Goal: Task Accomplishment & Management: Manage account settings

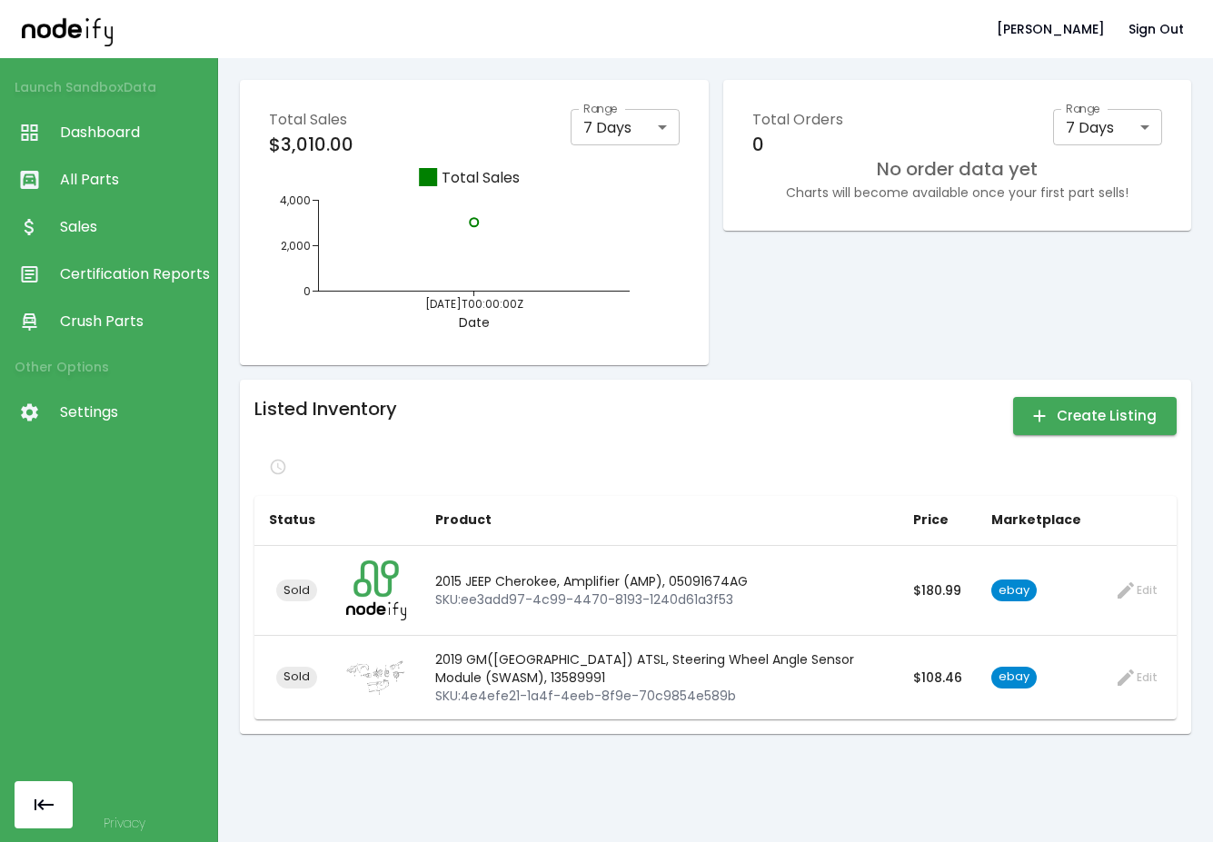
click at [879, 251] on div "Total Orders 0 Range 7 Days * Range No order data yet Charts will become availa…" at bounding box center [957, 222] width 469 height 285
click at [1100, 121] on body "John b. Sign Out Launch Sandbox Data Dashboard All Parts Sales Certification Re…" at bounding box center [606, 421] width 1213 height 842
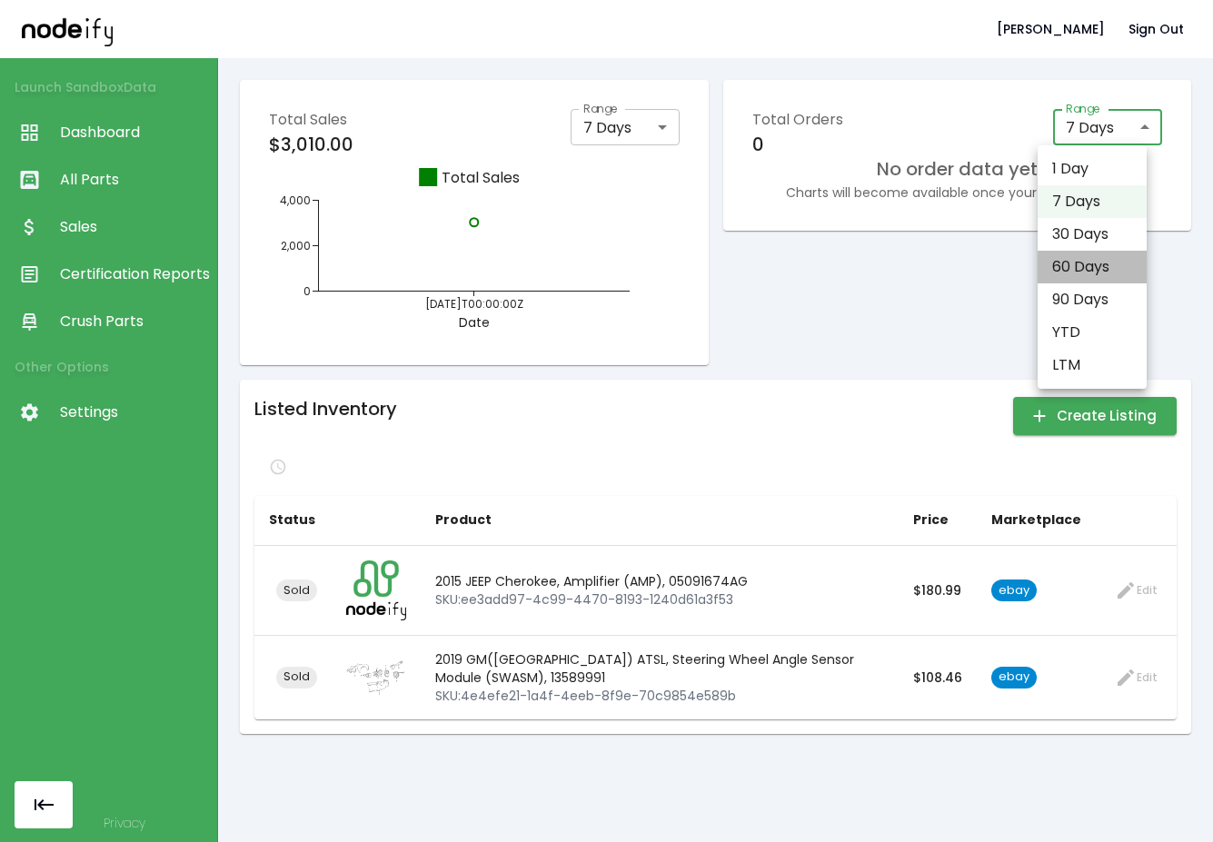
click at [1110, 264] on li "60 Days" at bounding box center [1091, 267] width 109 height 33
type input "**"
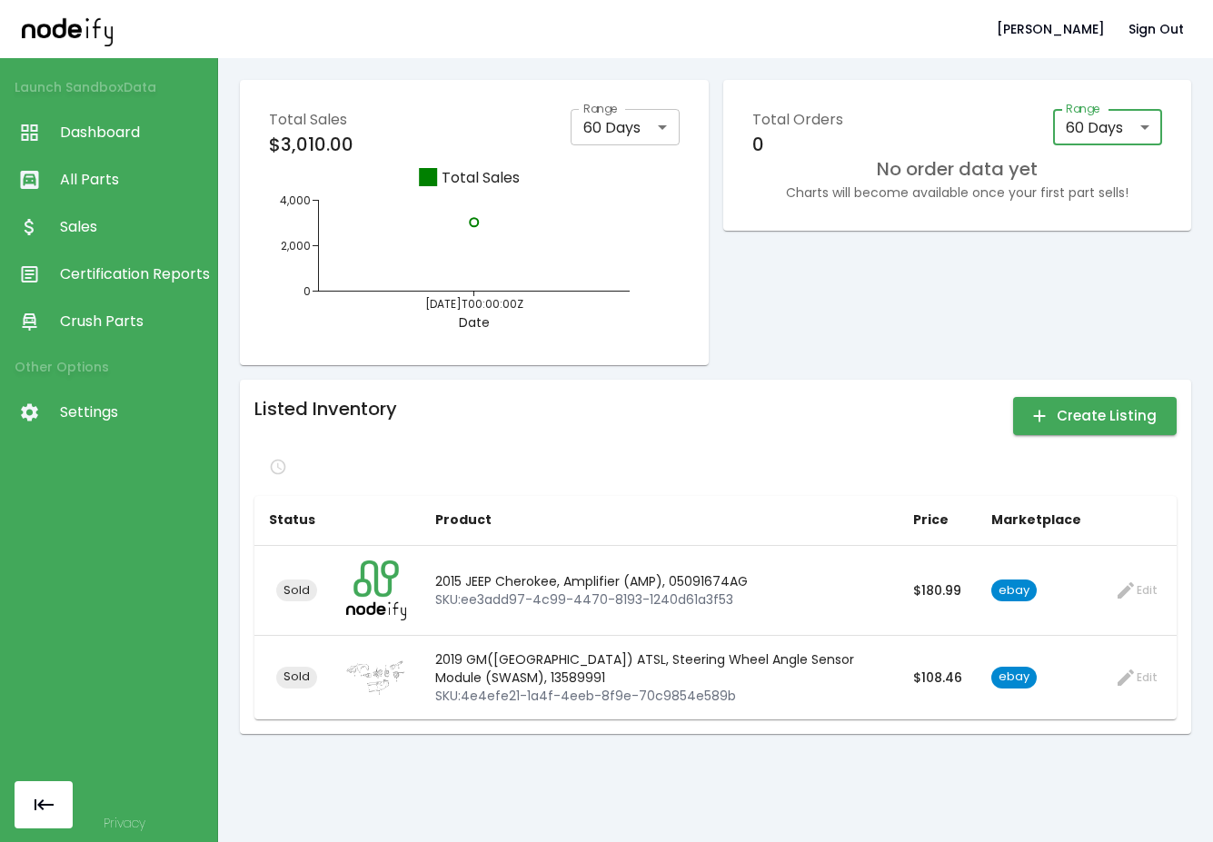
click at [957, 263] on div "Total Orders 0 Range 60 Days ** Range No order data yet Charts will become avai…" at bounding box center [957, 222] width 469 height 285
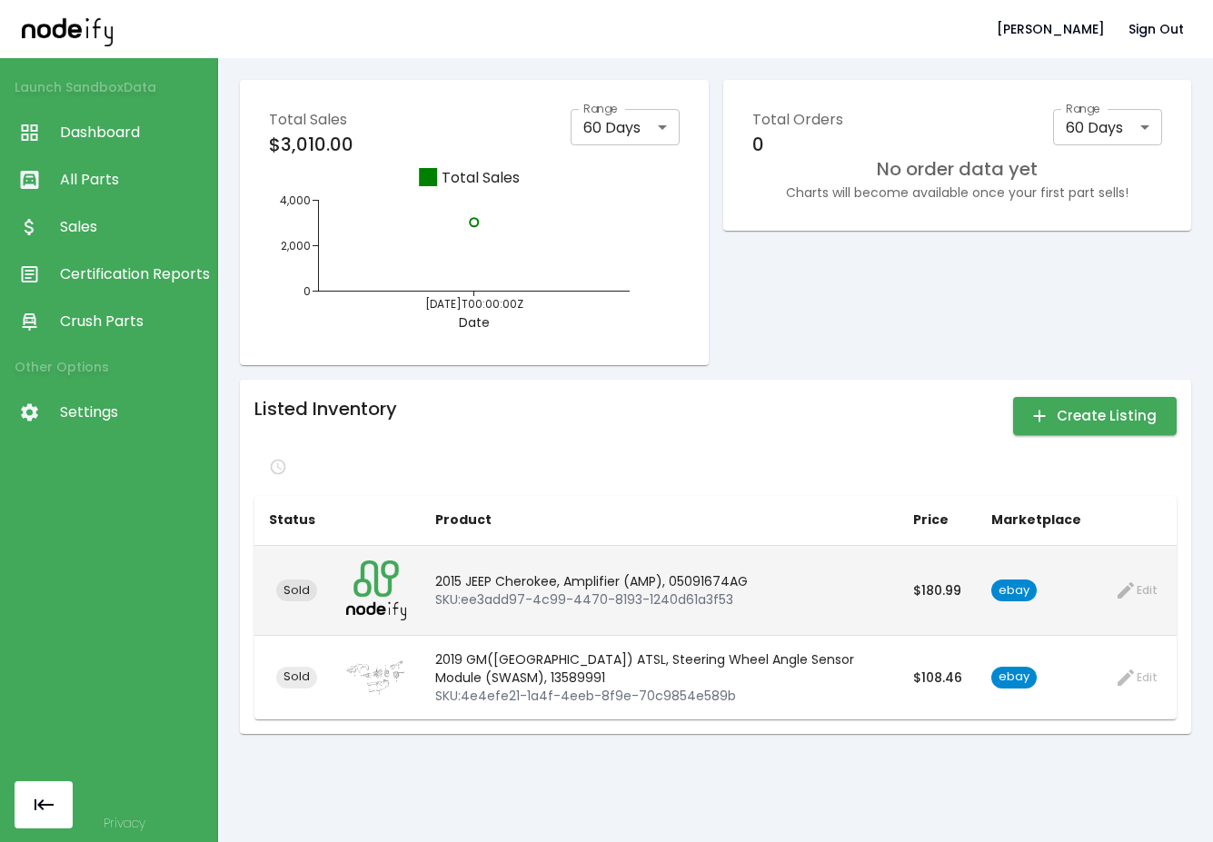
click at [733, 586] on p "2015 JEEP Cherokee, Amplifier (AMP), 05091674AG" at bounding box center [659, 581] width 449 height 18
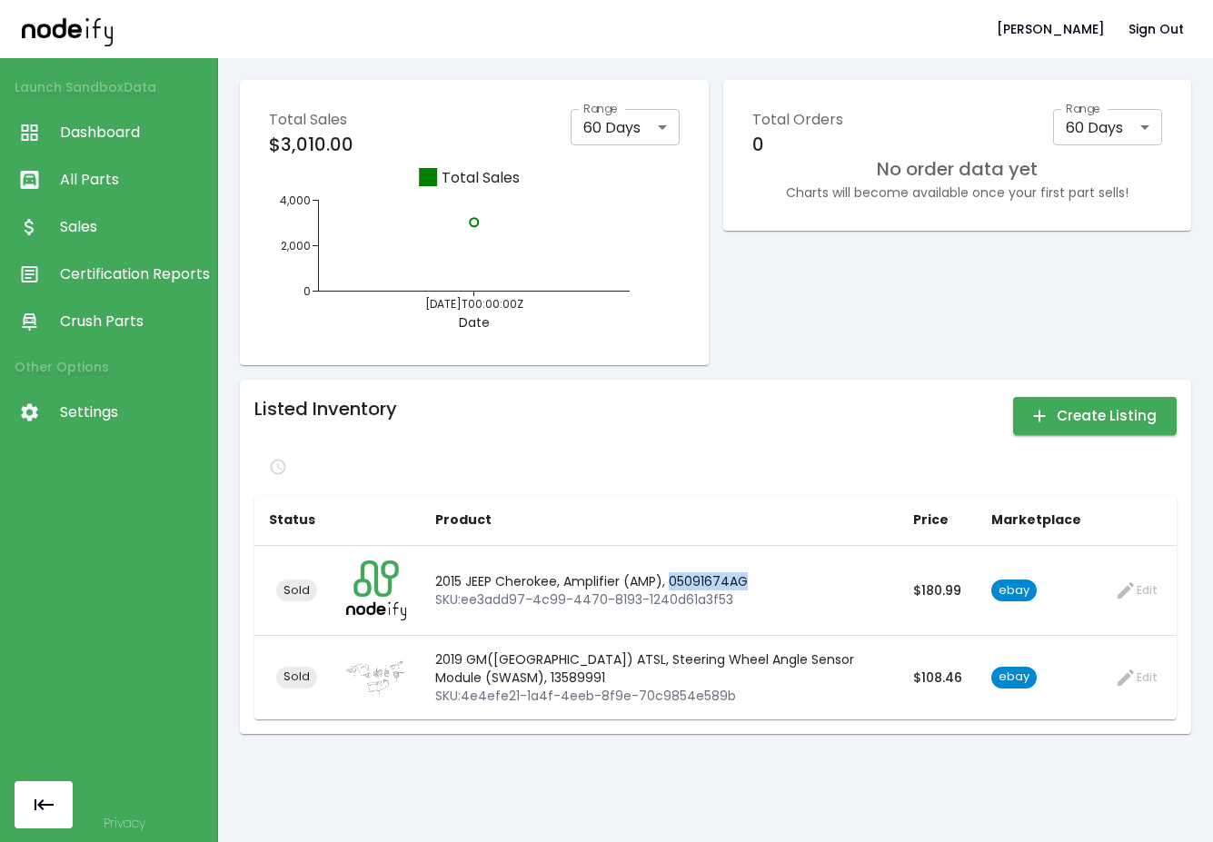
copy p "05091674AG"
click at [980, 283] on div "Total Orders 0 Range 60 Days ** Range No order data yet Charts will become avai…" at bounding box center [957, 222] width 469 height 285
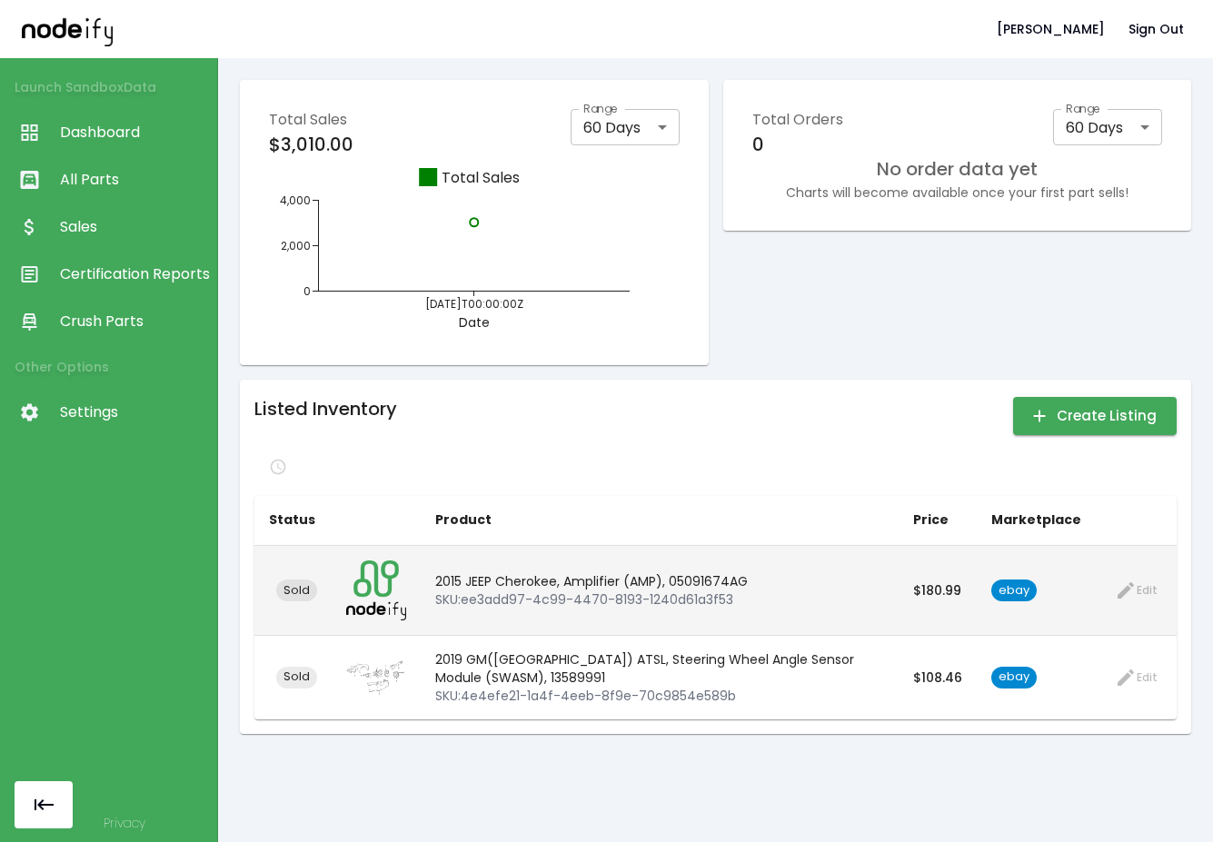
click at [688, 586] on p "2015 JEEP Cherokee, Amplifier (AMP), 05091674AG" at bounding box center [659, 581] width 449 height 18
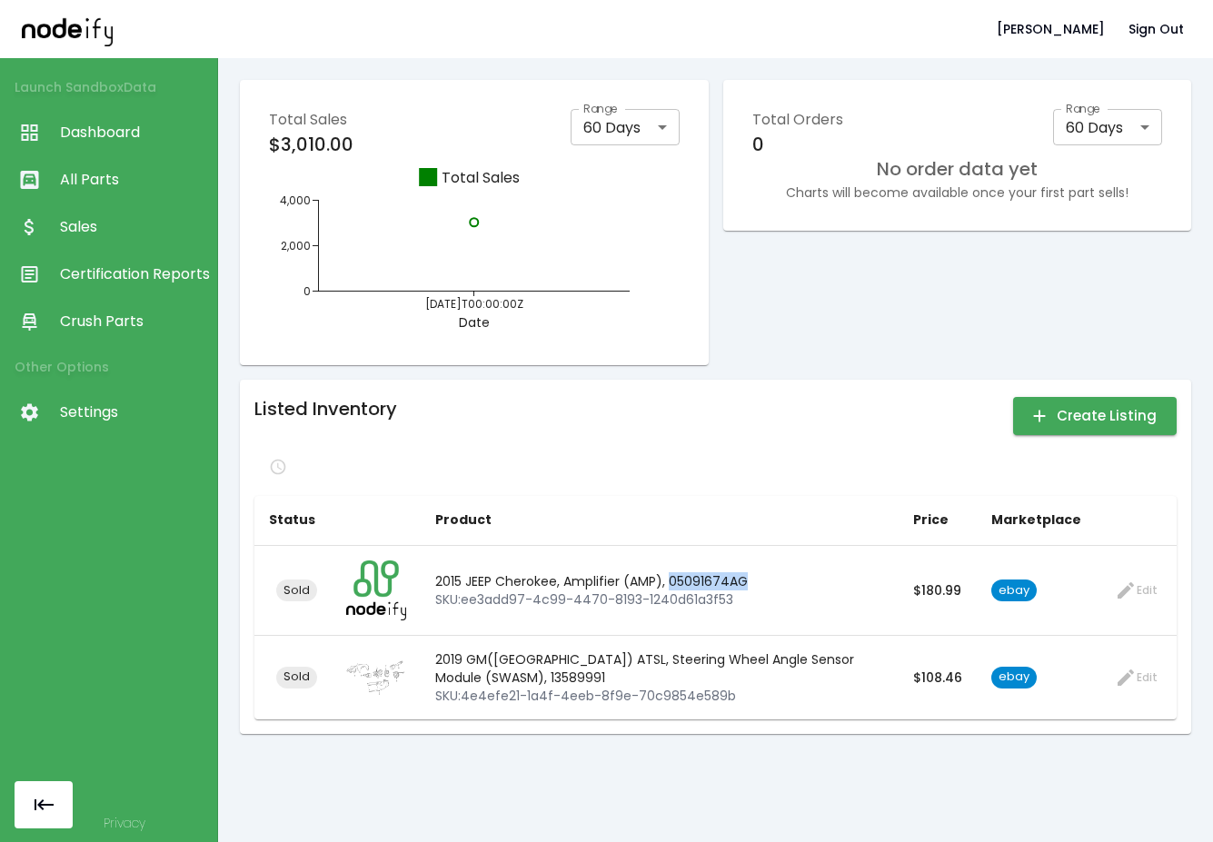
copy p "05091674AG"
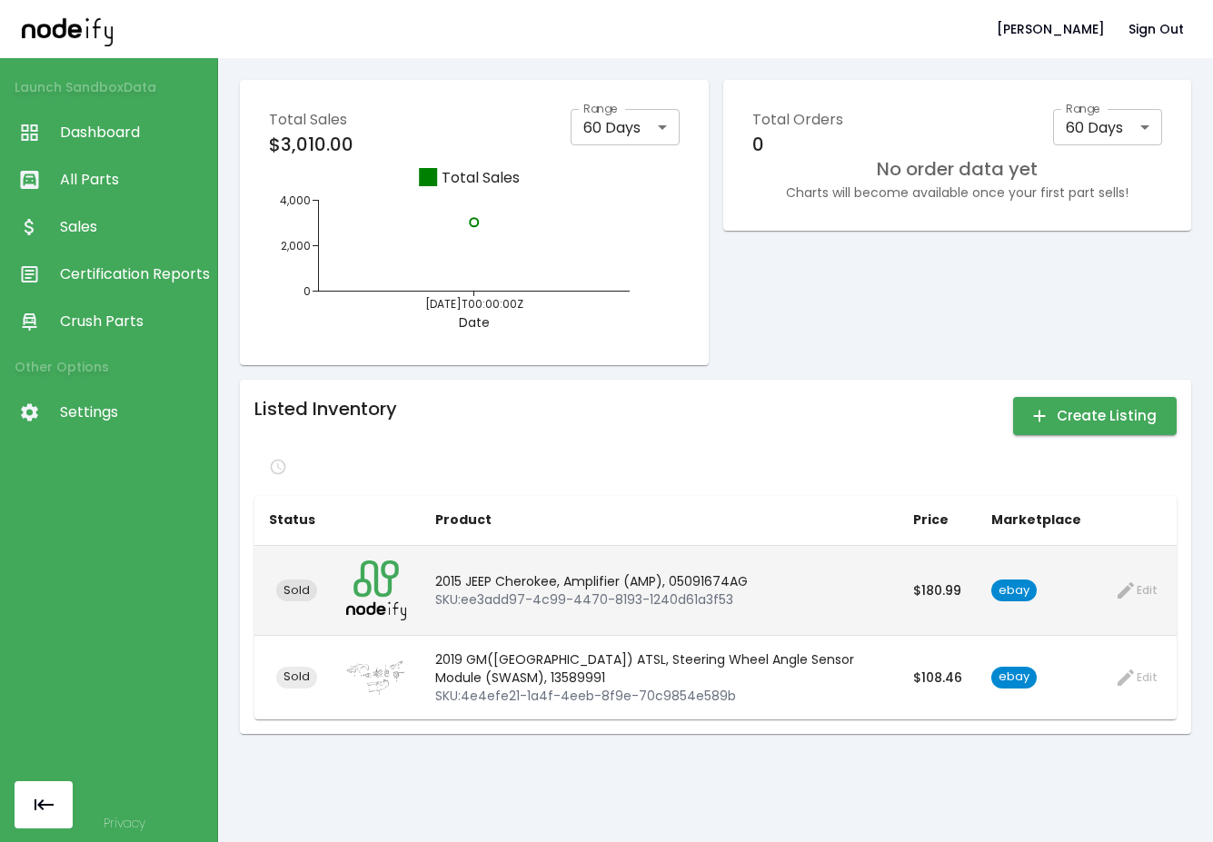
click at [651, 590] on p "2015 JEEP Cherokee, Amplifier (AMP), 05091674AG" at bounding box center [659, 581] width 449 height 18
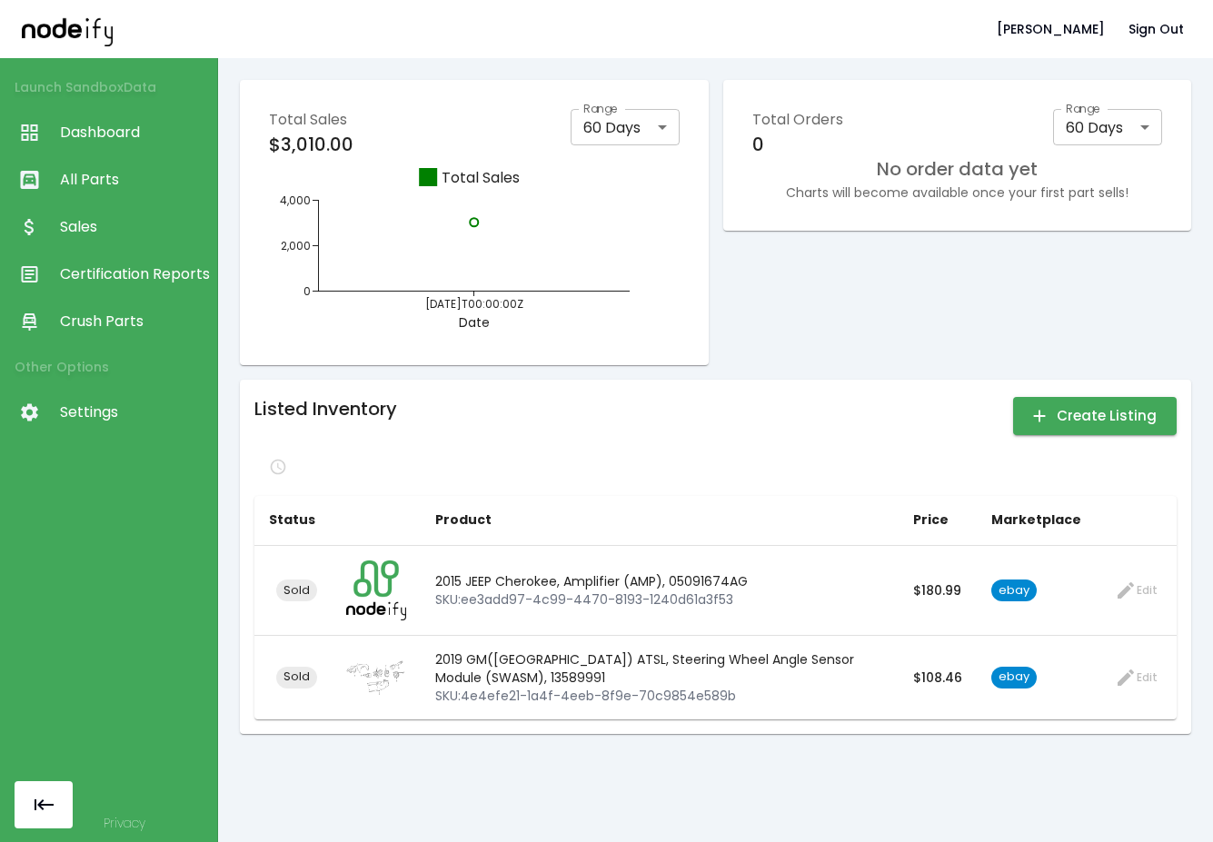
click at [825, 262] on div "Total Orders 0 Range 60 Days ** Range No order data yet Charts will become avai…" at bounding box center [957, 222] width 469 height 285
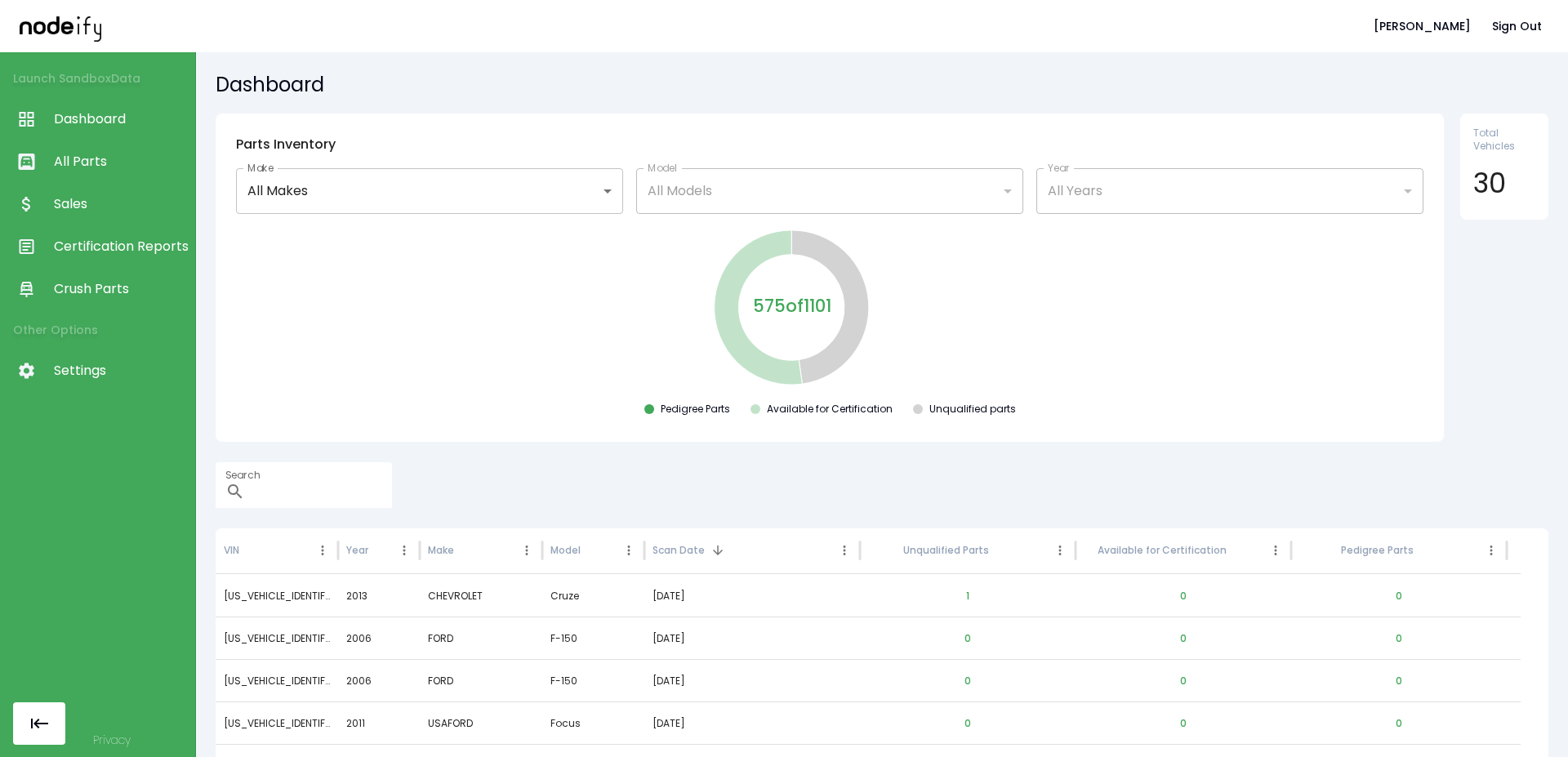
scroll to position [53, 0]
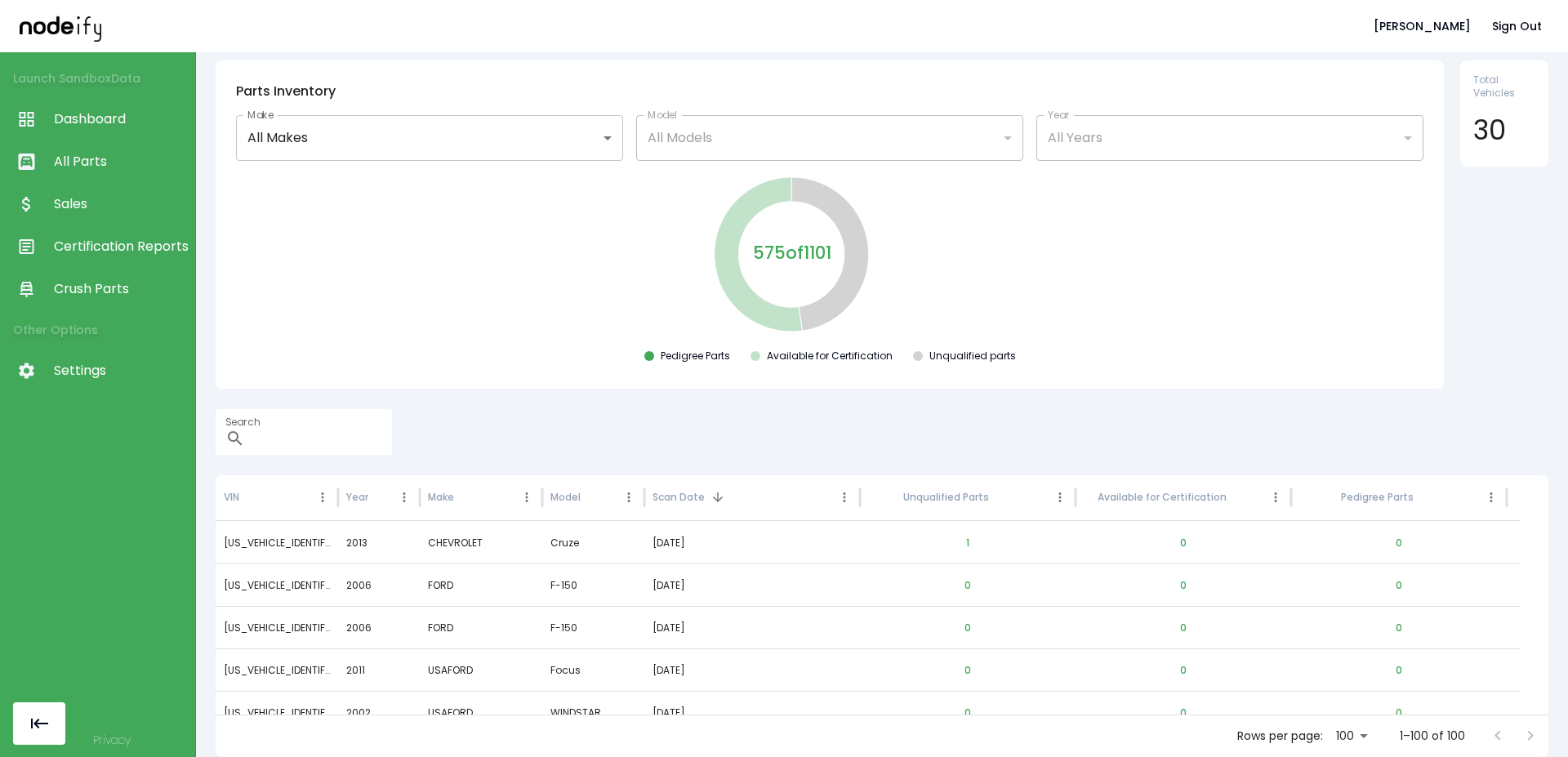
click at [307, 147] on body "**********" at bounding box center [784, 378] width 1568 height 757
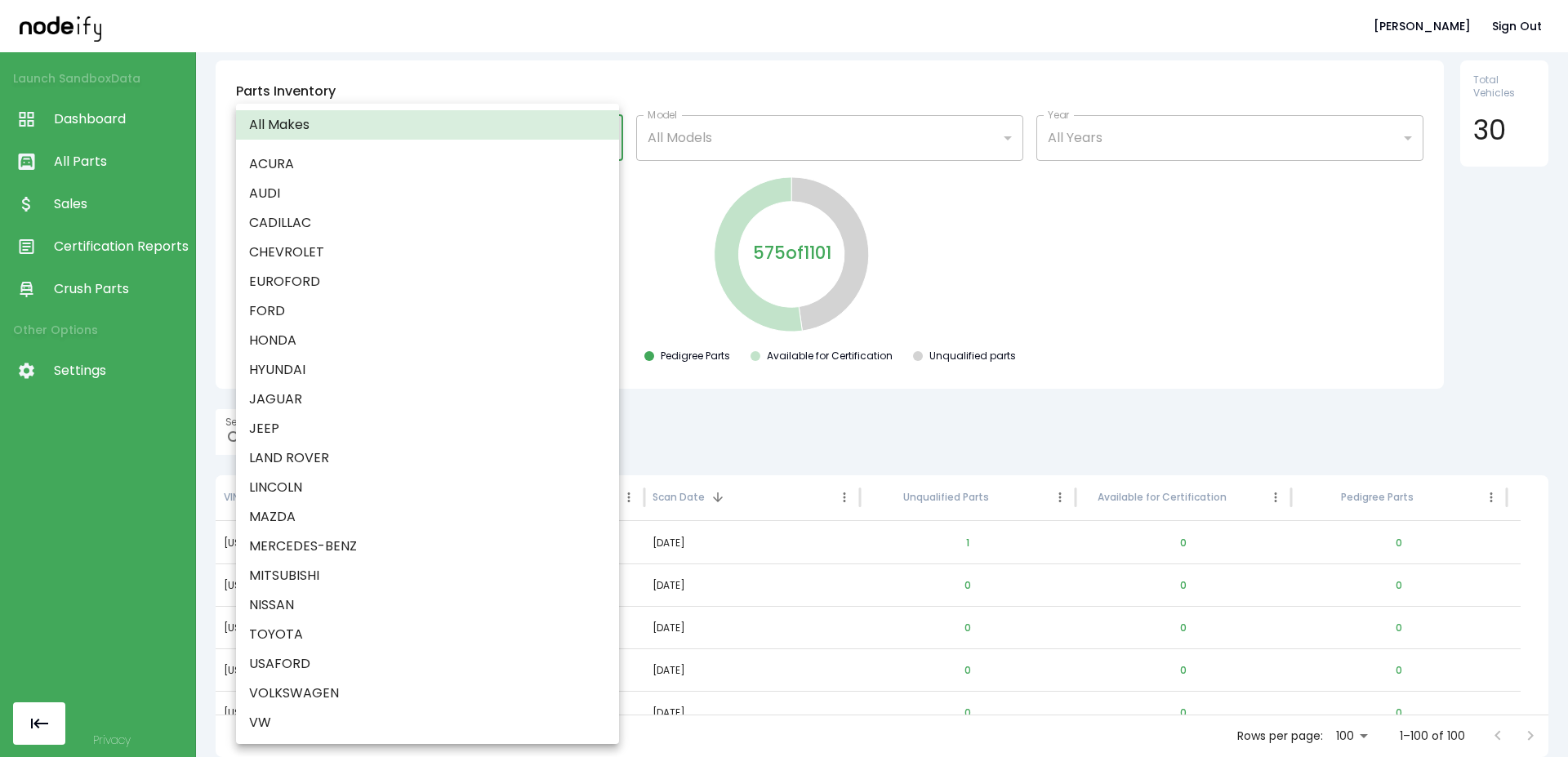
click at [1059, 223] on div at bounding box center [784, 378] width 1568 height 757
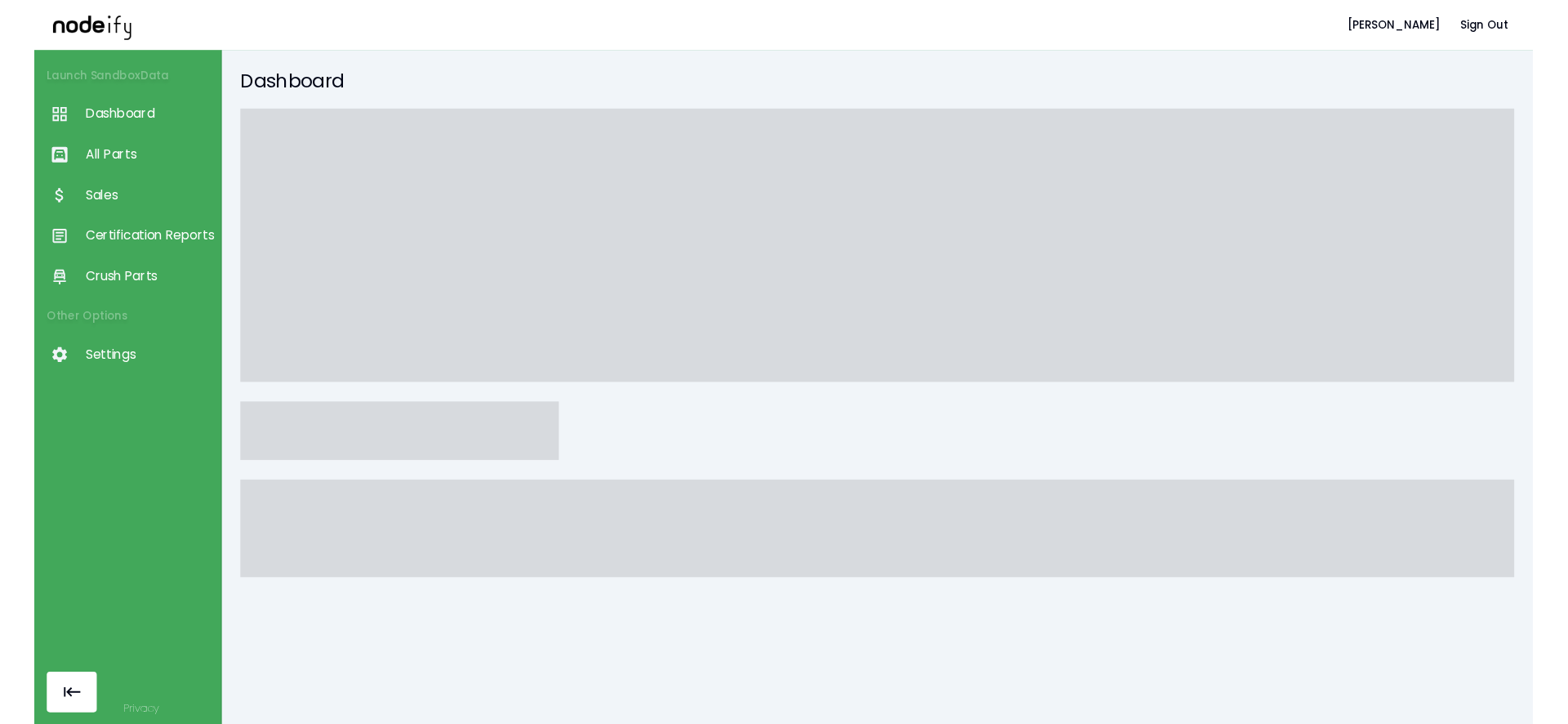
scroll to position [53, 0]
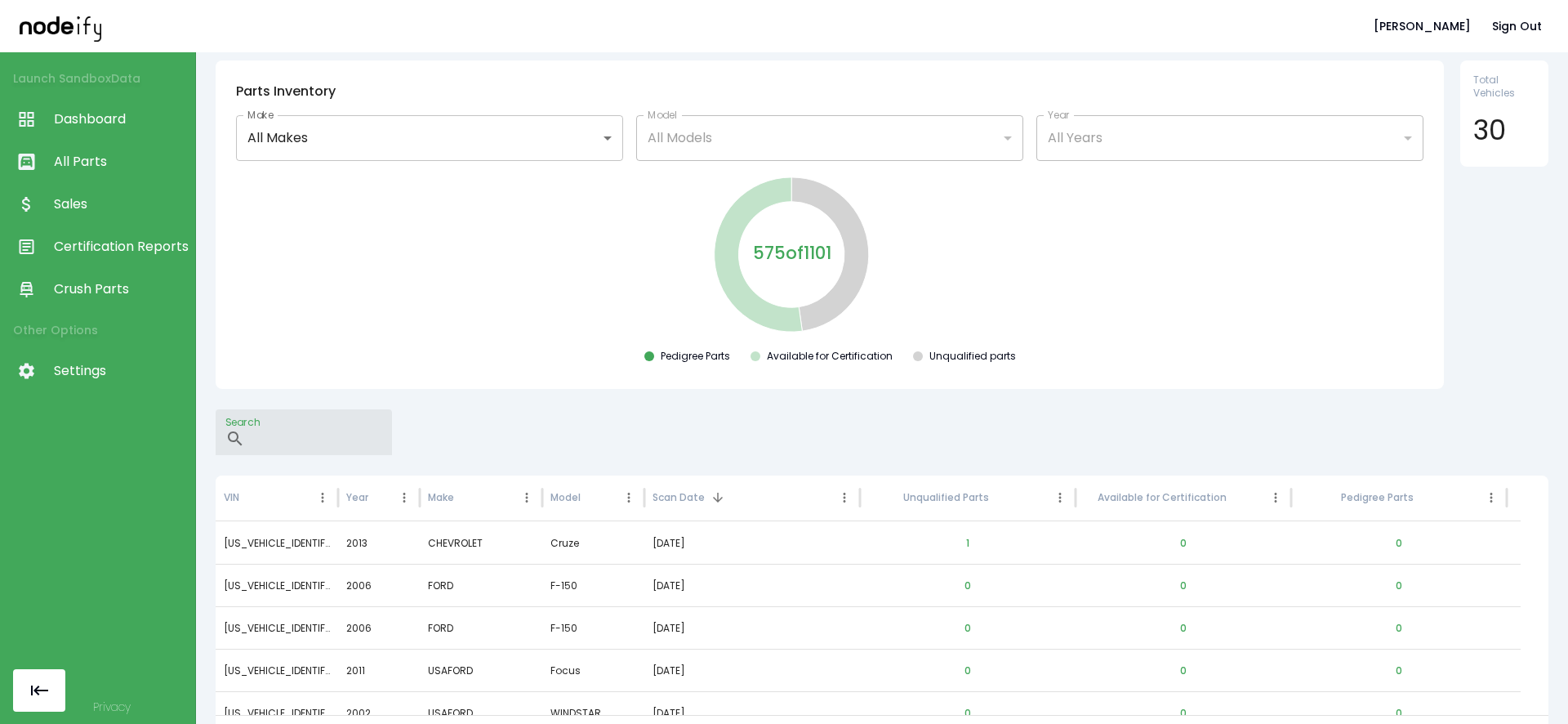
click at [392, 438] on input "Search" at bounding box center [322, 432] width 140 height 46
paste input "**********"
type input "**********"
click at [589, 424] on div "Search ​" at bounding box center [882, 432] width 1332 height 46
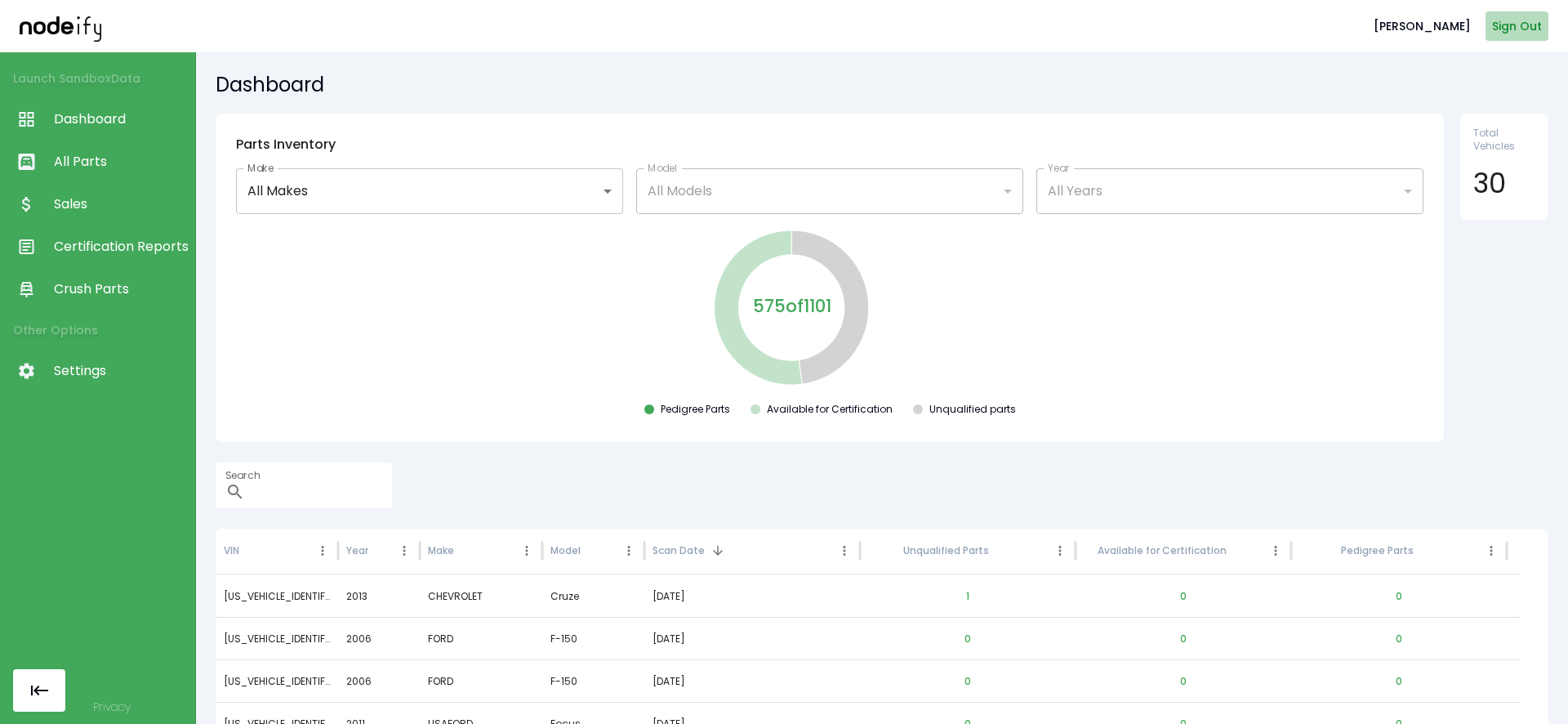
click at [1519, 35] on button "Sign Out" at bounding box center [1517, 27] width 63 height 31
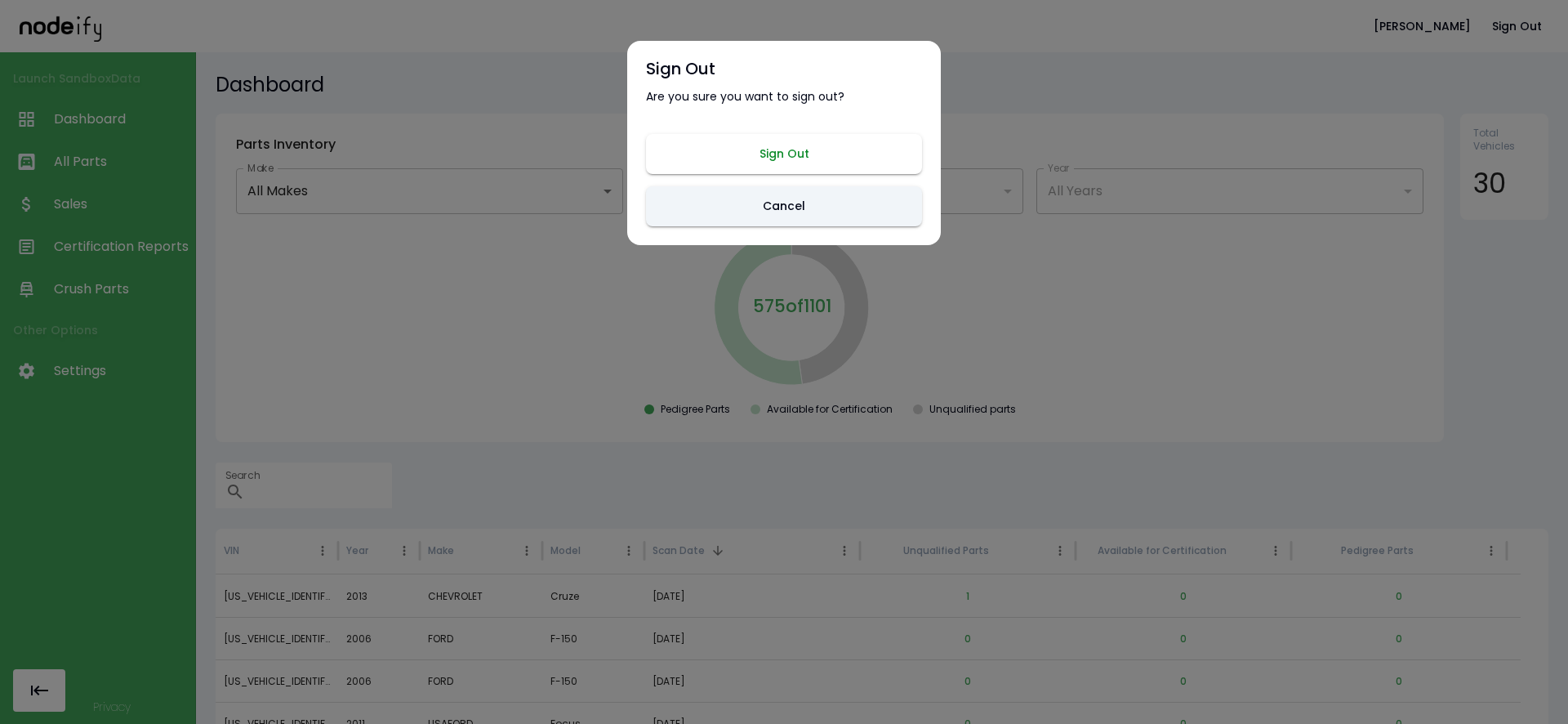
click at [782, 165] on button "Sign Out" at bounding box center [784, 154] width 276 height 40
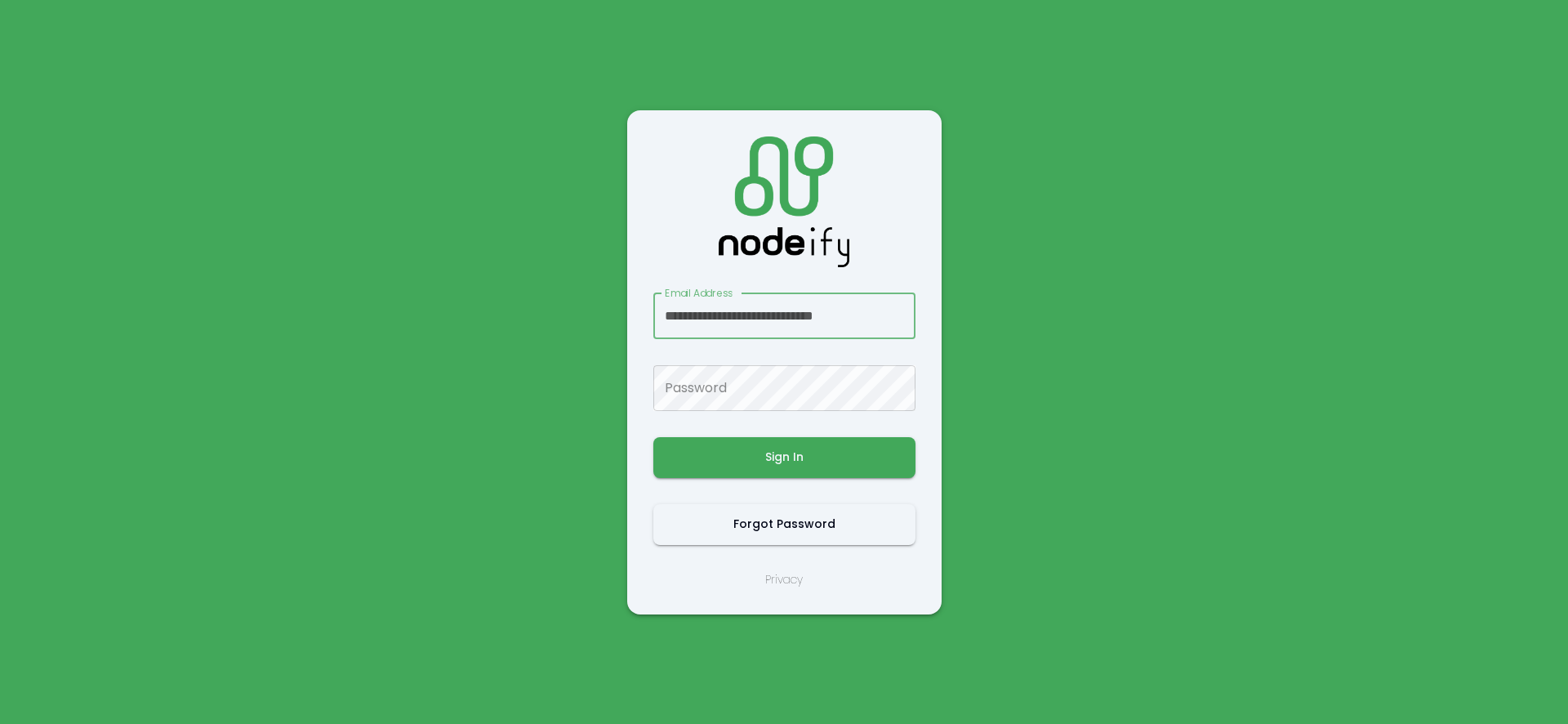
scroll to position [0, 7]
type input "**********"
click at [787, 447] on button "Sign In" at bounding box center [785, 457] width 263 height 40
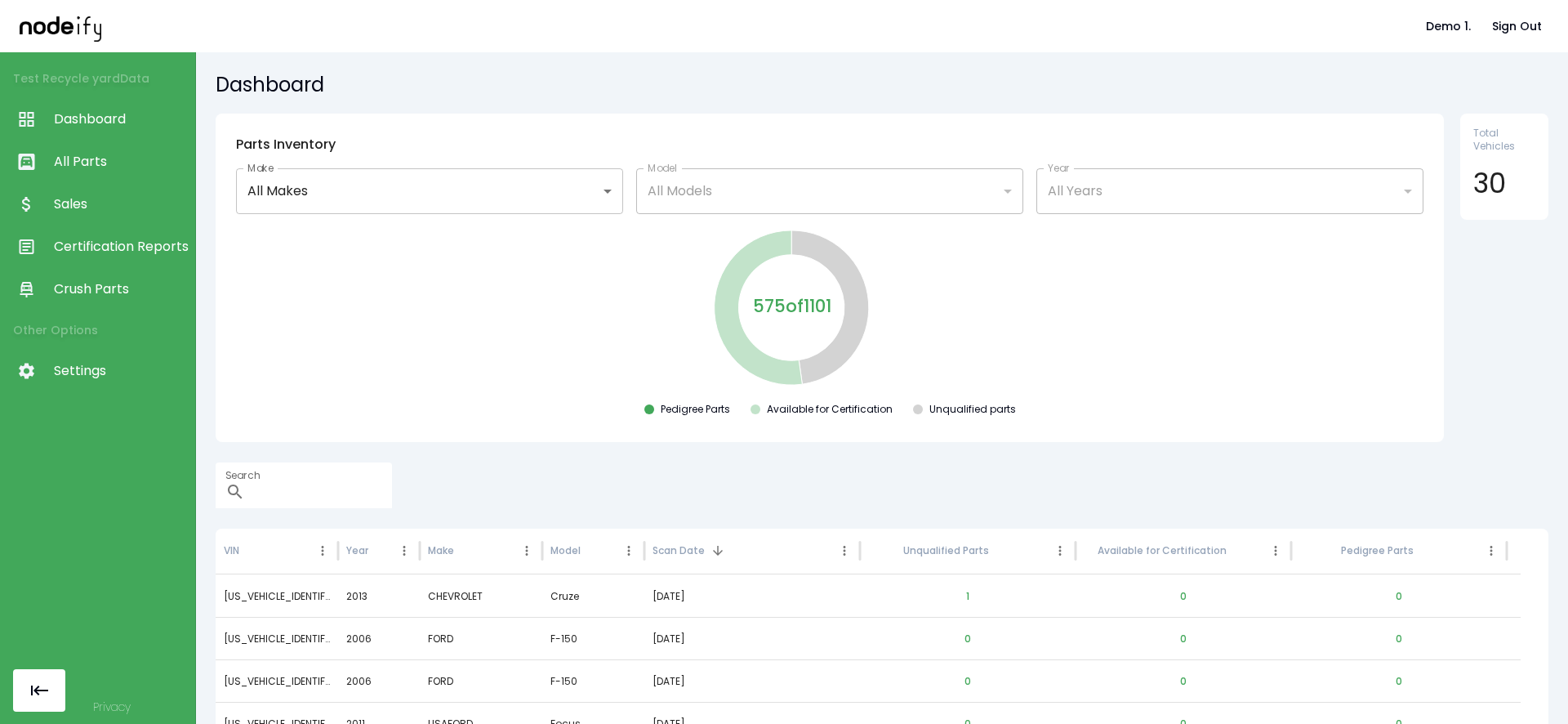
click at [461, 354] on div "575 of 1101 Pedigree Parts Available for Certification Unqualified parts" at bounding box center [829, 325] width 1202 height 195
click at [392, 475] on input "Search" at bounding box center [322, 485] width 140 height 46
paste input "**********"
type input "**********"
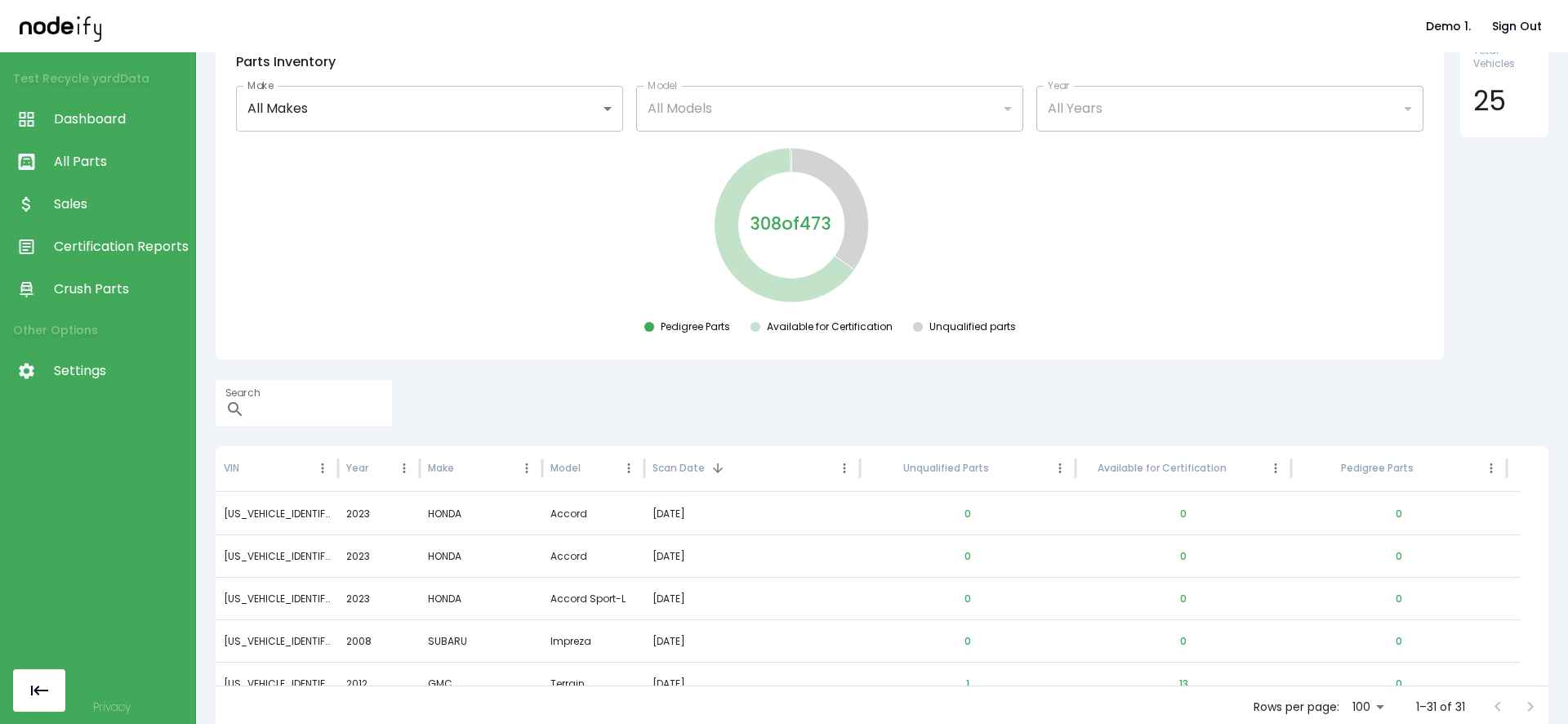
scroll to position [86, 0]
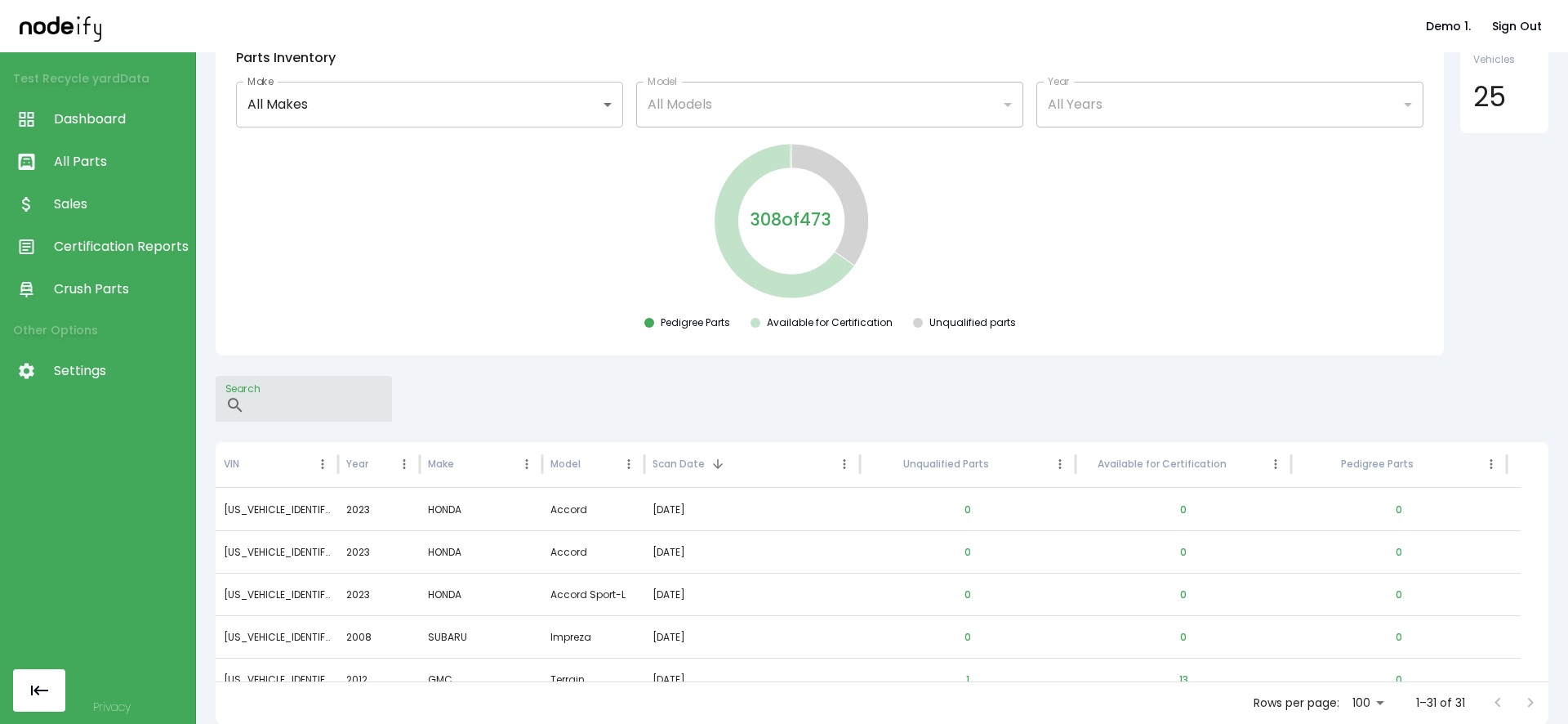
click at [392, 416] on input "Search" at bounding box center [322, 398] width 140 height 46
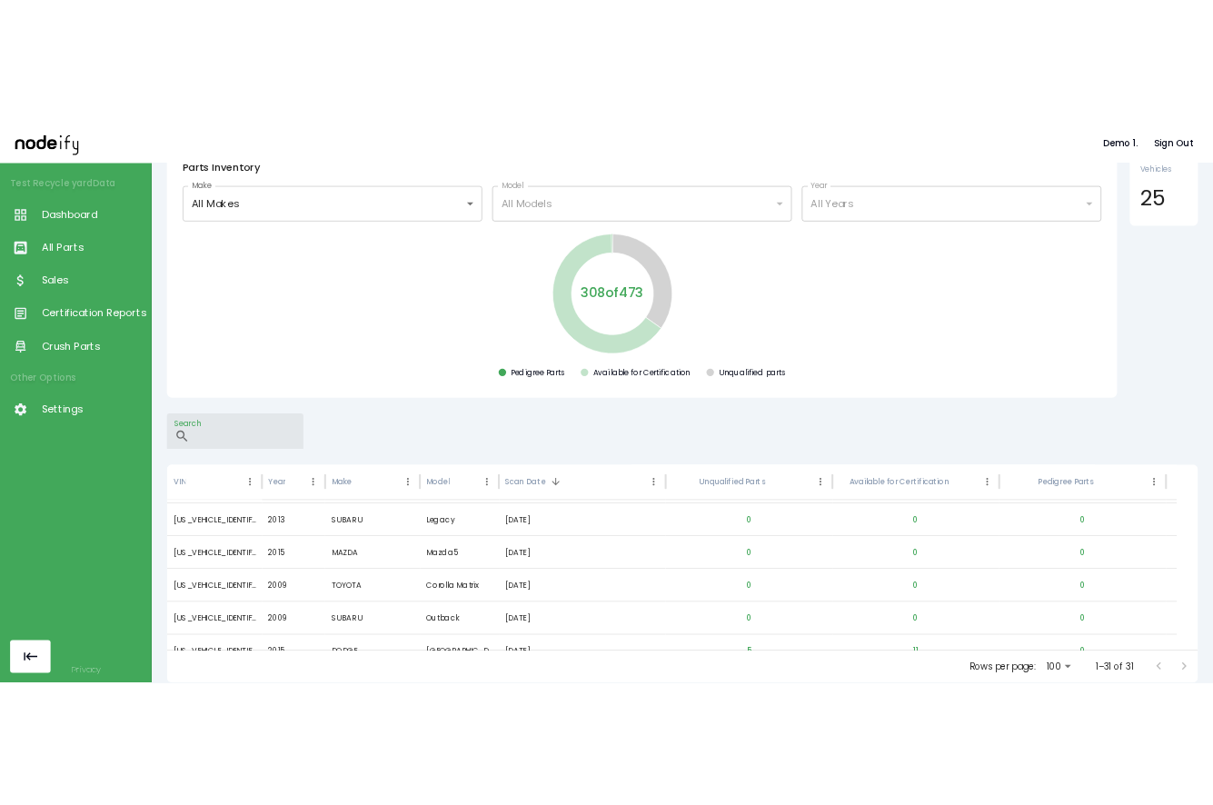
scroll to position [0, 0]
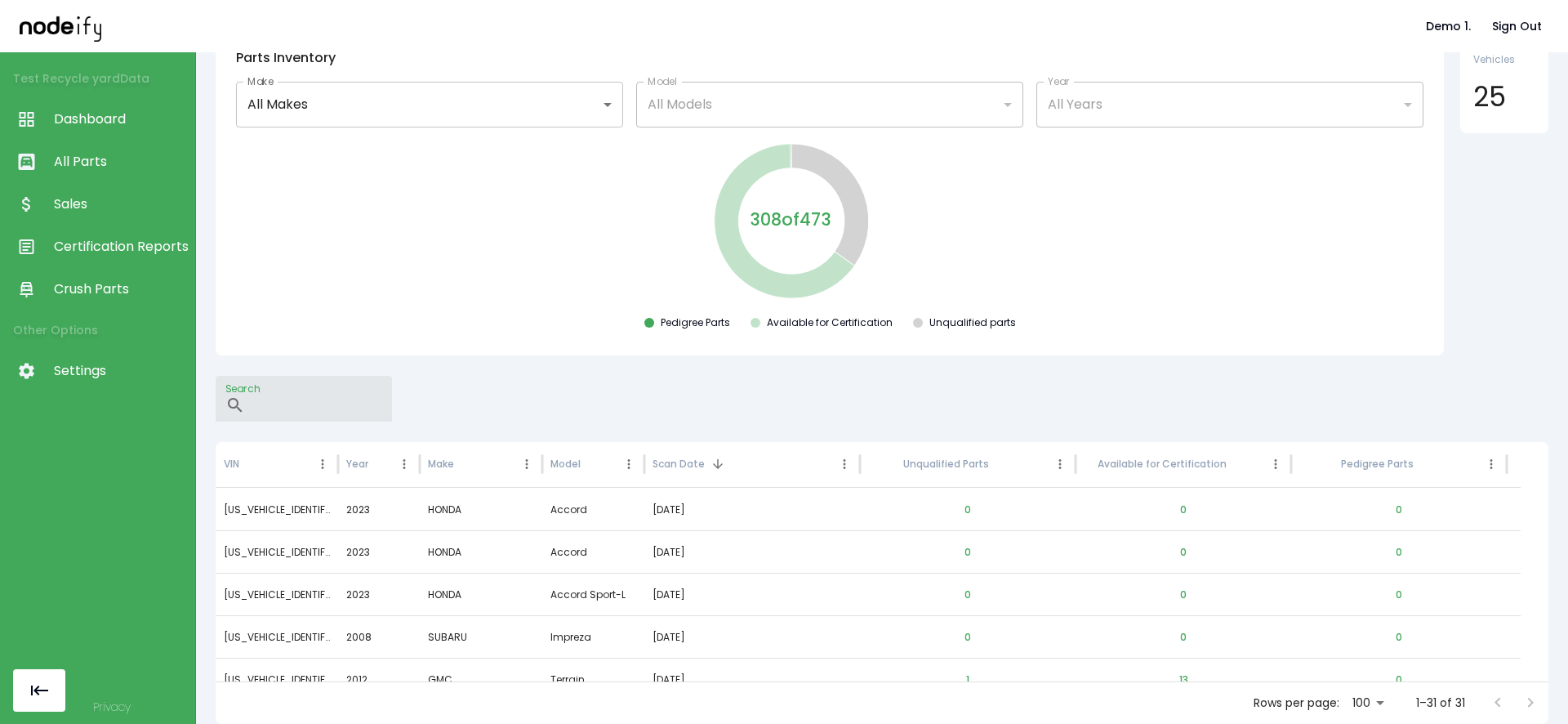
paste input "**********"
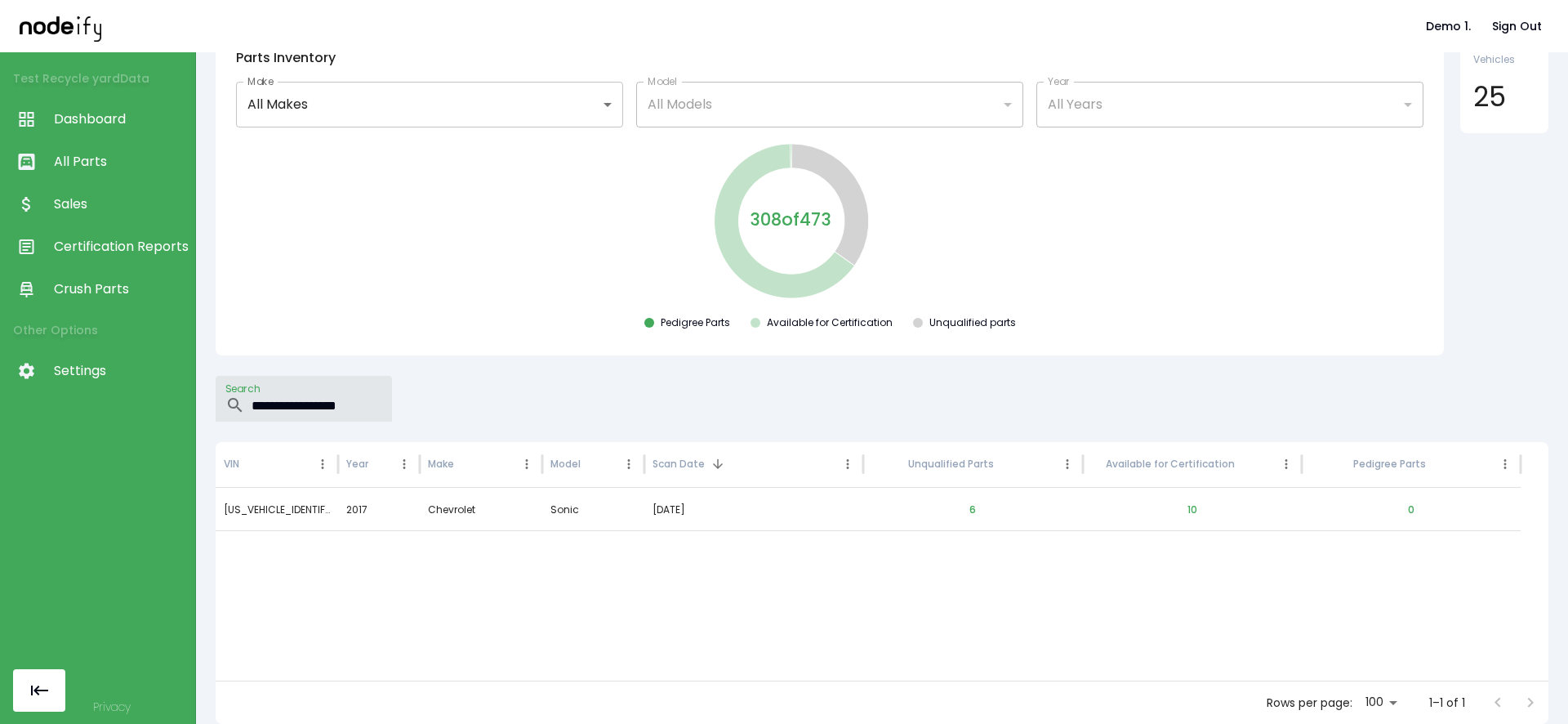
type input "**********"
click at [1179, 509] on button "10" at bounding box center [1192, 510] width 36 height 40
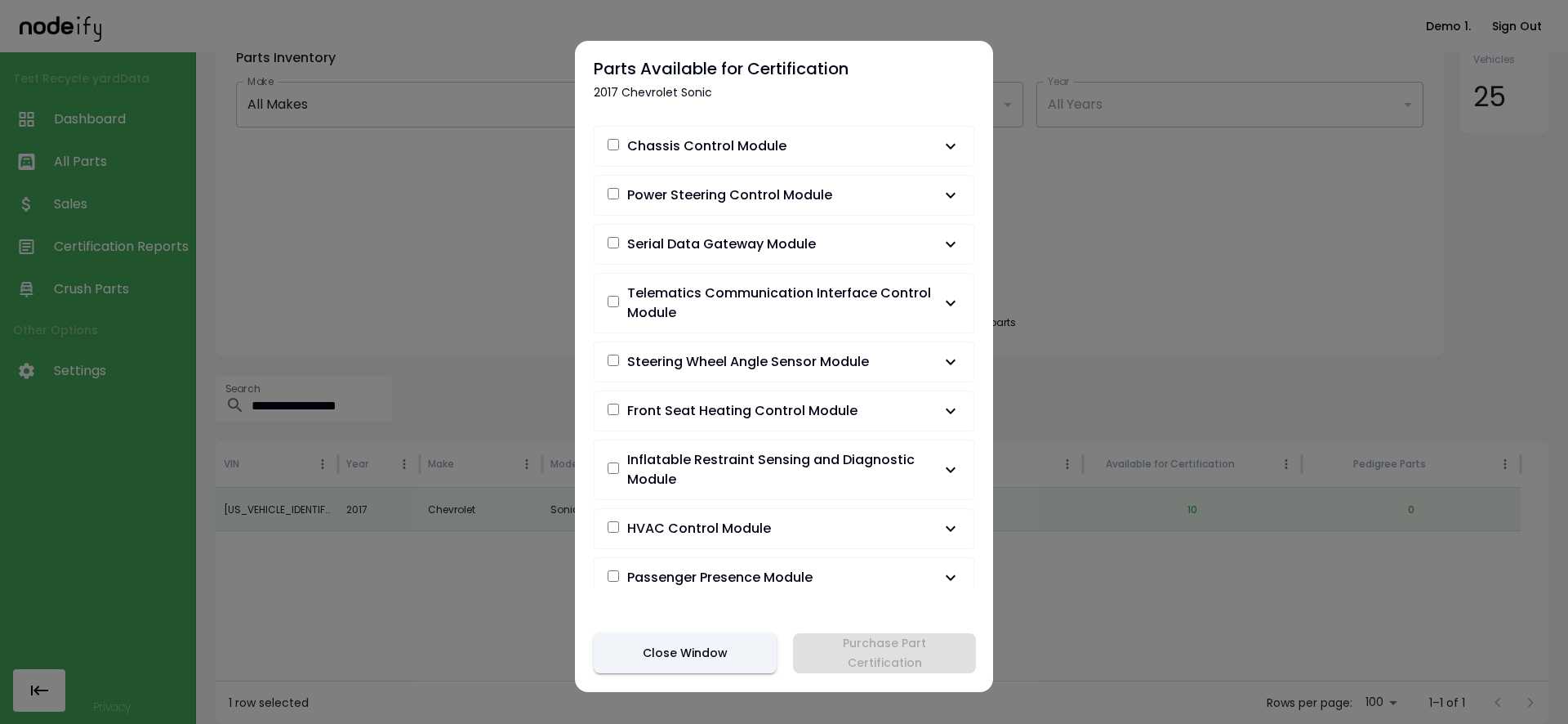
click at [958, 149] on button "Chassis Control Module" at bounding box center [783, 147] width 379 height 40
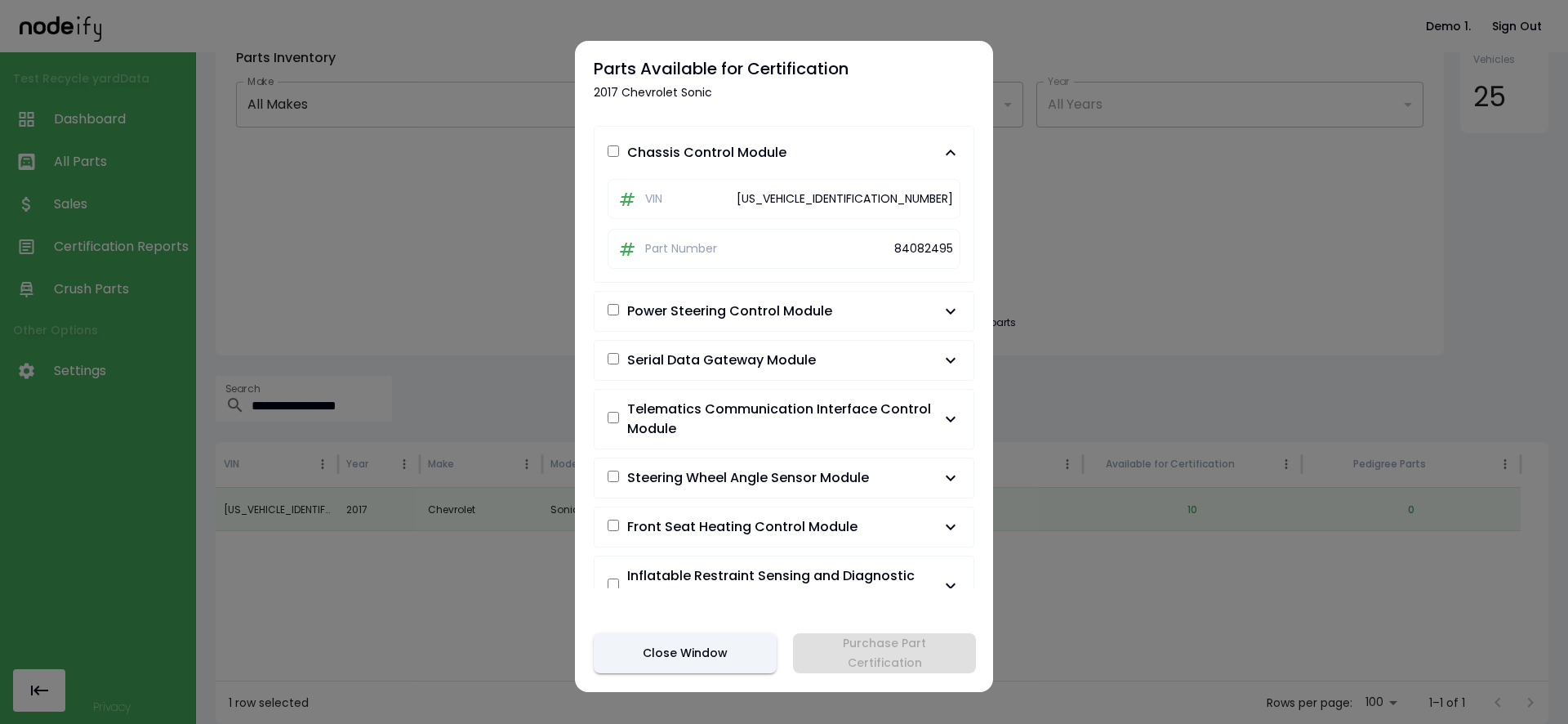
click at [687, 649] on button "Close Window" at bounding box center [684, 653] width 183 height 40
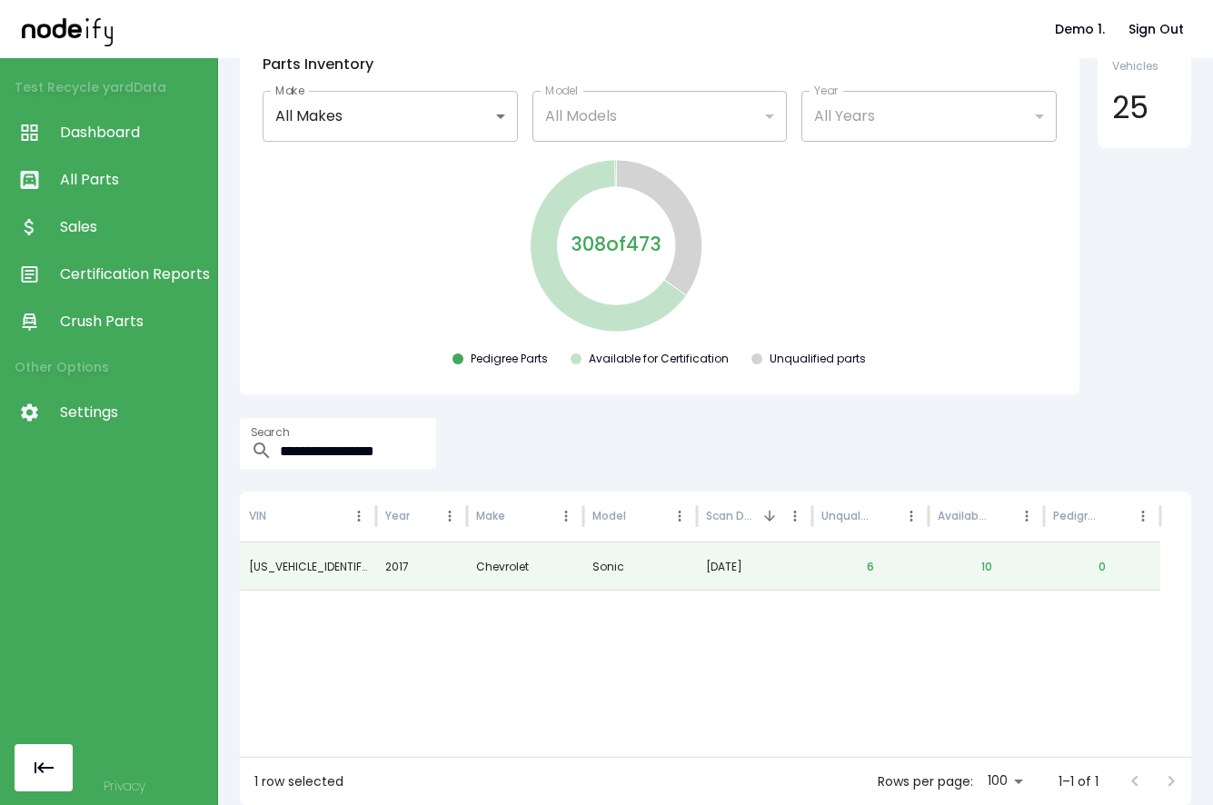
scroll to position [94, 0]
click at [1078, 275] on div "**********" at bounding box center [715, 215] width 951 height 365
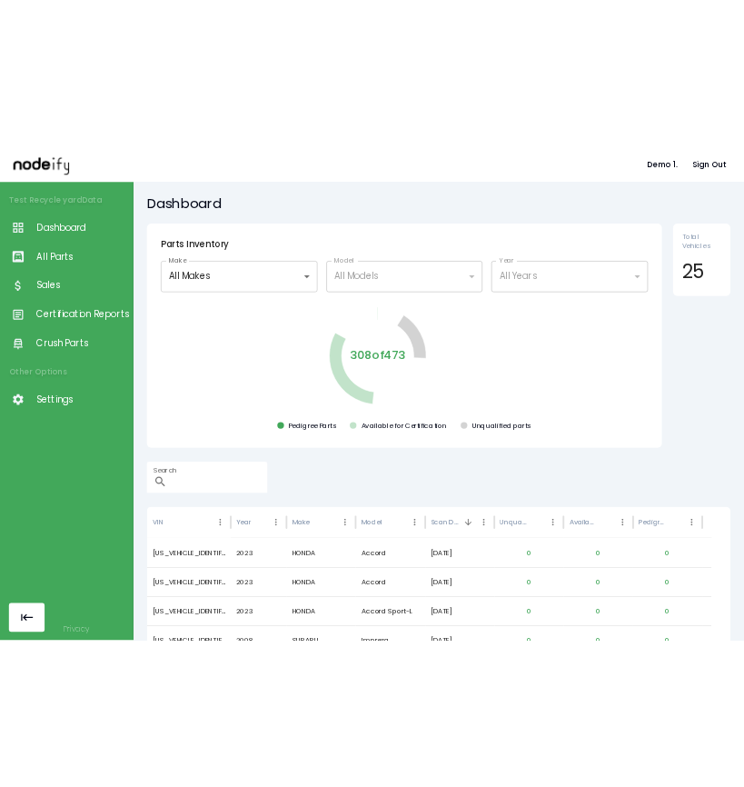
scroll to position [94, 0]
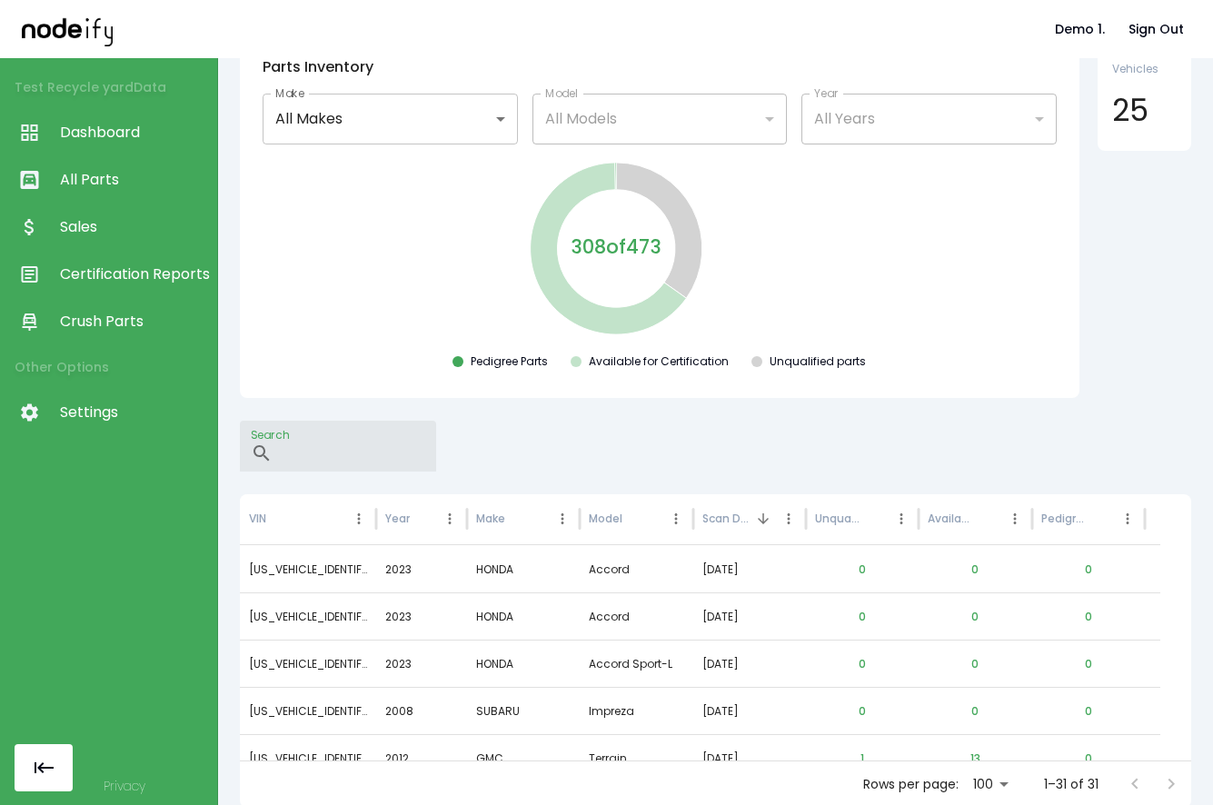
click at [436, 453] on input "Search" at bounding box center [358, 446] width 156 height 51
paste input "**********"
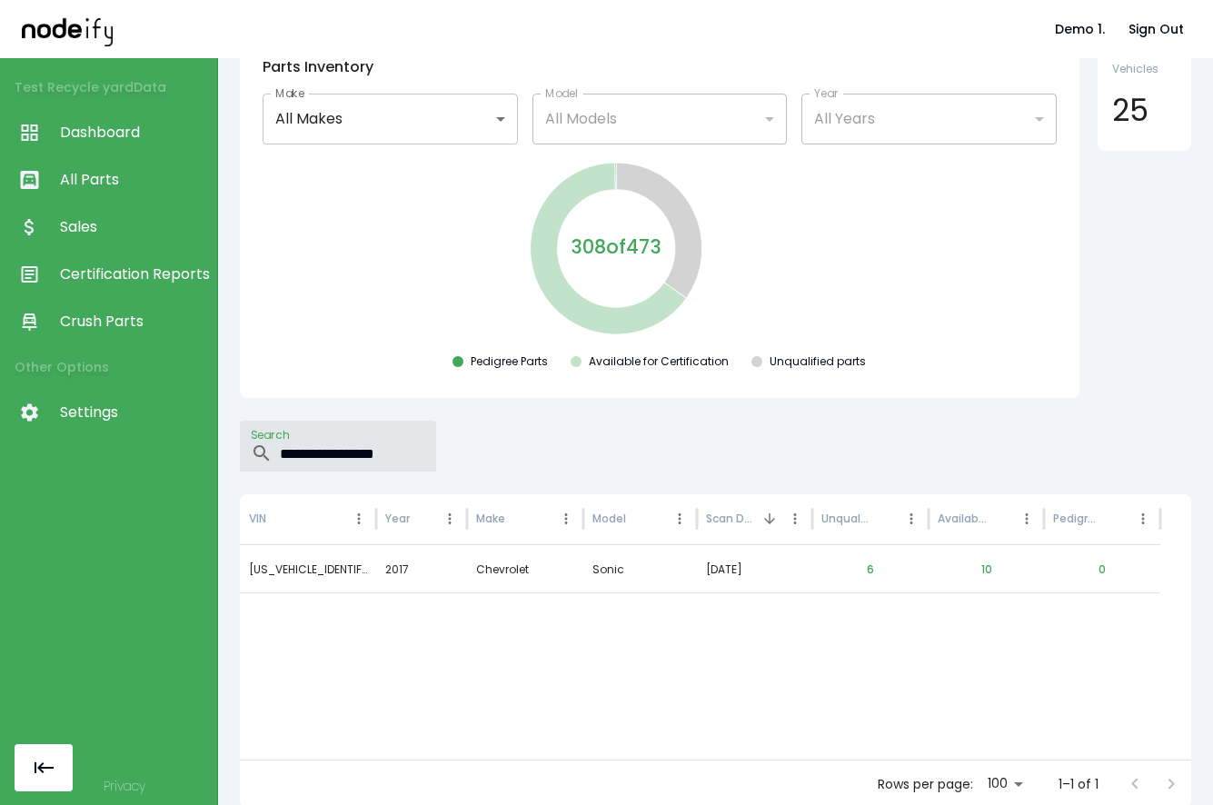
type input "**********"
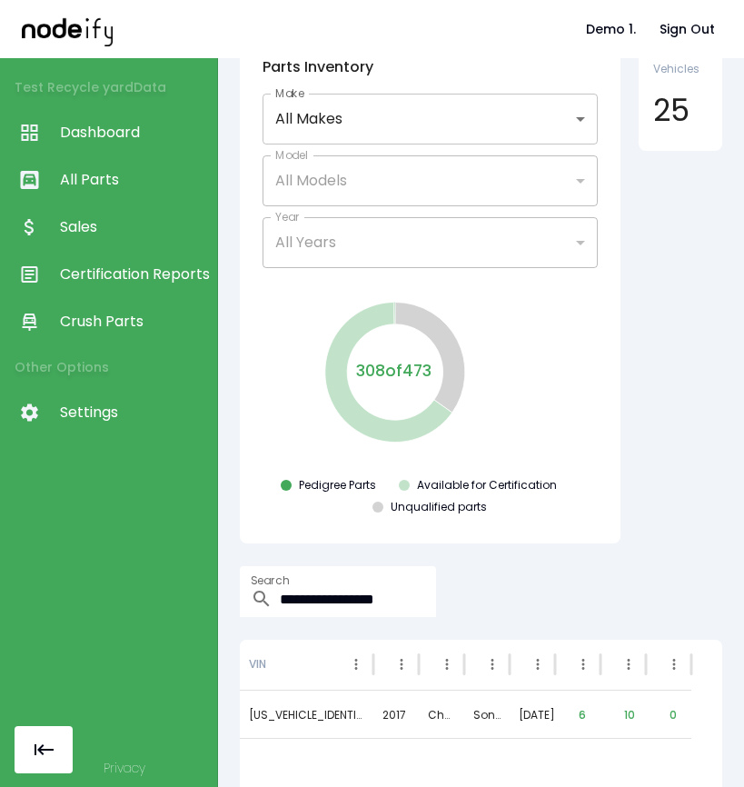
click at [330, 507] on div "Pedigree Parts Available for Certification Unqualified parts" at bounding box center [430, 500] width 352 height 44
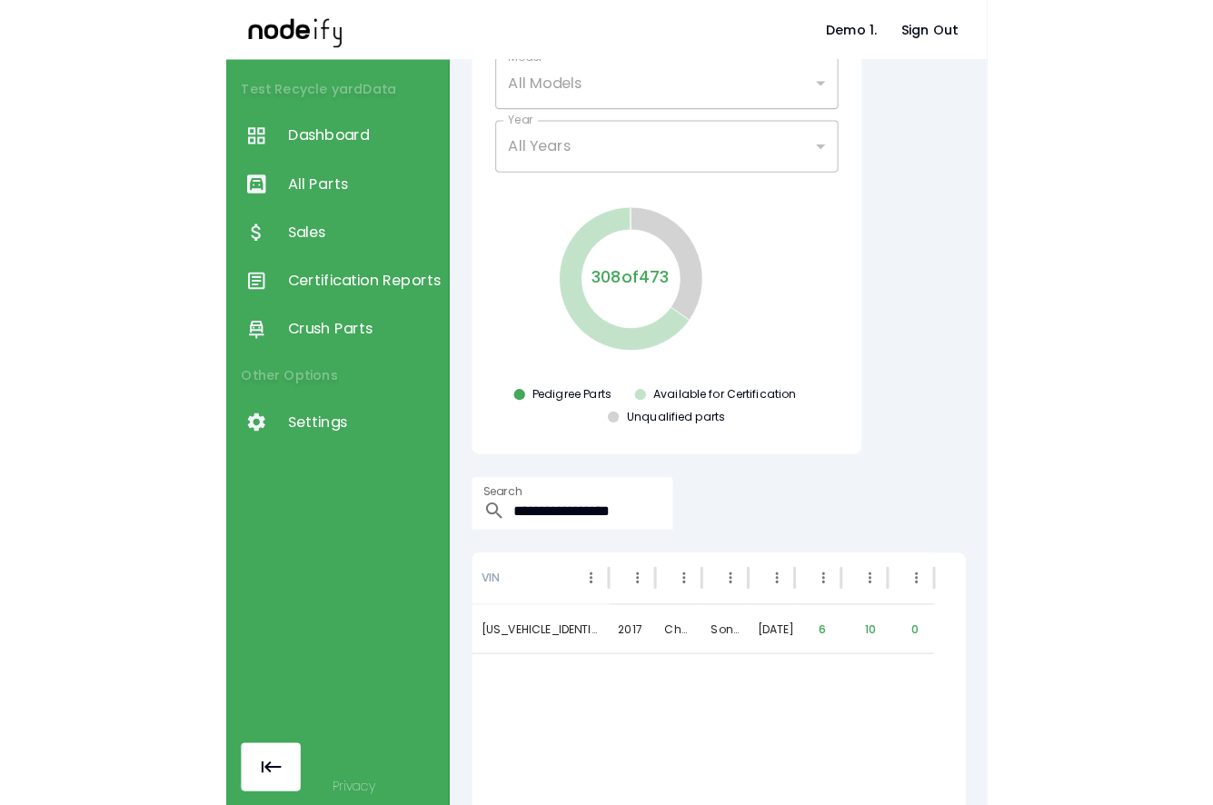
scroll to position [260, 0]
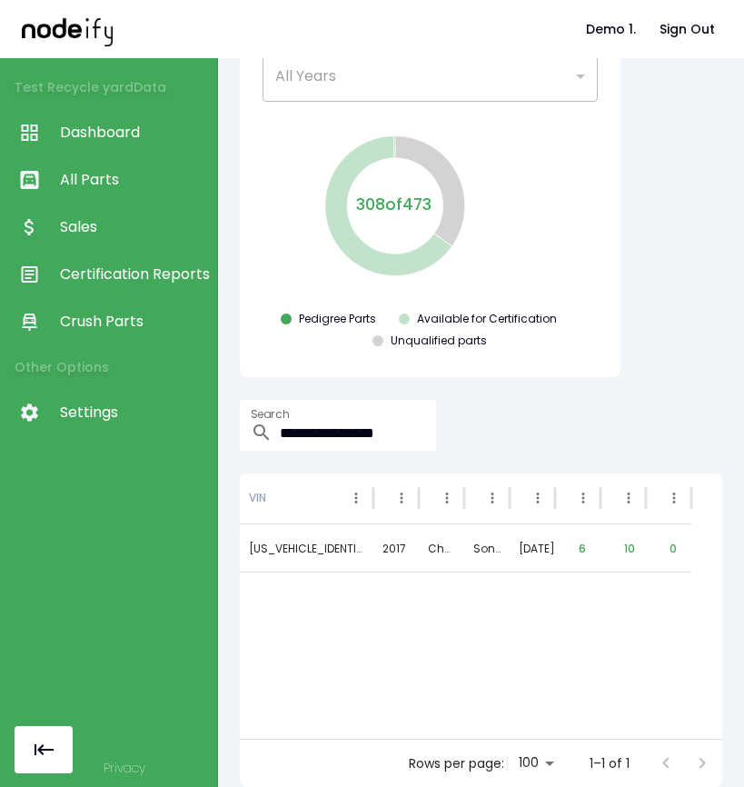
click at [106, 318] on span "Crush Parts" at bounding box center [134, 322] width 148 height 22
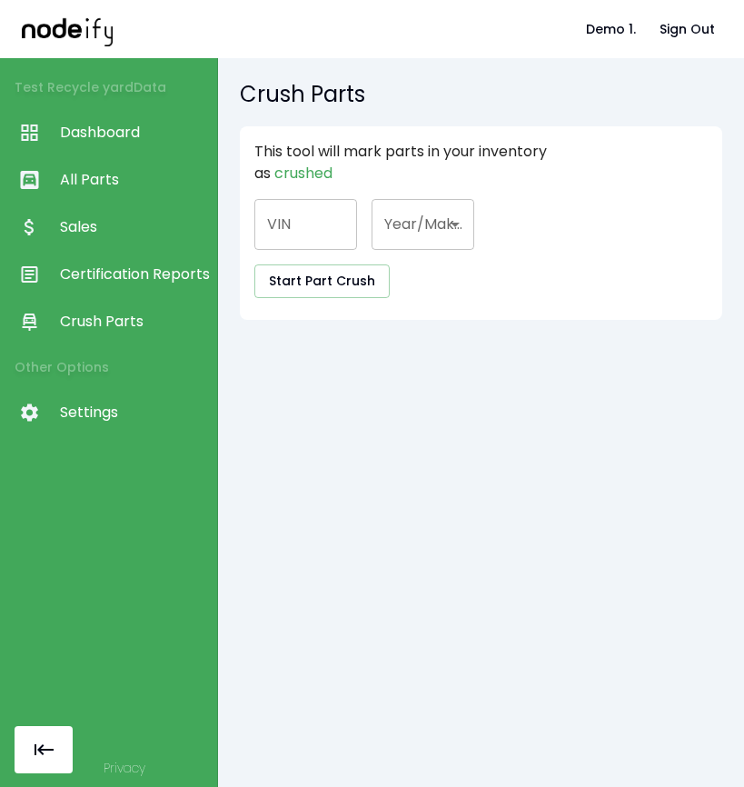
click at [122, 224] on span "Sales" at bounding box center [134, 227] width 148 height 22
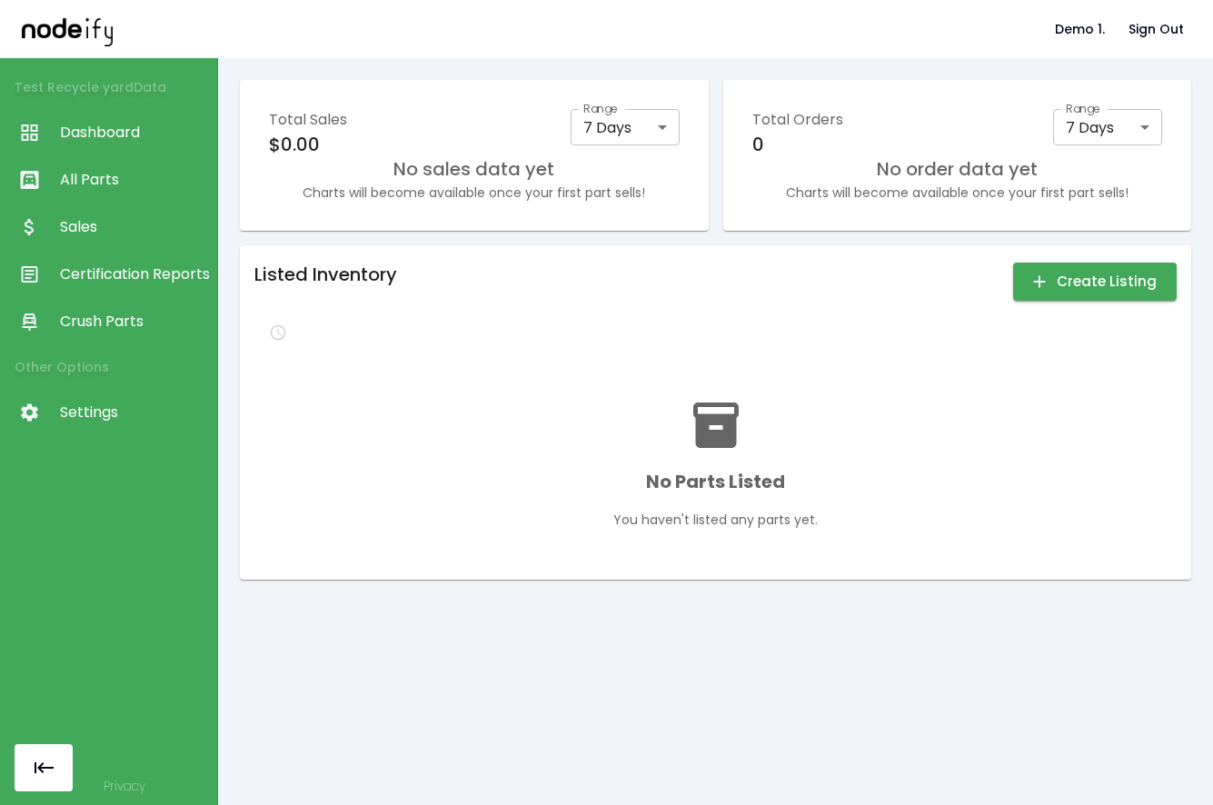
click at [663, 121] on body "Demo 1. Sign Out Test Recycle yard Data Dashboard All Parts Sales Certification…" at bounding box center [606, 402] width 1213 height 805
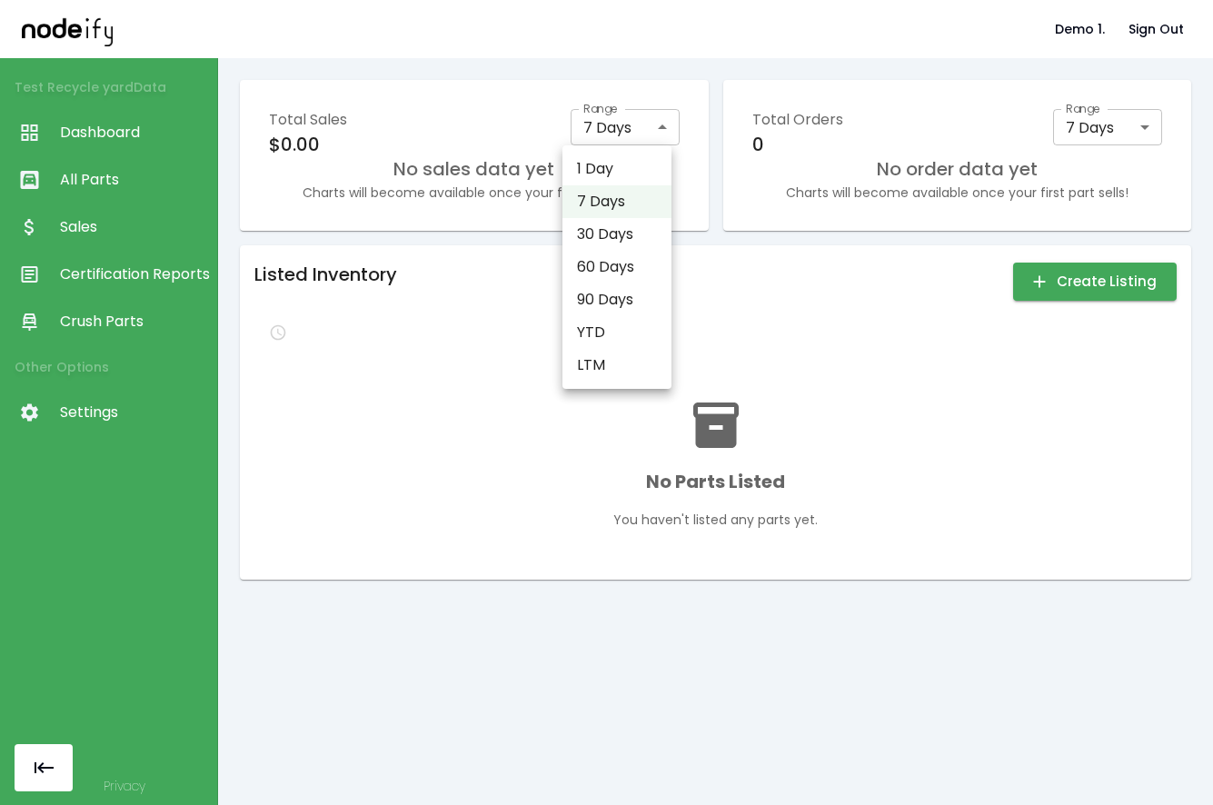
click at [629, 239] on li "30 Days" at bounding box center [616, 234] width 109 height 33
type input "**"
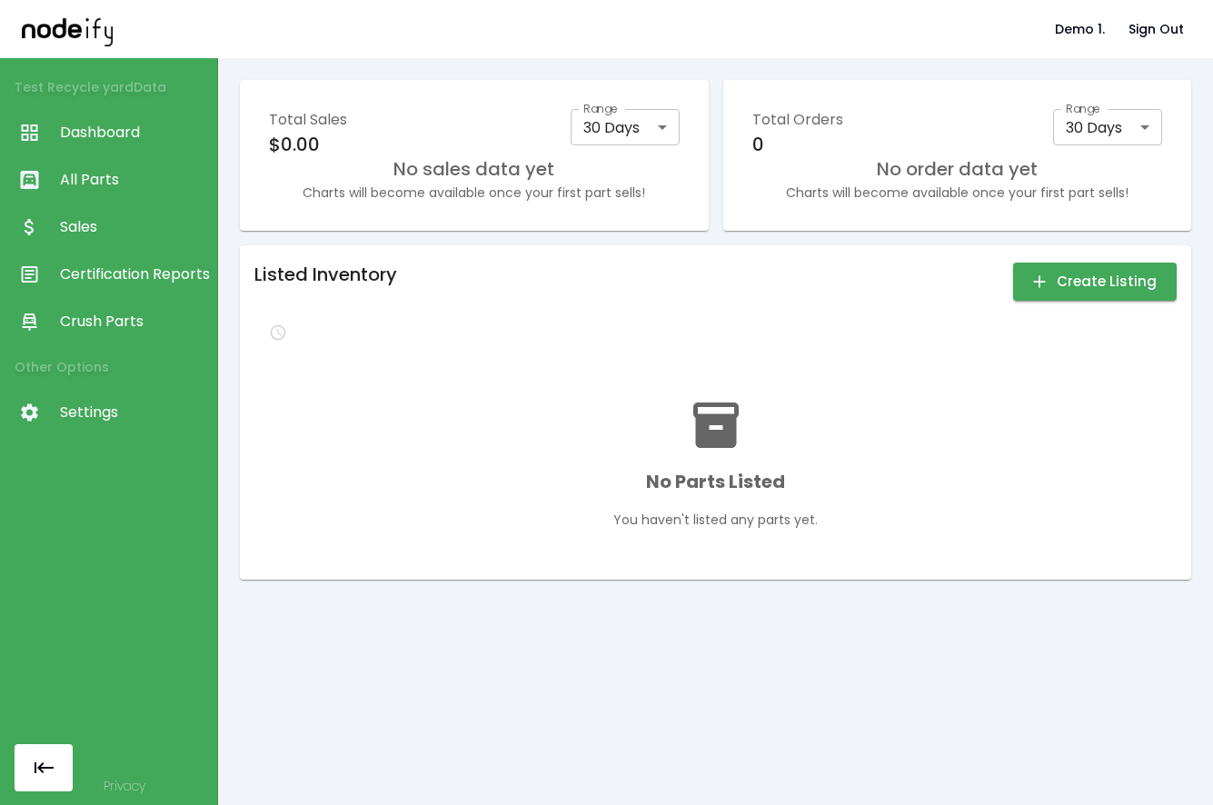
click at [552, 349] on div "Listed Inventory Create Listing No Parts Listed You haven't listed any parts ye…" at bounding box center [715, 412] width 922 height 305
click at [179, 229] on span "Sales" at bounding box center [134, 227] width 148 height 22
click at [163, 179] on span "All Parts" at bounding box center [134, 180] width 148 height 22
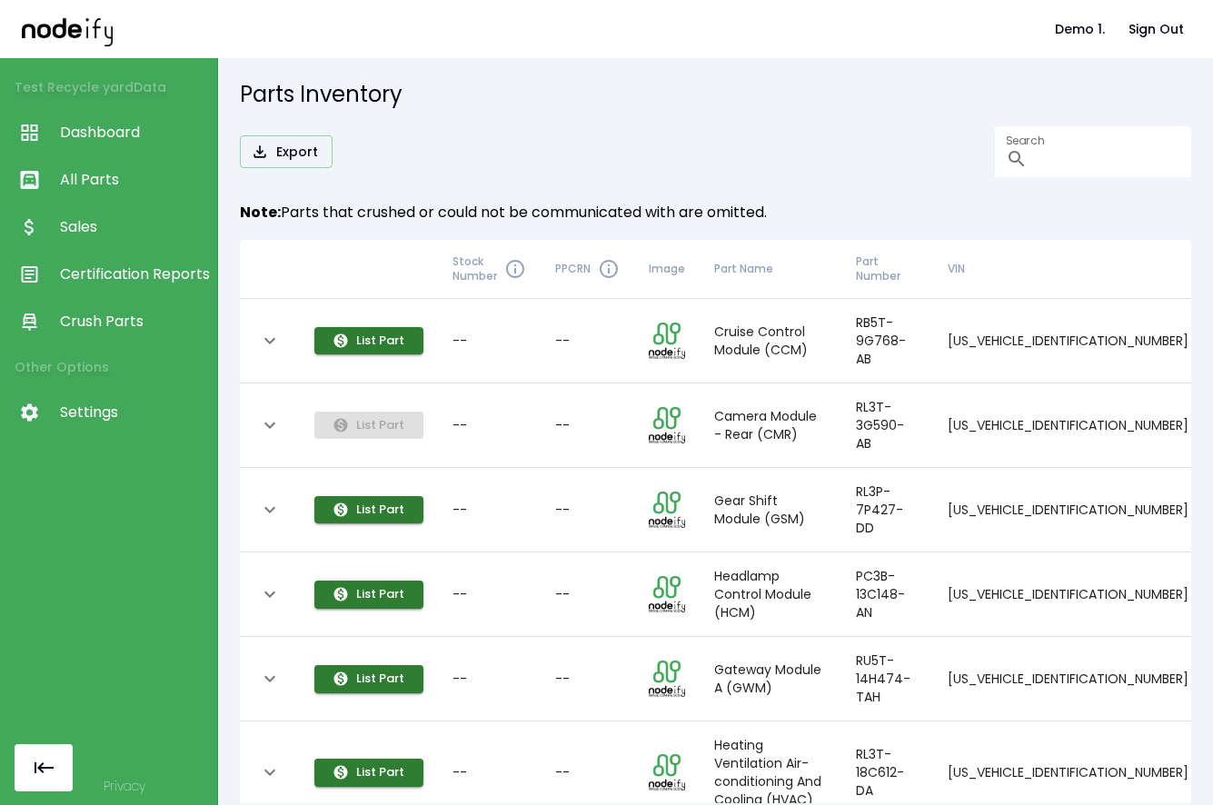
click at [108, 256] on link "Certification Reports" at bounding box center [108, 274] width 217 height 47
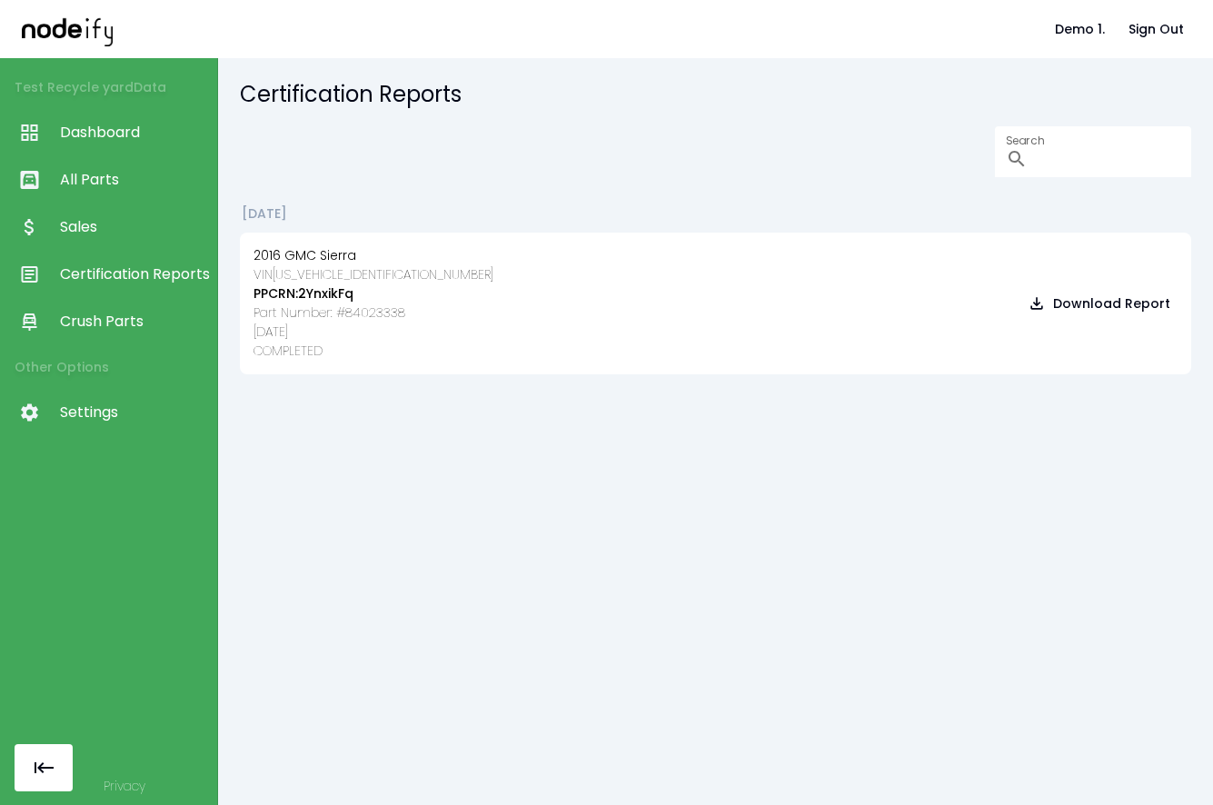
click at [116, 310] on link "Crush Parts" at bounding box center [108, 321] width 217 height 47
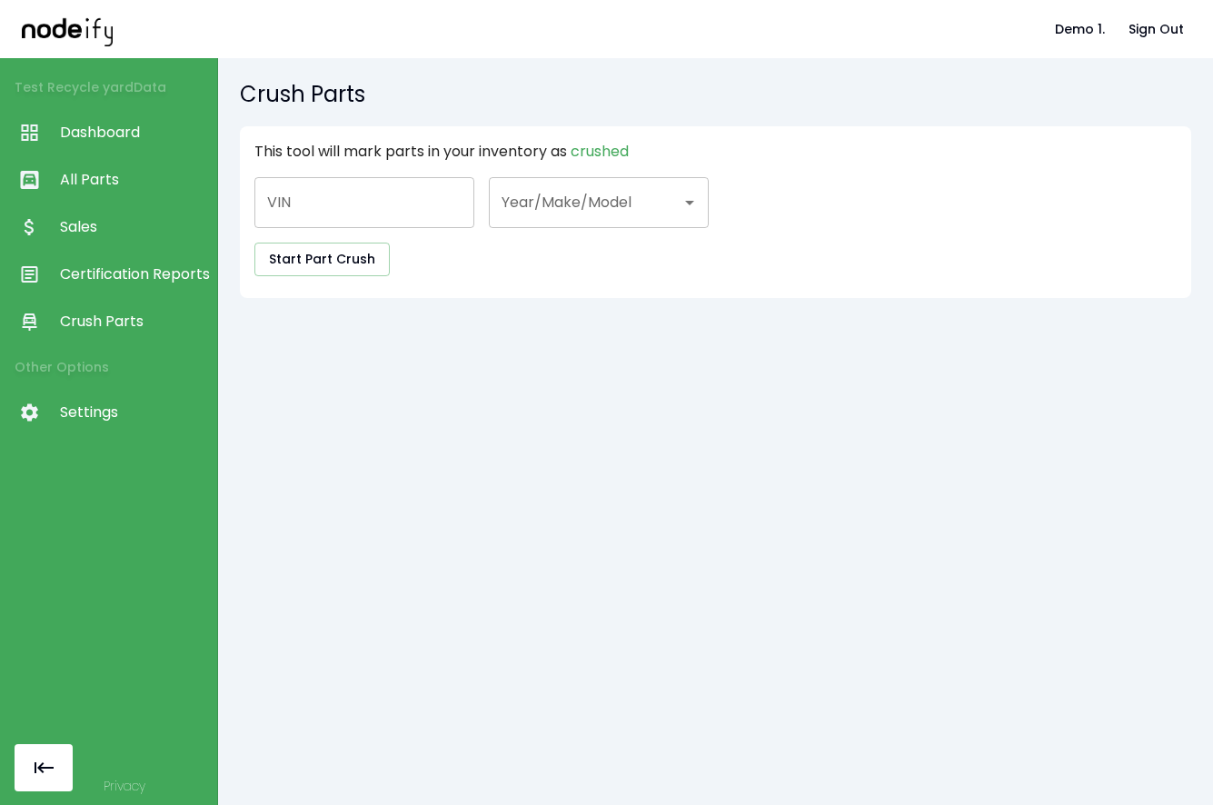
click at [113, 412] on span "Settings" at bounding box center [134, 412] width 148 height 22
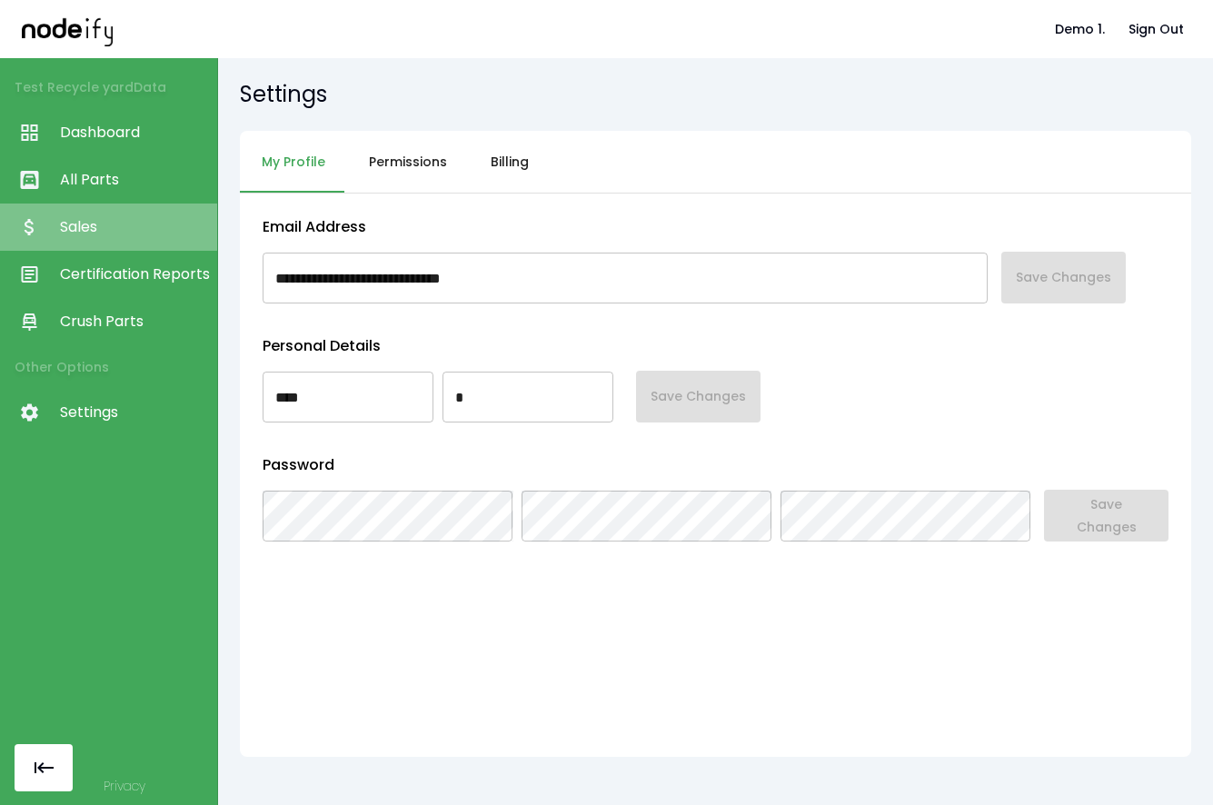
click at [117, 238] on link "Sales" at bounding box center [108, 226] width 217 height 47
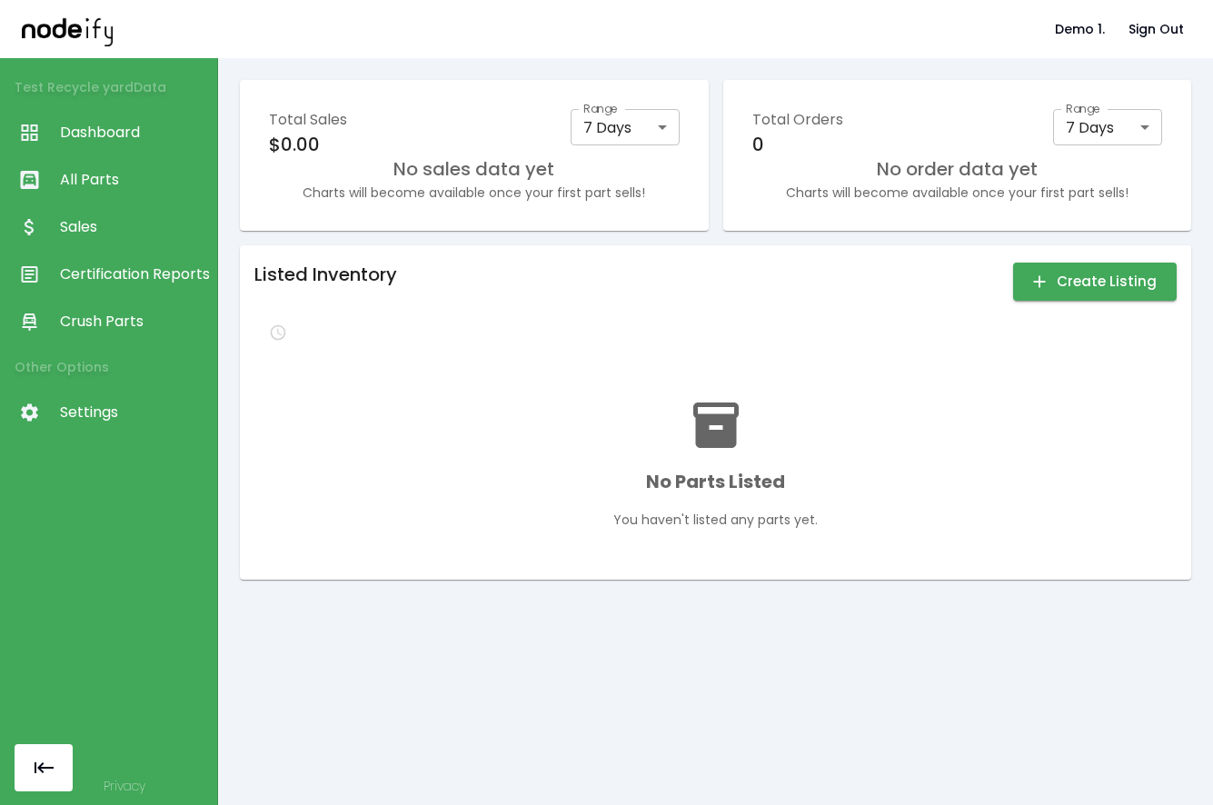
click at [115, 270] on span "Certification Reports" at bounding box center [134, 274] width 148 height 22
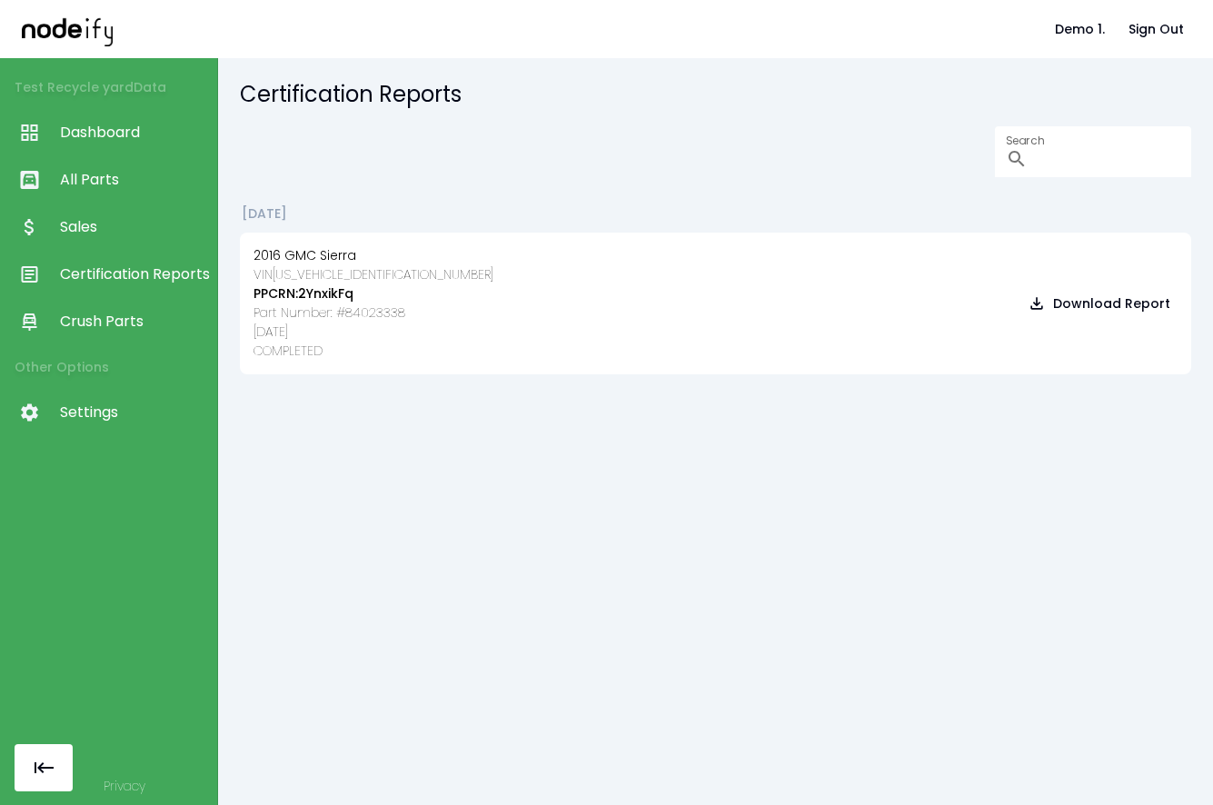
click at [120, 225] on span "Sales" at bounding box center [134, 227] width 148 height 22
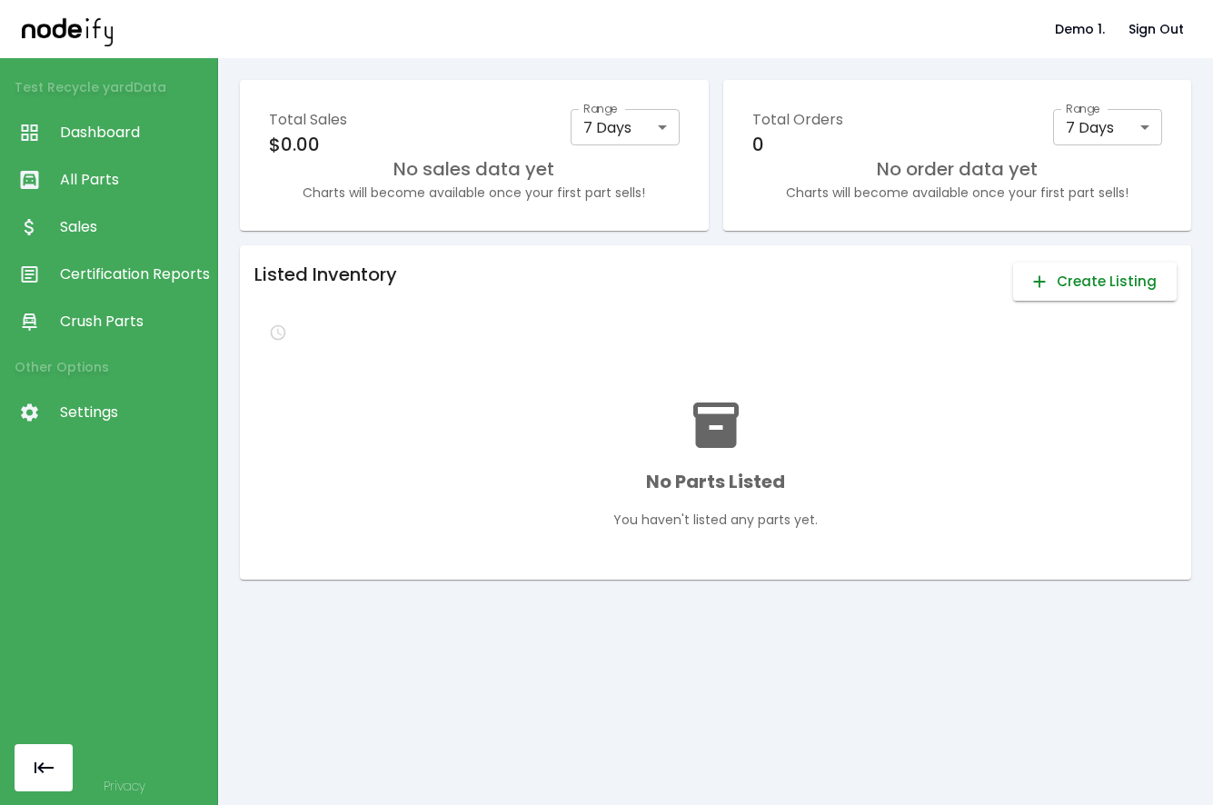
drag, startPoint x: 1008, startPoint y: 255, endPoint x: 1007, endPoint y: 265, distance: 10.0
click at [1007, 265] on div "Listed Inventory Create Listing No Parts Listed You haven't listed any parts ye…" at bounding box center [715, 412] width 951 height 334
click at [178, 446] on div "Test Recycle yard Data Dashboard All Parts Sales Certification Reports Crush Pa…" at bounding box center [109, 402] width 218 height 805
click at [97, 408] on span "Settings" at bounding box center [134, 412] width 148 height 22
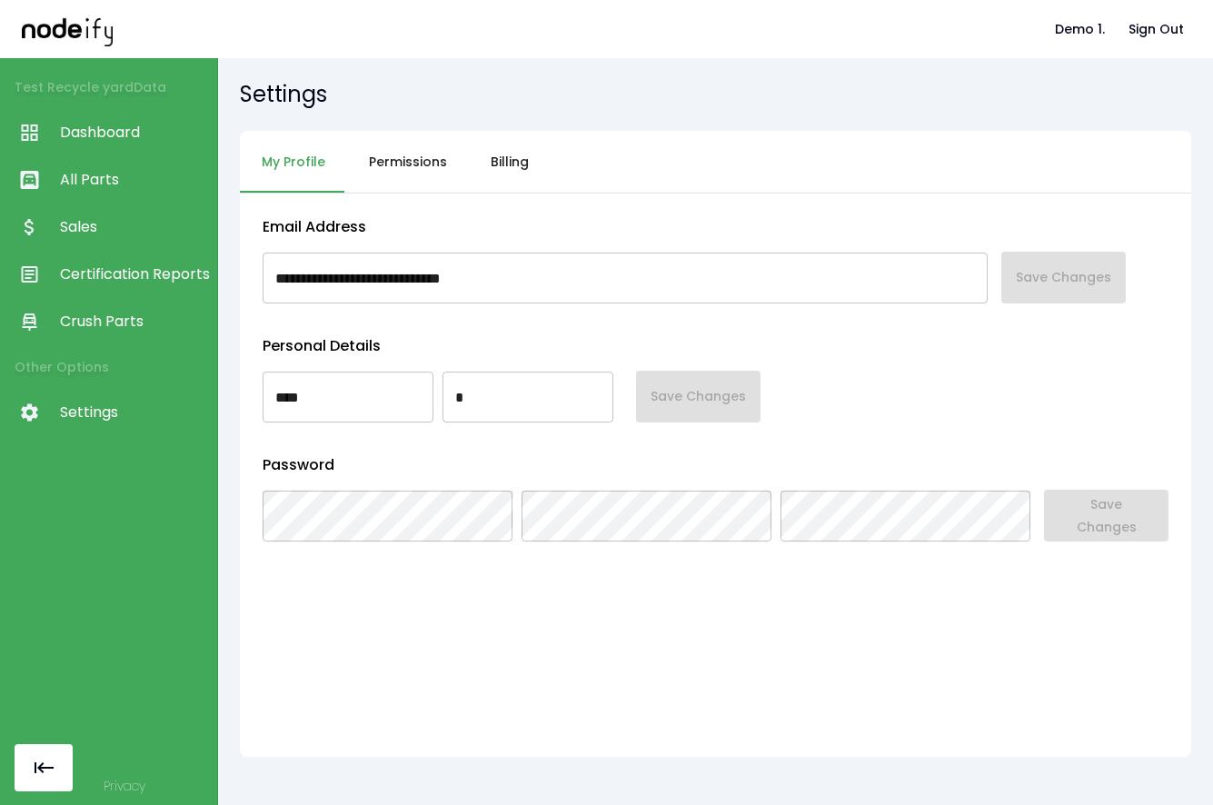
click at [433, 167] on button "Permissions" at bounding box center [408, 162] width 122 height 63
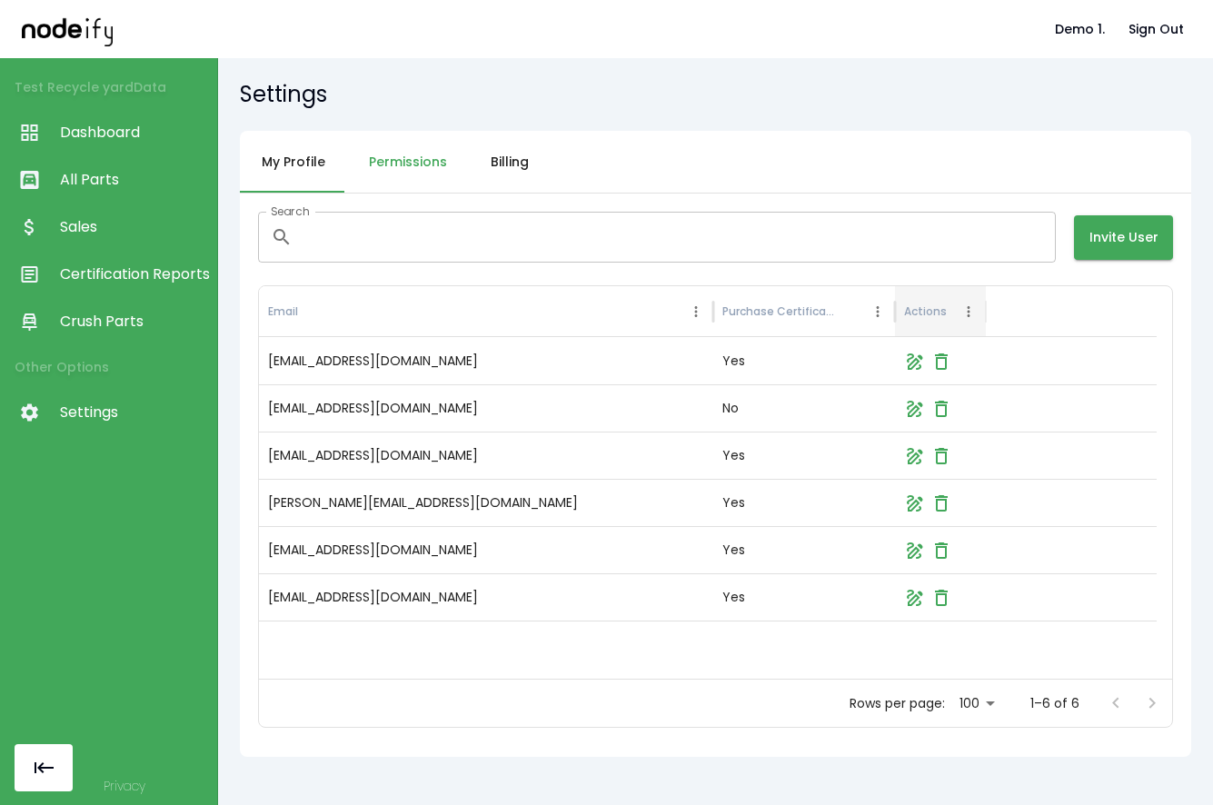
click at [507, 164] on button "Billing" at bounding box center [510, 162] width 82 height 63
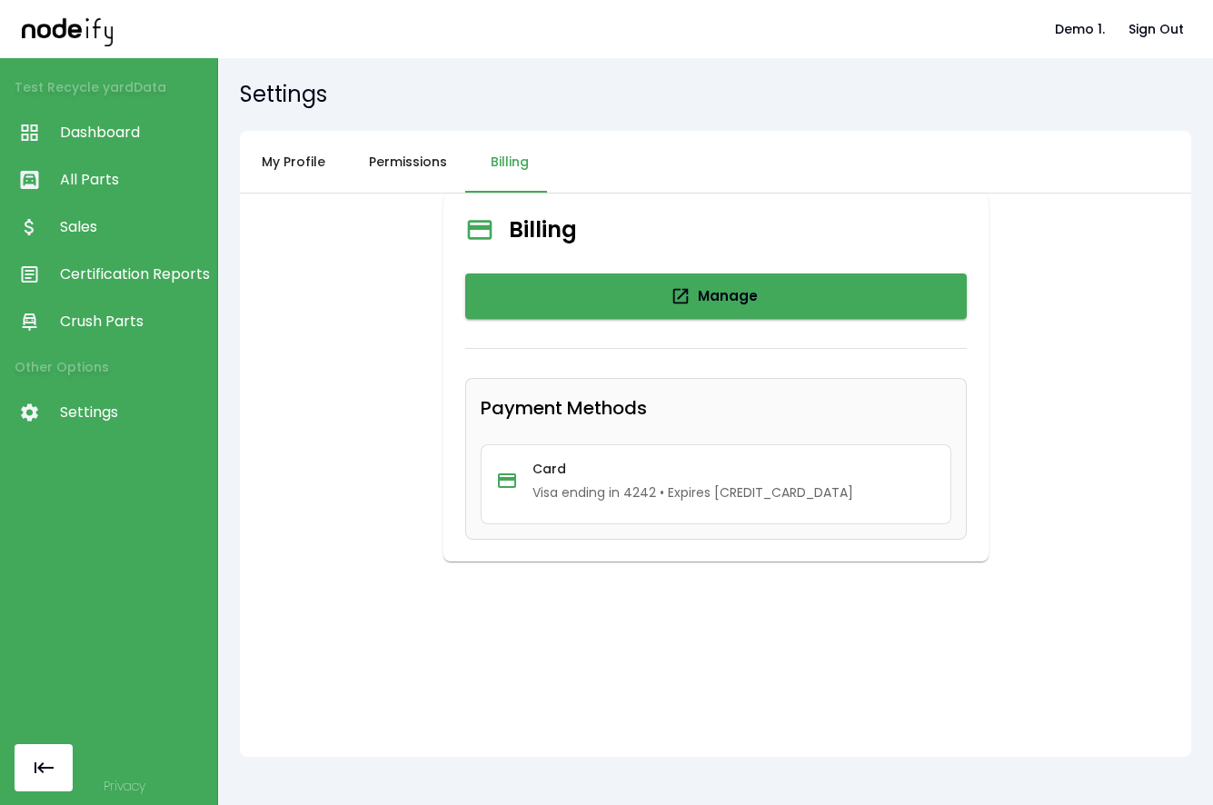
click at [292, 155] on button "My Profile" at bounding box center [293, 162] width 107 height 63
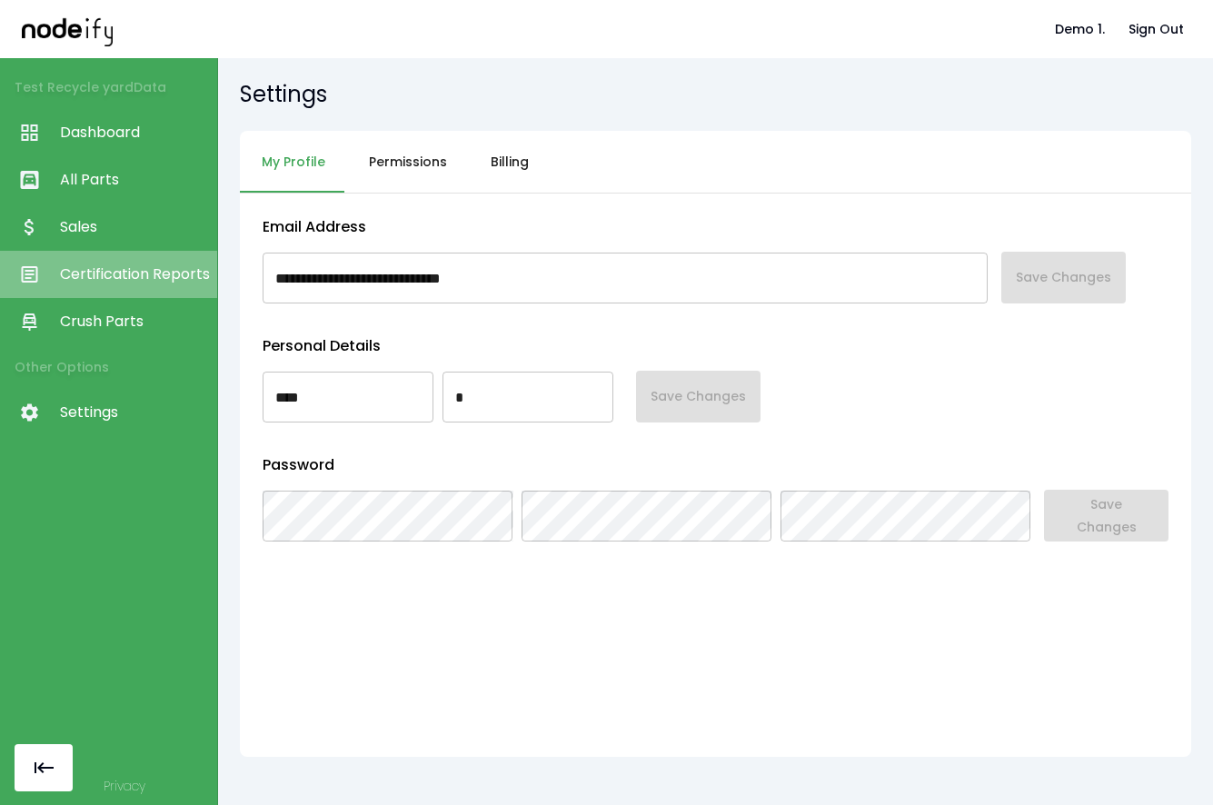
click at [154, 253] on link "Certification Reports" at bounding box center [108, 274] width 217 height 47
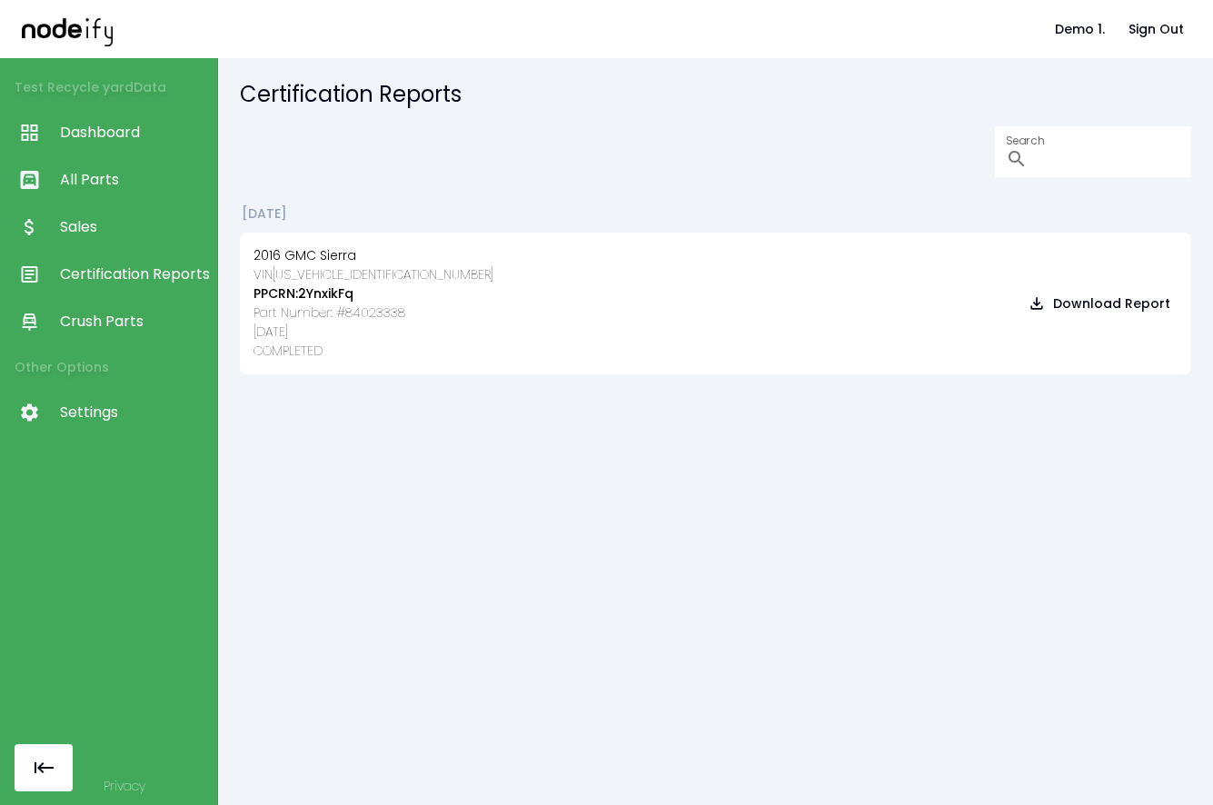
click at [156, 225] on span "Sales" at bounding box center [134, 227] width 148 height 22
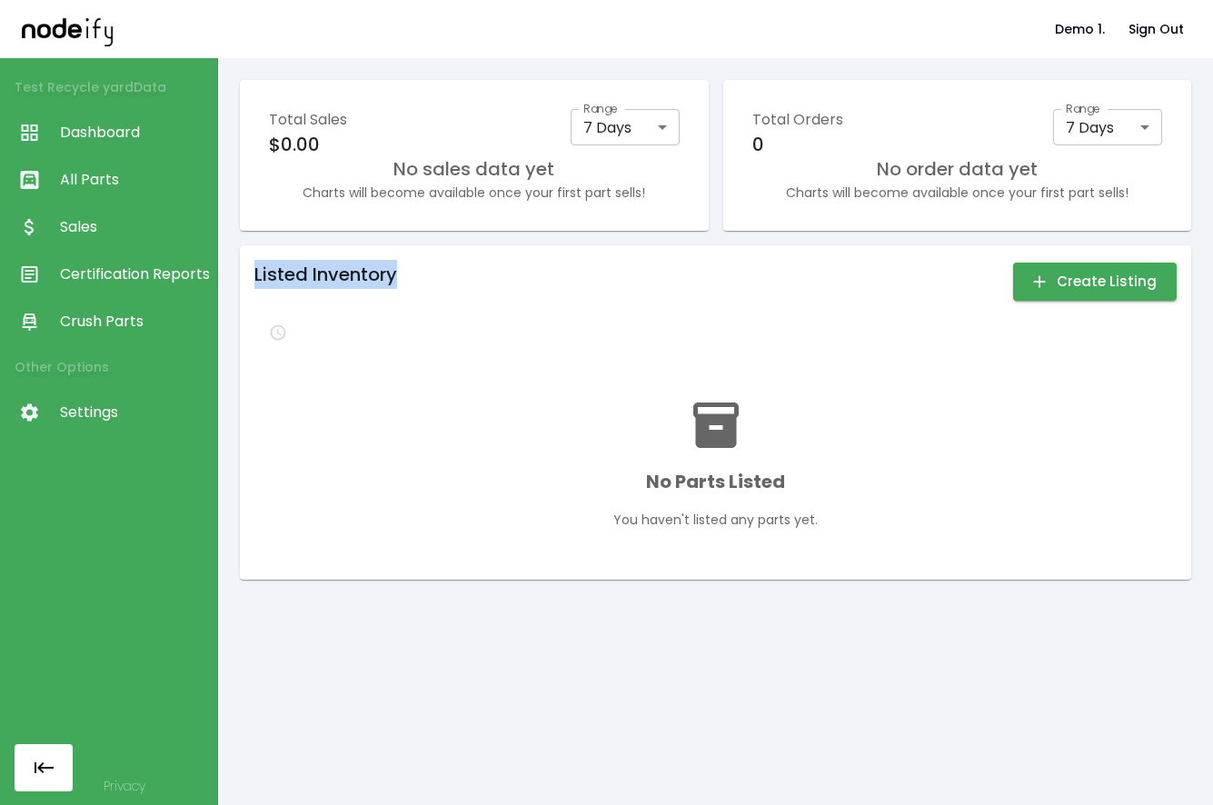
drag, startPoint x: 801, startPoint y: 320, endPoint x: 846, endPoint y: 279, distance: 60.4
click at [835, 289] on div "Listed Inventory Create Listing No Parts Listed You haven't listed any parts ye…" at bounding box center [715, 412] width 922 height 305
click at [1080, 282] on button "Create Listing" at bounding box center [1095, 282] width 164 height 38
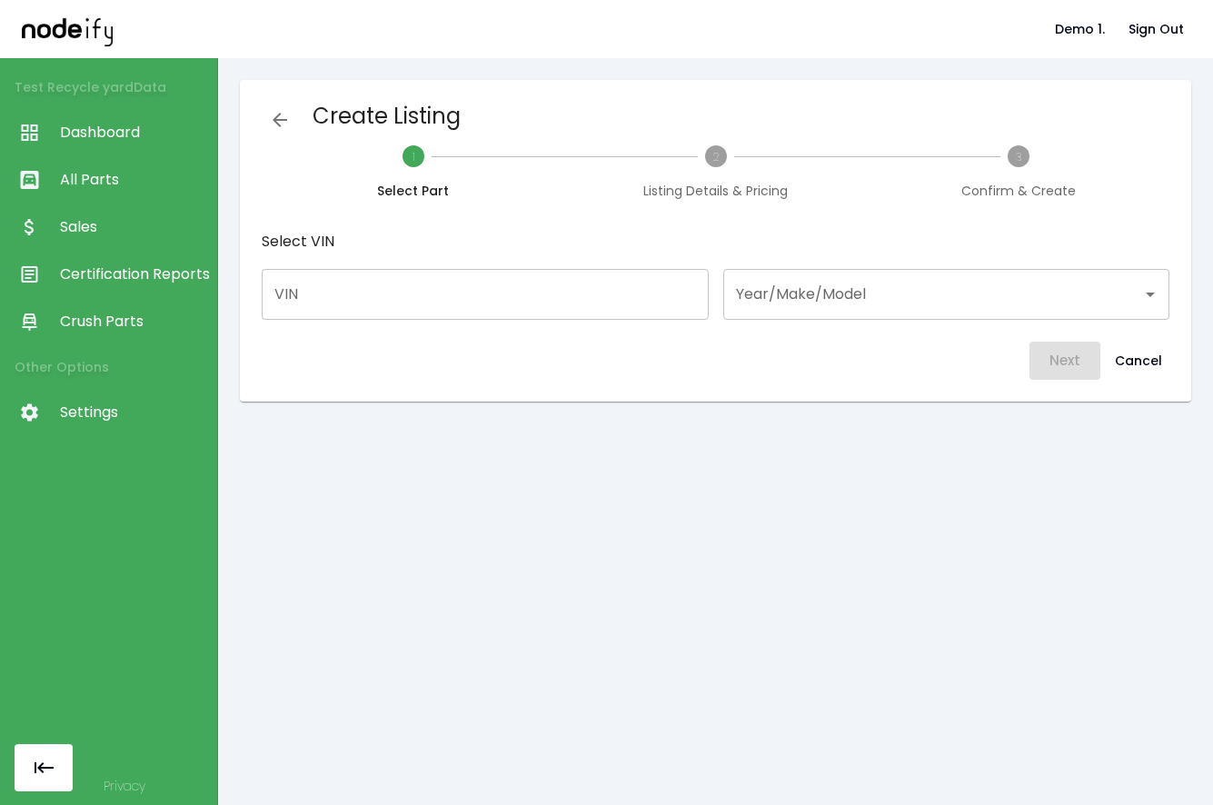
click at [685, 289] on input "VIN" at bounding box center [485, 294] width 447 height 51
click at [788, 291] on input "Year/Make/Model" at bounding box center [932, 294] width 403 height 35
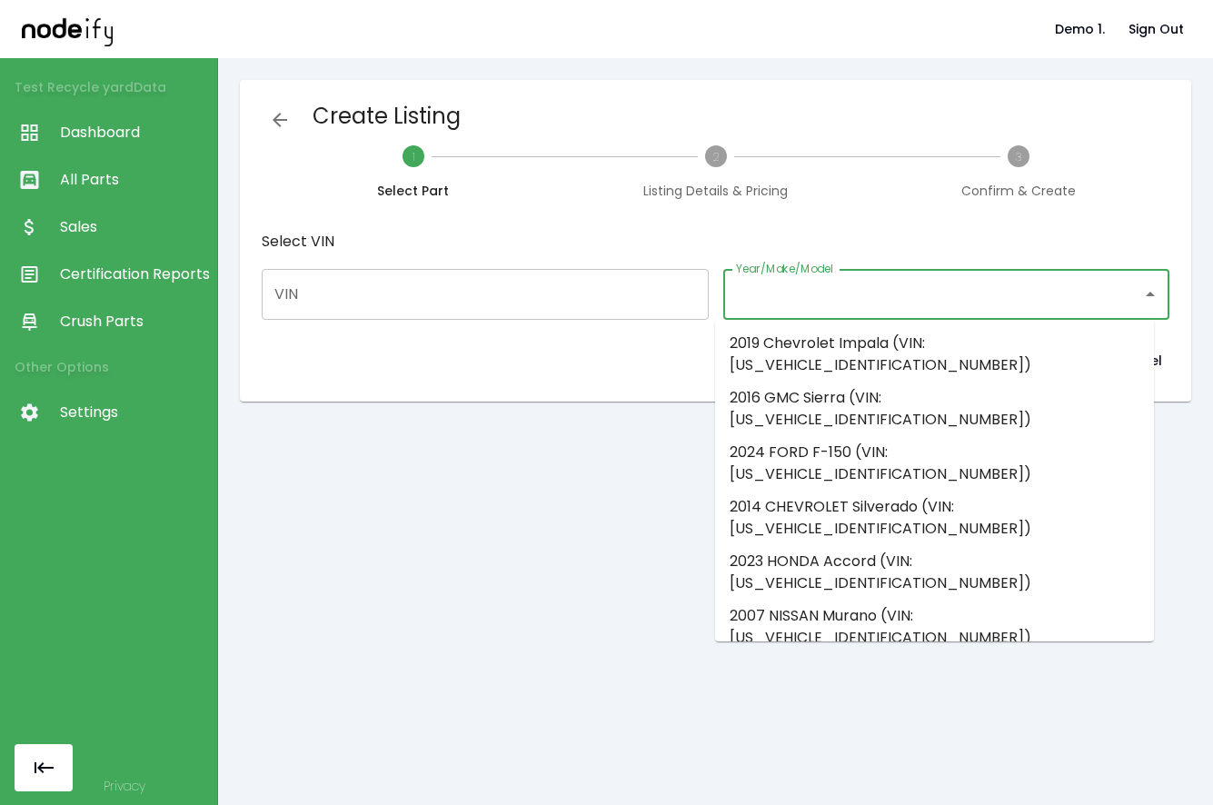
click at [808, 436] on li "2024 FORD F-150 (VIN: [US_VEHICLE_IDENTIFICATION_NUMBER])" at bounding box center [934, 463] width 439 height 55
type input "**********"
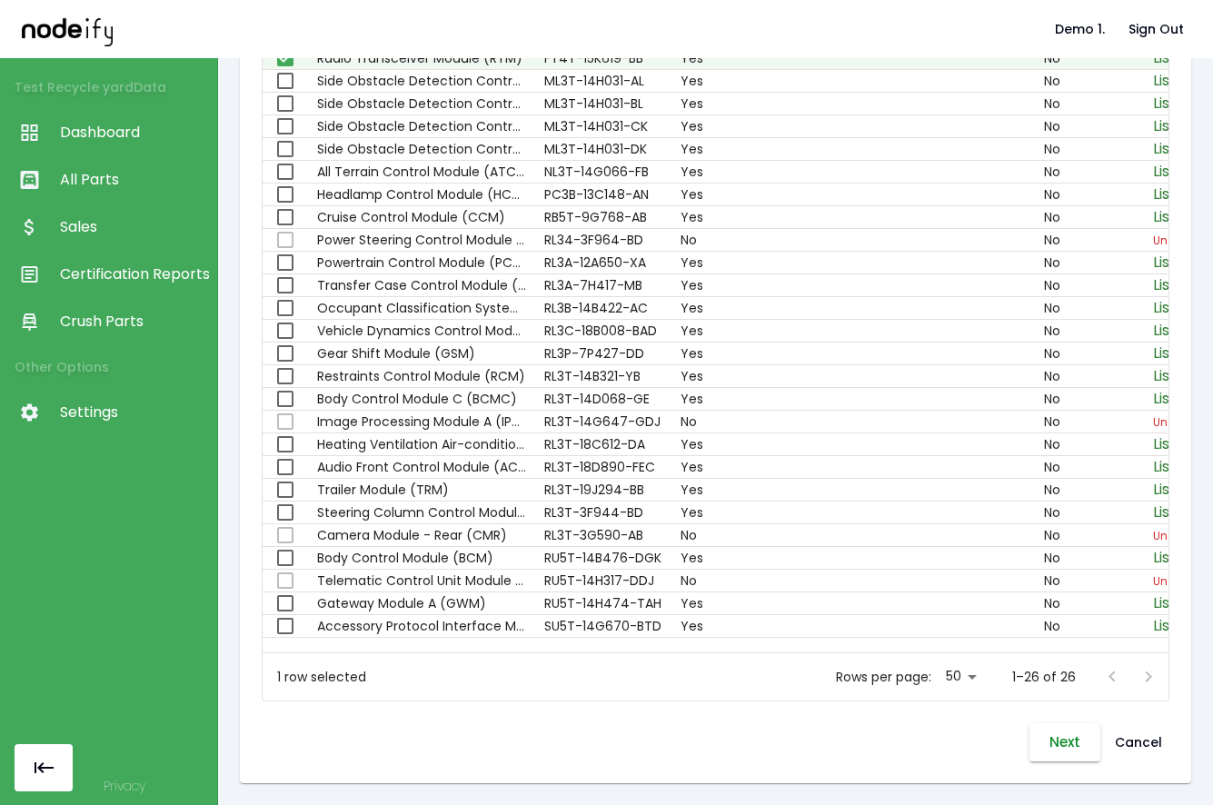
click at [1067, 760] on button "Next" at bounding box center [1064, 742] width 71 height 38
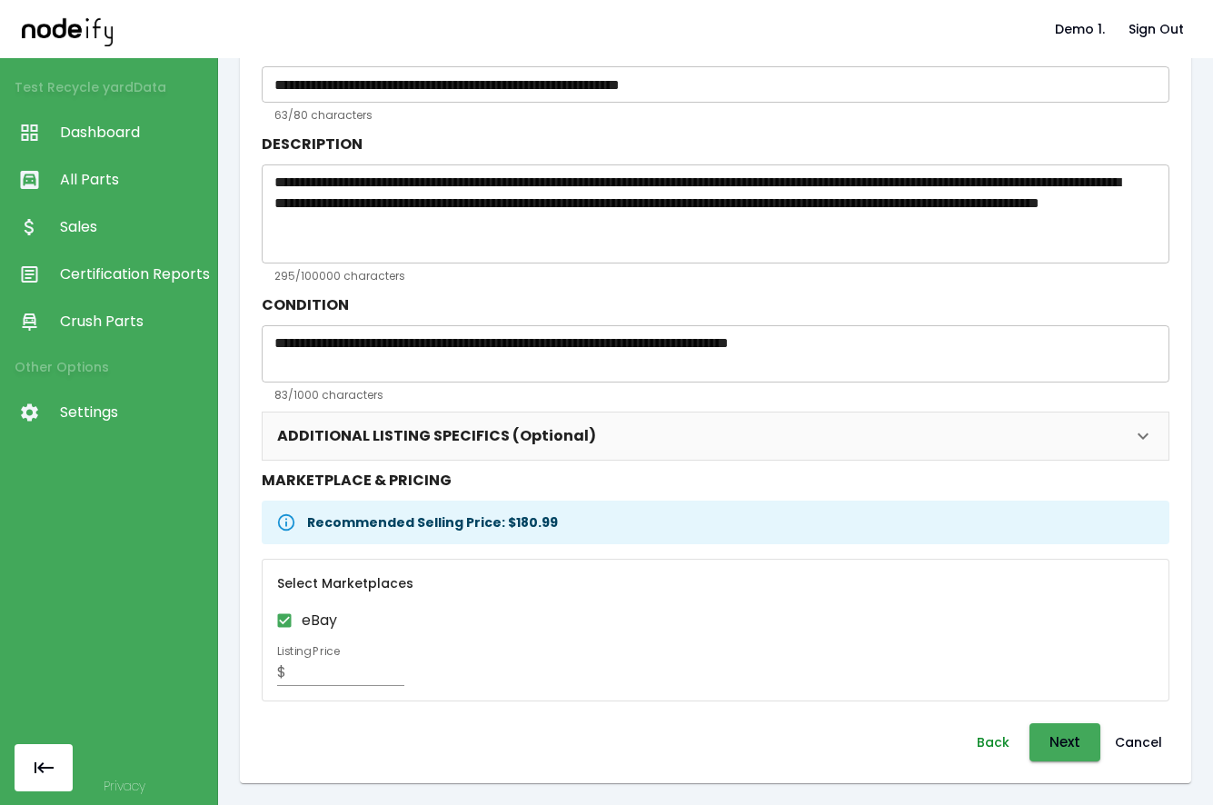
click at [964, 760] on button "Back" at bounding box center [993, 742] width 58 height 38
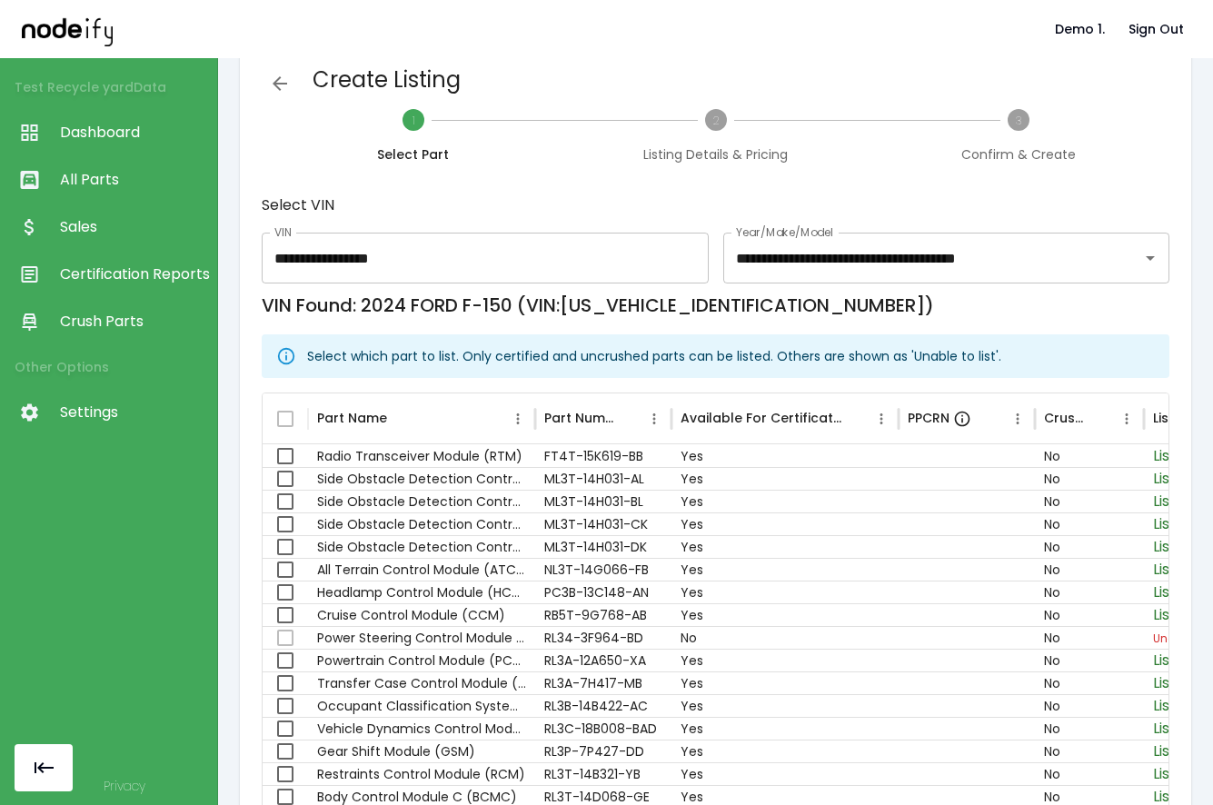
scroll to position [0, 0]
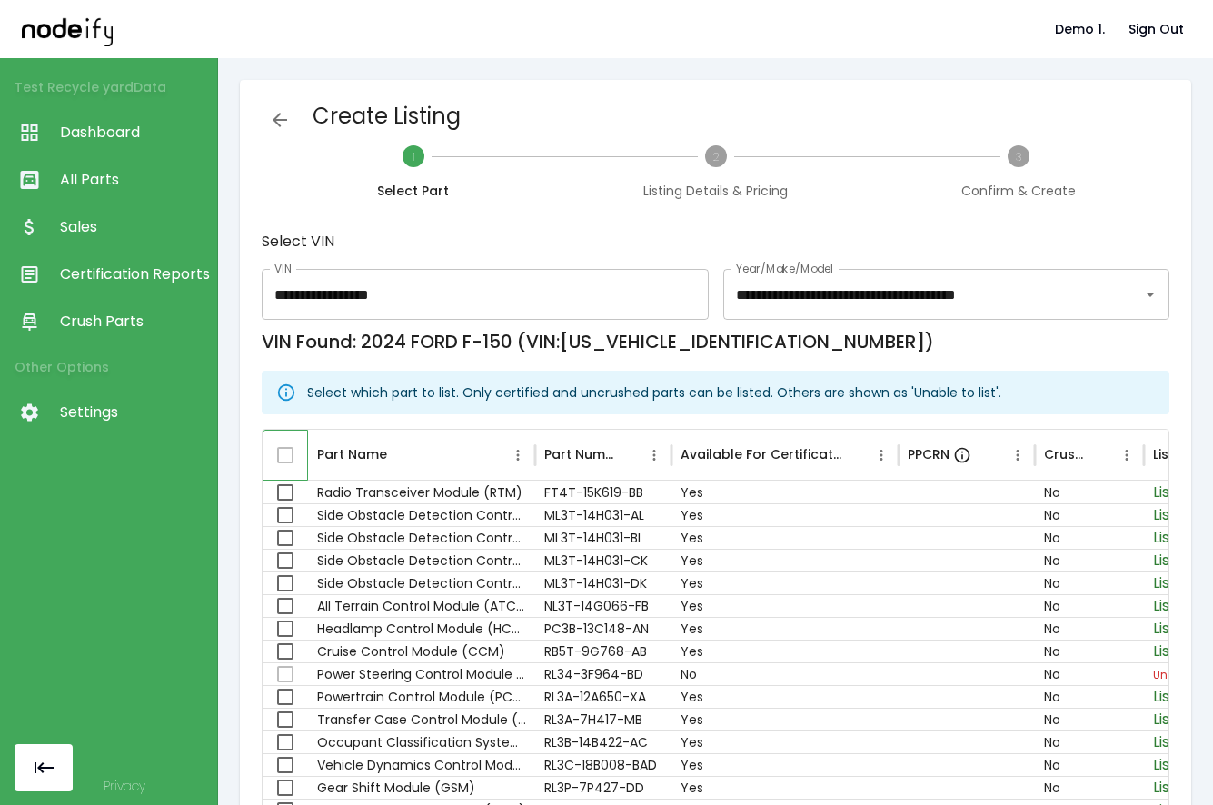
drag, startPoint x: 308, startPoint y: 461, endPoint x: 511, endPoint y: 461, distance: 203.5
click at [397, 461] on div "Part Name Part Number Available For Certification PPCRN Crushed Listable" at bounding box center [817, 455] width 1108 height 51
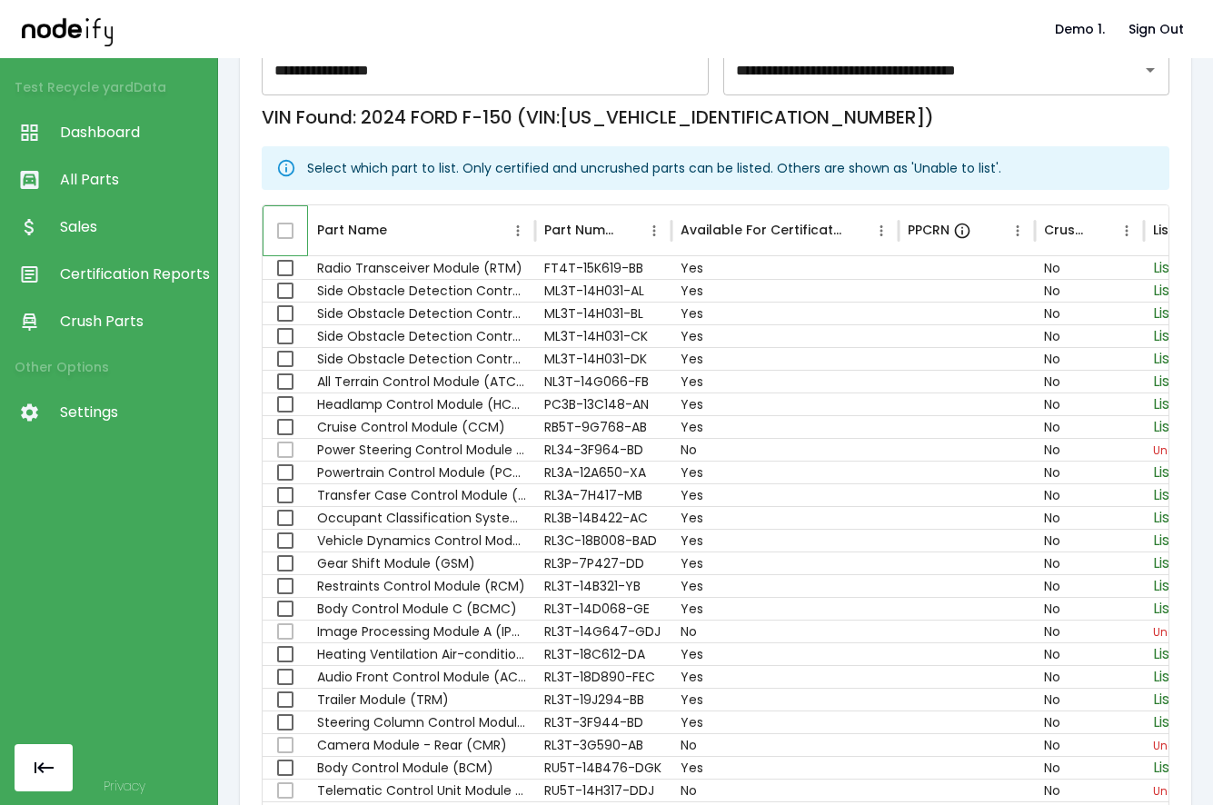
scroll to position [216, 0]
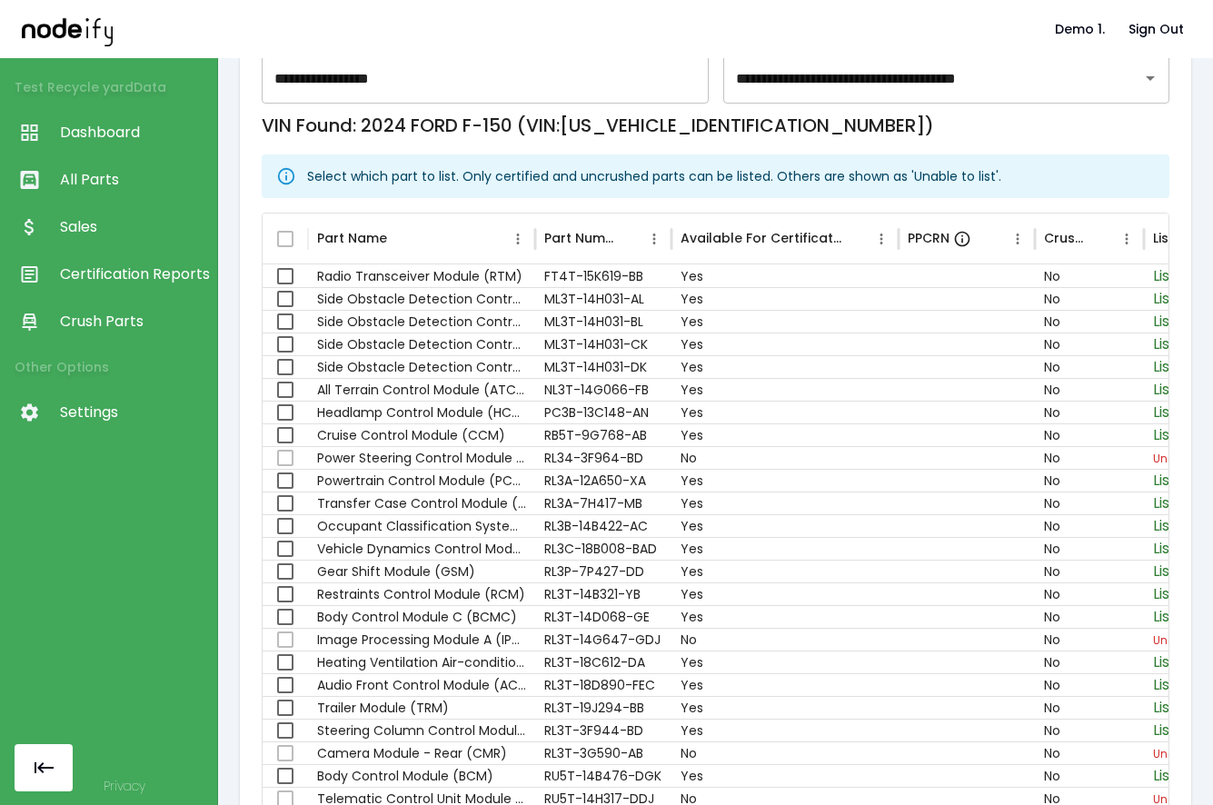
click at [102, 421] on span "Settings" at bounding box center [134, 412] width 148 height 22
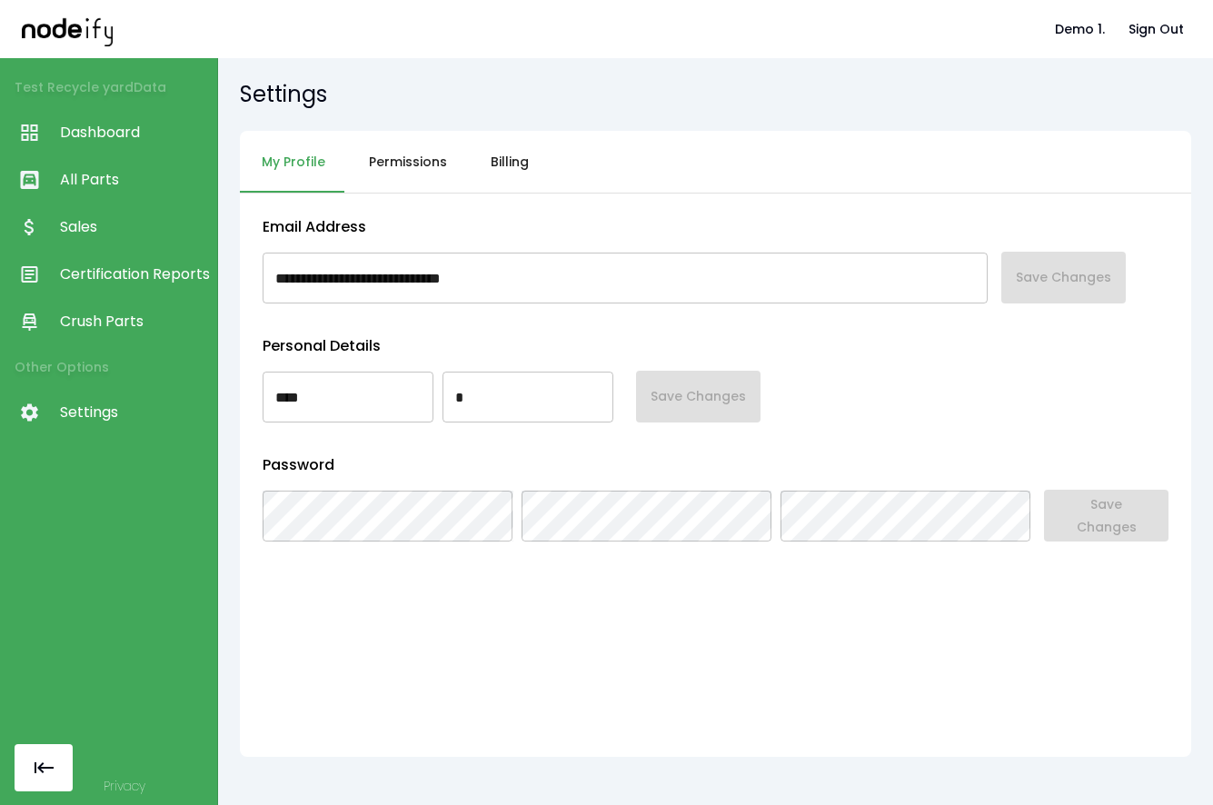
click at [115, 267] on span "Certification Reports" at bounding box center [134, 274] width 148 height 22
click at [119, 200] on link "All Parts" at bounding box center [108, 179] width 217 height 47
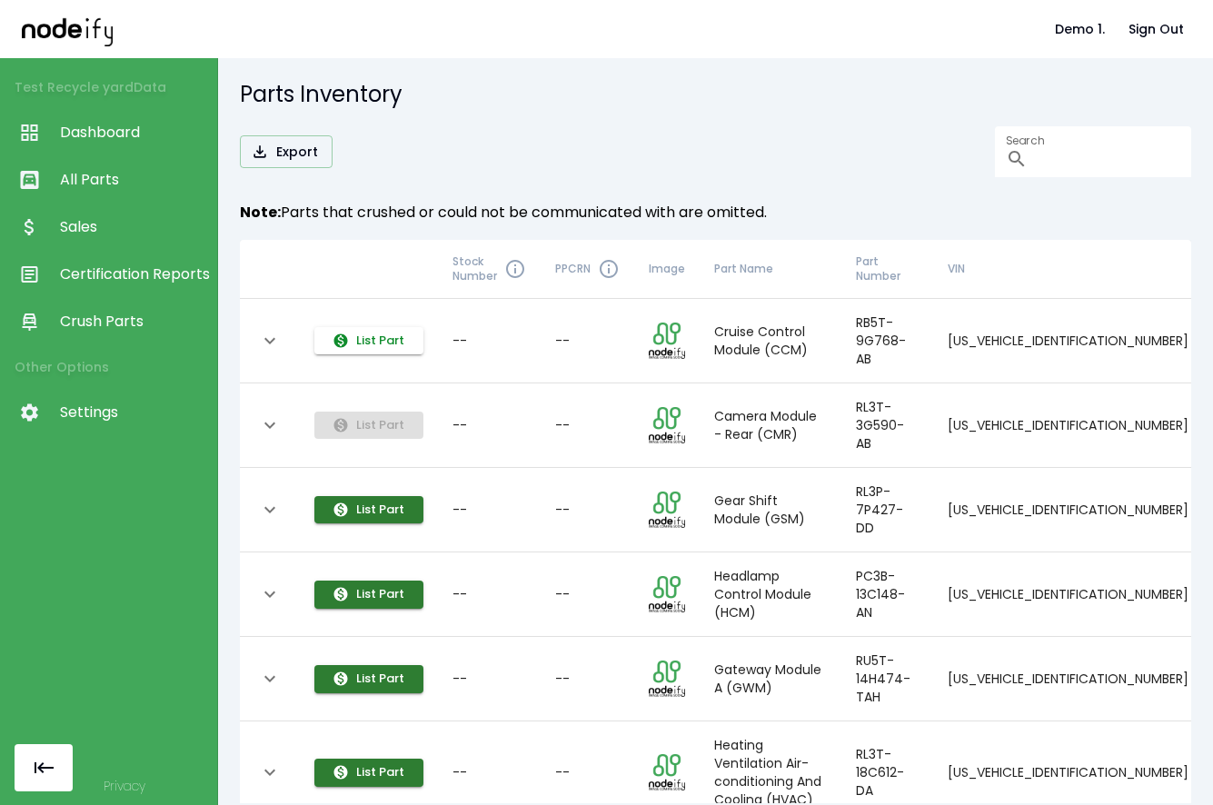
click at [373, 340] on button "List Part" at bounding box center [368, 341] width 109 height 28
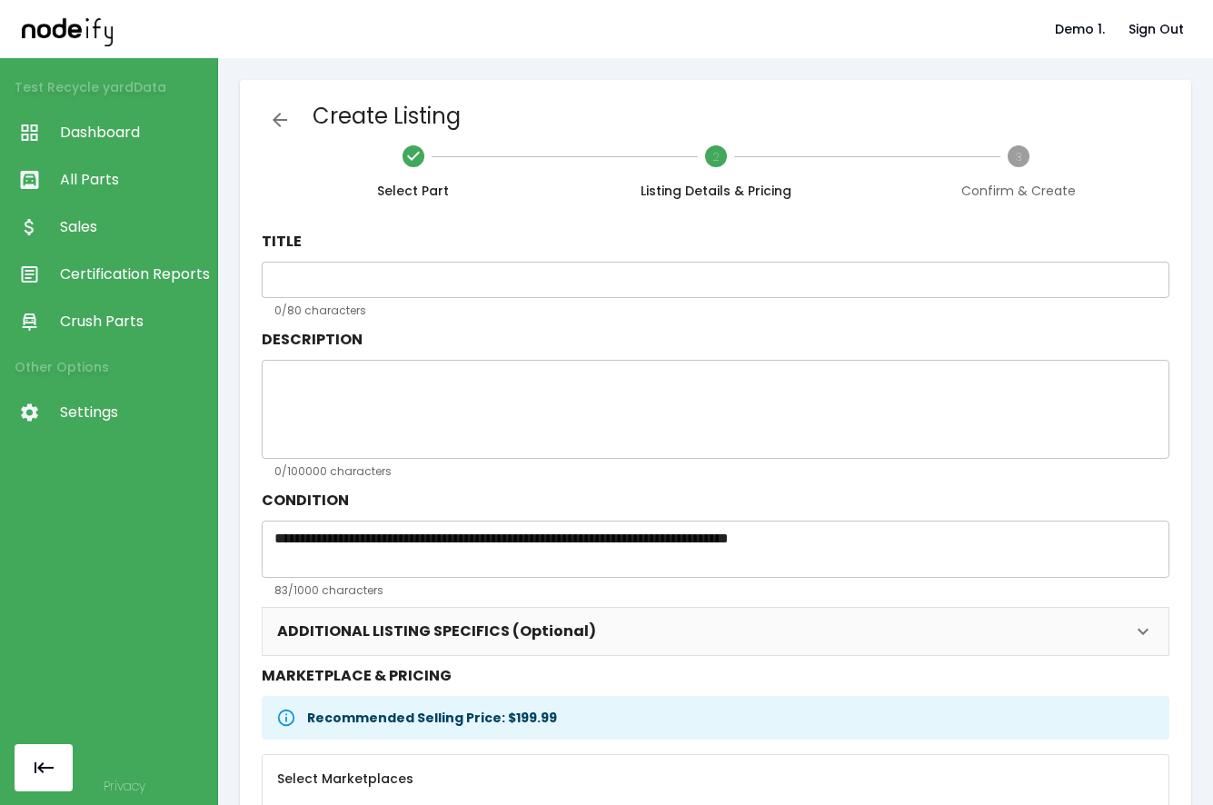
type input "**********"
type textarea "**********"
type input "****"
type input "******"
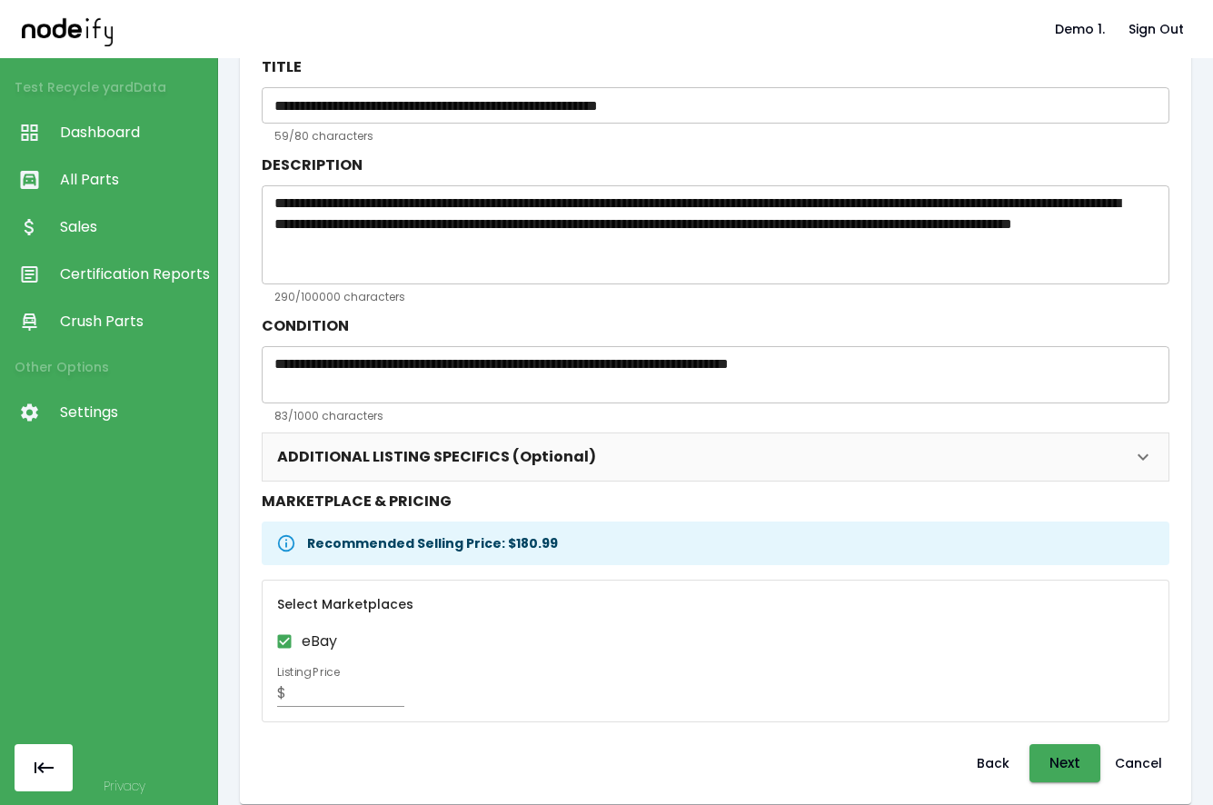
scroll to position [195, 0]
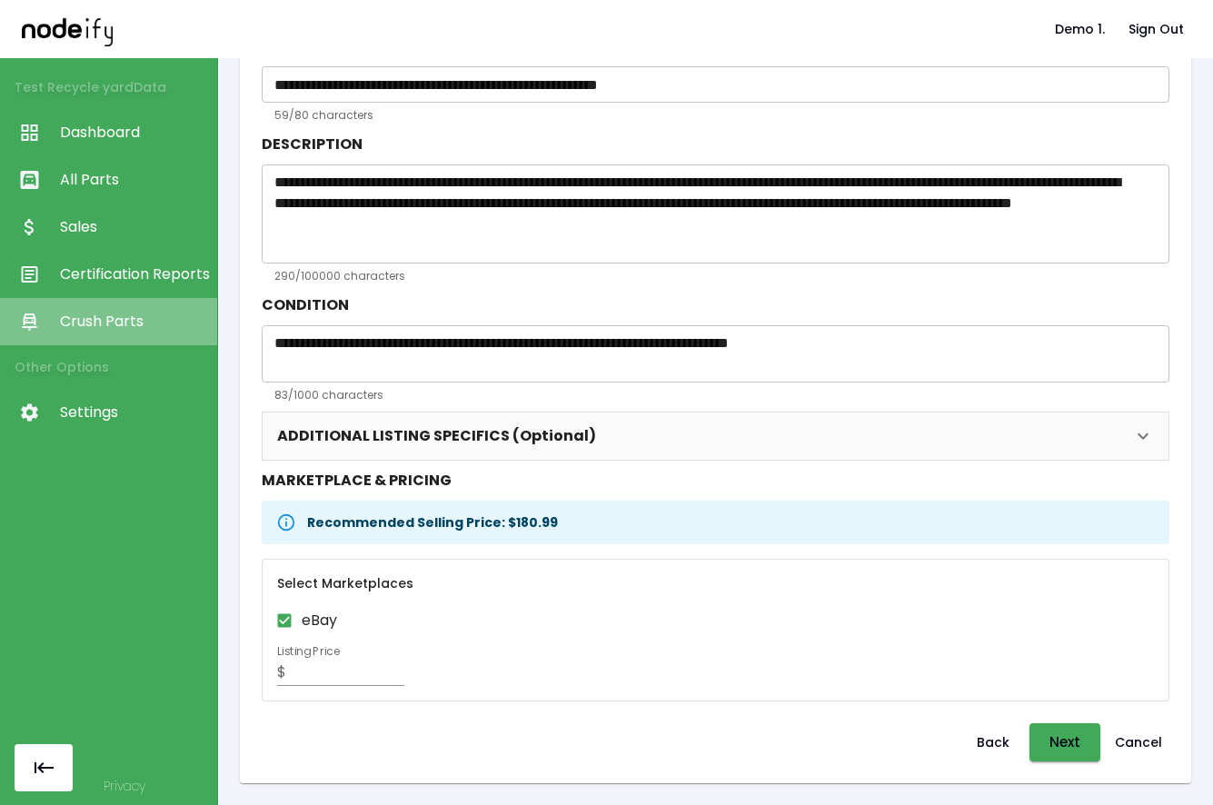
click at [129, 337] on link "Crush Parts" at bounding box center [108, 321] width 217 height 47
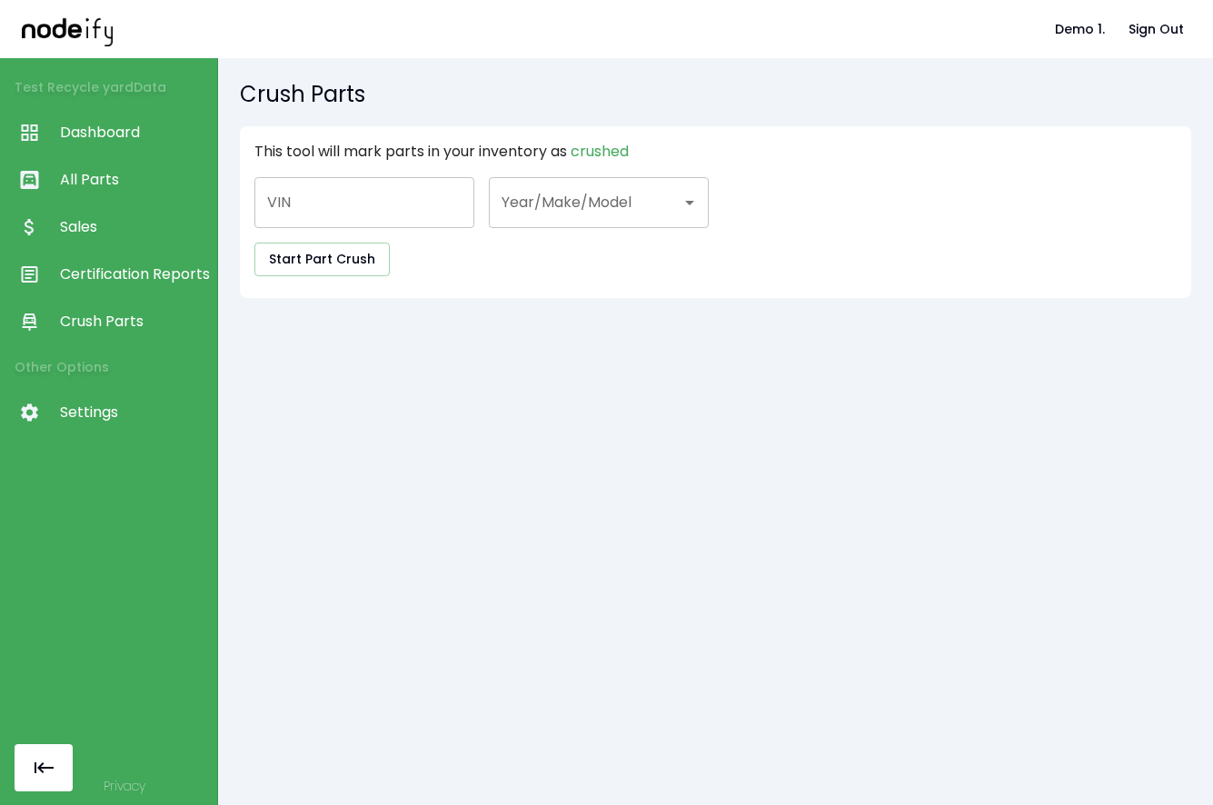
click at [121, 265] on span "Certification Reports" at bounding box center [134, 274] width 148 height 22
click at [114, 225] on span "Sales" at bounding box center [134, 227] width 148 height 22
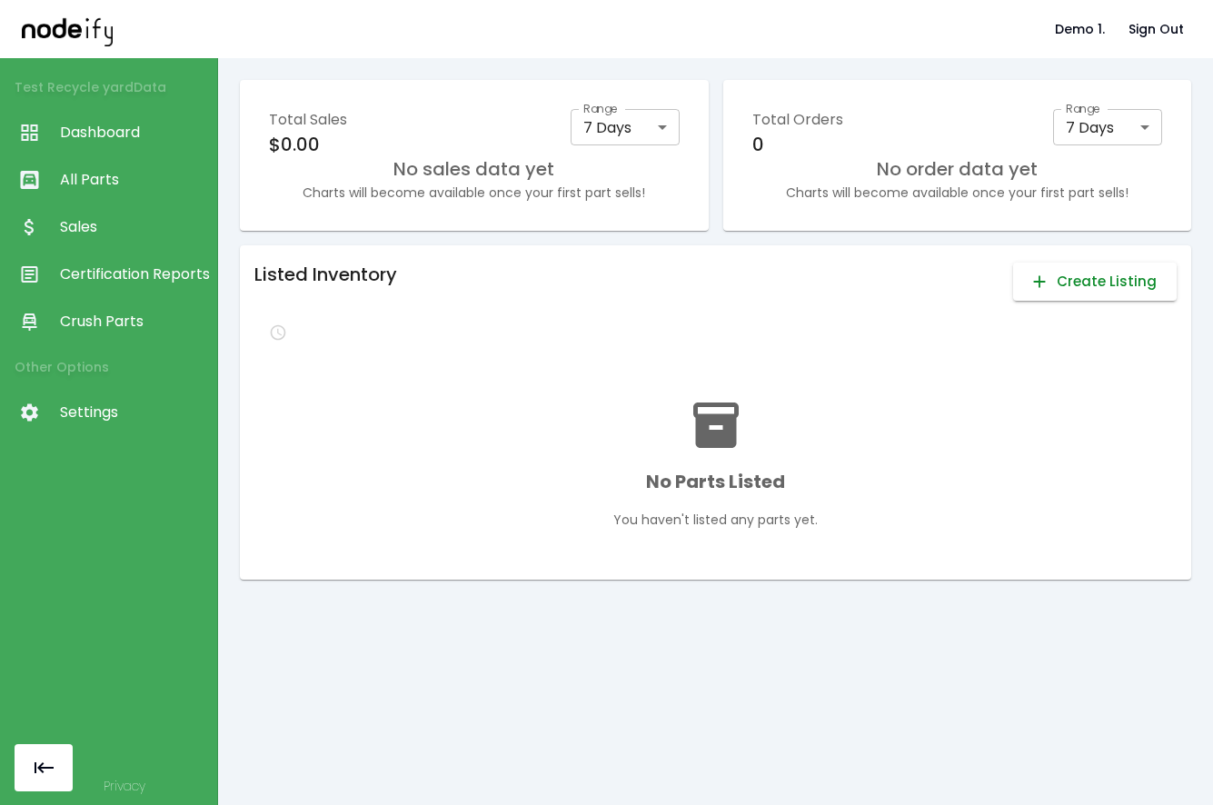
click at [1096, 263] on button "Create Listing" at bounding box center [1095, 282] width 164 height 38
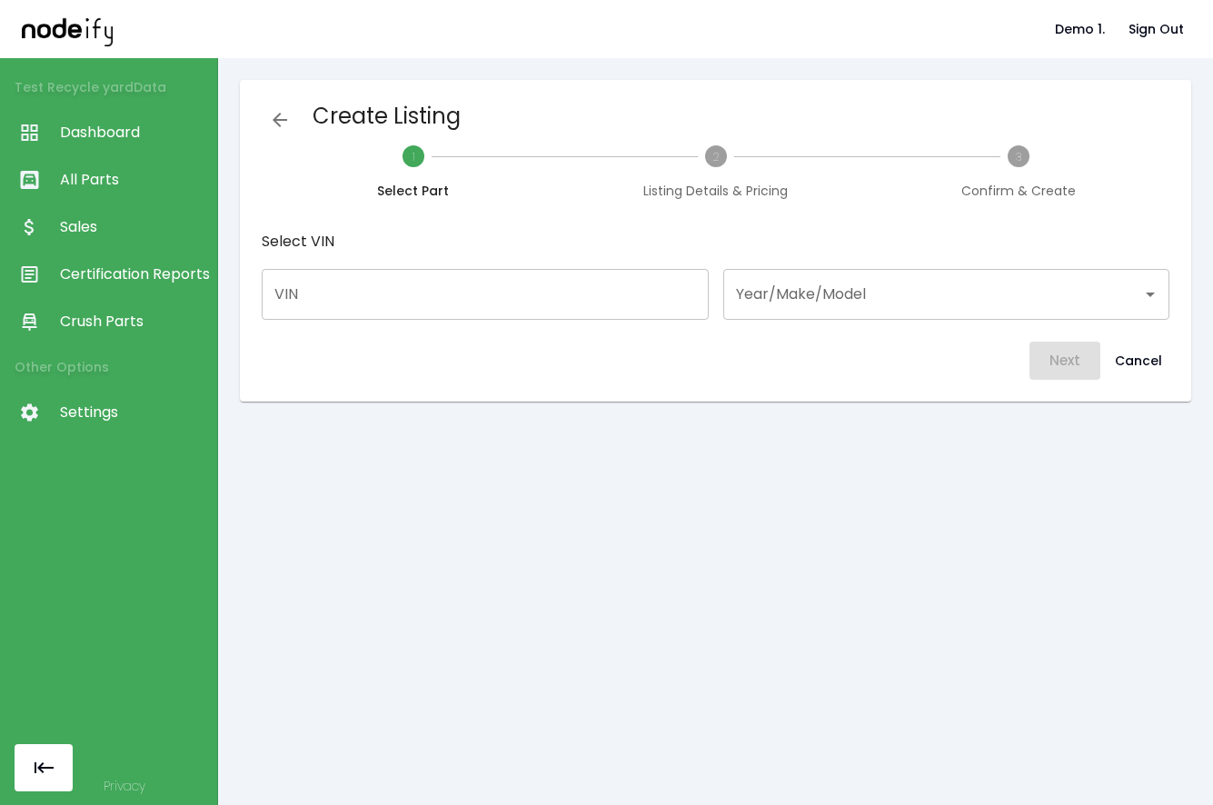
click at [931, 292] on input "Year/Make/Model" at bounding box center [932, 294] width 403 height 35
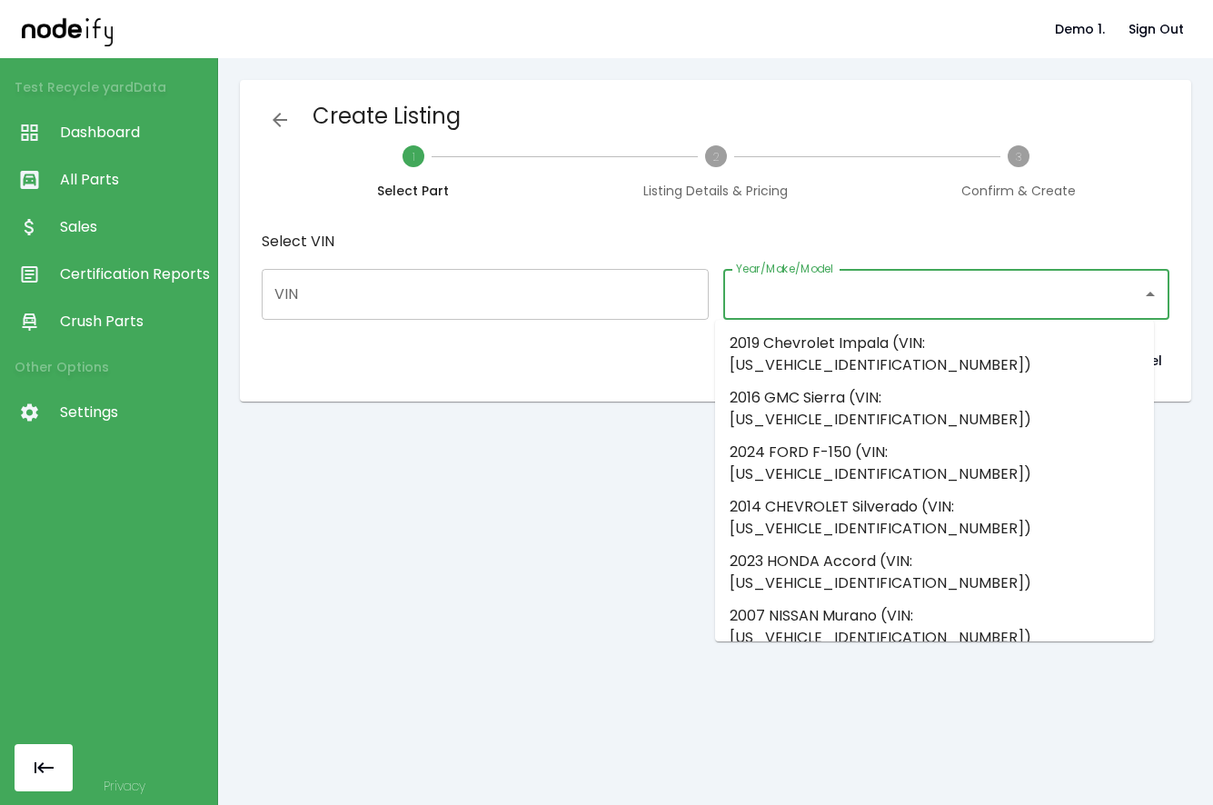
click at [881, 491] on li "2014 CHEVROLET Silverado (VIN: 3GCUKREC9EG130252)" at bounding box center [934, 518] width 439 height 55
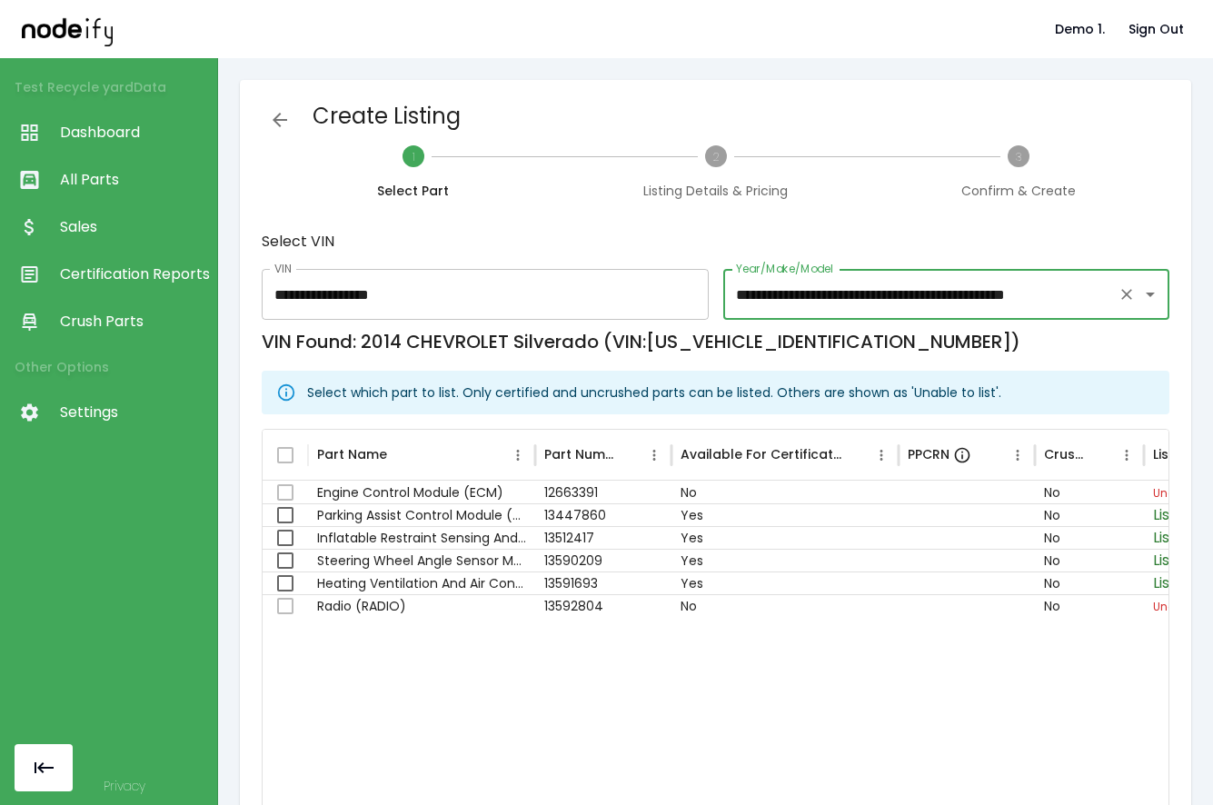
type input "**********"
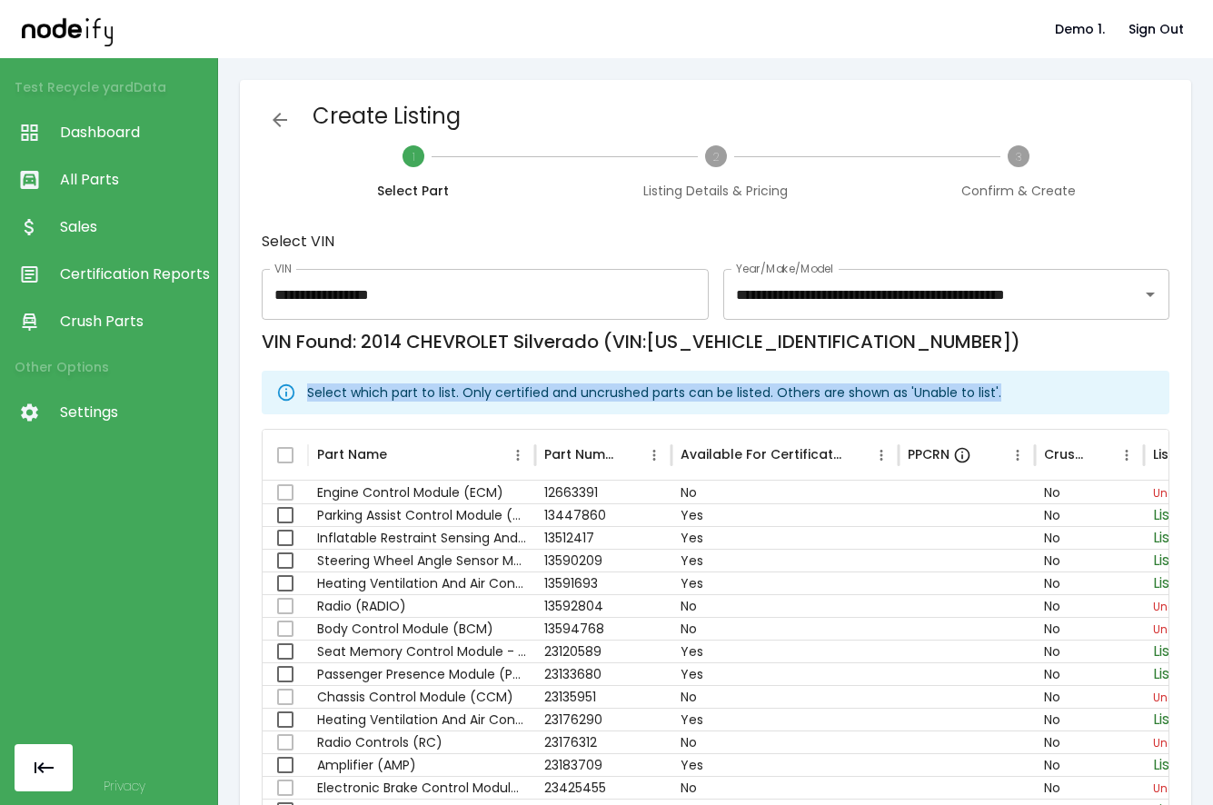
drag, startPoint x: 312, startPoint y: 393, endPoint x: 1025, endPoint y: 386, distance: 713.1
click at [1001, 386] on div "Select which part to list. Only certified and uncrushed parts can be listed. Ot…" at bounding box center [654, 392] width 694 height 33
copy p "Select which part to list. Only certified and uncrushed parts can be listed. Ot…"
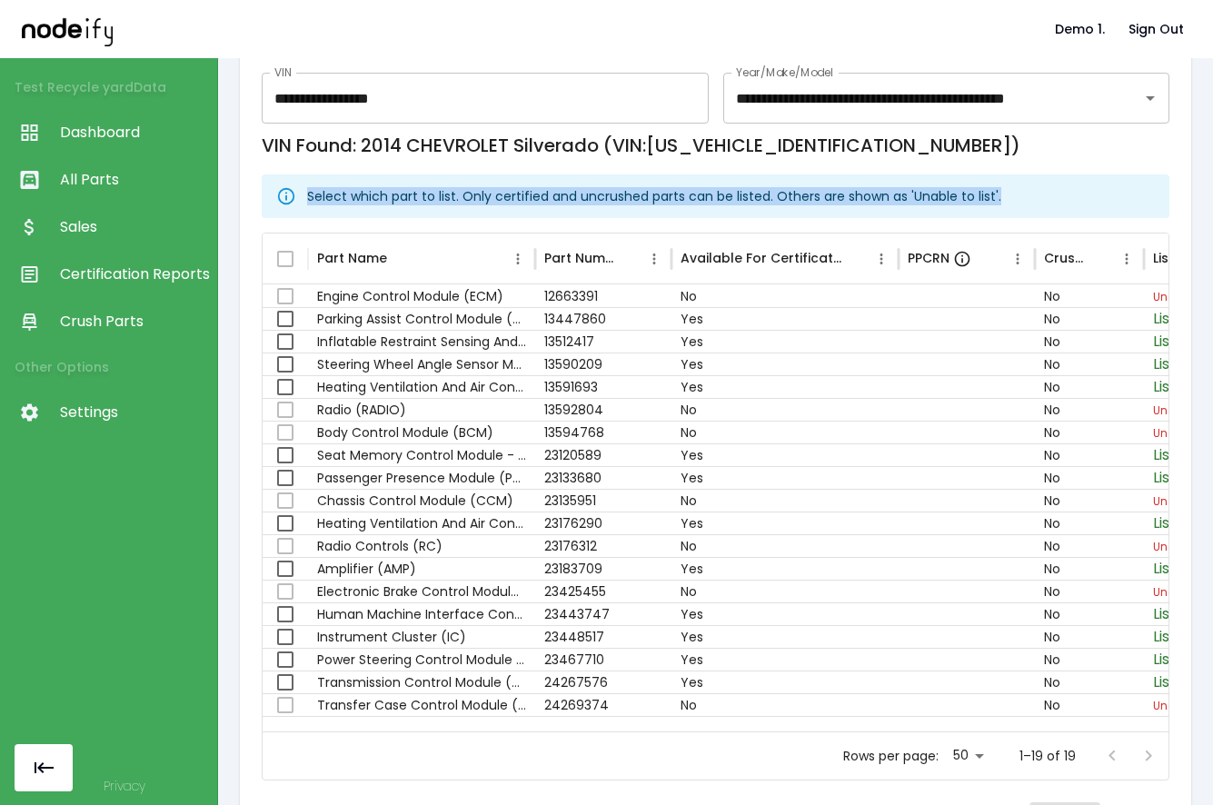
scroll to position [275, 0]
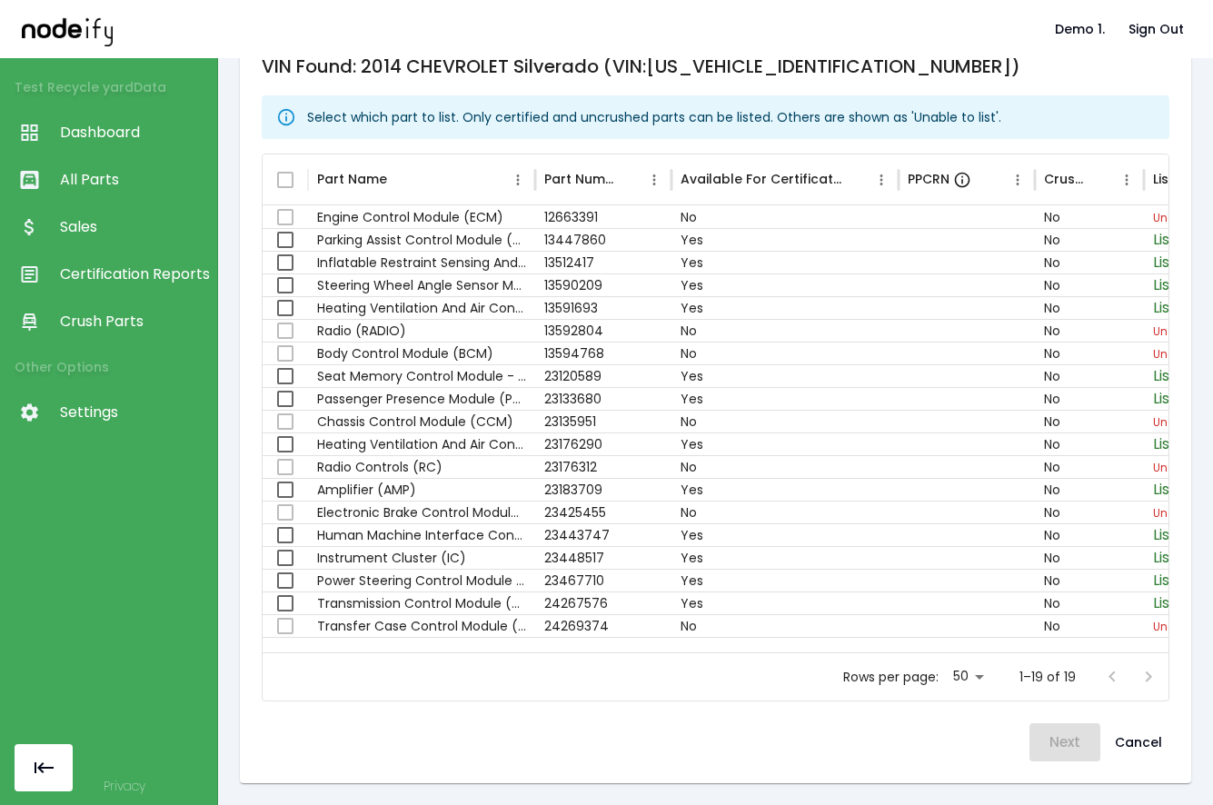
click at [760, 104] on div "Select which part to list. Only certified and uncrushed parts can be listed. Ot…" at bounding box center [654, 117] width 694 height 33
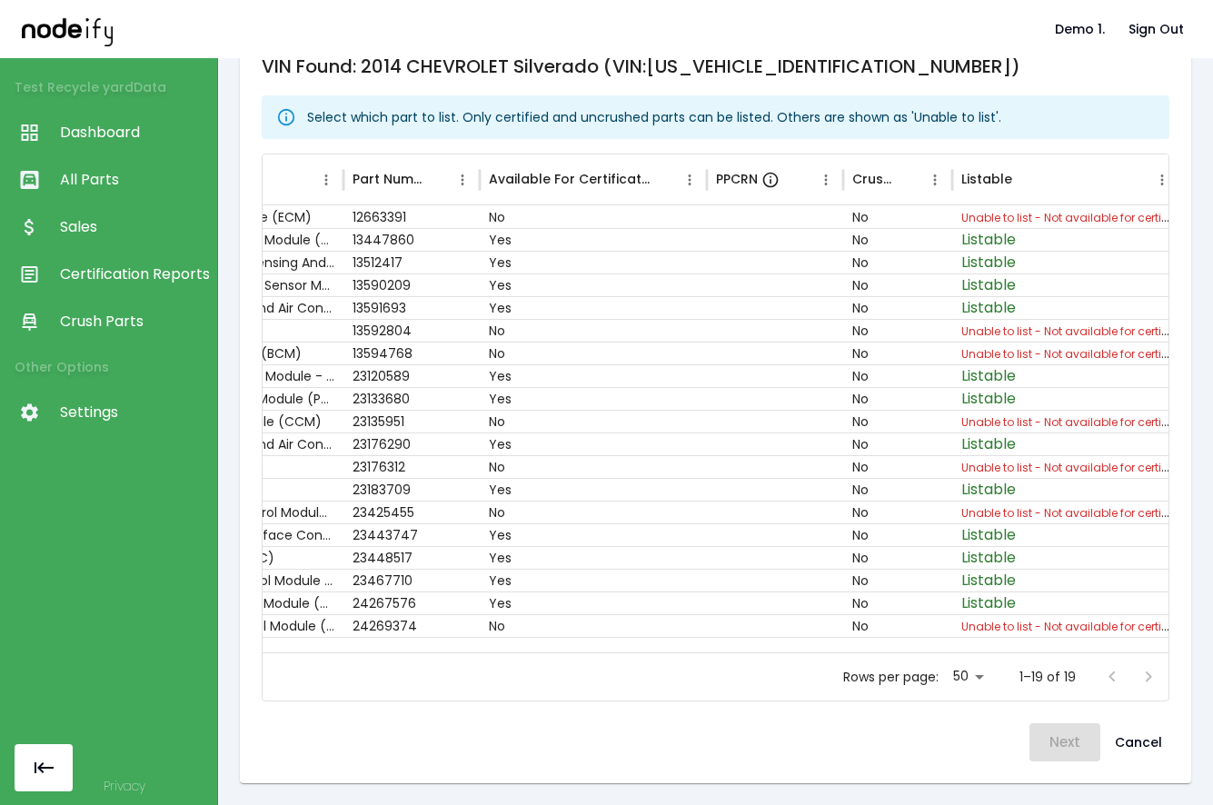
scroll to position [0, 192]
click at [998, 176] on div "Listable" at bounding box center [986, 179] width 51 height 19
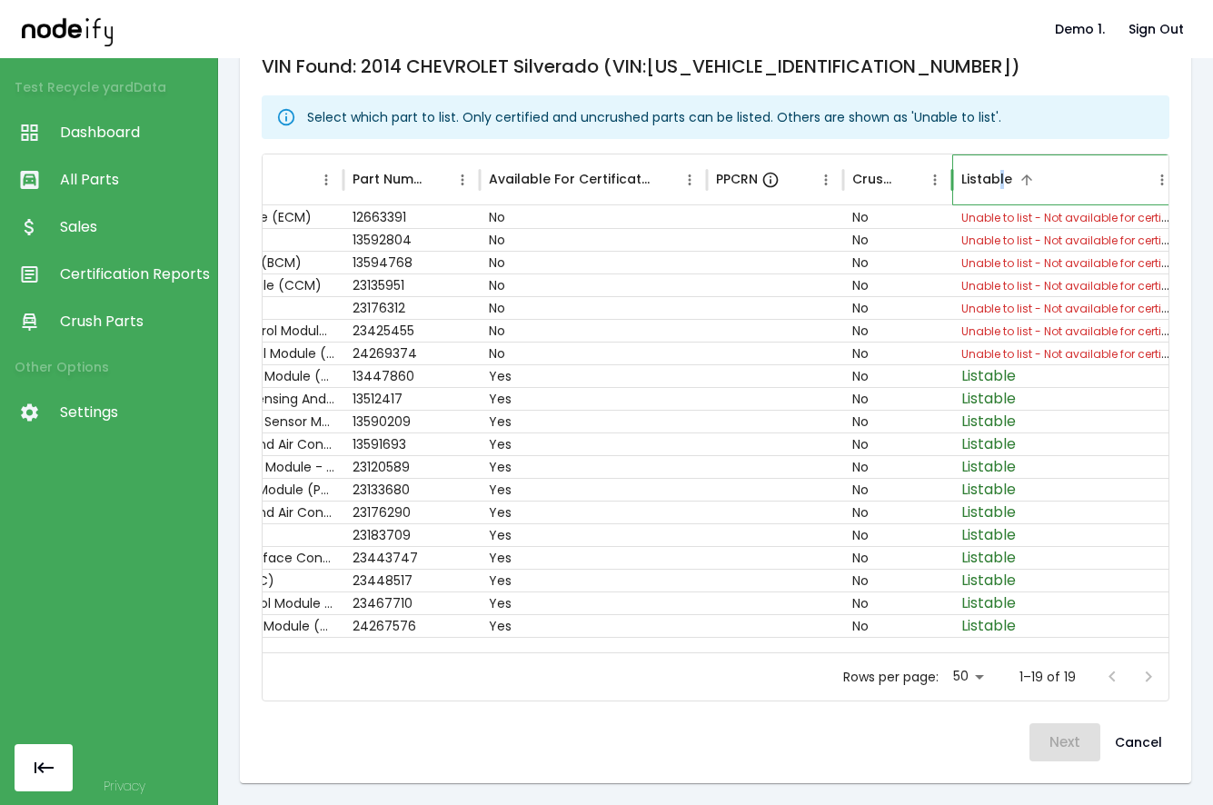
click at [1006, 173] on div "Listable" at bounding box center [986, 179] width 51 height 19
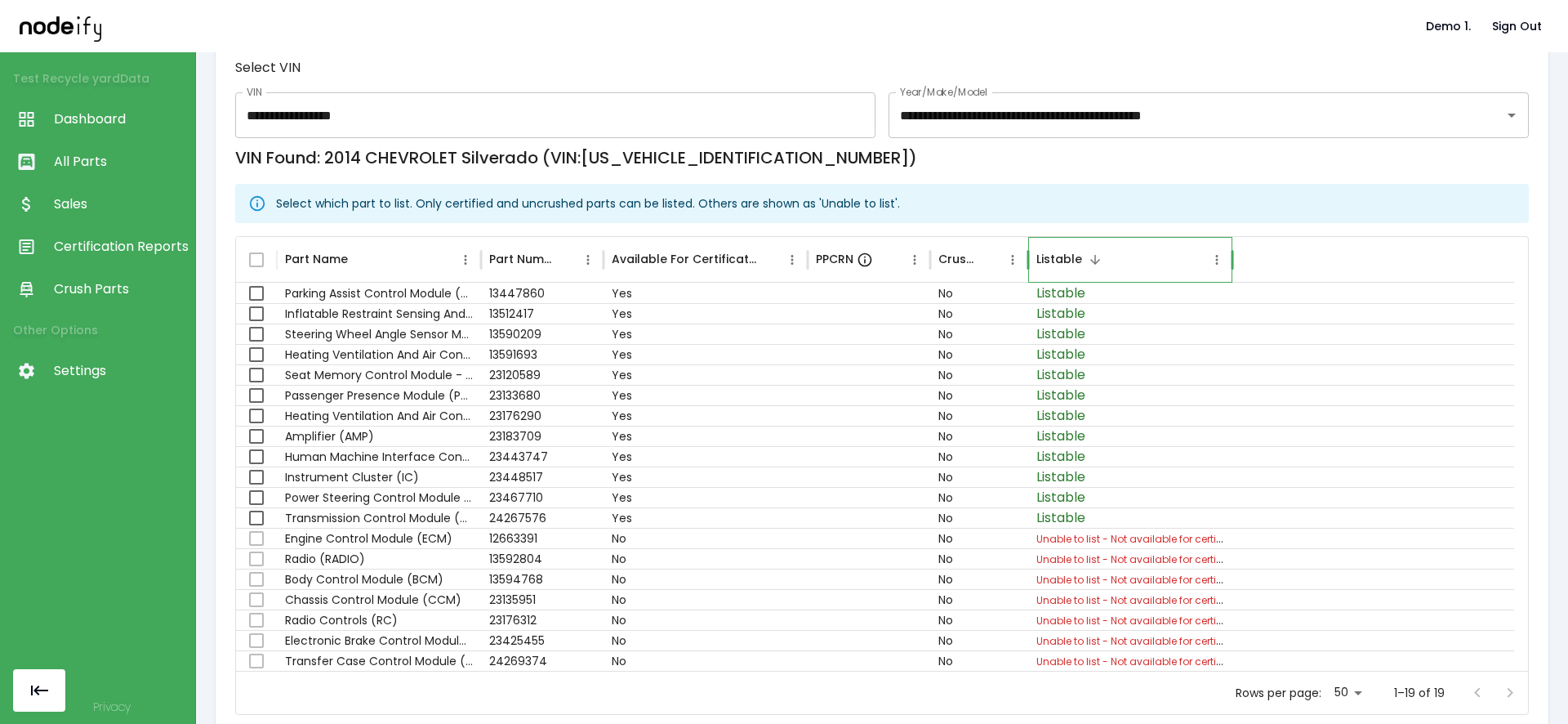
scroll to position [234, 0]
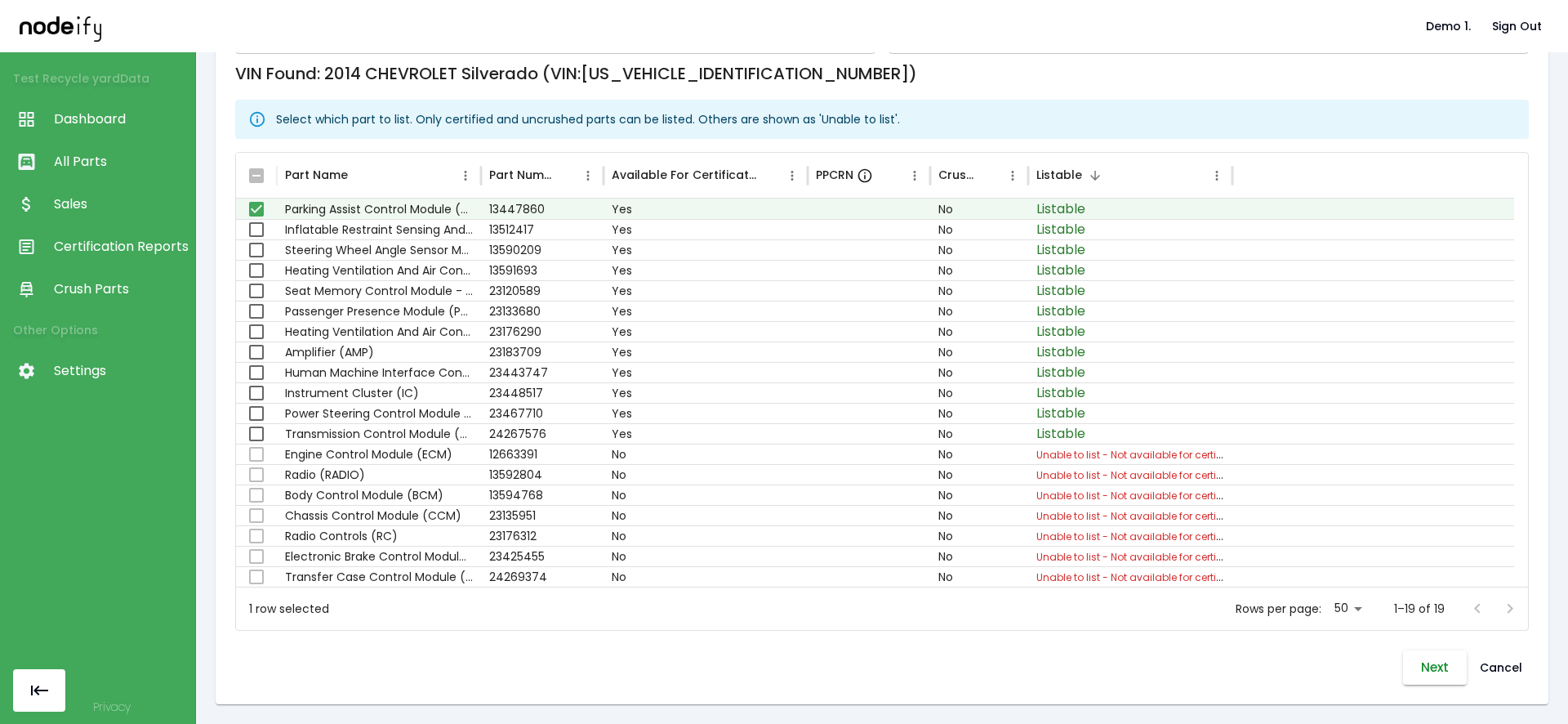
click at [1090, 684] on button "Next" at bounding box center [1435, 667] width 64 height 34
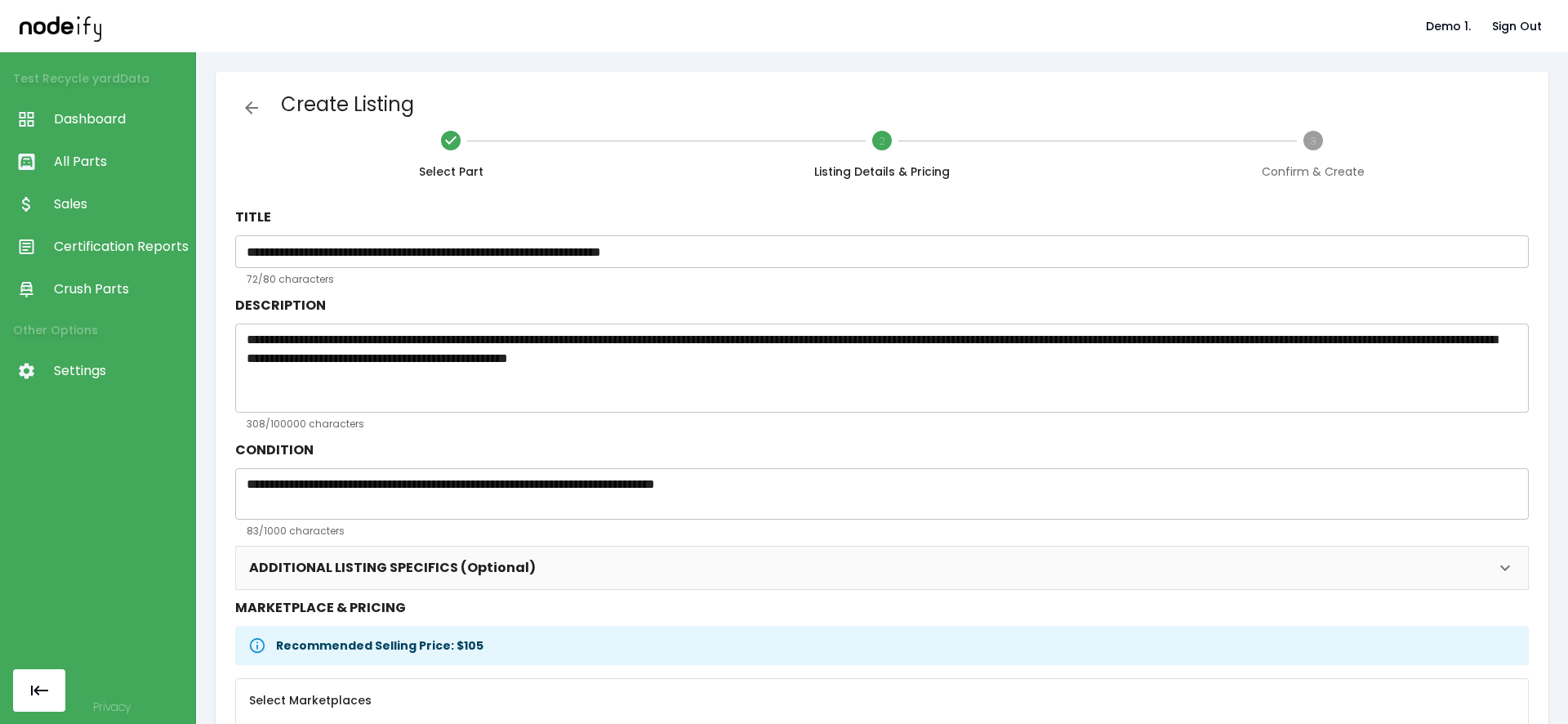
scroll to position [175, 0]
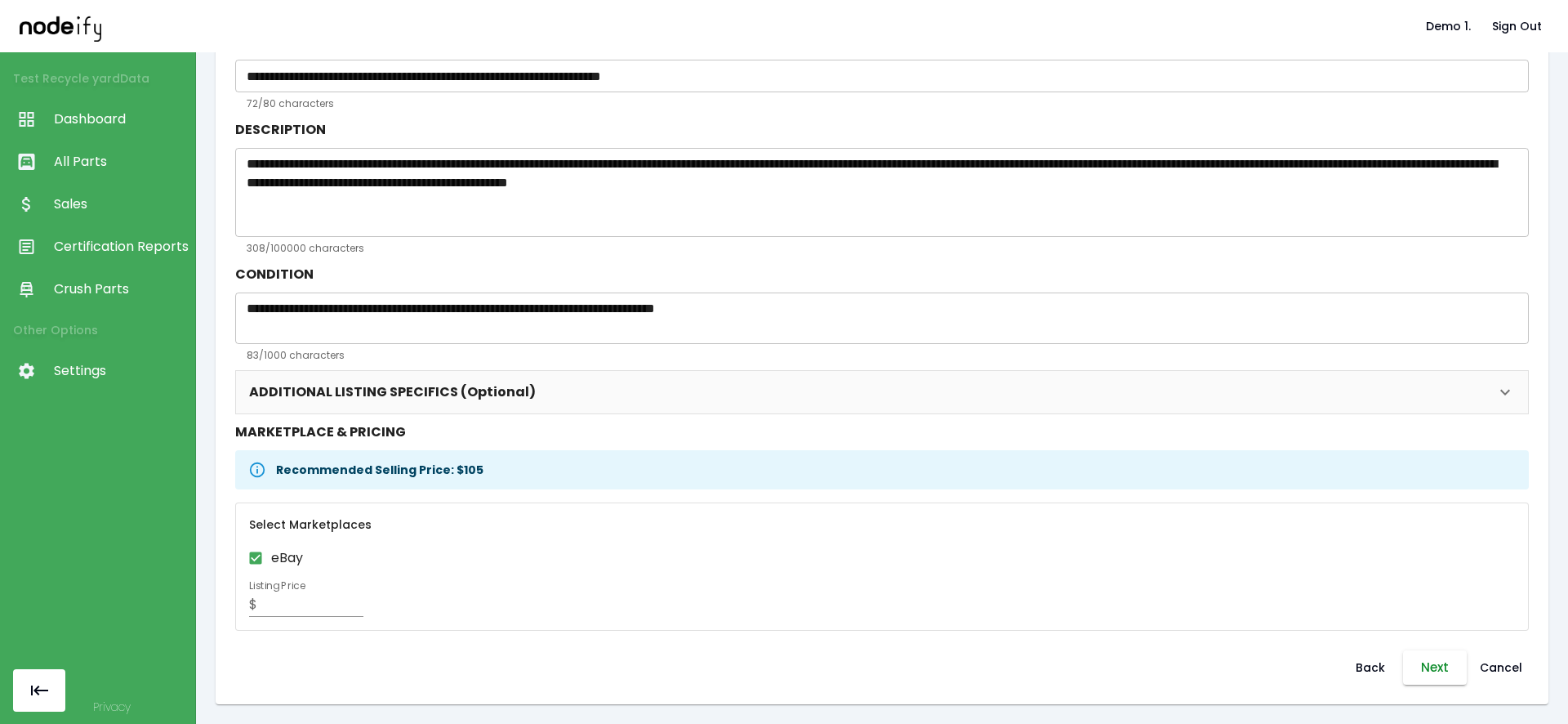
click at [1090, 670] on button "Next" at bounding box center [1435, 667] width 64 height 34
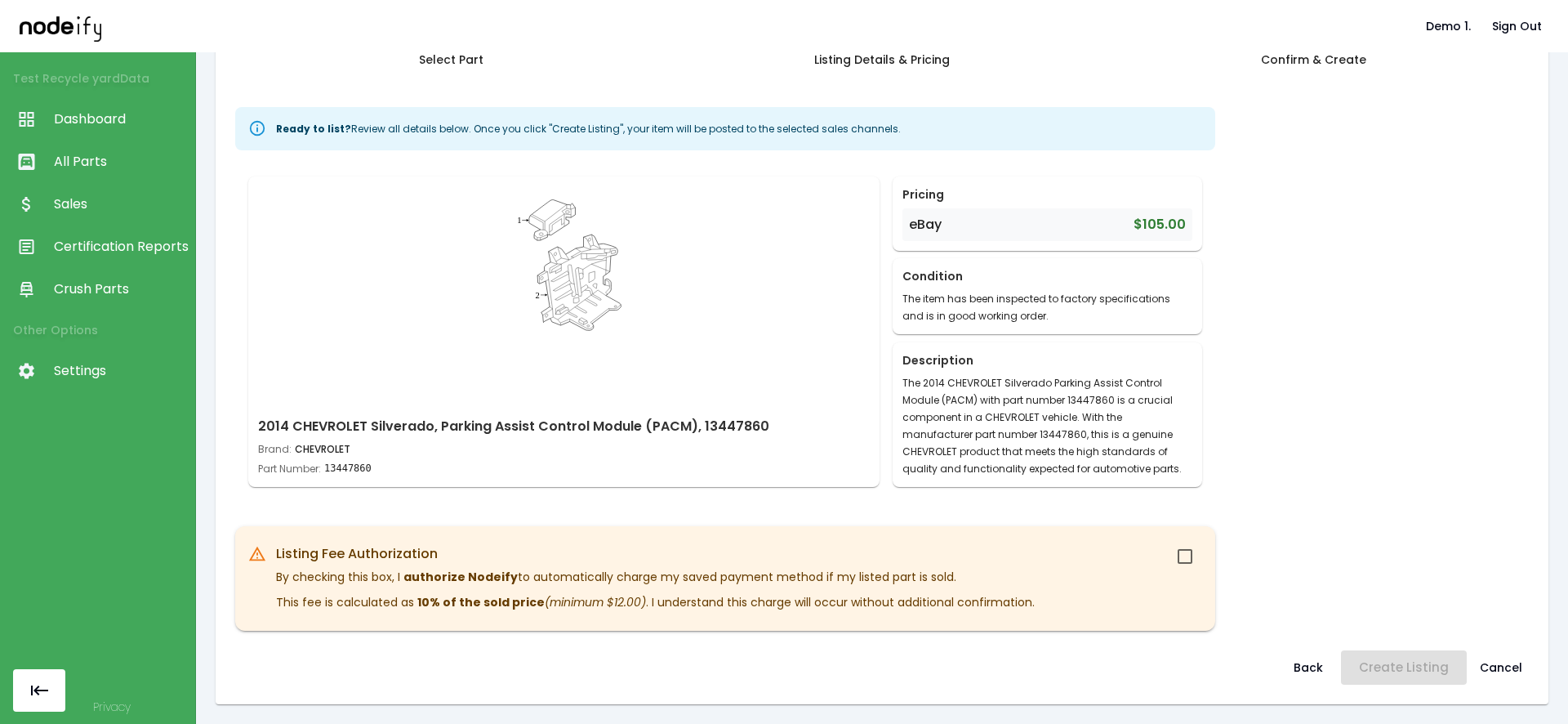
scroll to position [112, 0]
click at [1082, 593] on div "Listing Fee Authorization By checking this box, I authorize Nodeify to automati…" at bounding box center [726, 578] width 980 height 104
click at [1090, 658] on button "Create Listing" at bounding box center [1404, 667] width 126 height 34
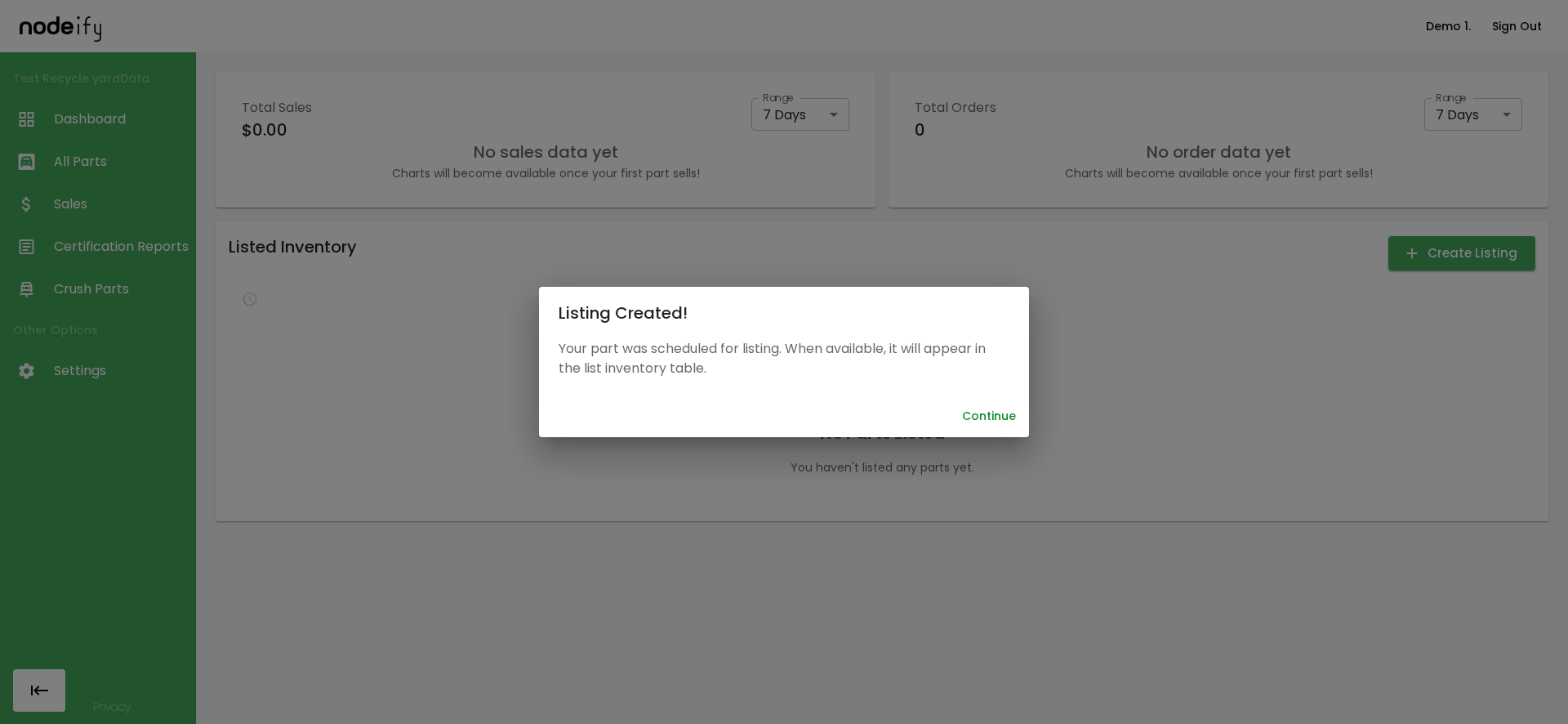
click at [984, 415] on button "Continue" at bounding box center [989, 416] width 67 height 31
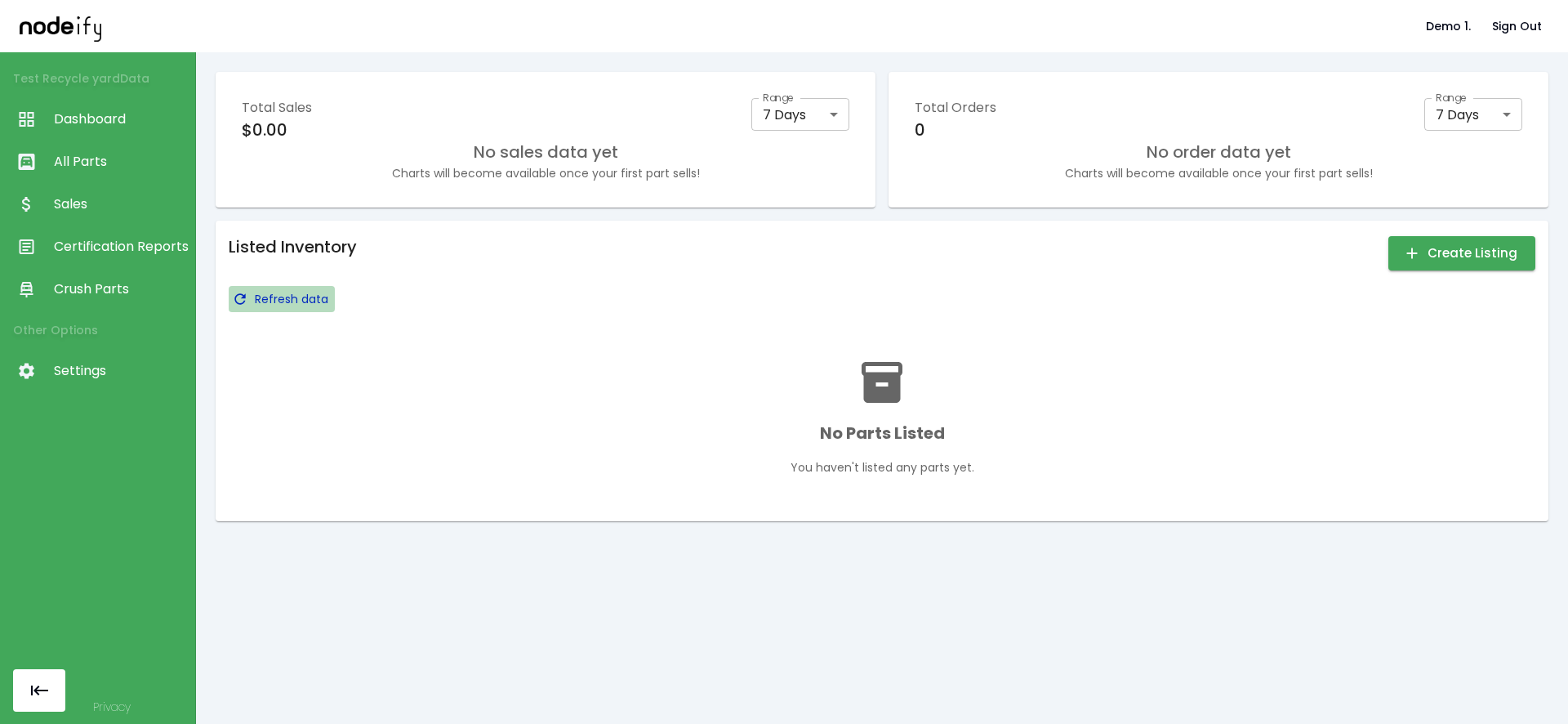
click at [263, 299] on p "Refresh data" at bounding box center [291, 299] width 74 height 16
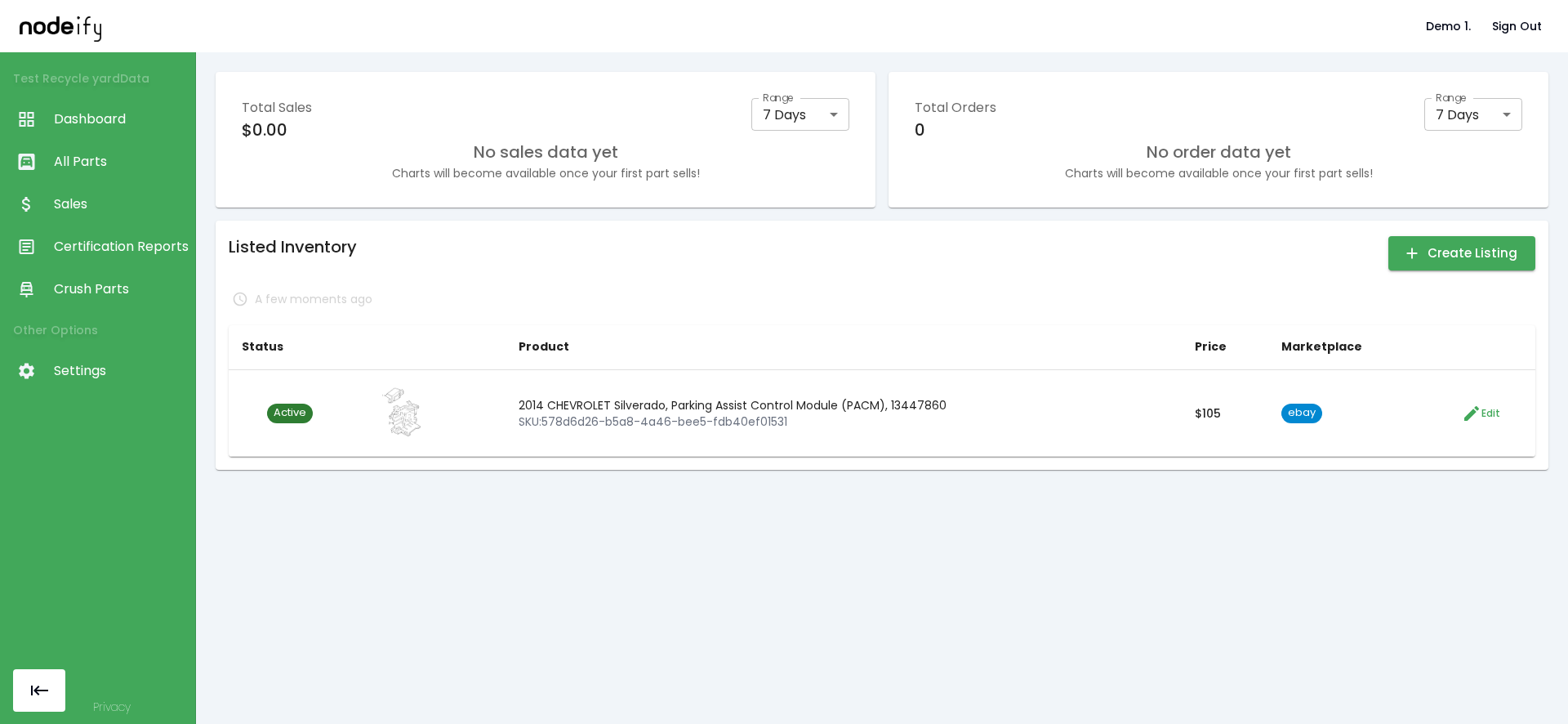
click at [481, 274] on div "Listed Inventory Create Listing A few moments ago Status Product Price Marketpl…" at bounding box center [881, 345] width 1306 height 223
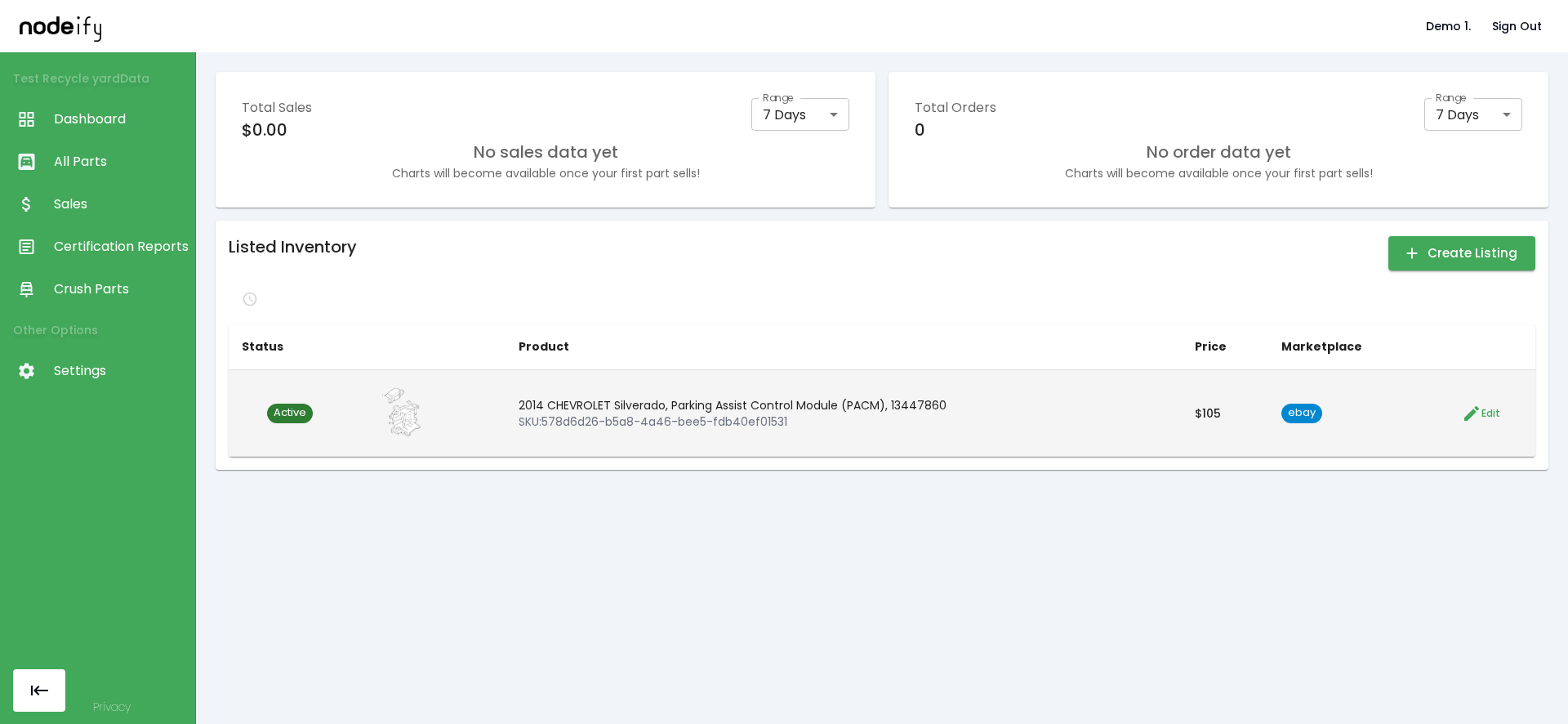
click at [284, 408] on span "Active" at bounding box center [290, 413] width 46 height 15
click at [294, 409] on span "Active" at bounding box center [290, 413] width 46 height 15
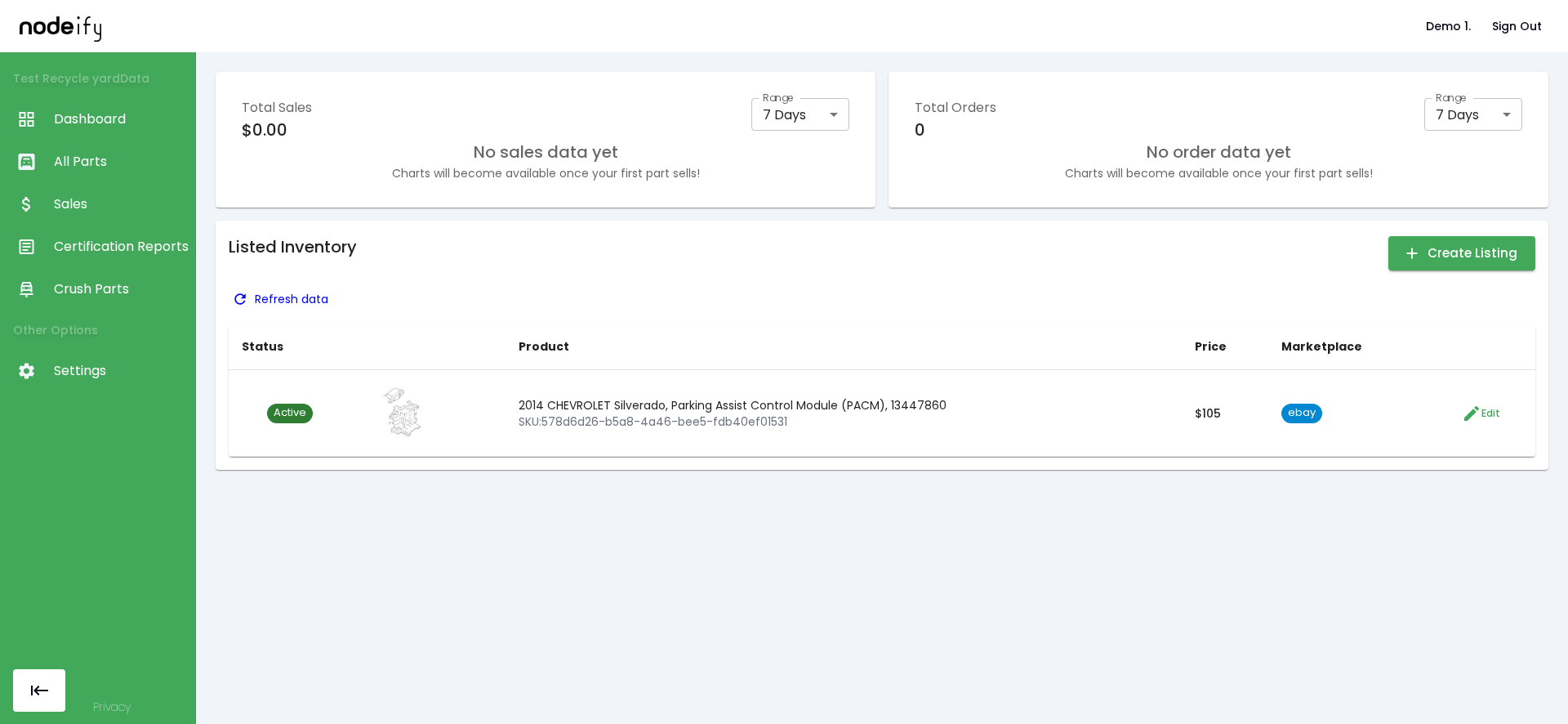
click at [267, 304] on p "Refresh data" at bounding box center [291, 299] width 74 height 16
click at [296, 250] on h6 "Listed Inventory" at bounding box center [292, 246] width 129 height 26
click at [120, 249] on span "Certification Reports" at bounding box center [120, 246] width 133 height 20
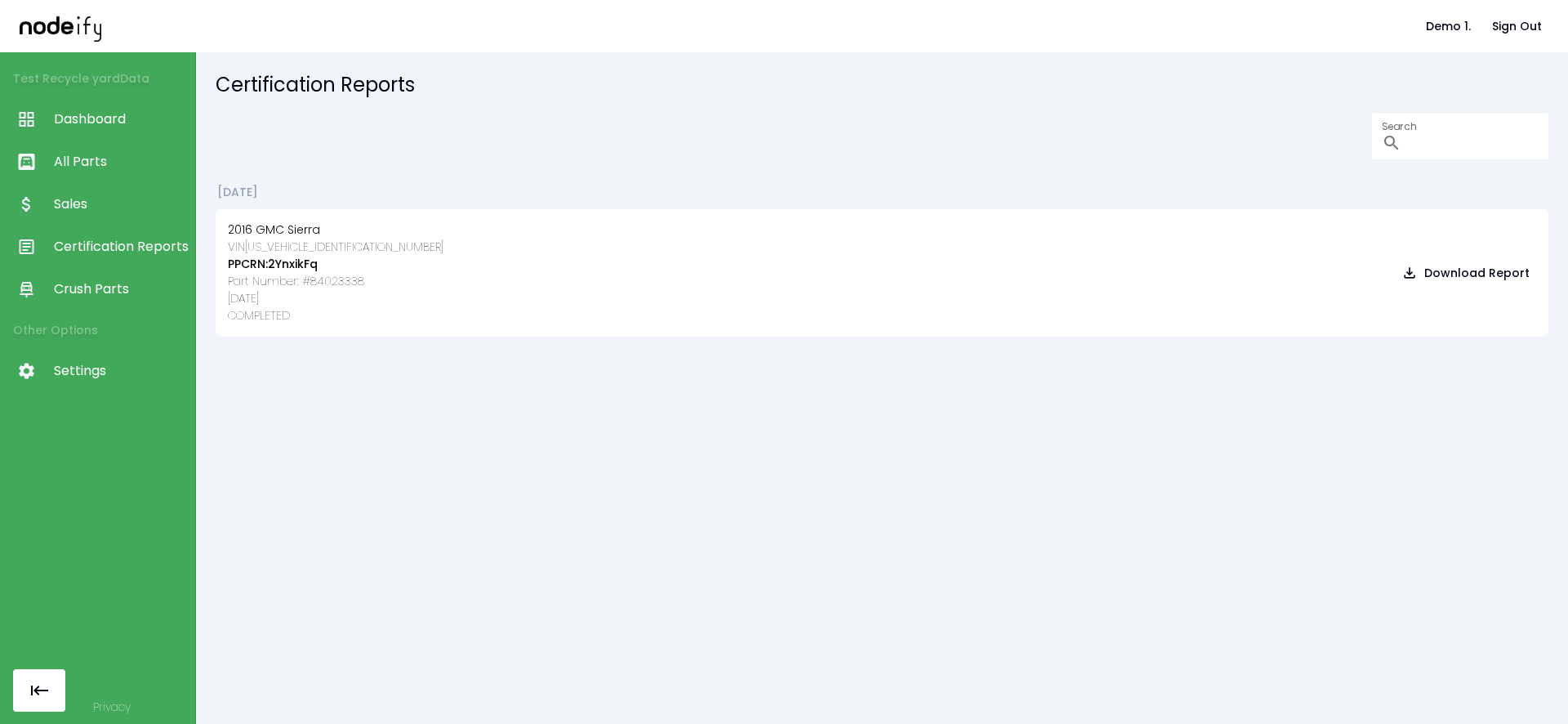
click at [104, 211] on span "Sales" at bounding box center [120, 204] width 133 height 20
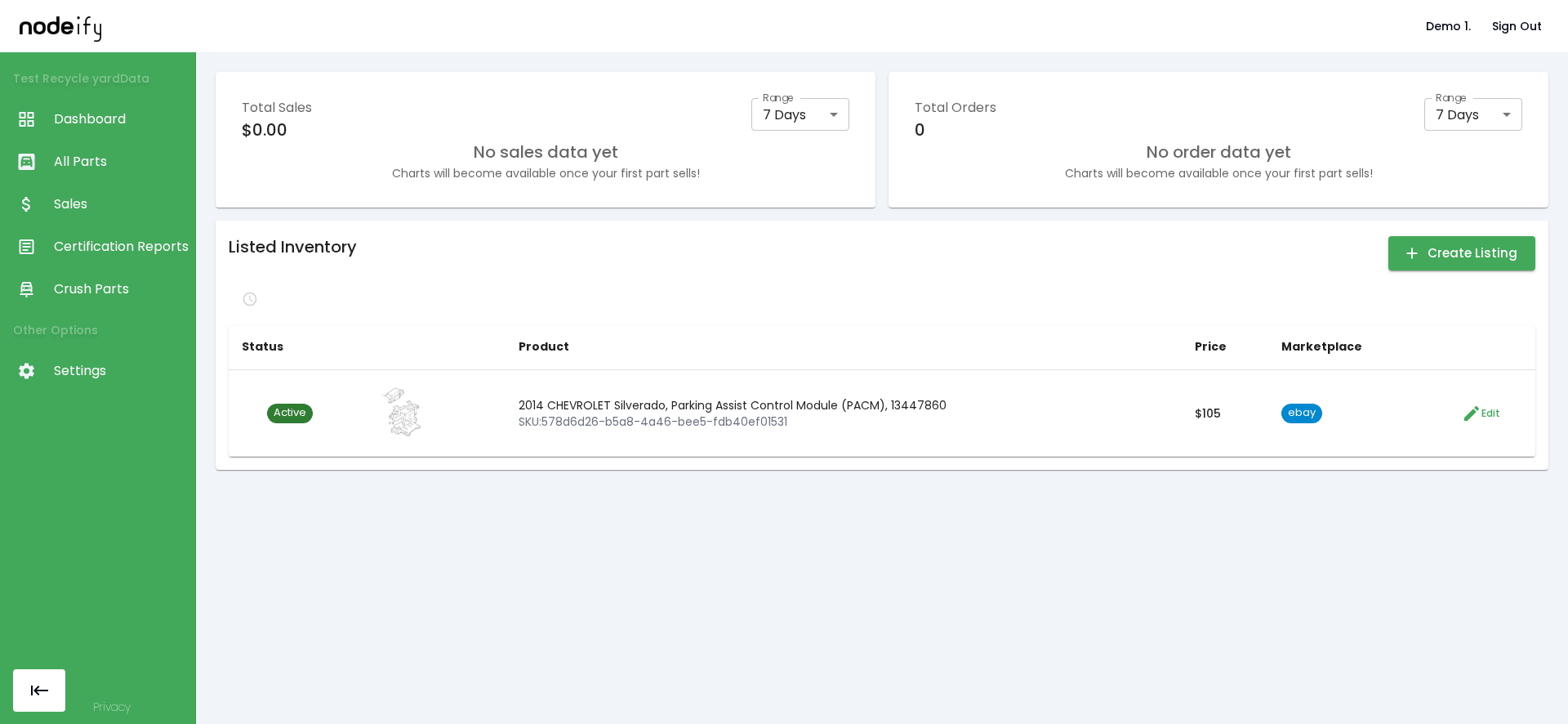
click at [99, 184] on link "Sales" at bounding box center [97, 203] width 195 height 42
click at [110, 153] on span "All Parts" at bounding box center [120, 162] width 133 height 20
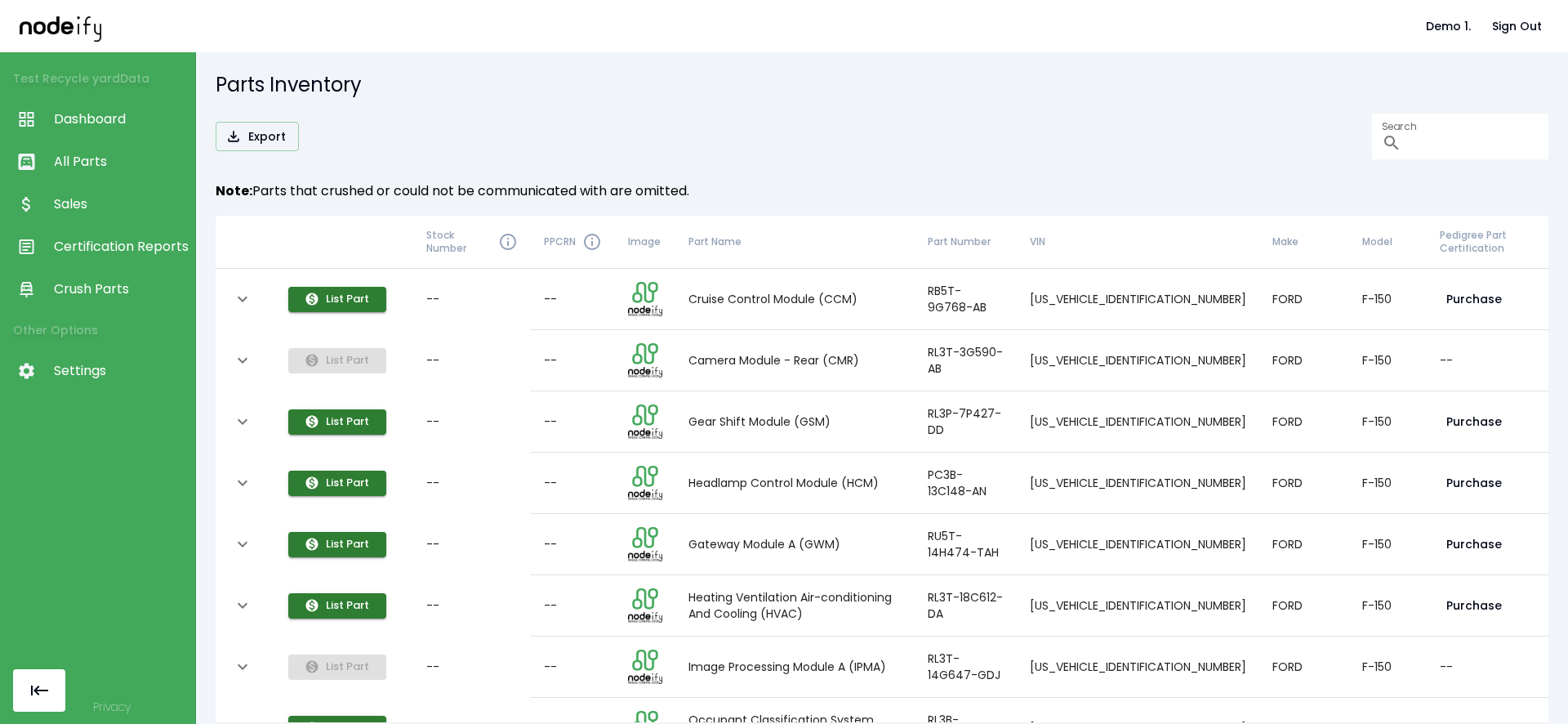
click at [99, 111] on span "Dashboard" at bounding box center [120, 120] width 133 height 20
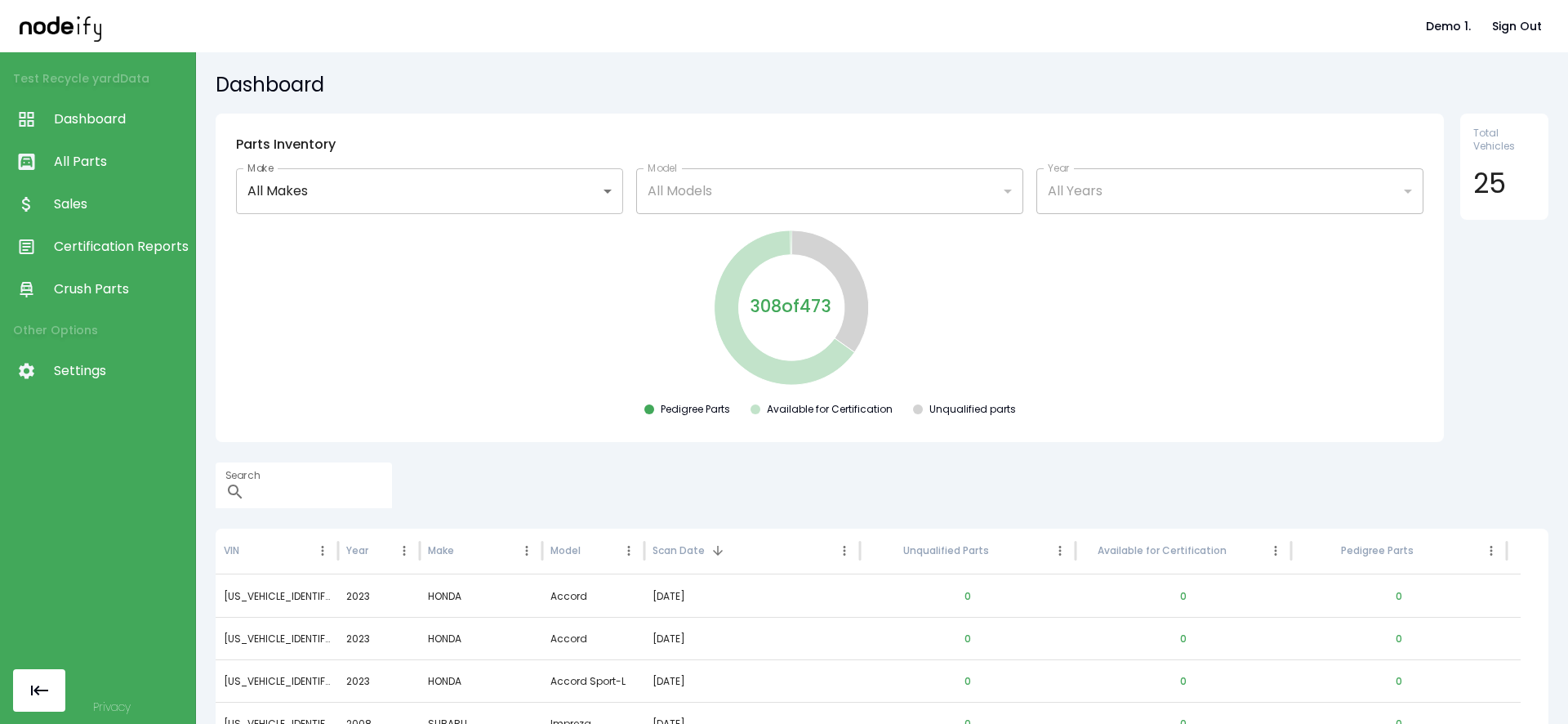
click at [91, 289] on span "Crush Parts" at bounding box center [120, 290] width 133 height 20
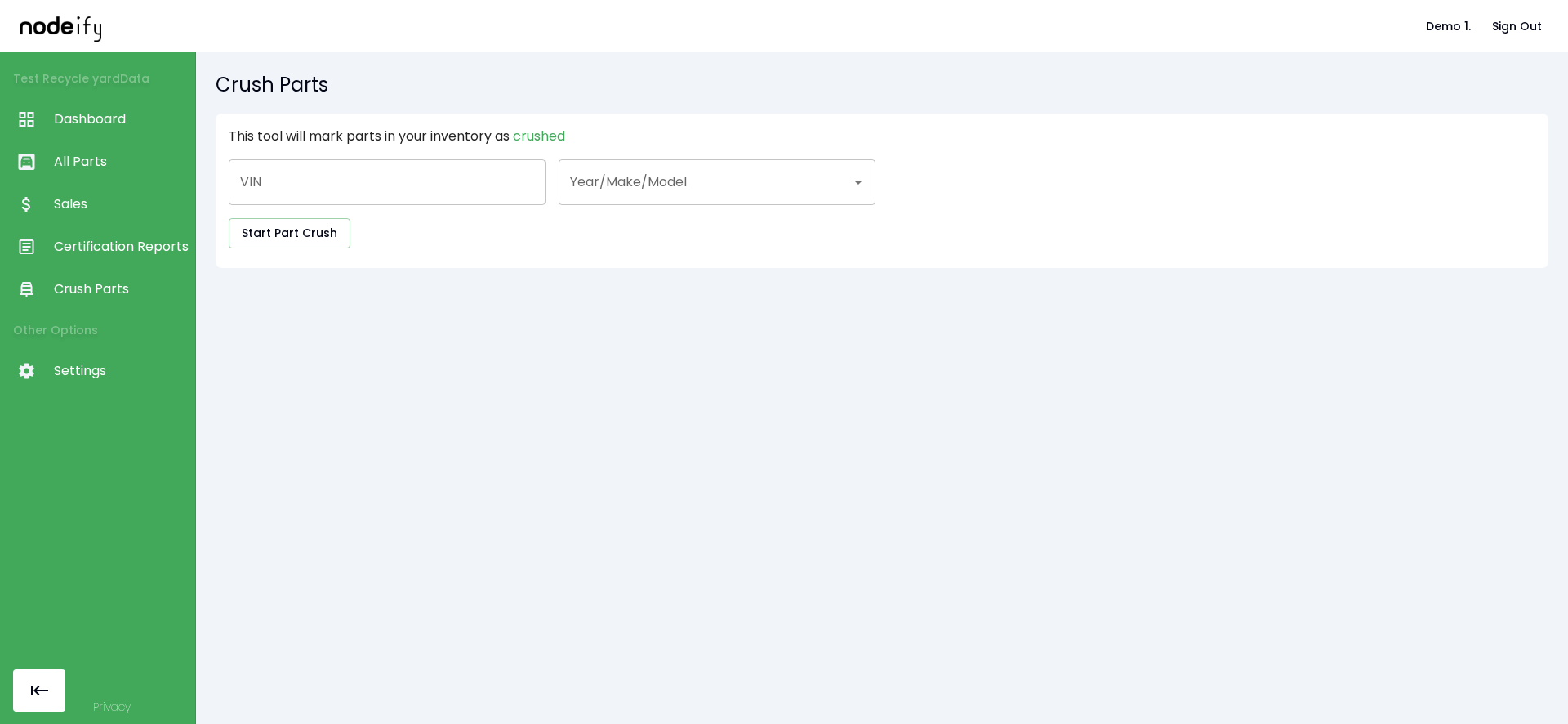
click at [97, 379] on span "Settings" at bounding box center [120, 371] width 133 height 20
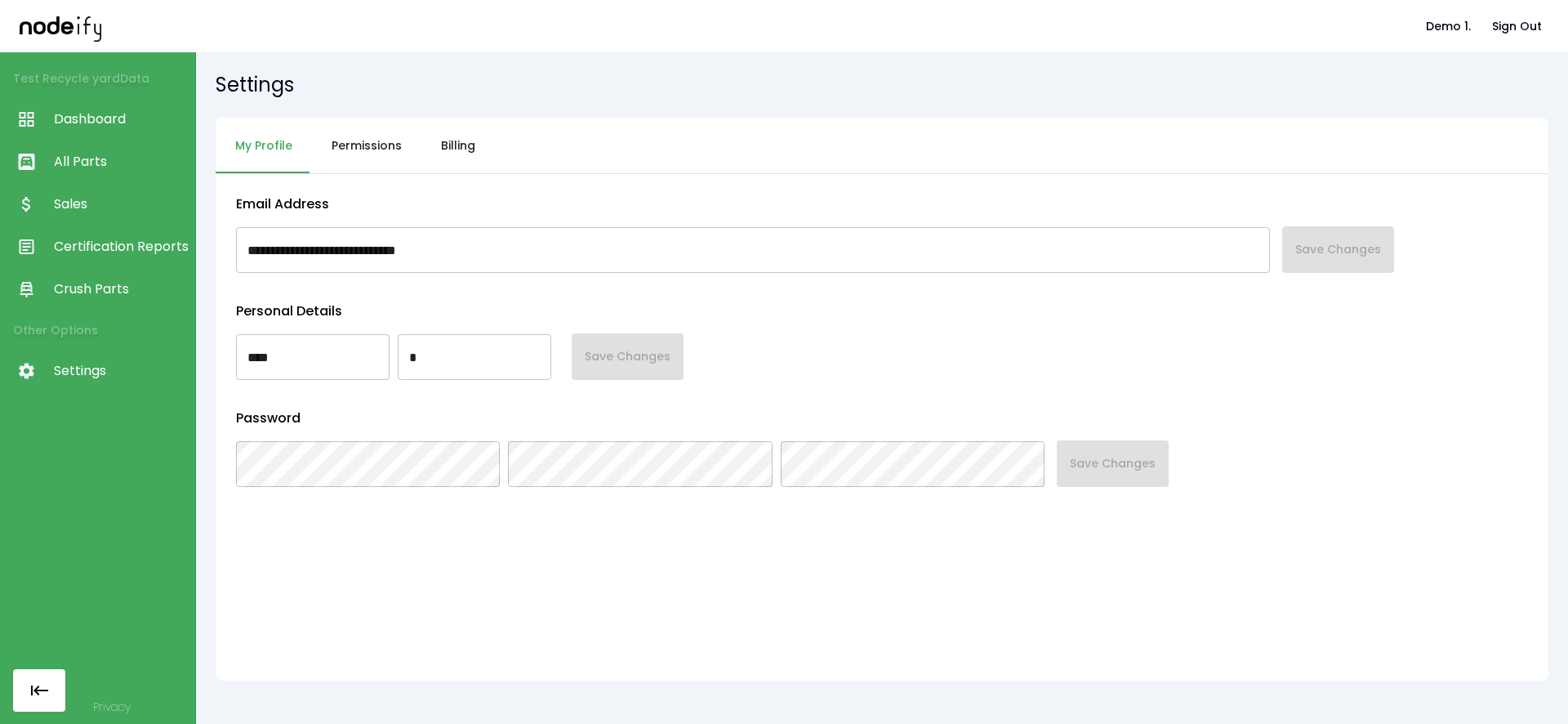
click at [369, 147] on button "Permissions" at bounding box center [367, 146] width 110 height 57
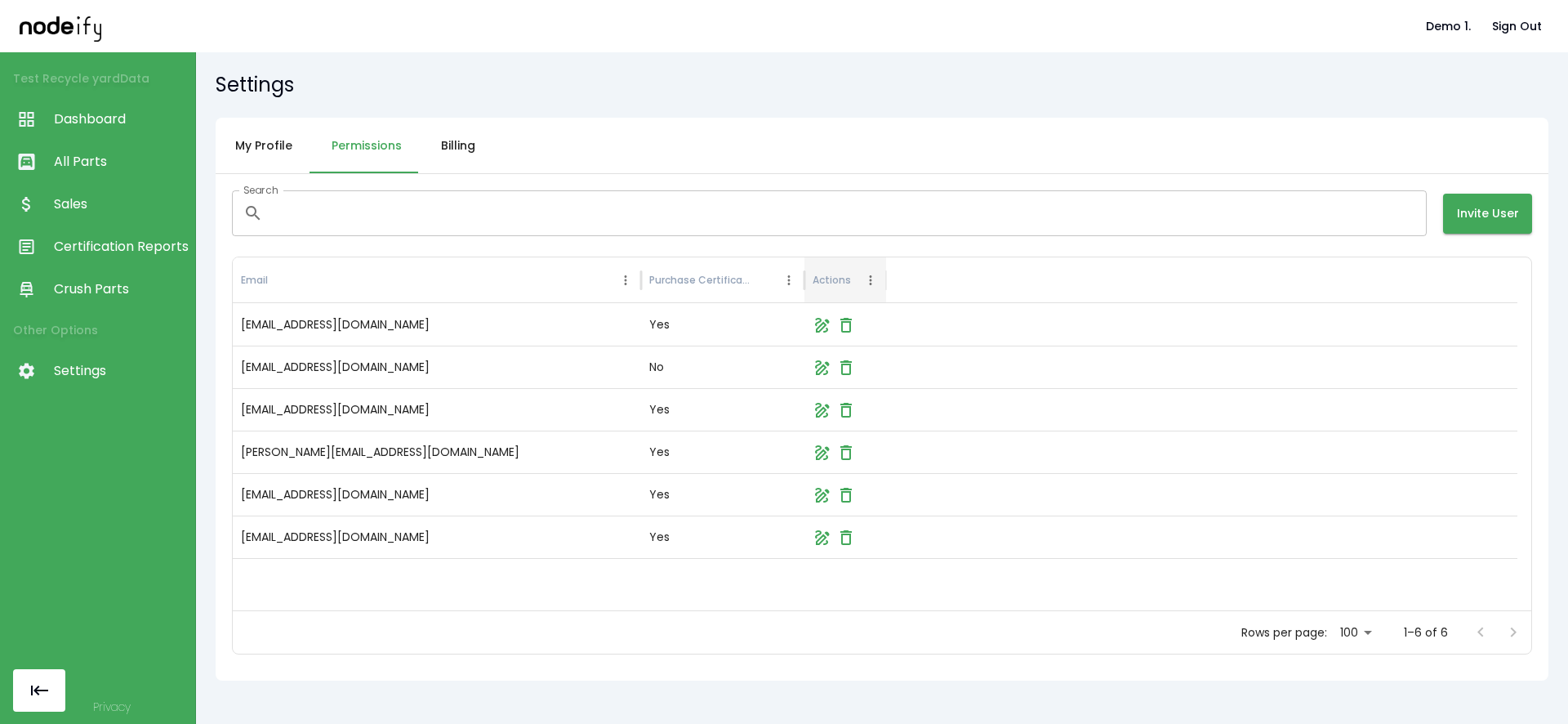
drag, startPoint x: 1371, startPoint y: 633, endPoint x: 1367, endPoint y: 640, distance: 8.1
click at [1370, 636] on div "Rows per page: 100 *** 1–6 of 6" at bounding box center [882, 631] width 1298 height 42
click at [1362, 638] on body "Demo 1. Sign Out Test Recycle yard Data Dashboard All Parts Sales Certification…" at bounding box center [784, 362] width 1568 height 724
click at [1337, 666] on li "50" at bounding box center [1343, 660] width 47 height 30
type input "**"
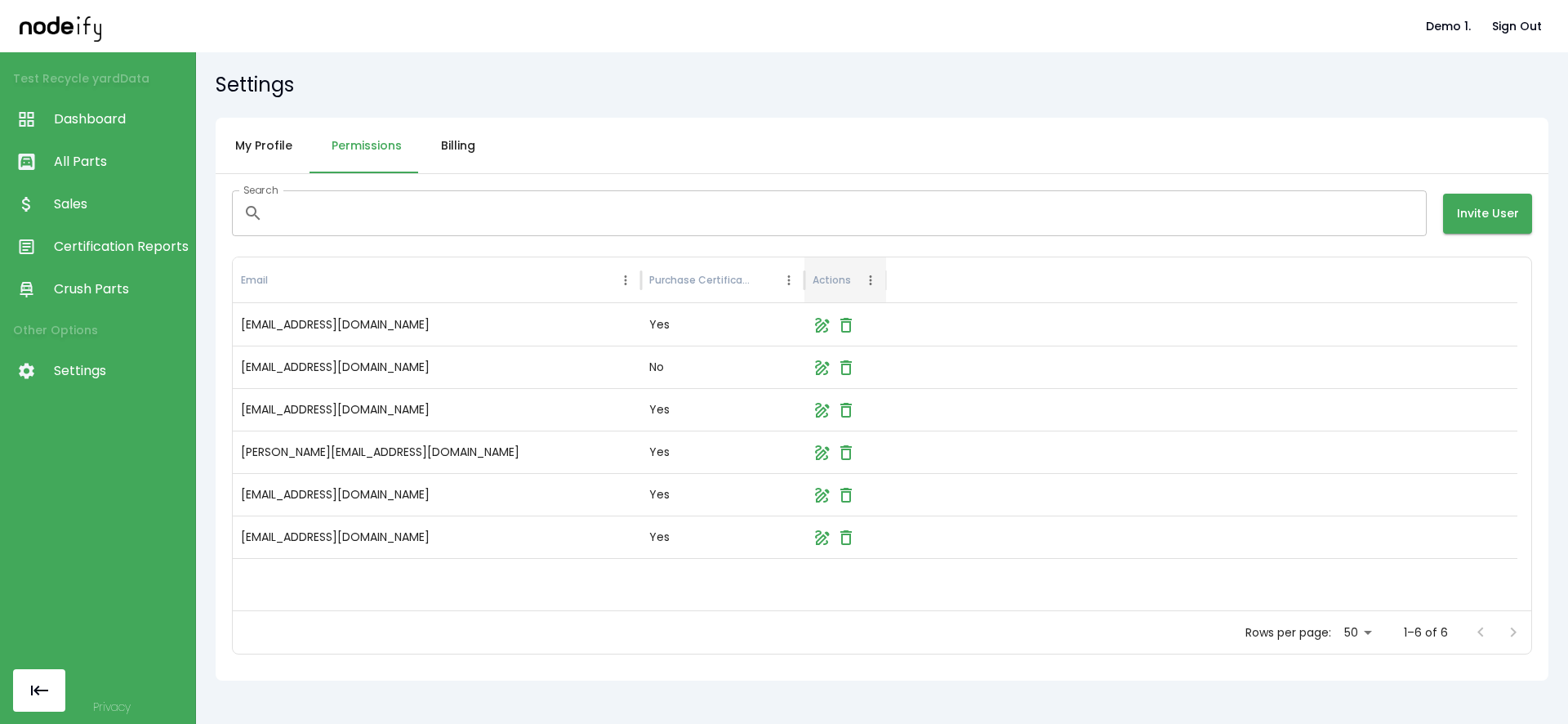
click at [422, 134] on button "Billing" at bounding box center [459, 146] width 74 height 57
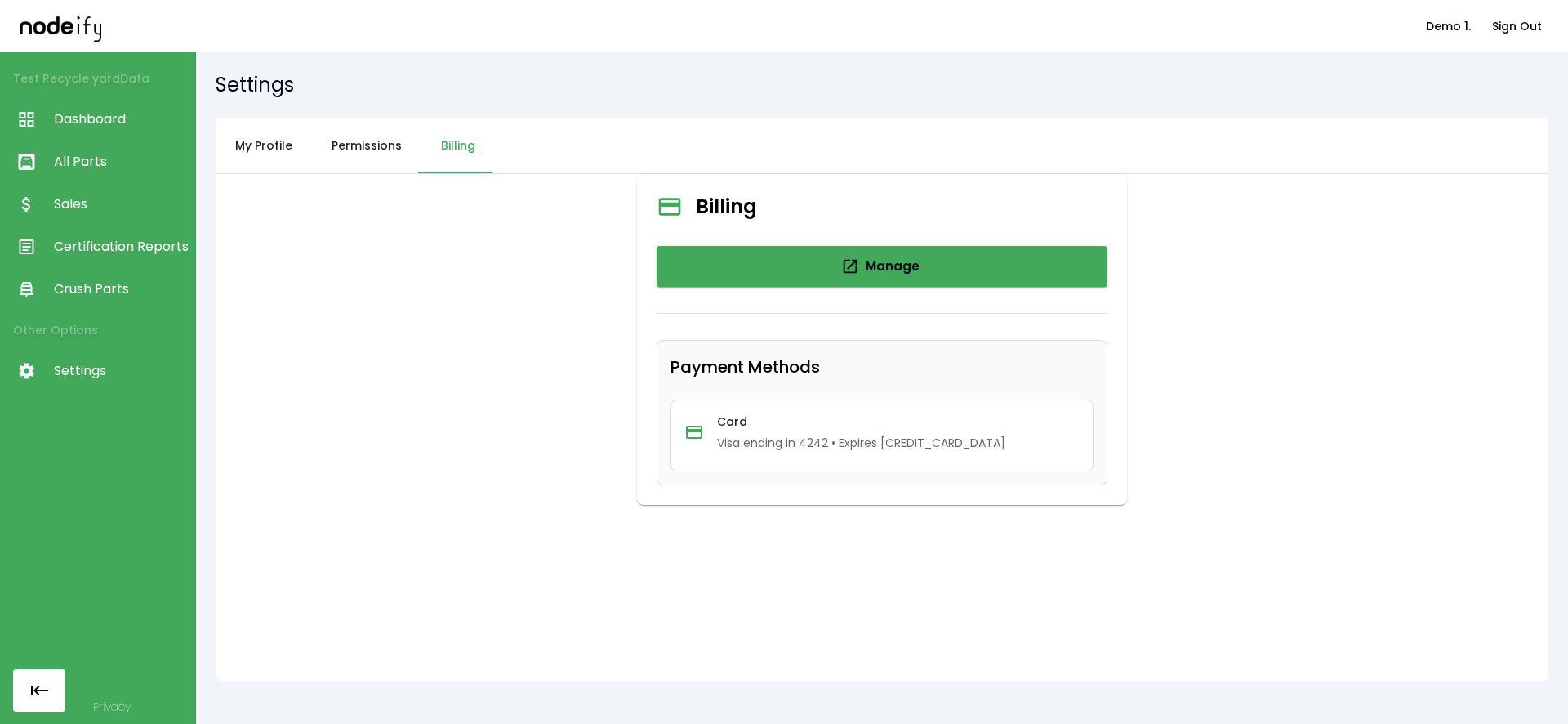
click at [307, 146] on button "My Profile" at bounding box center [263, 146] width 96 height 57
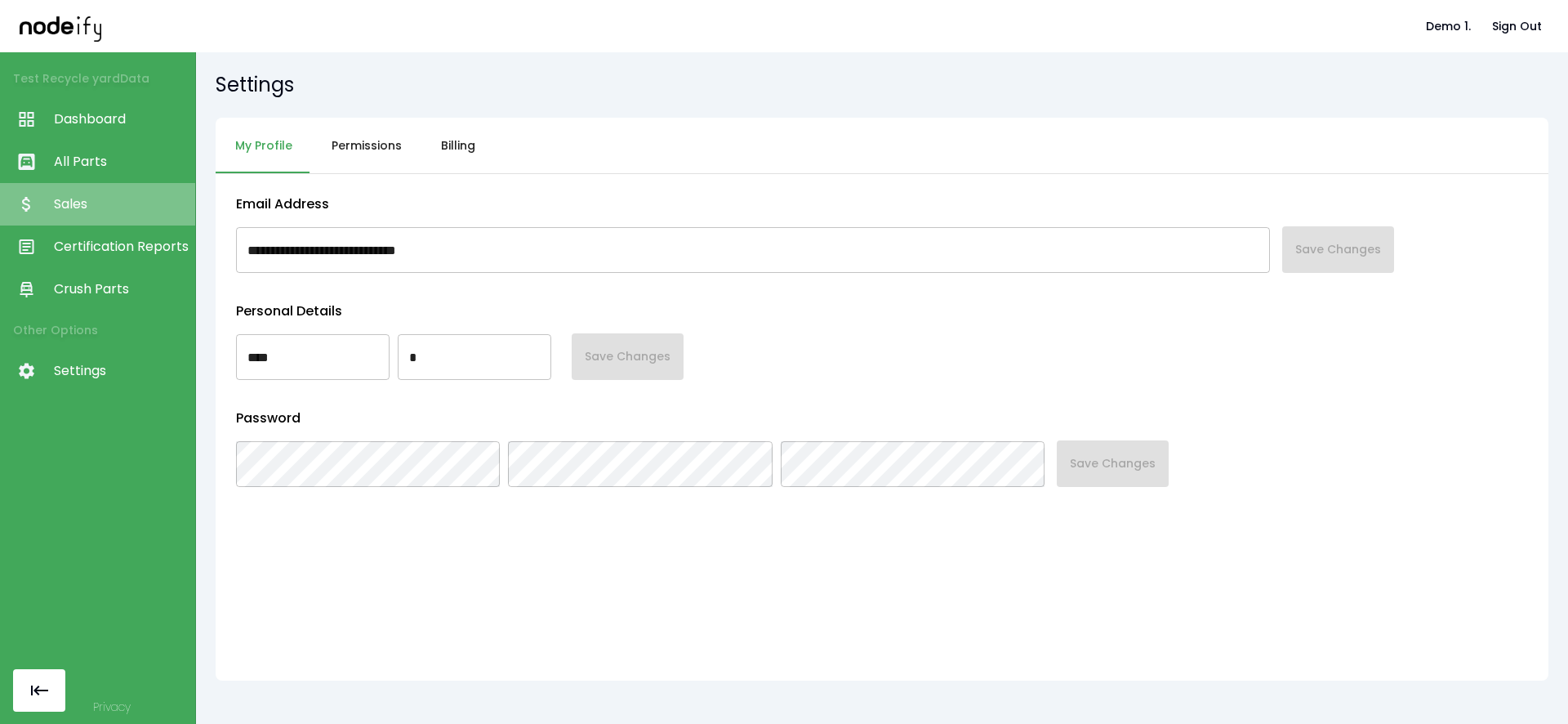
click at [140, 205] on span "Sales" at bounding box center [120, 204] width 133 height 20
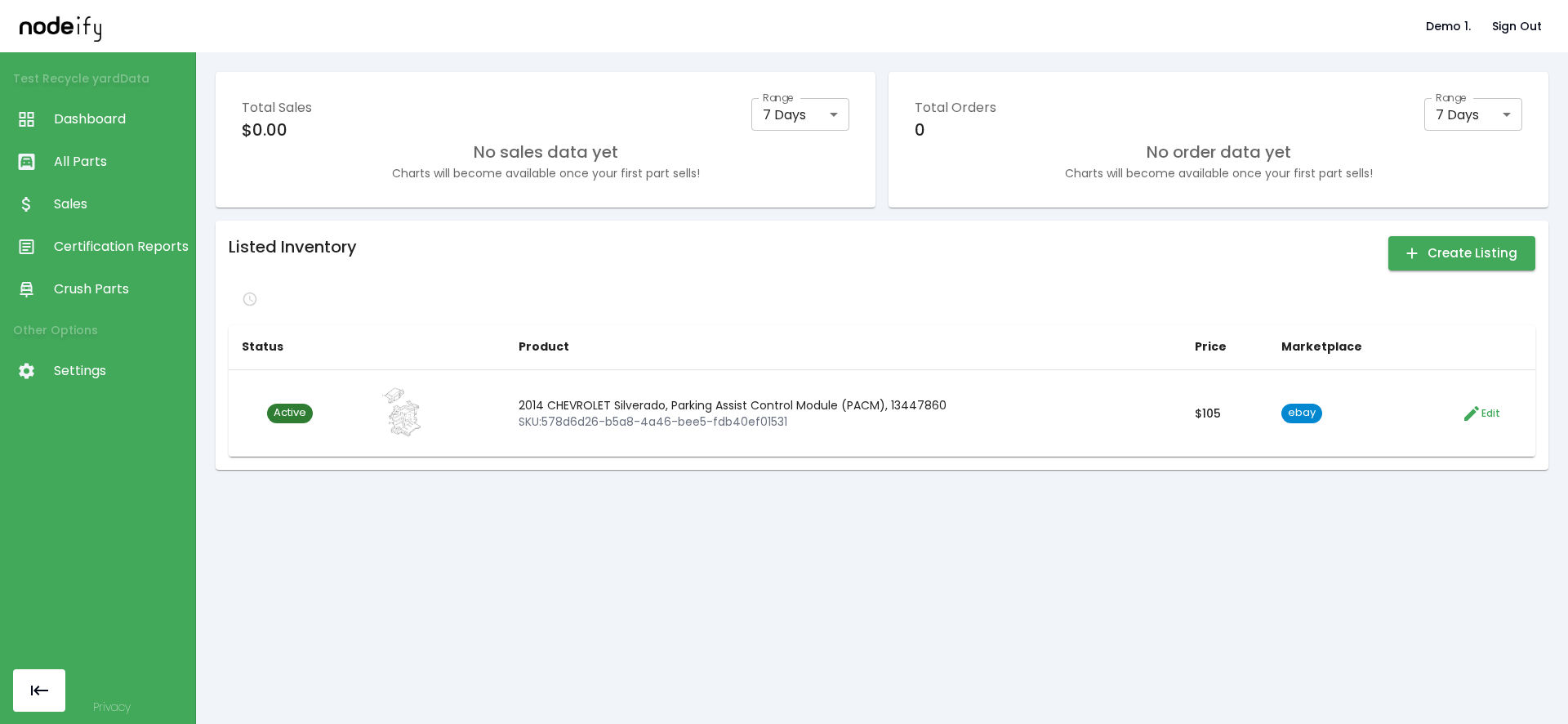
click at [501, 244] on div "Listed Inventory Create Listing" at bounding box center [881, 254] width 1306 height 40
click at [252, 298] on button "Refresh data" at bounding box center [281, 299] width 106 height 26
click at [843, 280] on div "Listed Inventory Create Listing Status Product Price Marketplace Active 2014 CH…" at bounding box center [881, 345] width 1306 height 223
click at [692, 276] on div "Listed Inventory Create Listing Status Product Price Marketplace Active 2014 CH…" at bounding box center [881, 345] width 1306 height 223
click at [1421, 257] on button "Create Listing" at bounding box center [1462, 254] width 147 height 34
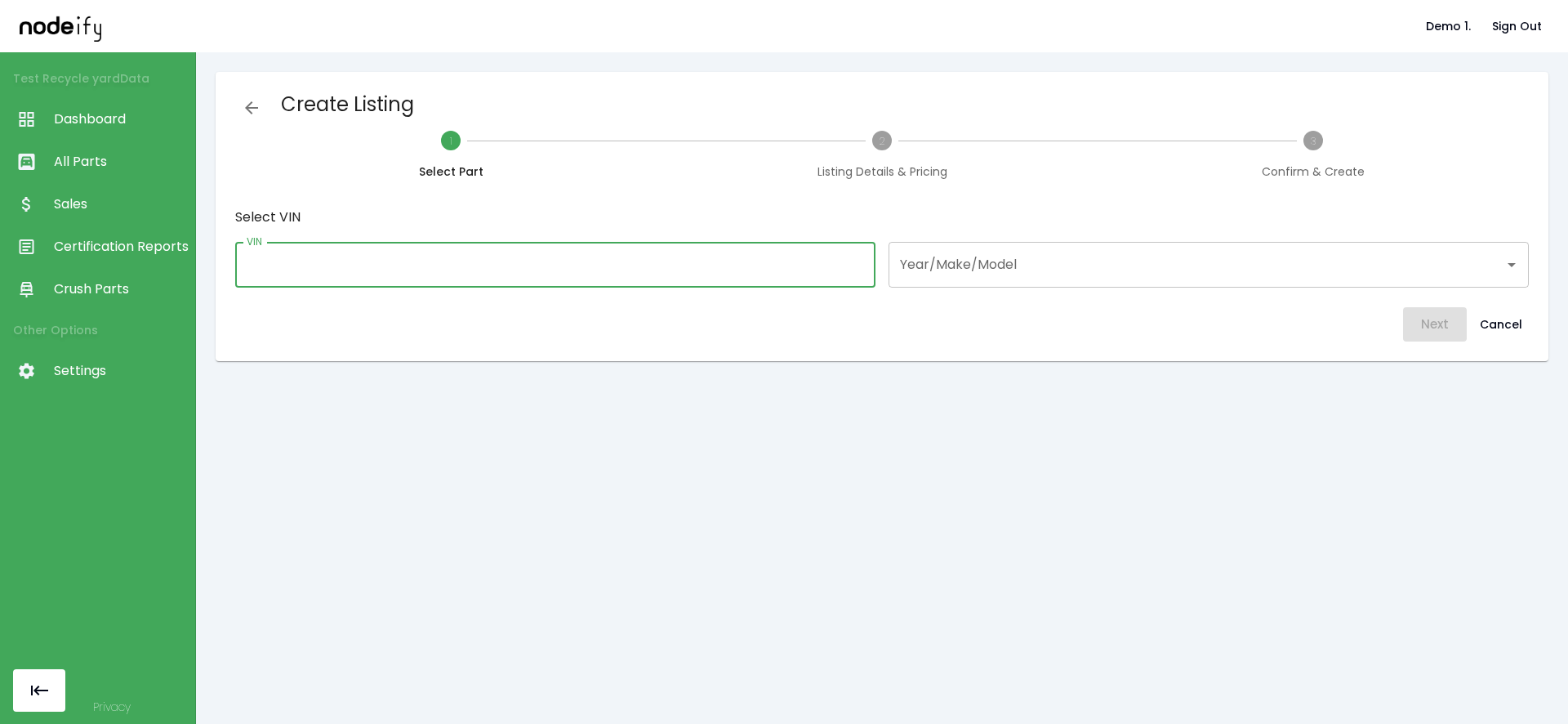
drag, startPoint x: 659, startPoint y: 264, endPoint x: 699, endPoint y: 263, distance: 40.0
click at [664, 264] on input "VIN" at bounding box center [556, 264] width 640 height 46
click at [1038, 248] on div "Year/Make/Model" at bounding box center [1208, 264] width 640 height 46
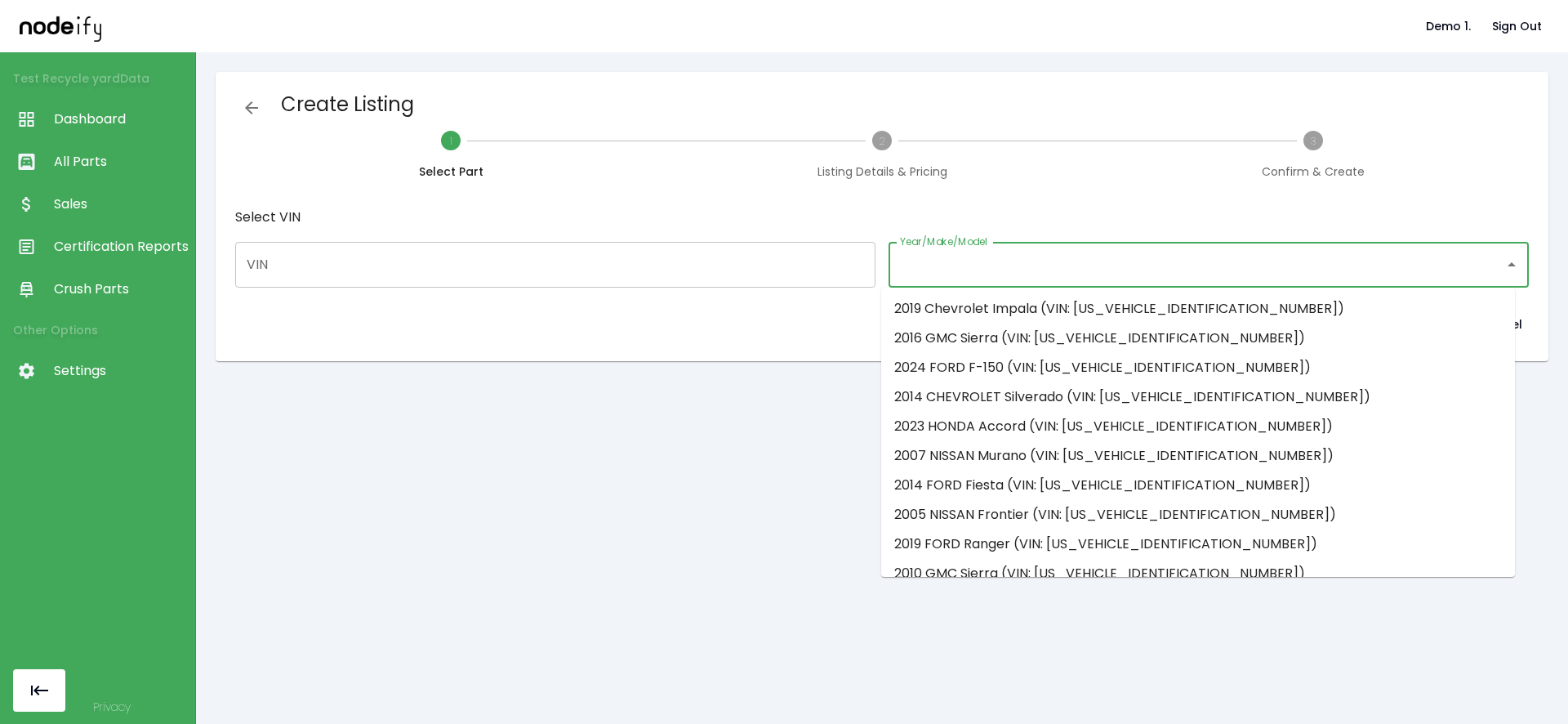
click at [1034, 445] on li "2007 NISSAN Murano (VIN: [US_VEHICLE_IDENTIFICATION_NUMBER])" at bounding box center [1198, 456] width 634 height 30
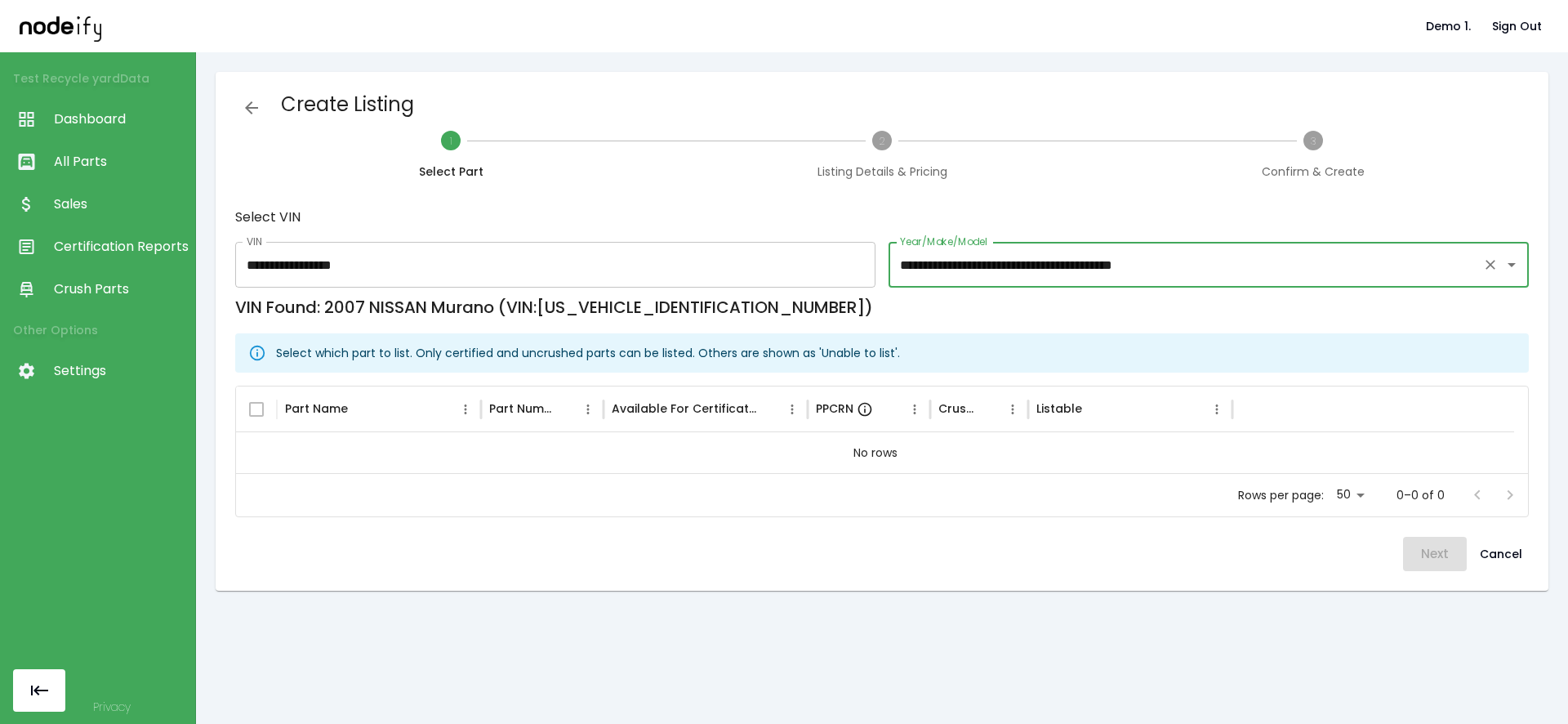
type input "**********"
click at [999, 268] on input "**********" at bounding box center [1185, 264] width 580 height 31
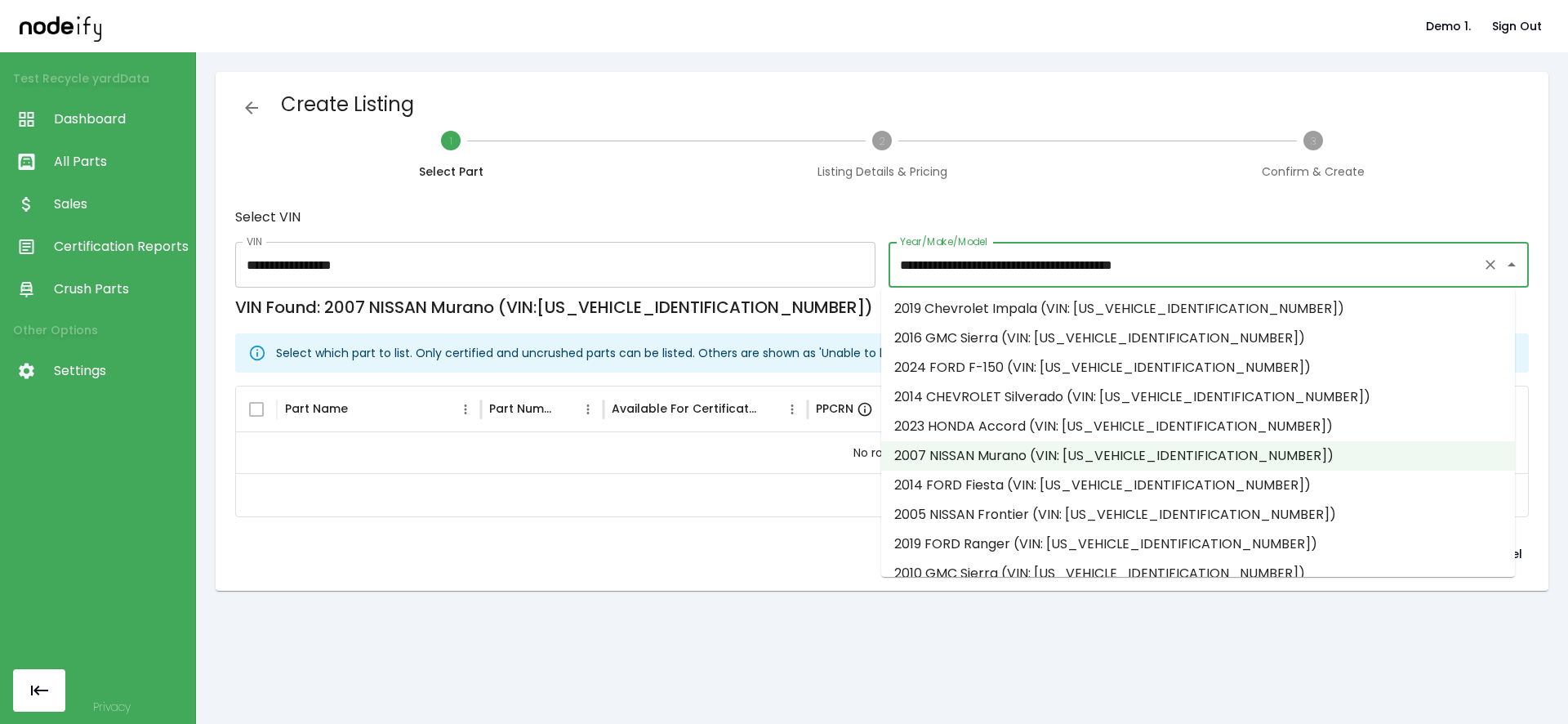
click at [1040, 376] on li "2024 FORD F-150 (VIN: [US_VEHICLE_IDENTIFICATION_NUMBER])" at bounding box center [1198, 367] width 634 height 30
type input "**********"
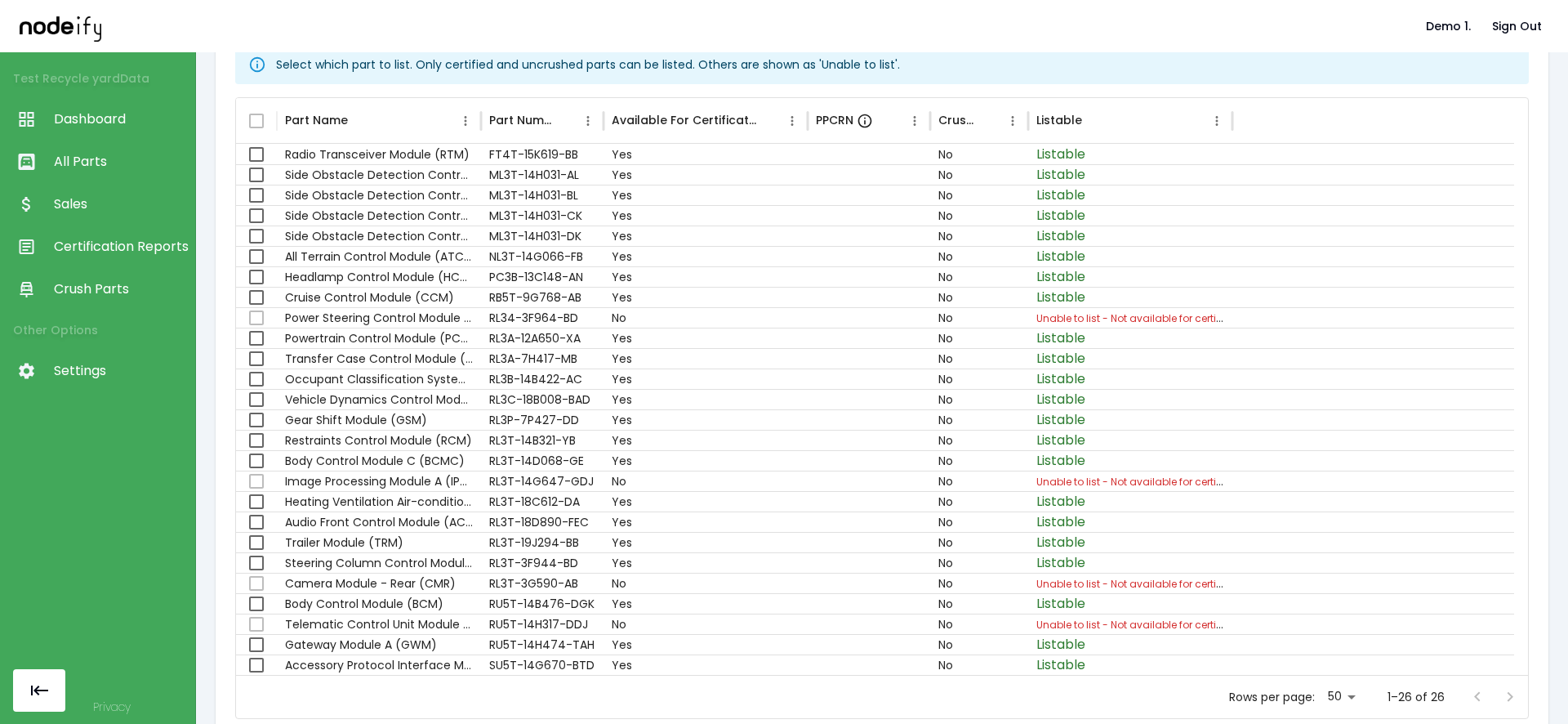
scroll to position [294, 0]
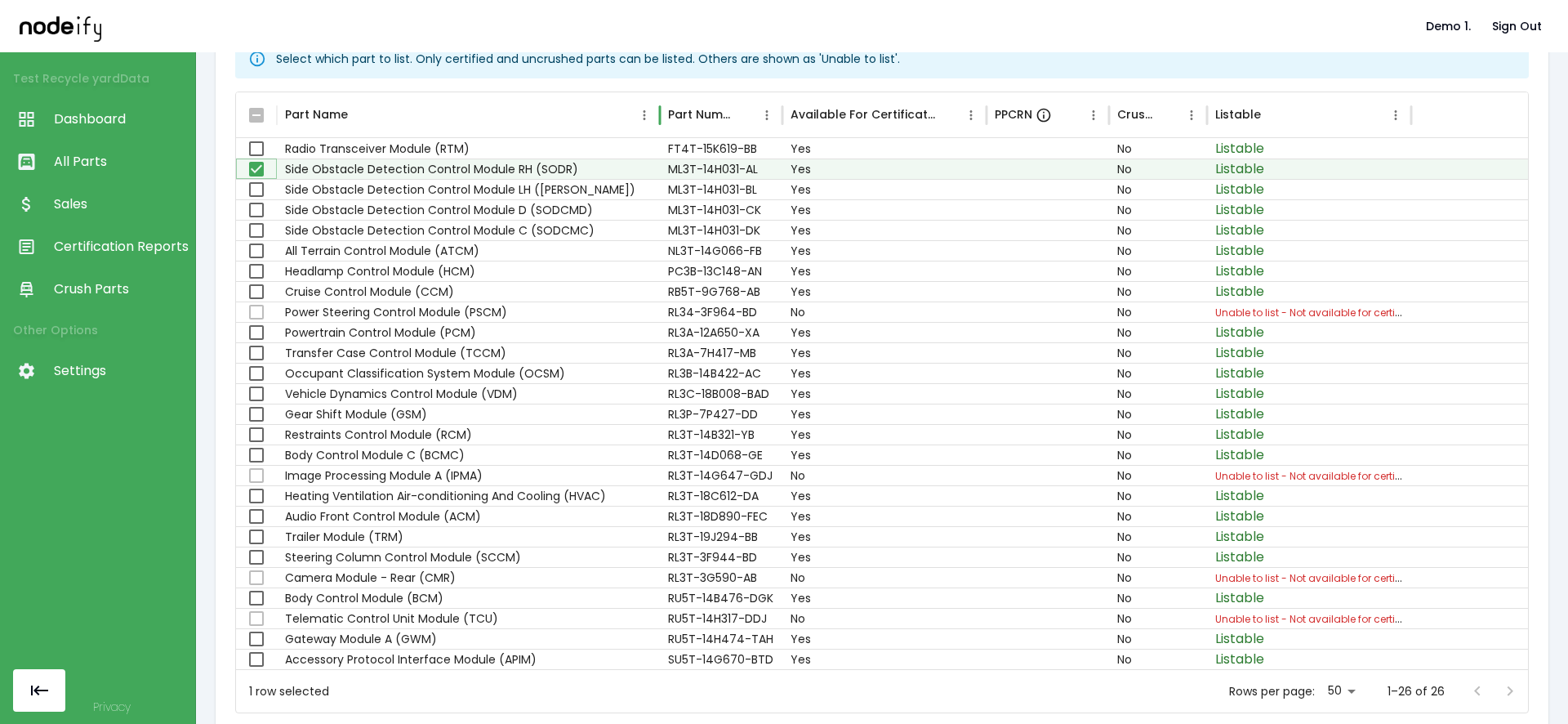
drag, startPoint x: 482, startPoint y: 112, endPoint x: 644, endPoint y: 156, distance: 167.9
click at [655, 130] on div at bounding box center [659, 115] width 8 height 46
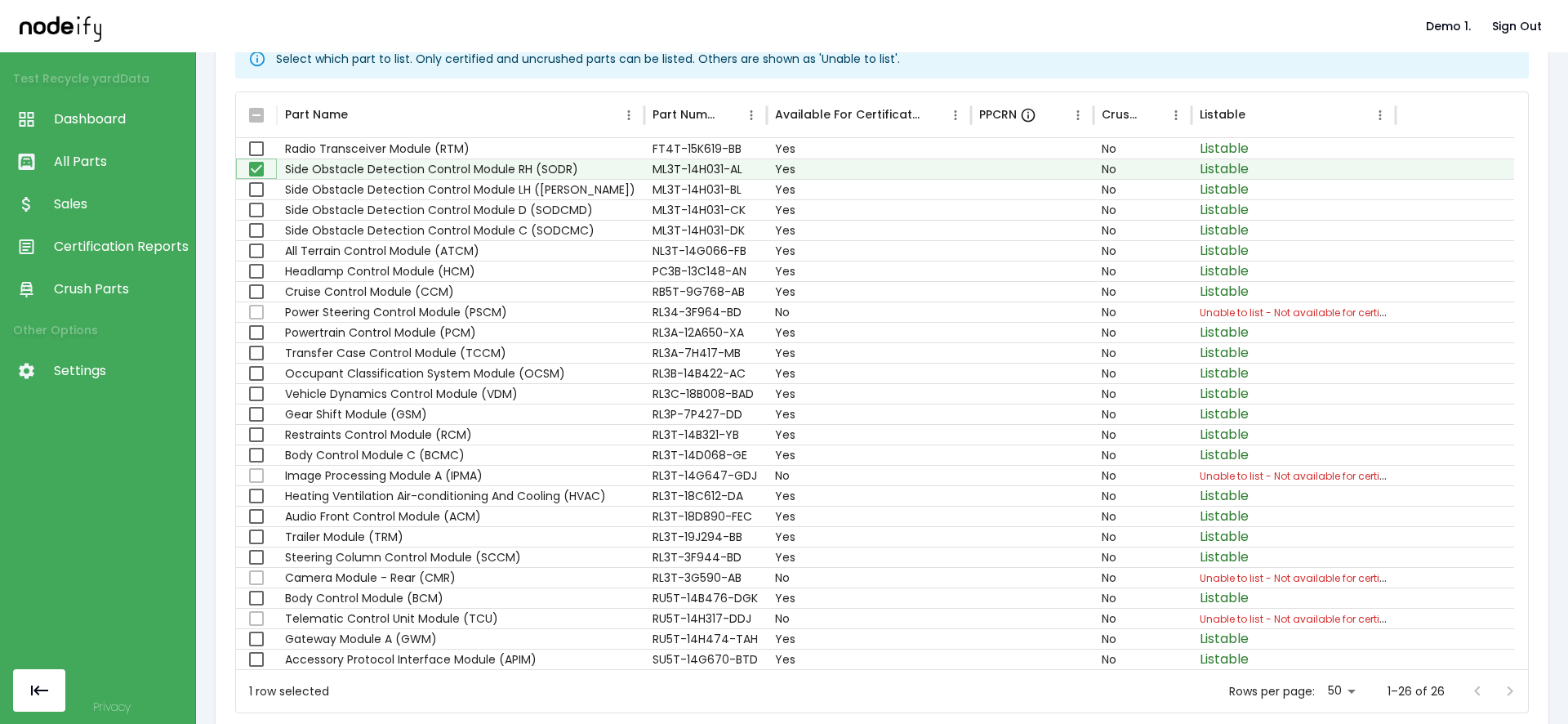
scroll to position [377, 0]
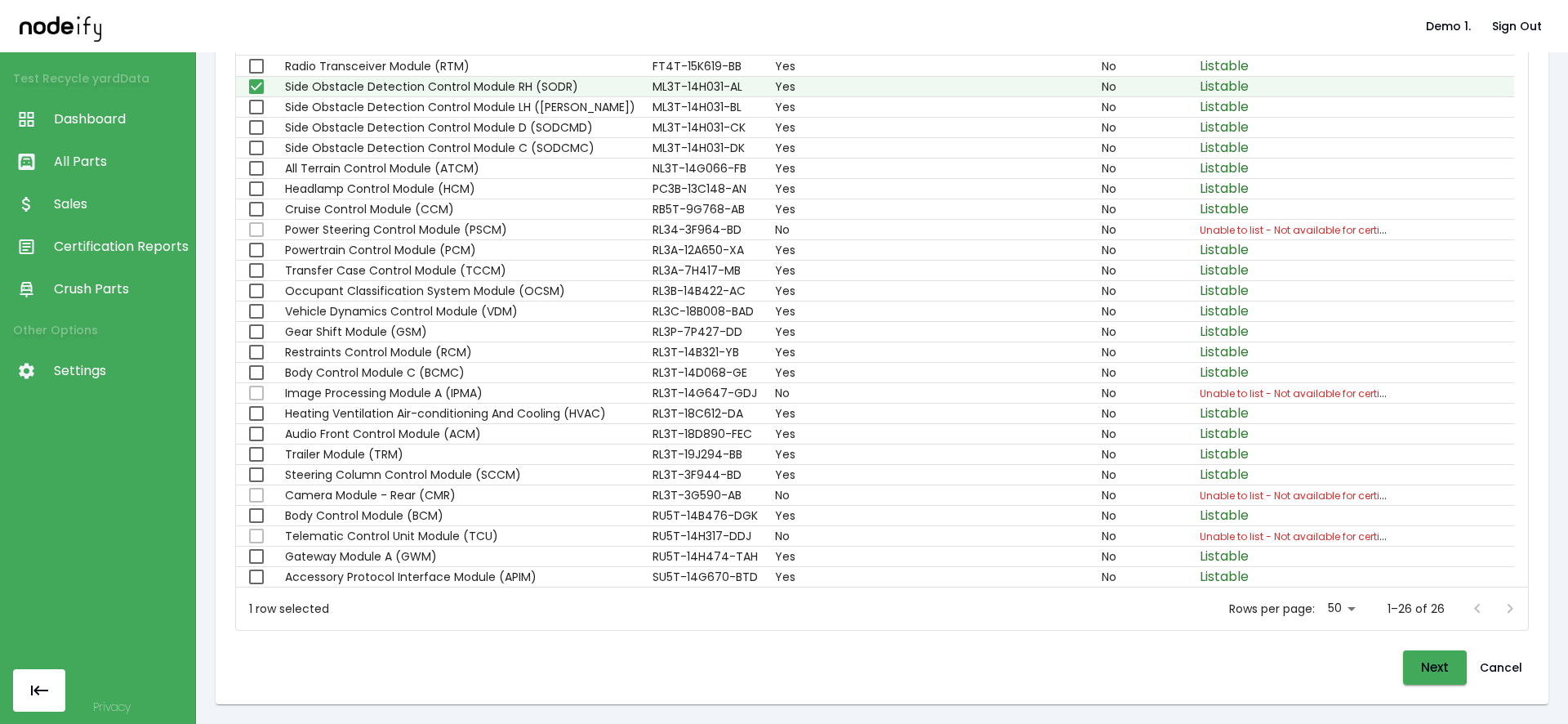
click at [1421, 691] on div "**********" at bounding box center [881, 200] width 1306 height 983
click at [1421, 676] on button "Next" at bounding box center [1435, 667] width 64 height 34
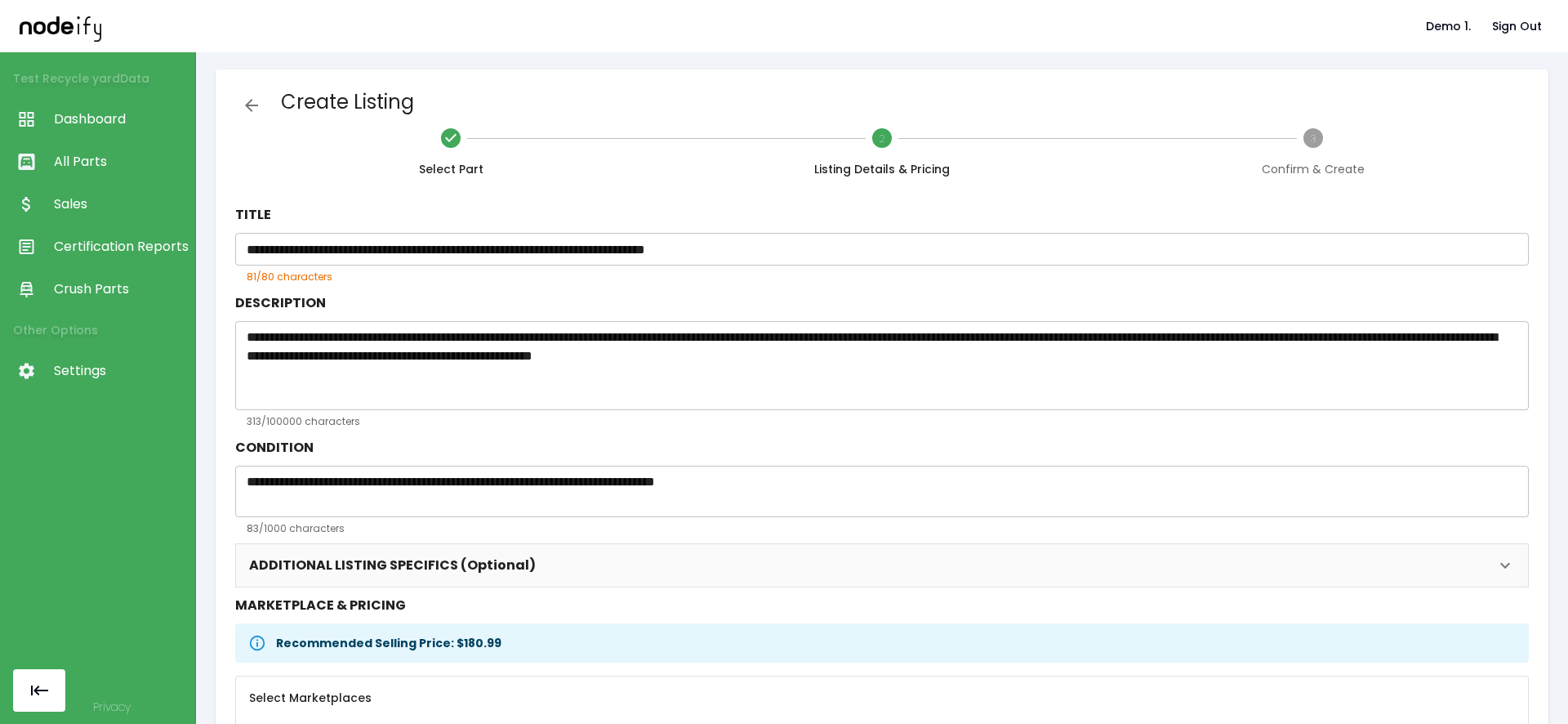
scroll to position [0, 0]
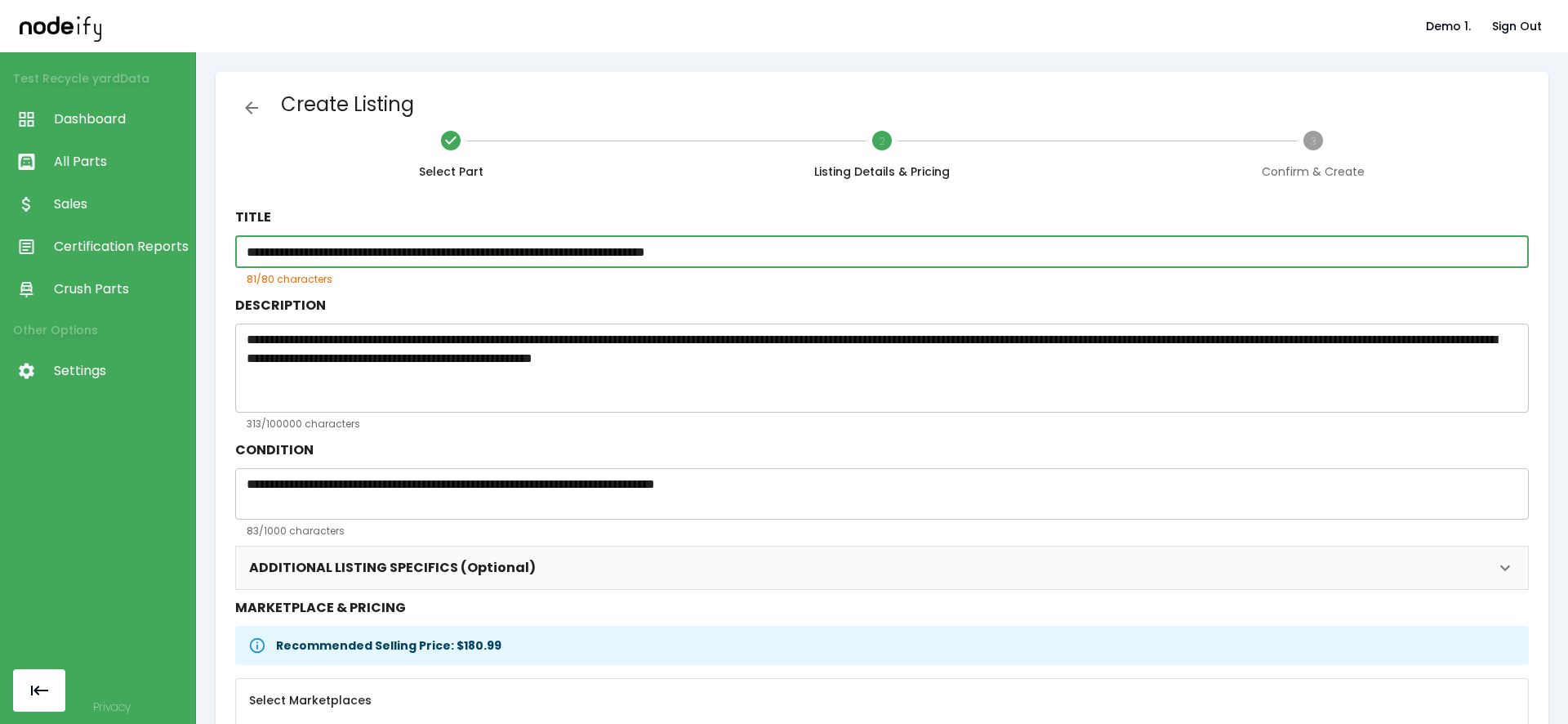
click at [356, 255] on input "**********" at bounding box center [882, 252] width 1294 height 32
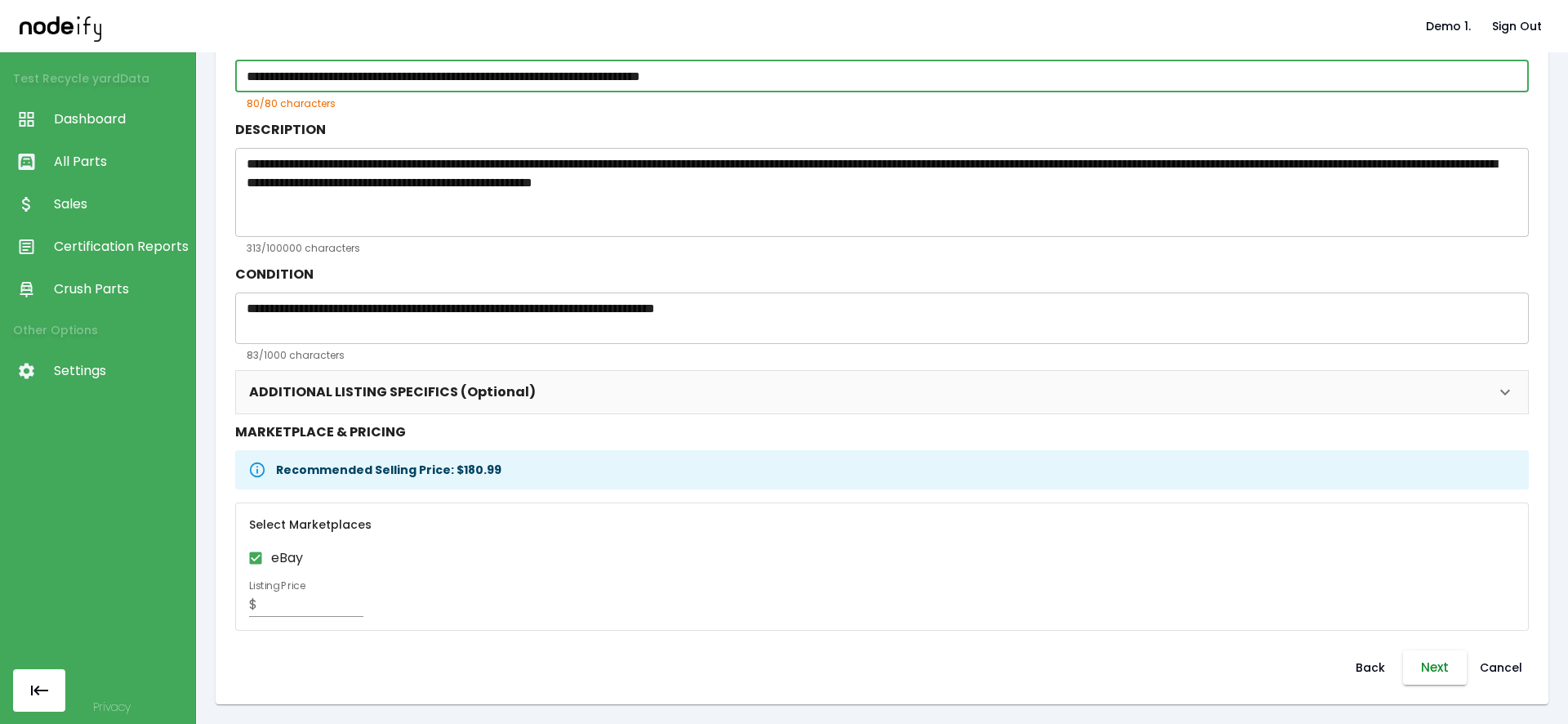
type input "**********"
click at [1439, 663] on button "Next" at bounding box center [1435, 667] width 64 height 34
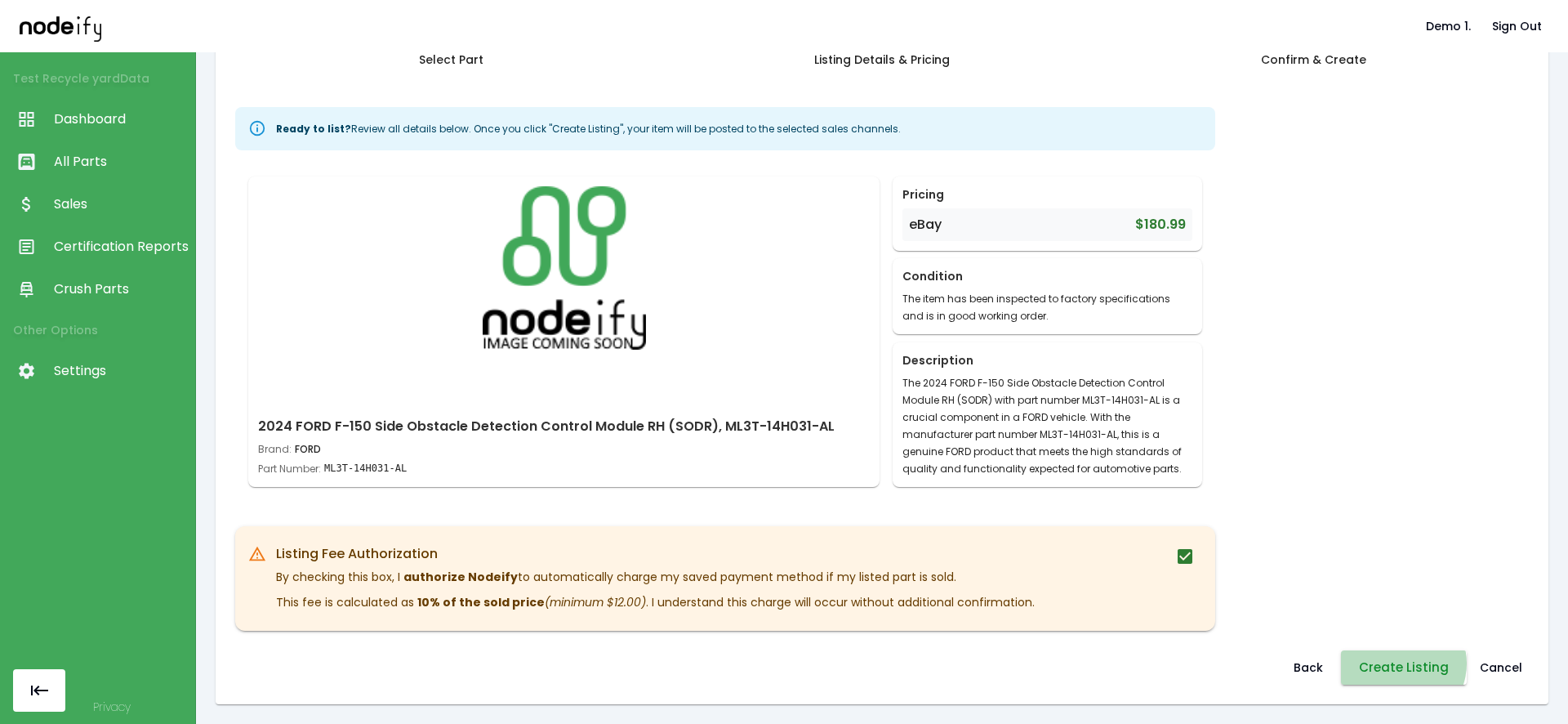
click at [1393, 664] on button "Create Listing" at bounding box center [1404, 667] width 126 height 34
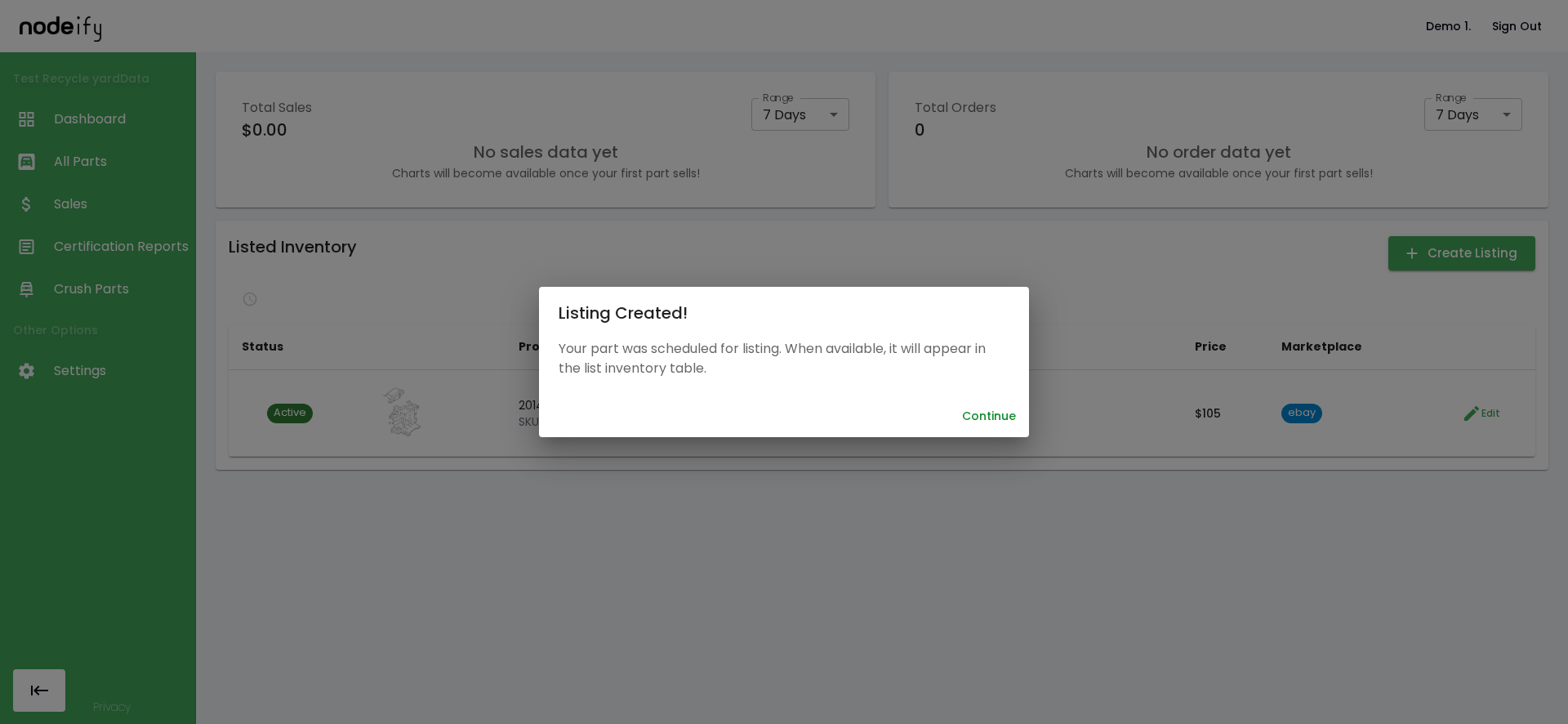
click at [986, 418] on button "Continue" at bounding box center [989, 416] width 67 height 31
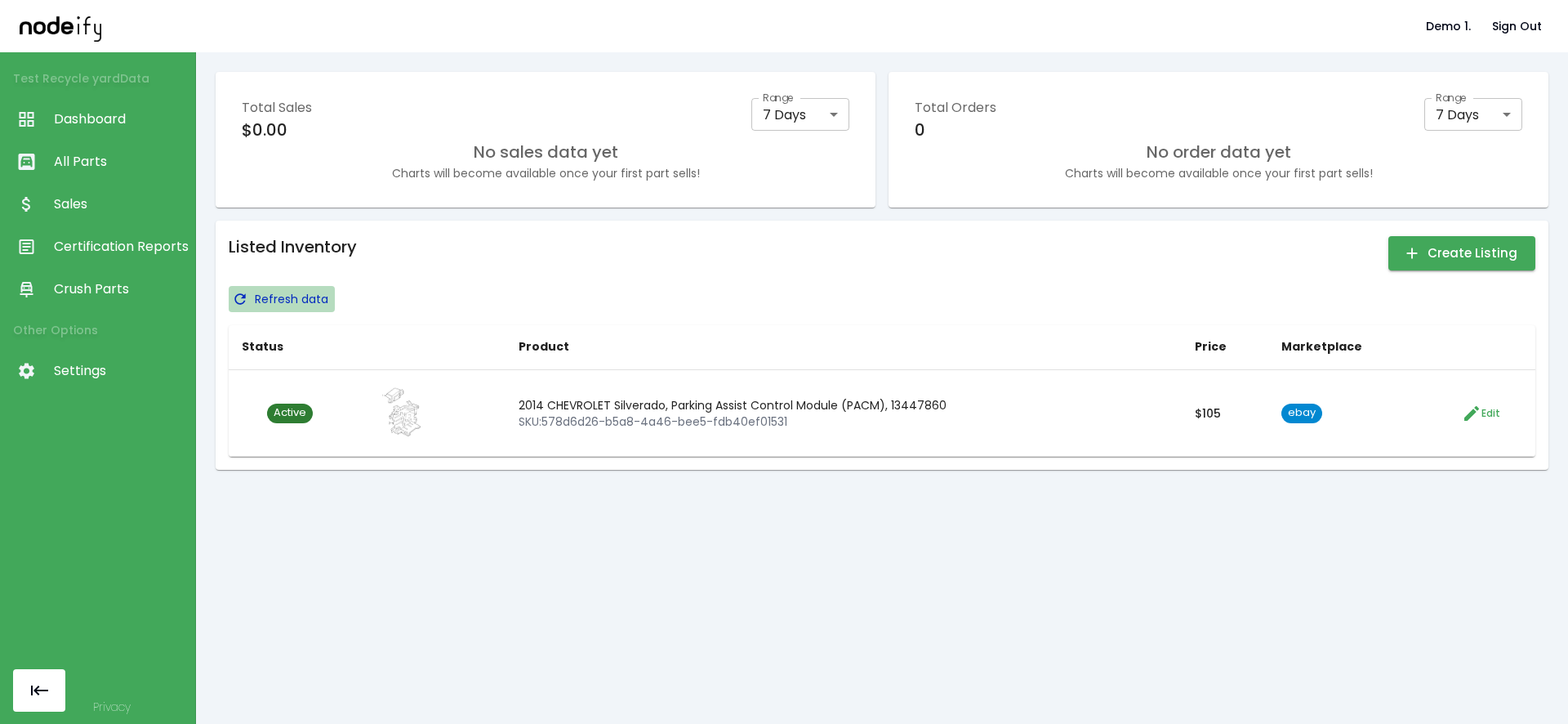
click at [263, 297] on p "Refresh data" at bounding box center [291, 299] width 74 height 16
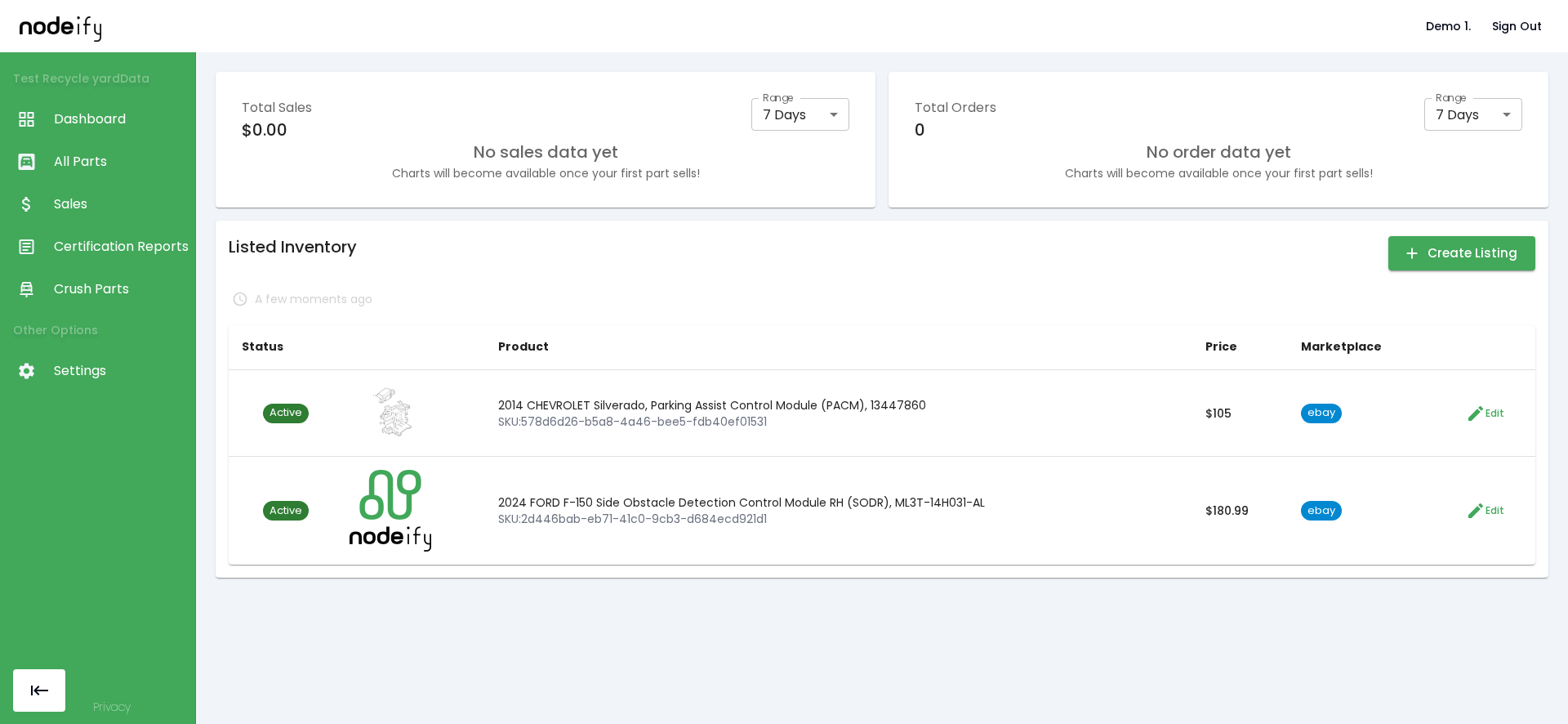
click at [494, 260] on div "Listed Inventory Create Listing" at bounding box center [881, 254] width 1306 height 40
click at [468, 263] on div "Listed Inventory Create Listing" at bounding box center [881, 254] width 1306 height 40
click at [548, 272] on div "Listed Inventory Create Listing" at bounding box center [881, 254] width 1306 height 40
click at [268, 279] on div "Listed Inventory Create Listing Refresh data Status Product Price Marketplace A…" at bounding box center [881, 399] width 1306 height 331
click at [276, 290] on button "Refresh data" at bounding box center [281, 299] width 106 height 26
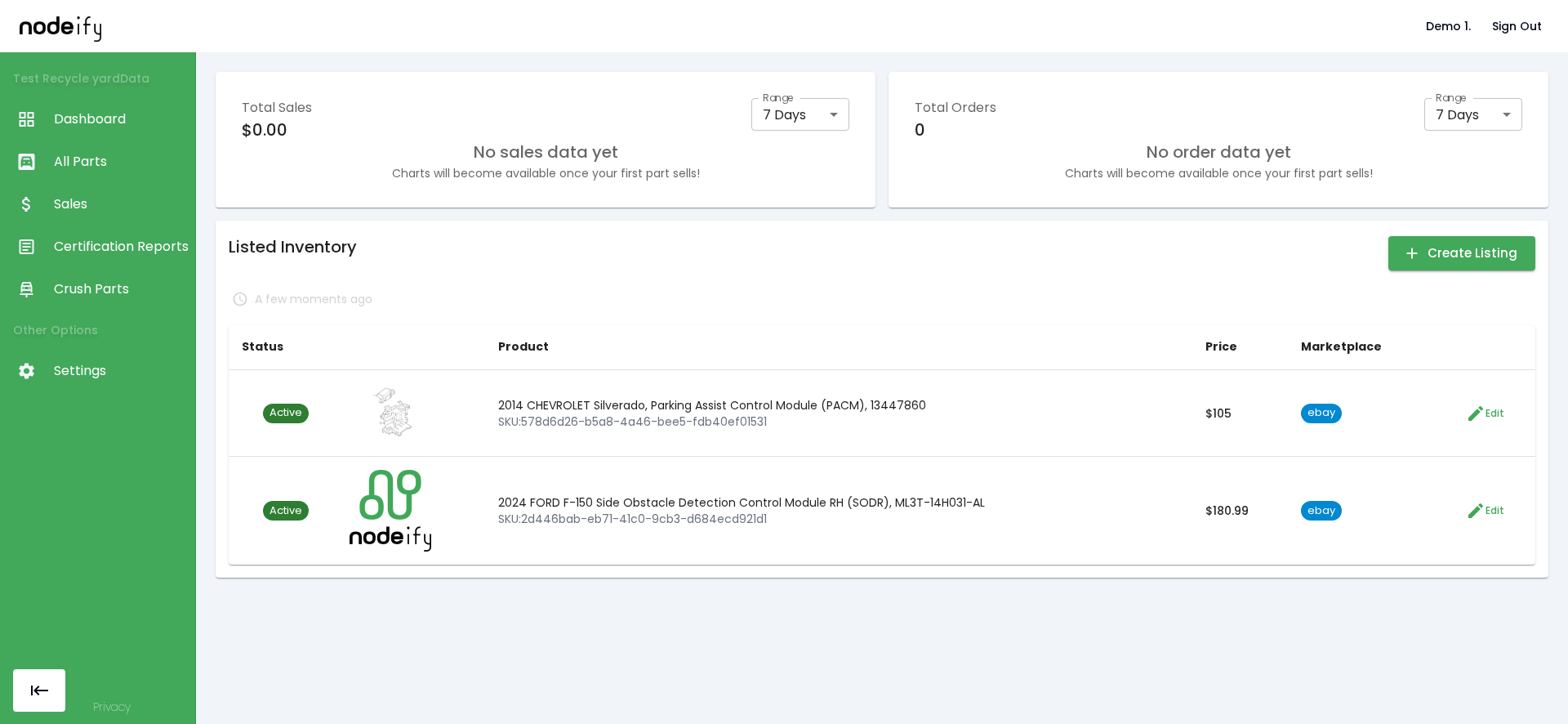
click at [440, 296] on div "A few moments ago" at bounding box center [881, 299] width 1306 height 26
click at [103, 173] on link "All Parts" at bounding box center [97, 161] width 195 height 42
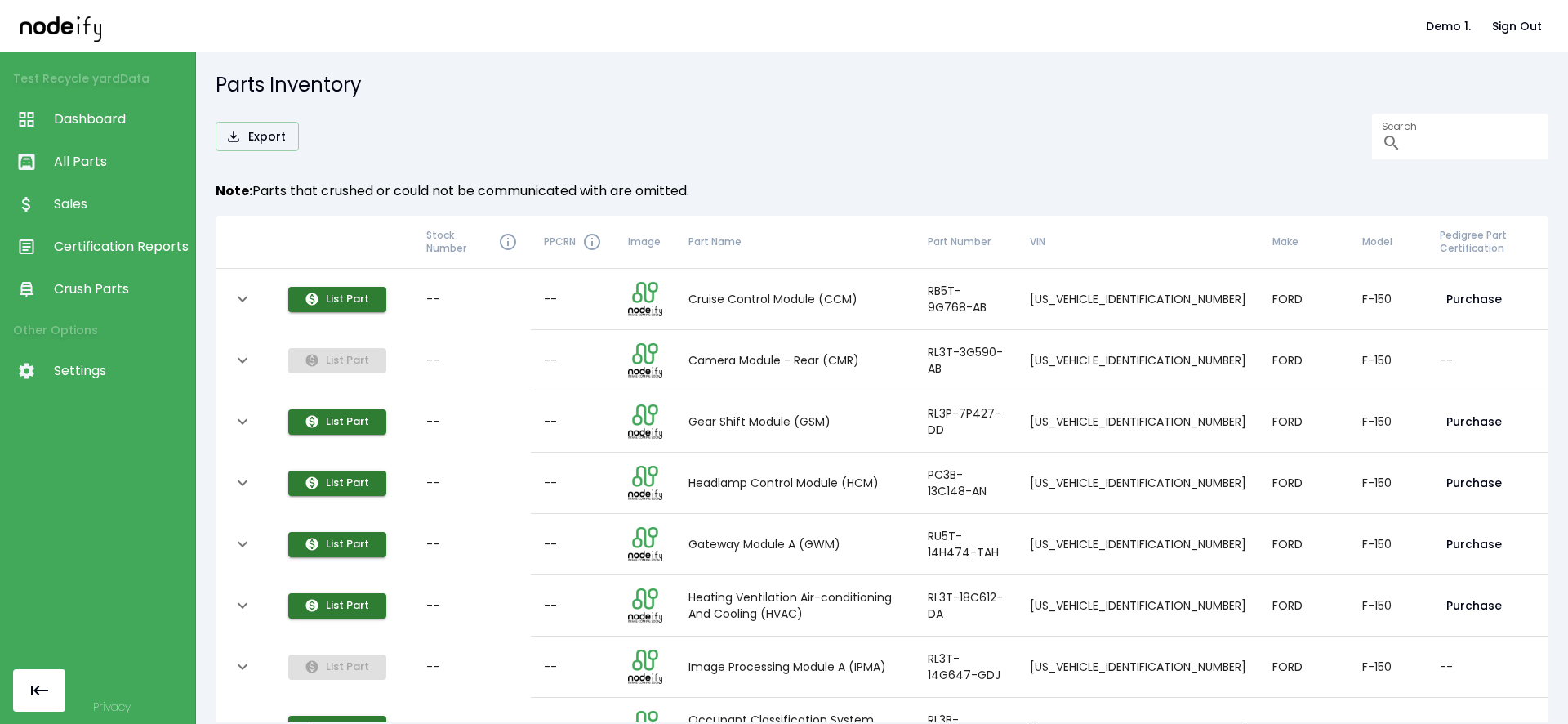
click at [107, 122] on span "Dashboard" at bounding box center [120, 120] width 133 height 20
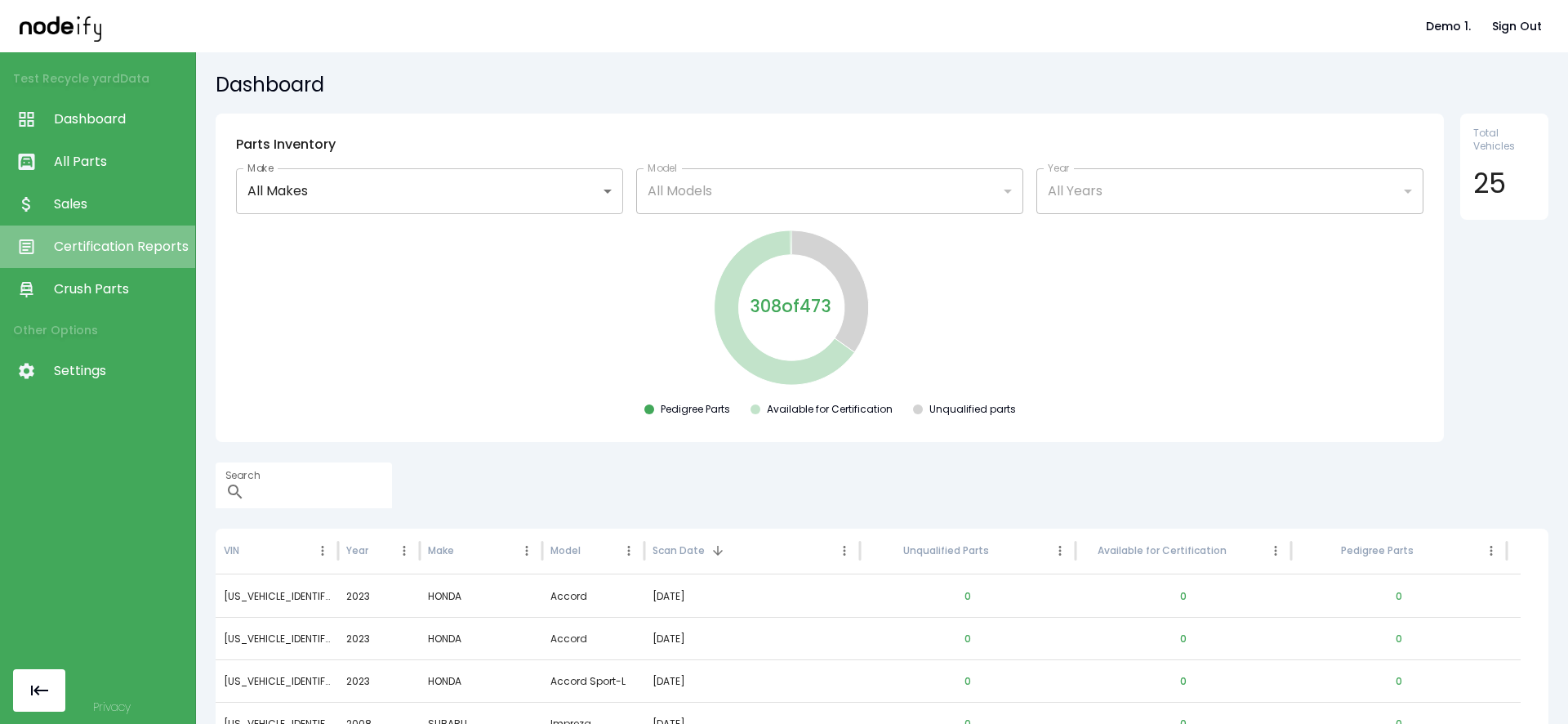
click at [117, 251] on span "Certification Reports" at bounding box center [120, 246] width 133 height 20
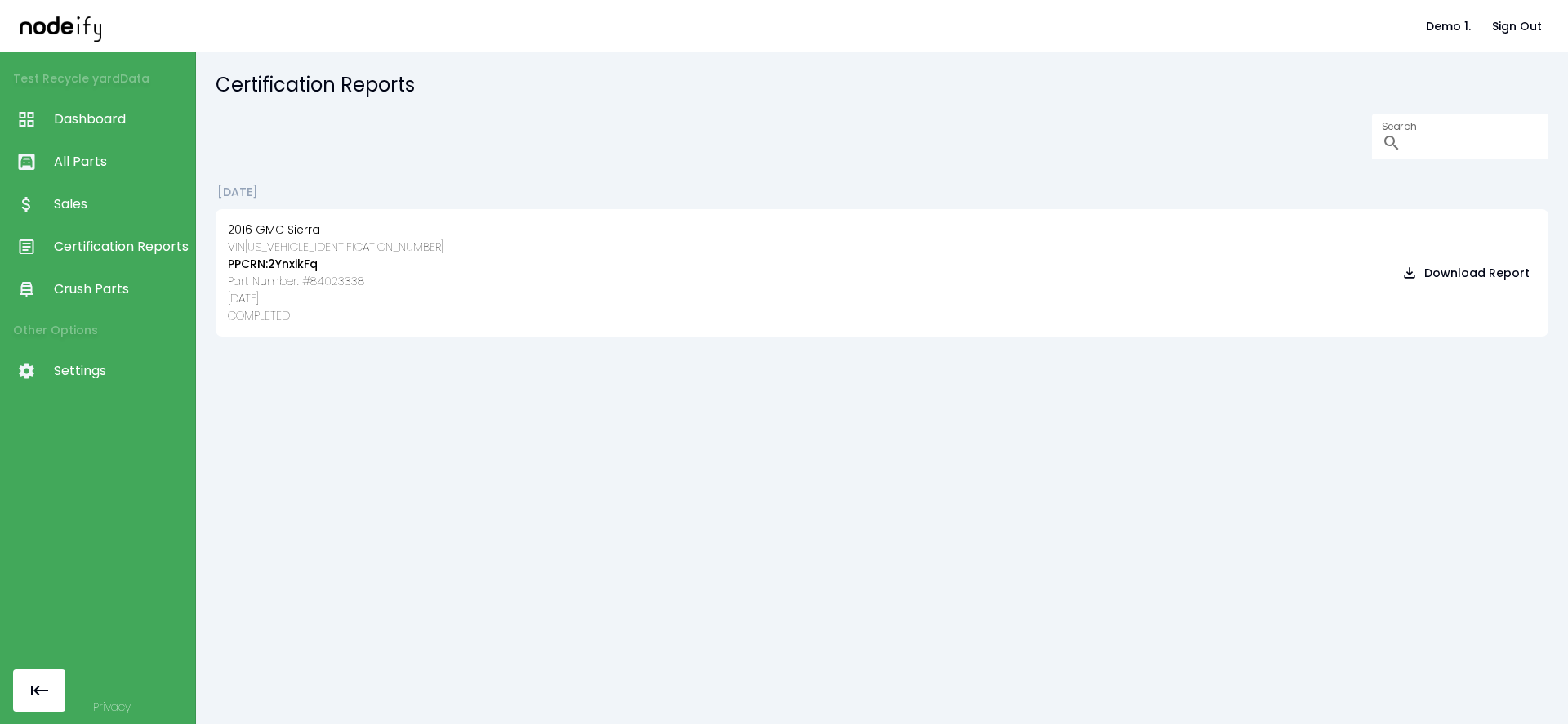
click at [111, 202] on span "Sales" at bounding box center [120, 204] width 133 height 20
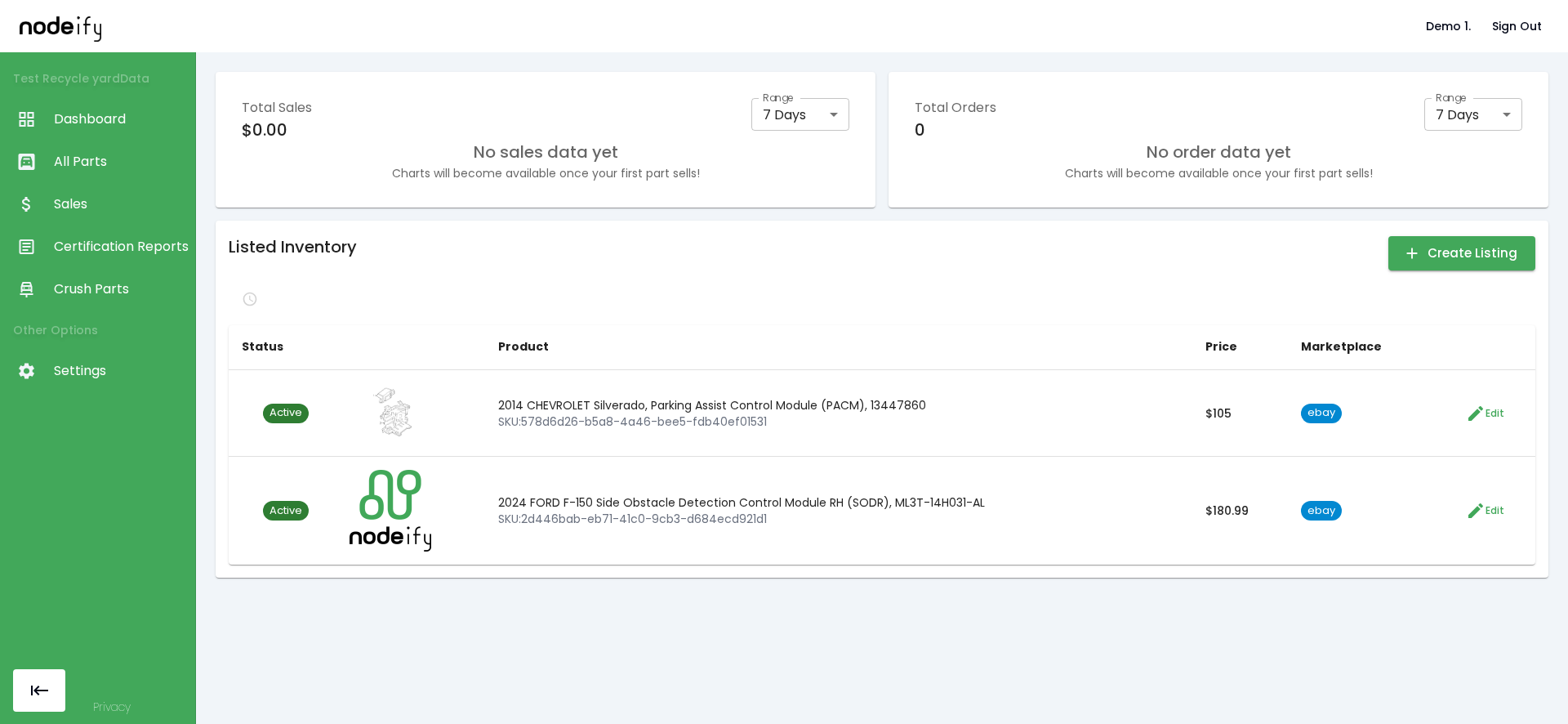
click at [713, 241] on div "Listed Inventory Create Listing" at bounding box center [881, 254] width 1306 height 40
click at [1527, 14] on button "Sign Out" at bounding box center [1517, 27] width 63 height 31
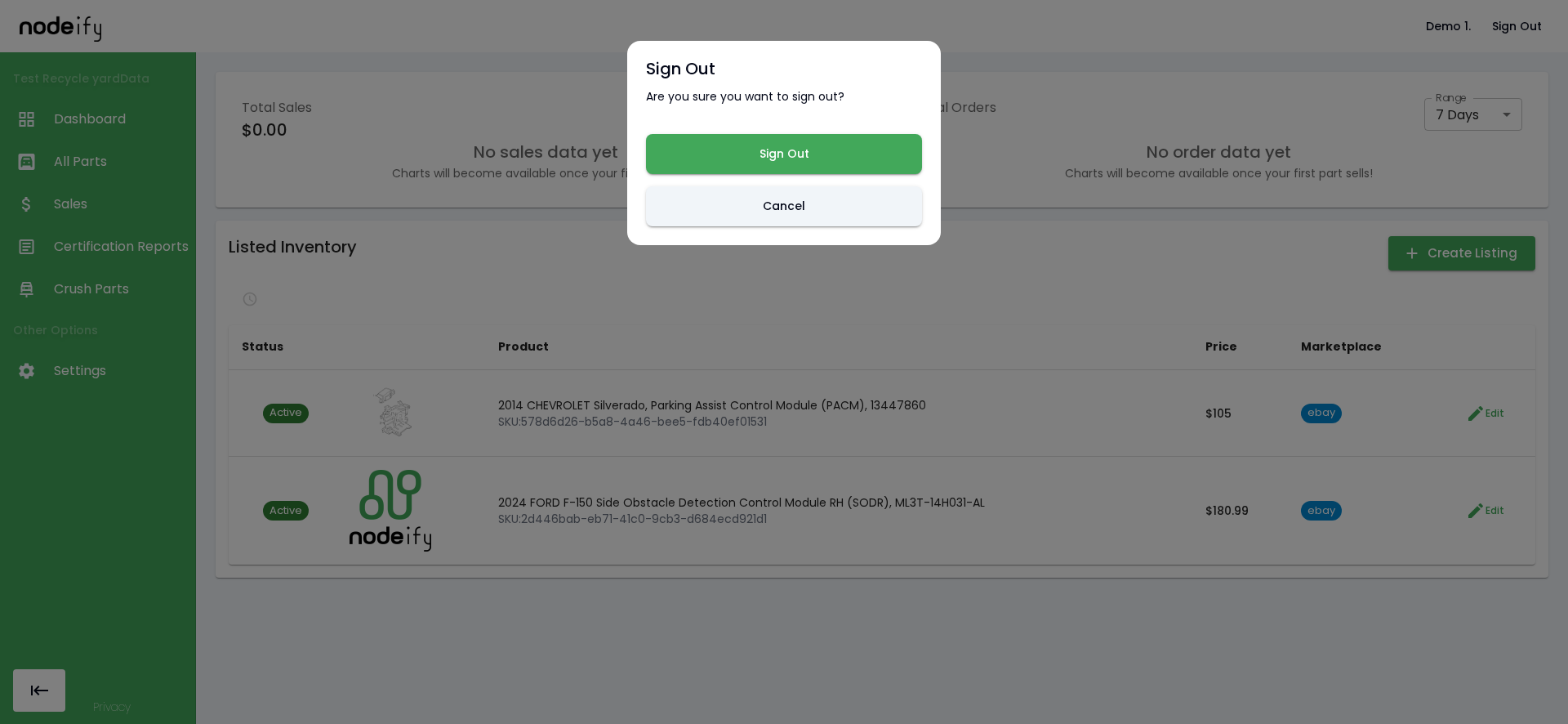
click at [809, 129] on div "Sign Out Are you sure you want to sign out? Sign Out Cancel" at bounding box center [784, 142] width 314 height 204
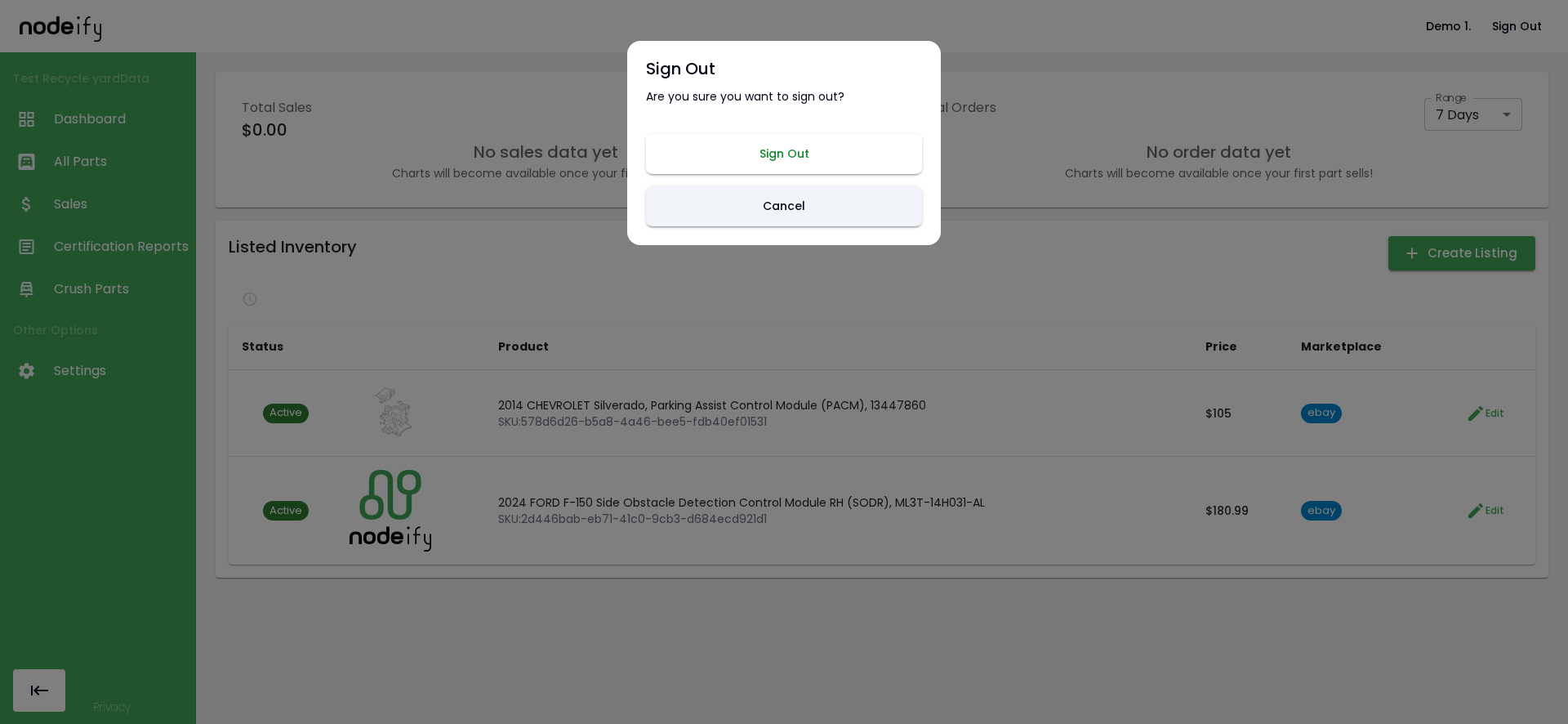
click at [805, 153] on button "Sign Out" at bounding box center [784, 154] width 276 height 40
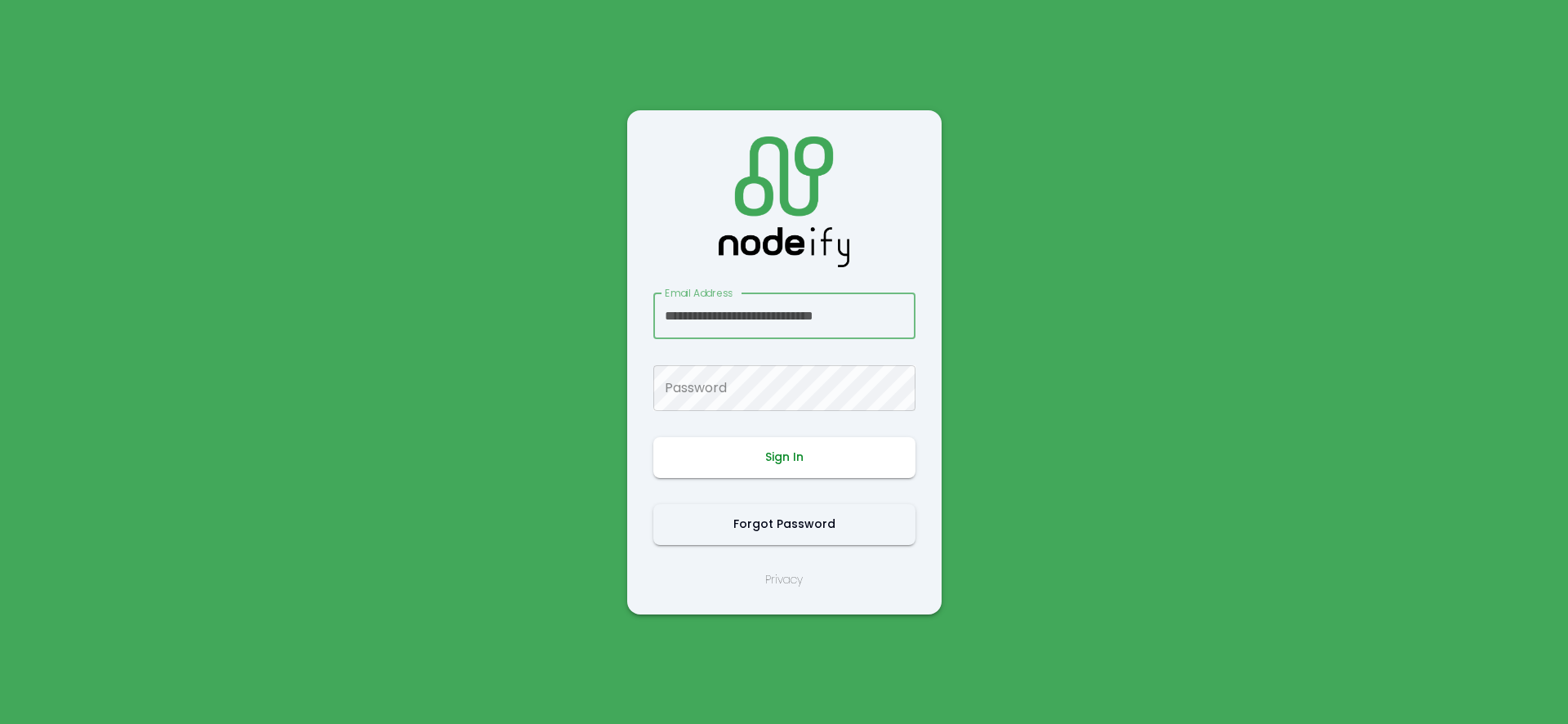
scroll to position [0, 7]
type input "**********"
click at [800, 467] on button "Sign In" at bounding box center [785, 457] width 263 height 40
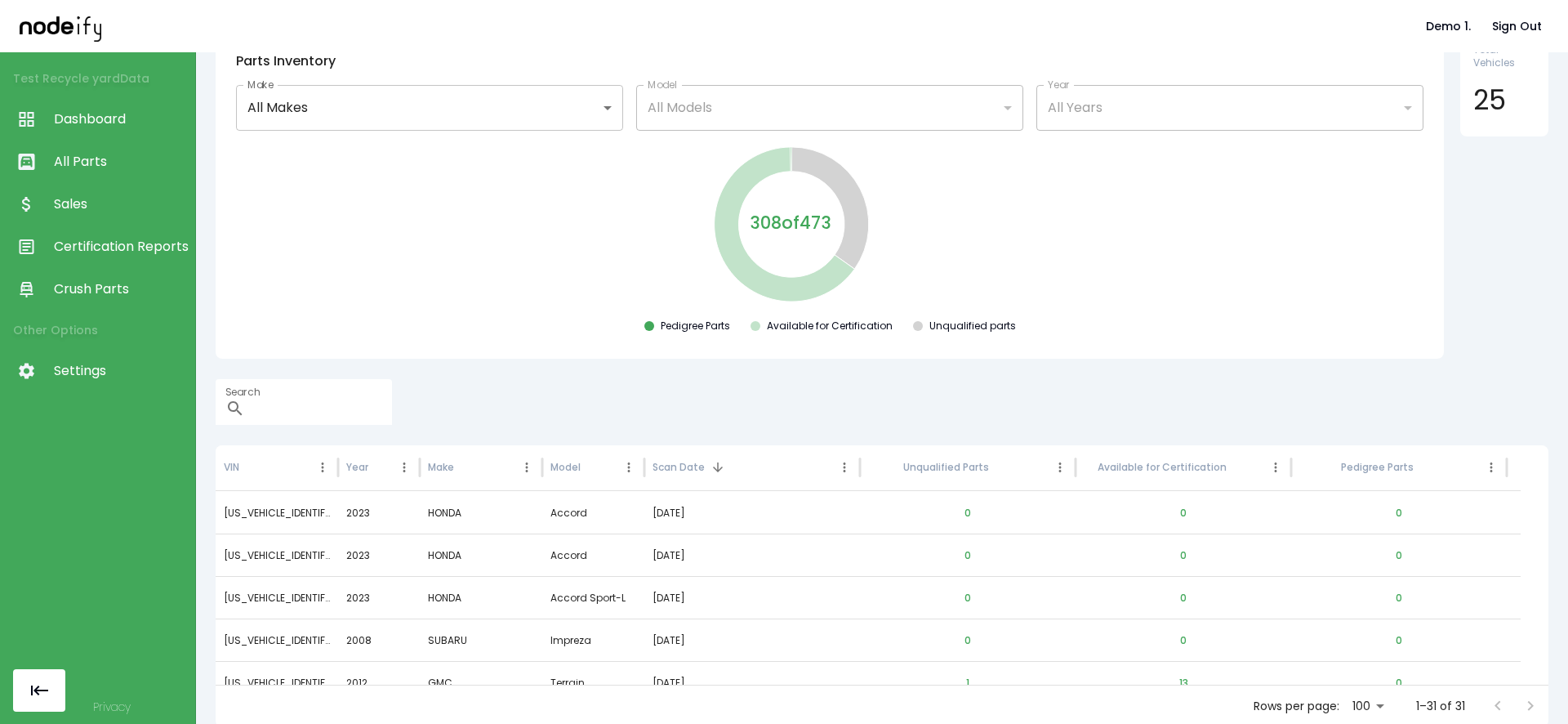
scroll to position [86, 0]
click at [120, 202] on span "Sales" at bounding box center [120, 204] width 133 height 20
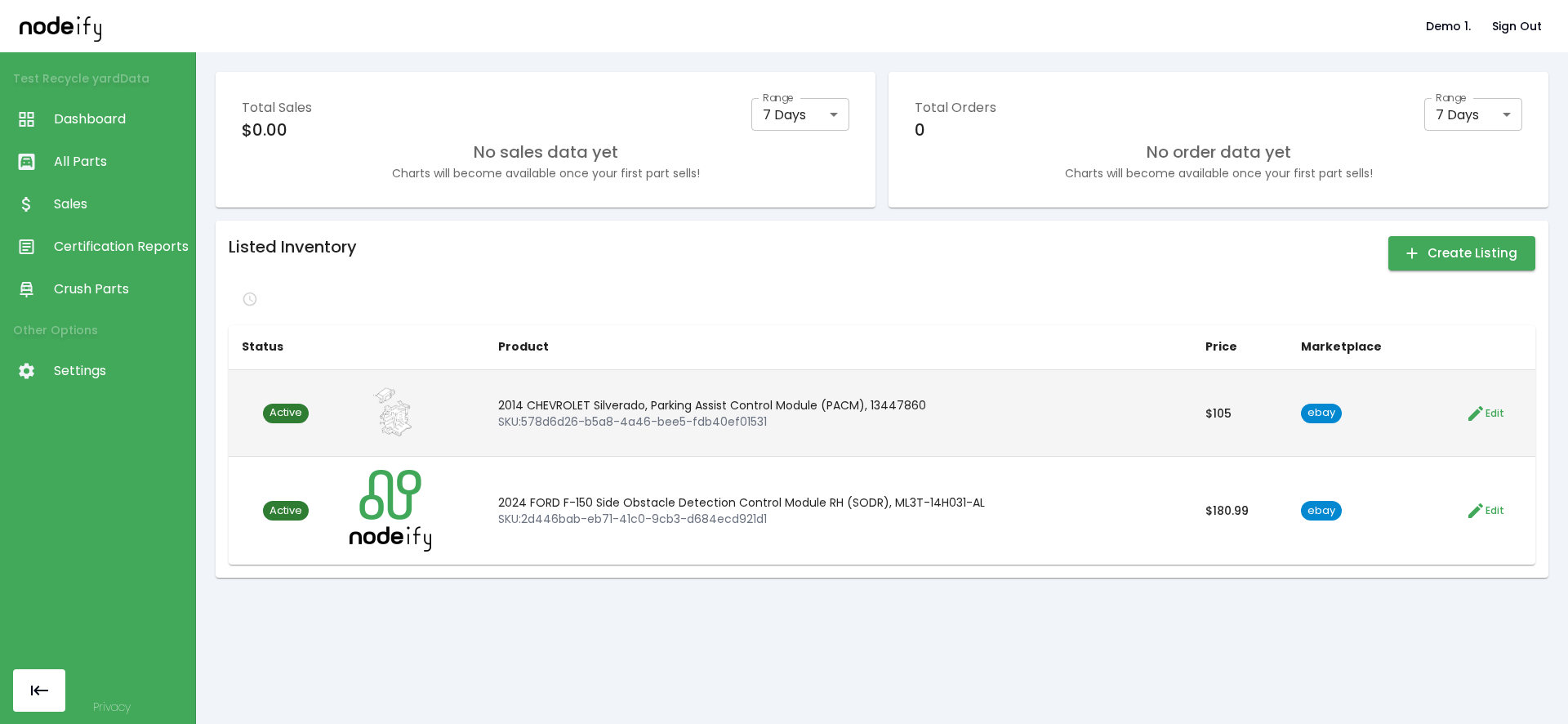
click at [298, 417] on span "Active" at bounding box center [285, 413] width 46 height 15
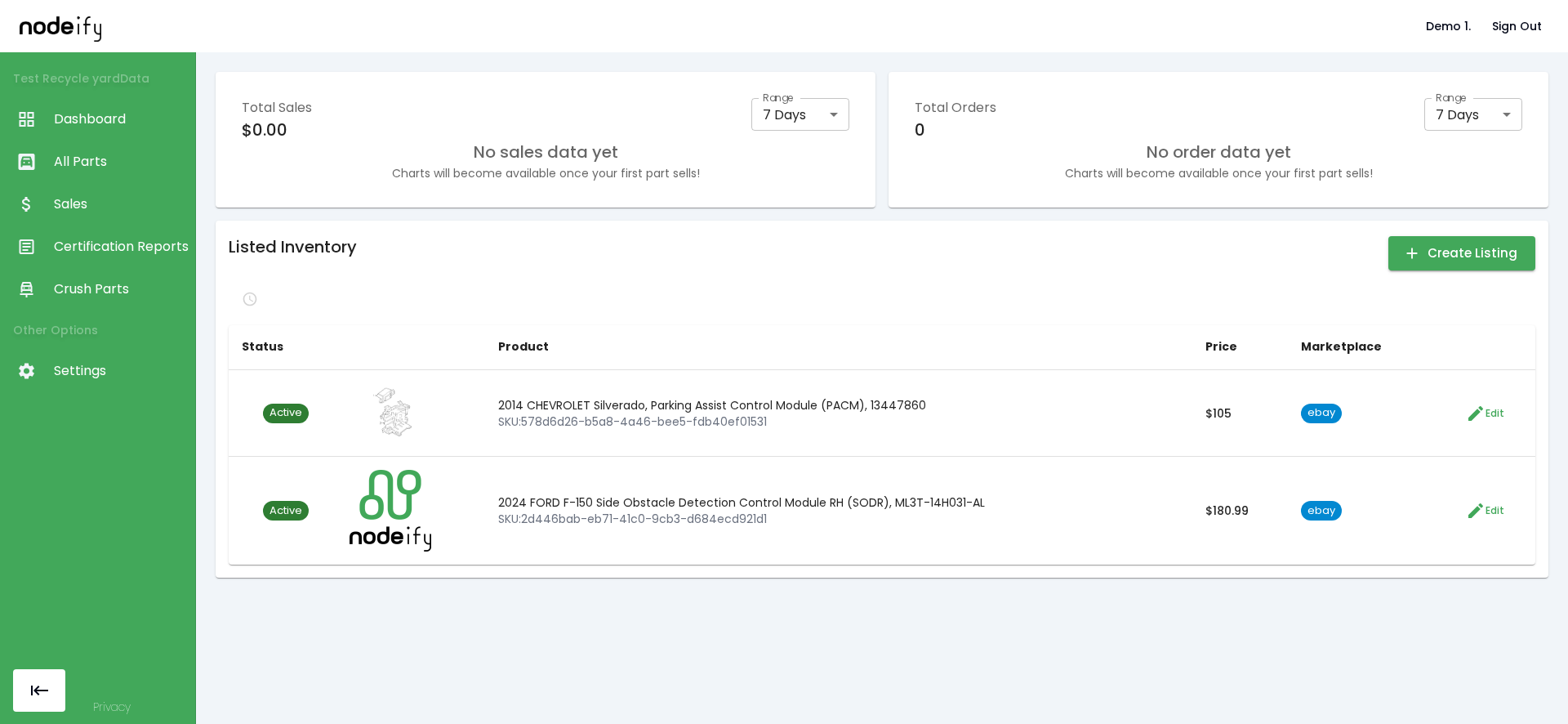
click at [574, 255] on div "Listed Inventory Create Listing" at bounding box center [881, 254] width 1306 height 40
click at [265, 285] on div "Listed Inventory Create Listing Status Product Price Marketplace Active 2014 CH…" at bounding box center [881, 399] width 1306 height 331
click at [307, 282] on div "Listed Inventory Create Listing Status Product Price Marketplace Active 2014 CH…" at bounding box center [881, 399] width 1306 height 331
click at [300, 297] on div at bounding box center [881, 299] width 1306 height 26
click at [263, 303] on p "Refresh data" at bounding box center [291, 299] width 74 height 16
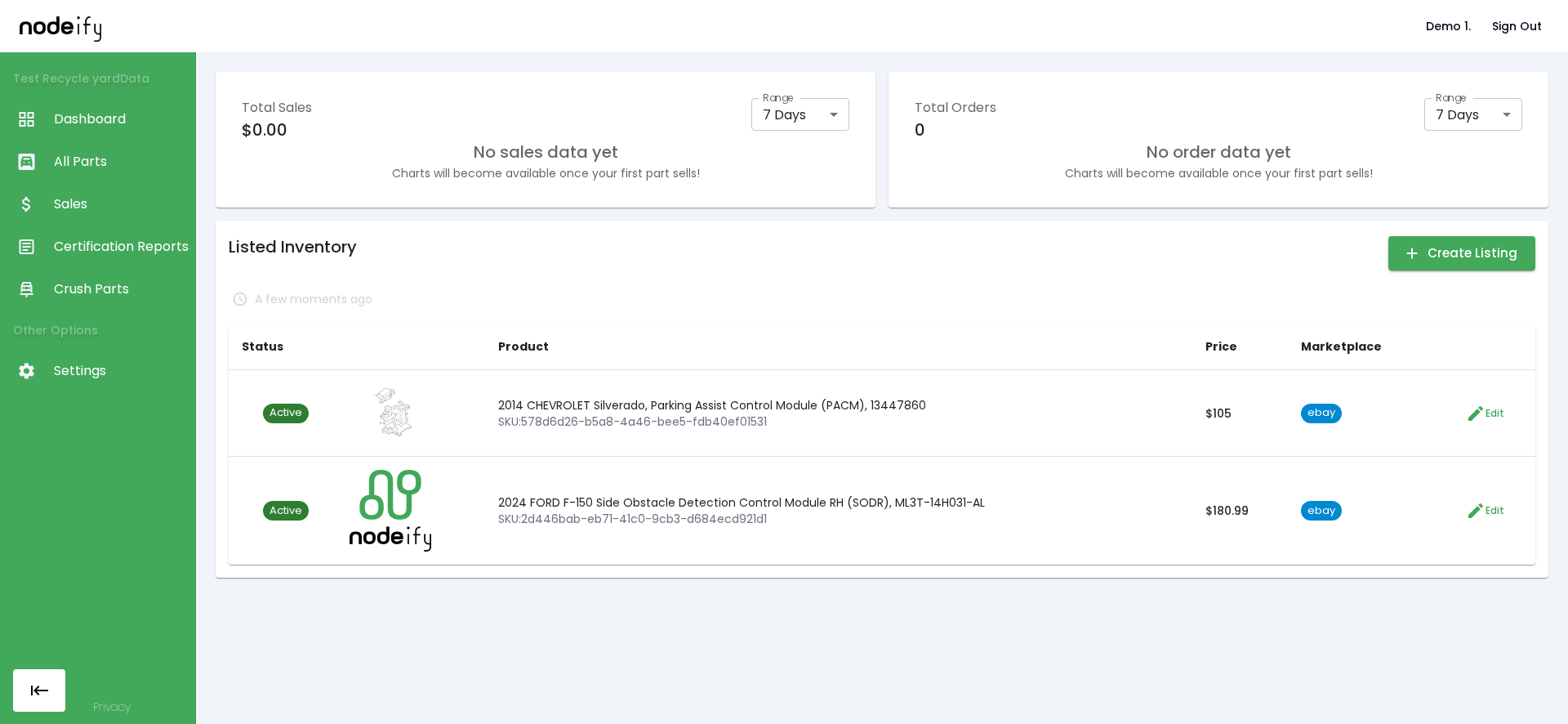
click at [552, 282] on div "Listed Inventory Create Listing A few moments ago Status Product Price Marketpl…" at bounding box center [881, 399] width 1306 height 331
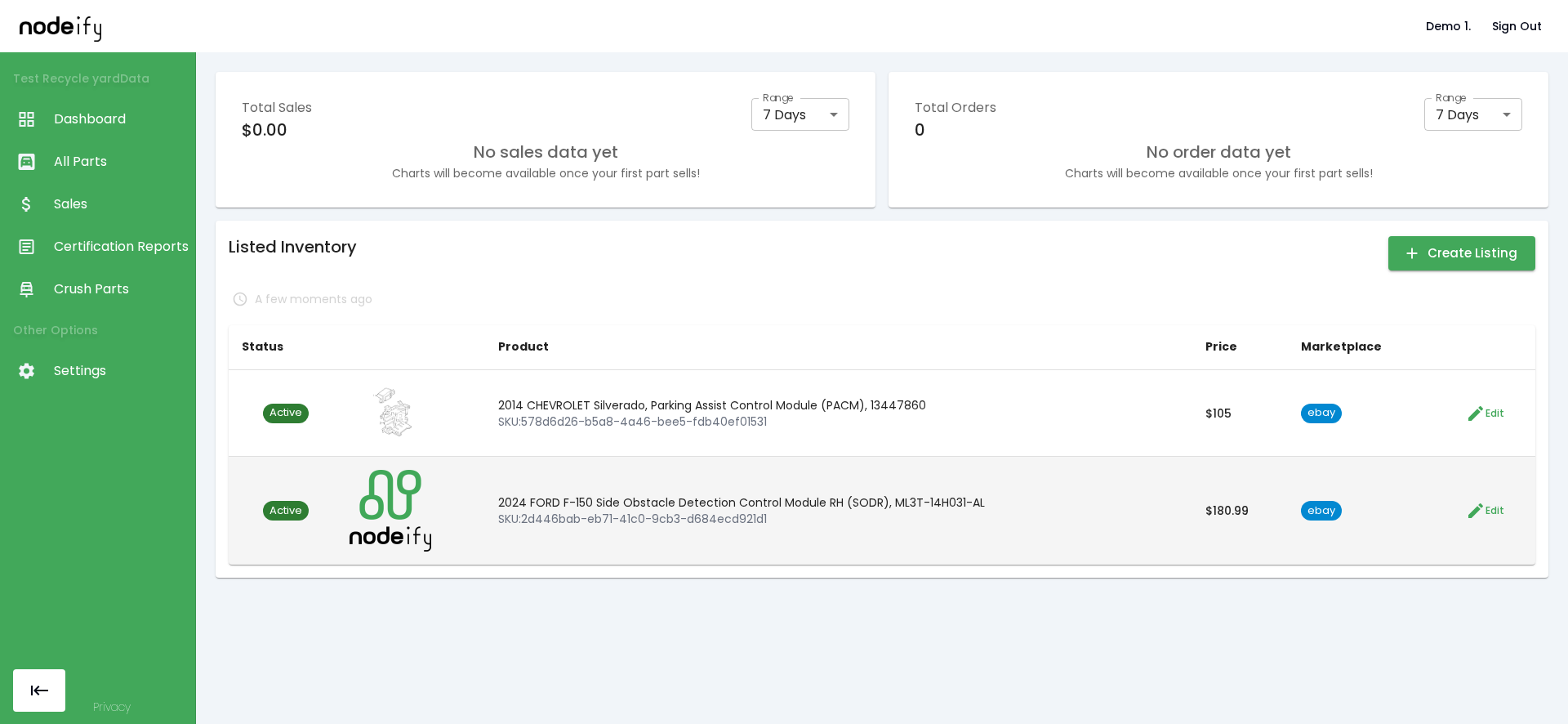
click at [286, 504] on span "Active" at bounding box center [285, 511] width 46 height 15
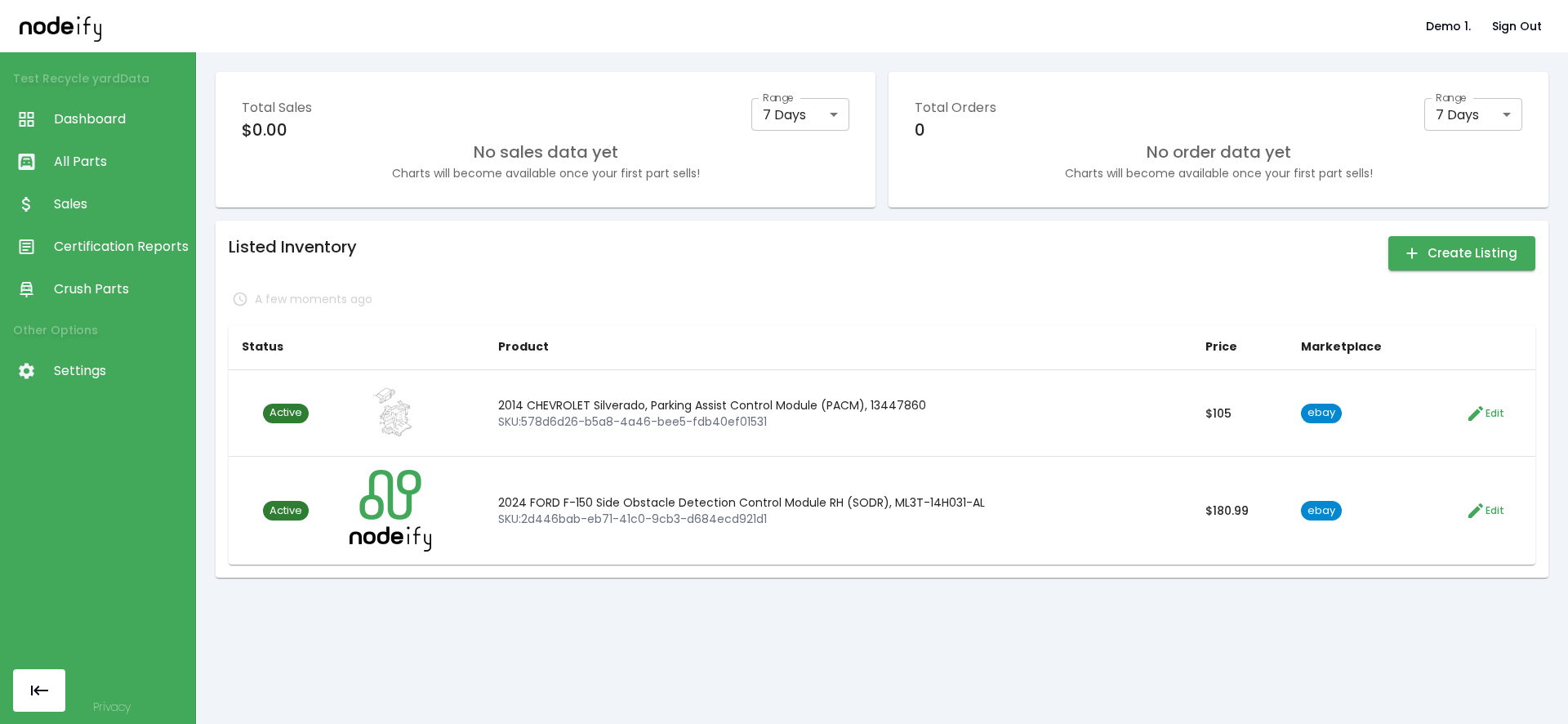
click at [534, 309] on div "A few moments ago" at bounding box center [881, 299] width 1306 height 26
click at [270, 304] on p "Refresh data" at bounding box center [291, 299] width 74 height 16
click at [420, 273] on div "Listed Inventory Create Listing" at bounding box center [881, 254] width 1306 height 40
click at [1514, 40] on button "Sign Out" at bounding box center [1517, 27] width 63 height 31
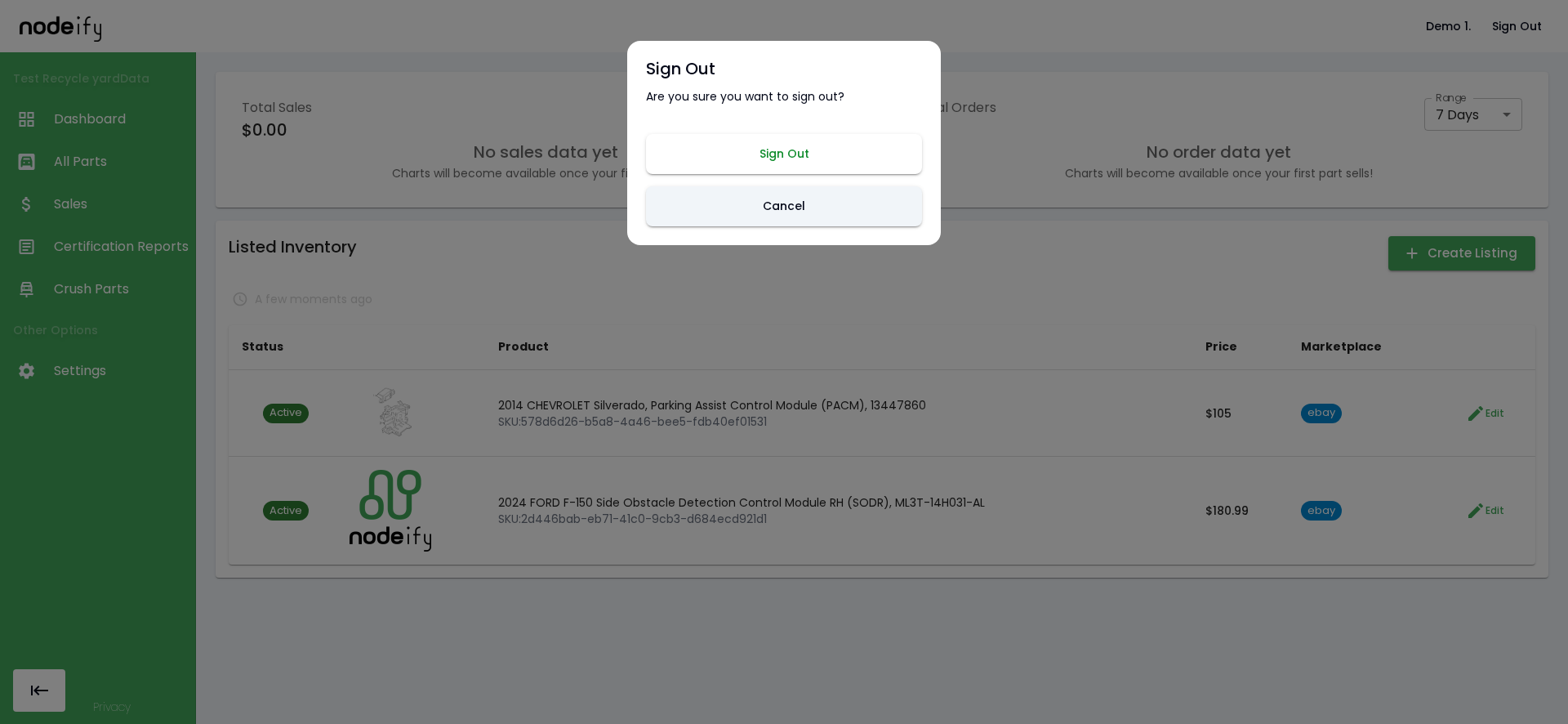
click at [847, 154] on button "Sign Out" at bounding box center [784, 154] width 276 height 40
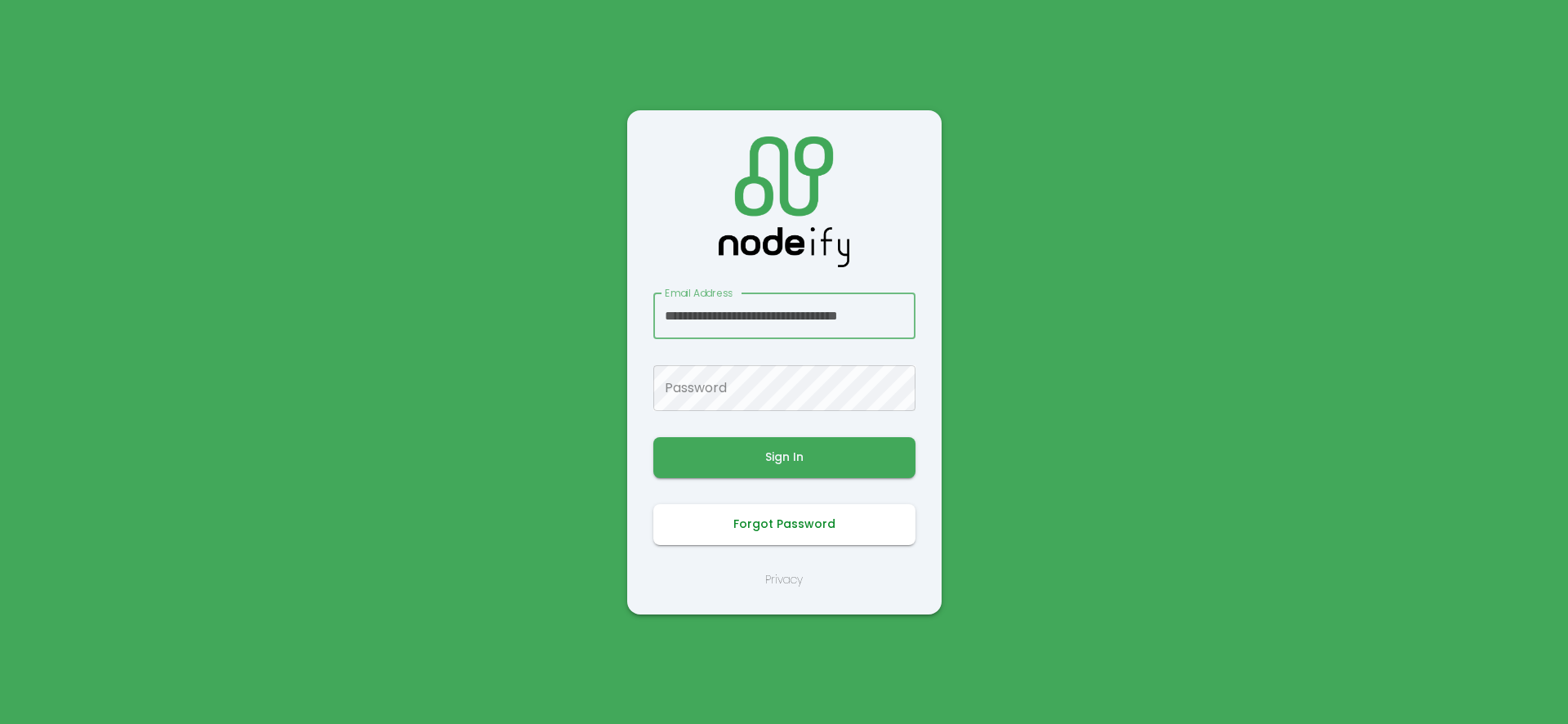
scroll to position [0, 35]
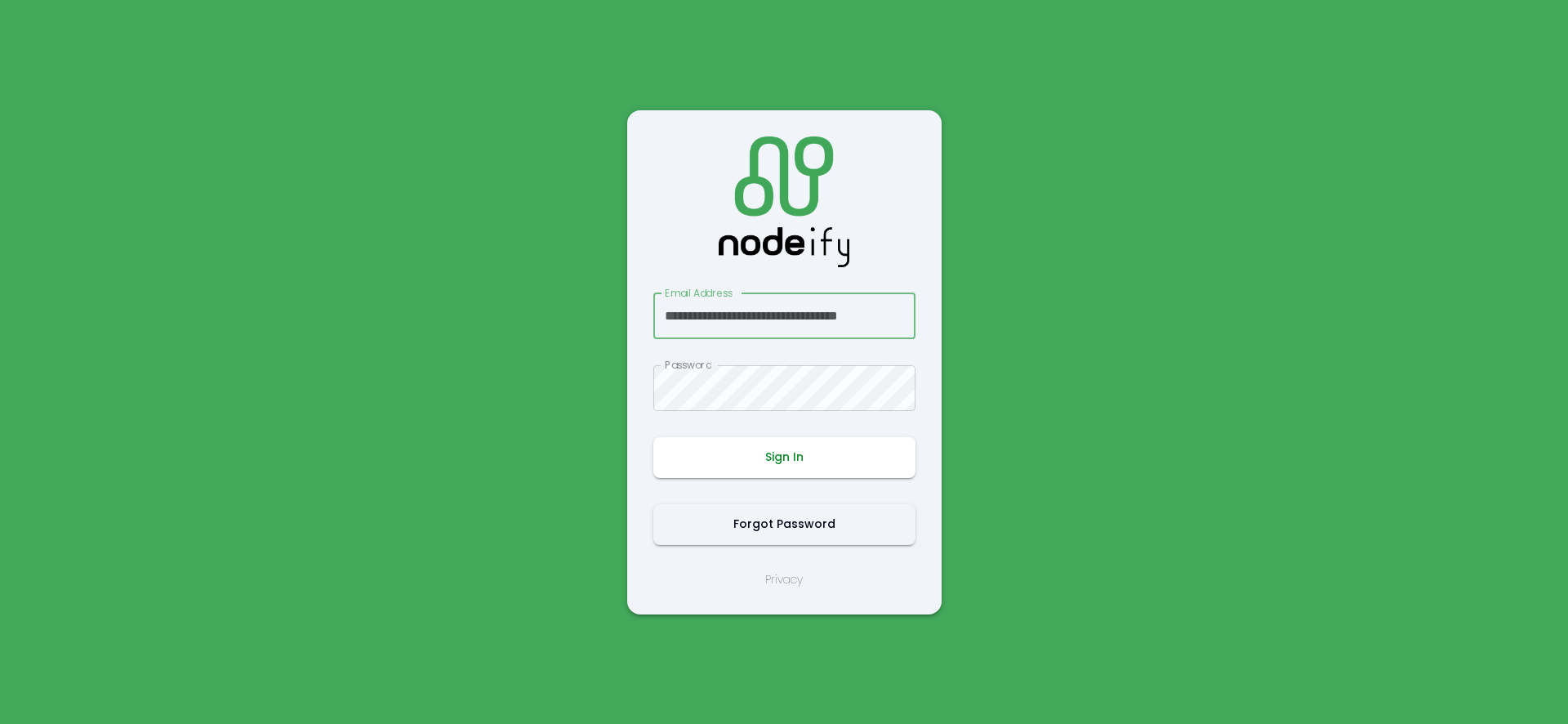
type input "**********"
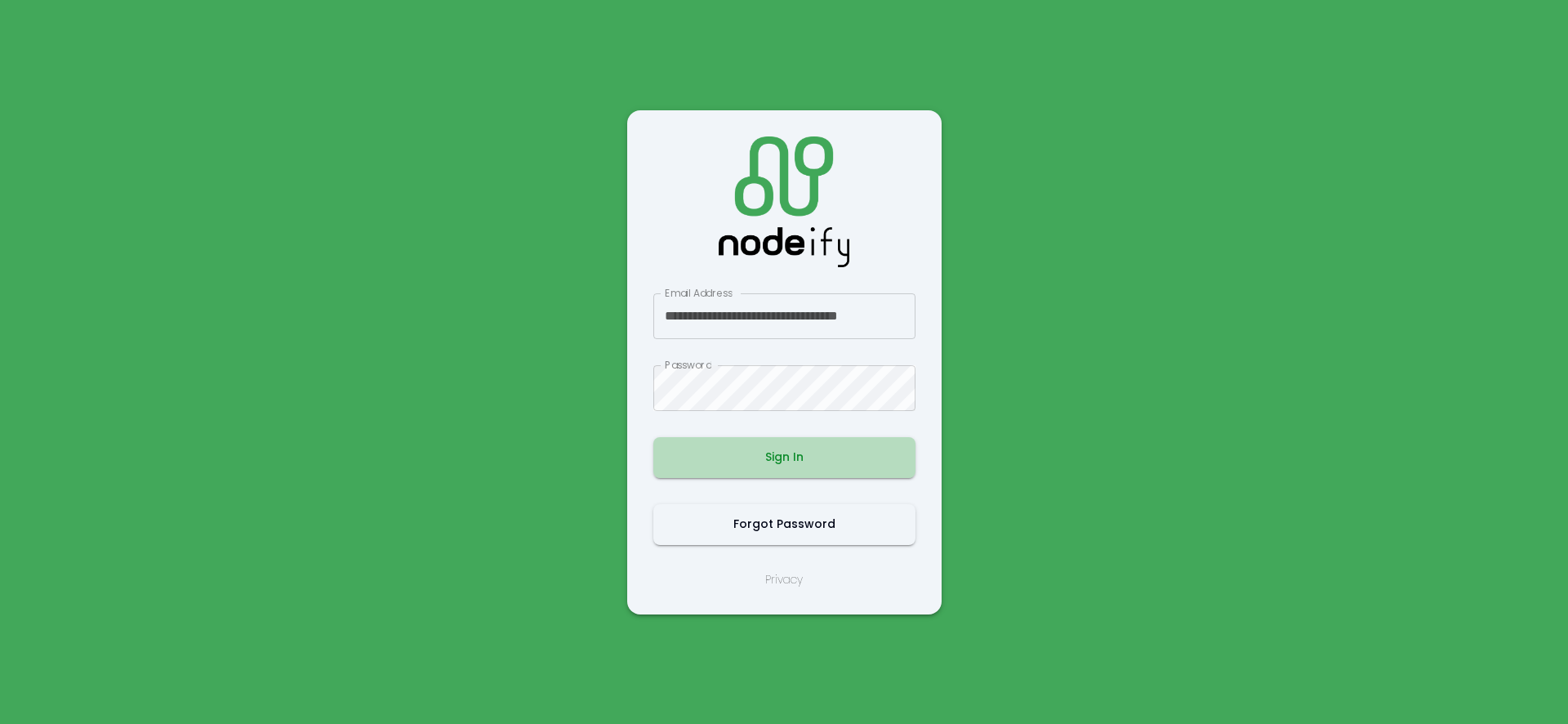
click at [782, 452] on button "Sign In" at bounding box center [785, 457] width 263 height 40
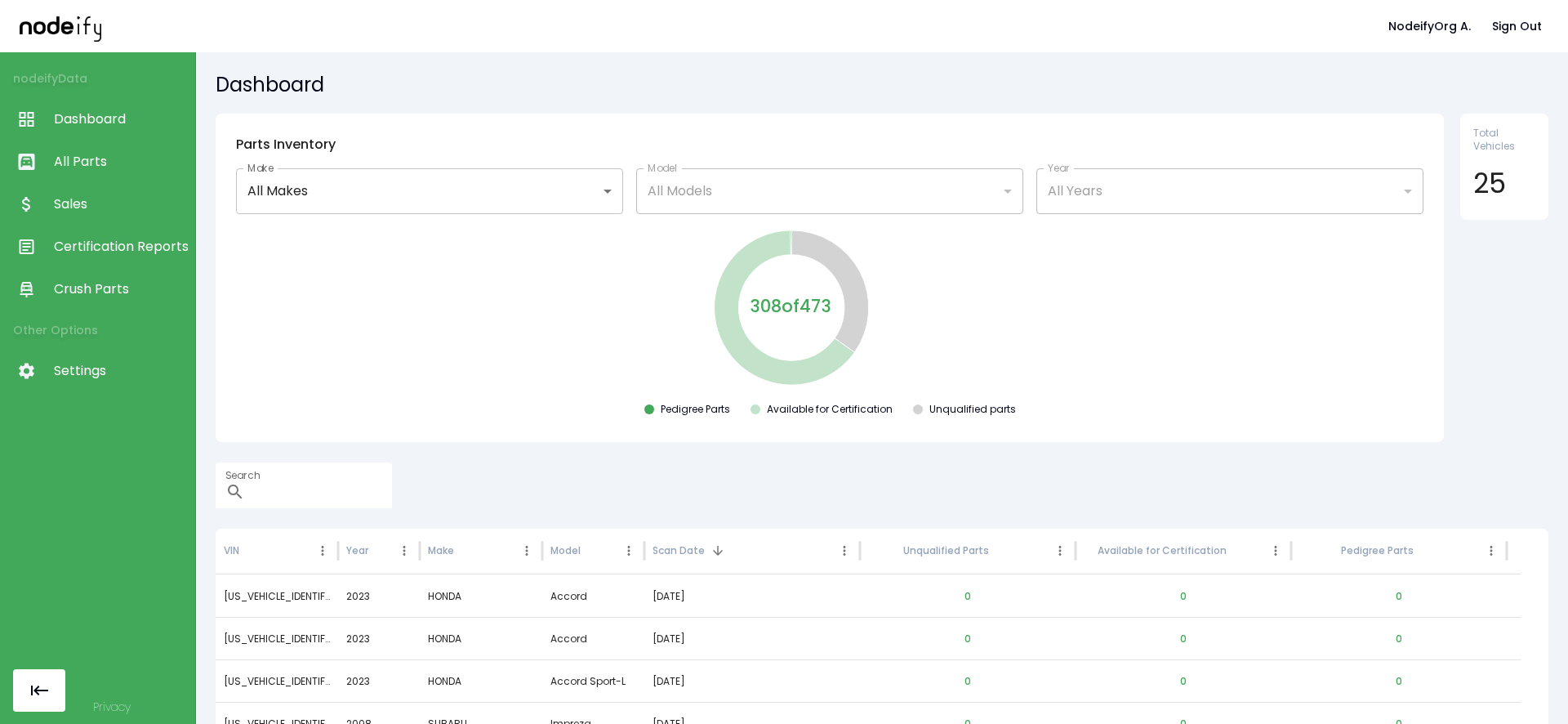
click at [66, 219] on link "Sales" at bounding box center [97, 203] width 195 height 42
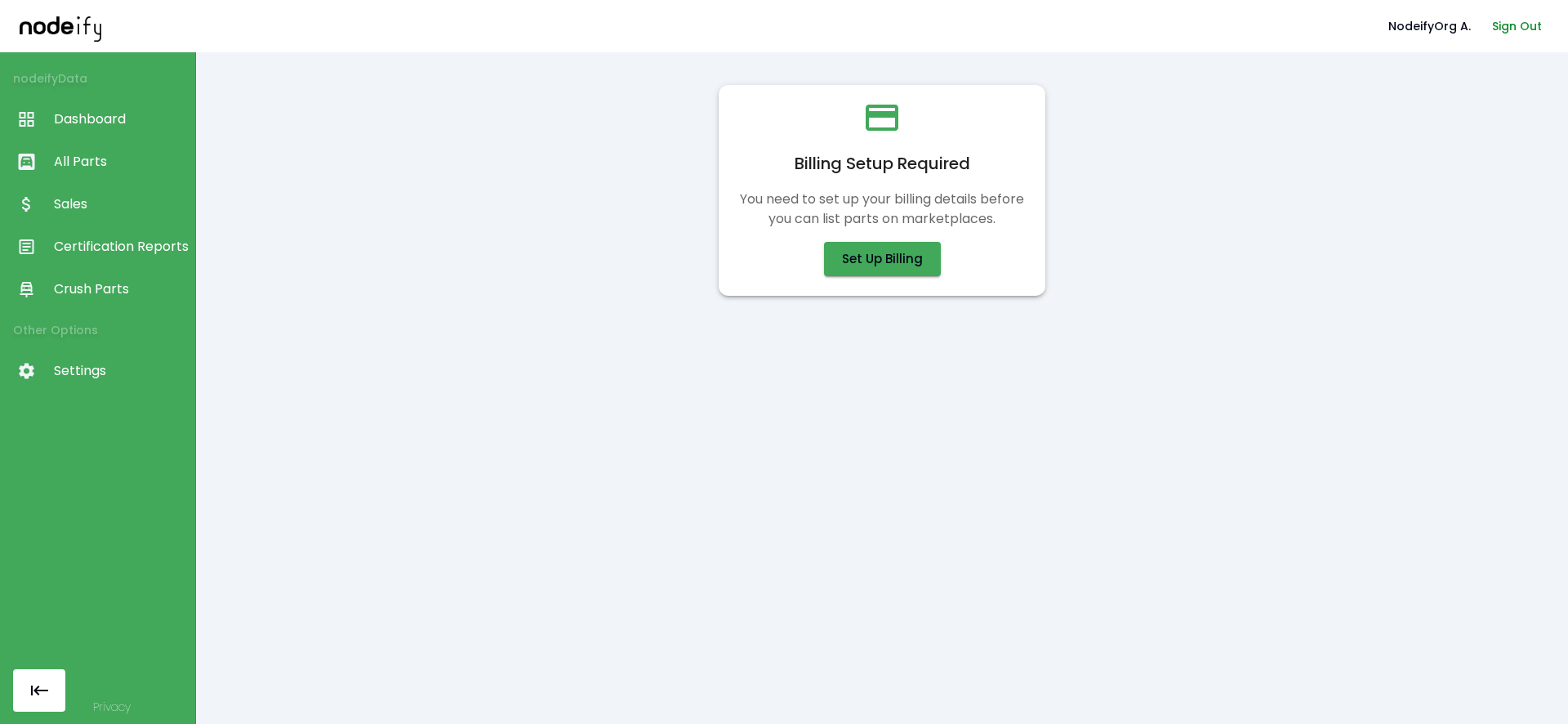
click at [1532, 36] on button "Sign Out" at bounding box center [1517, 27] width 63 height 31
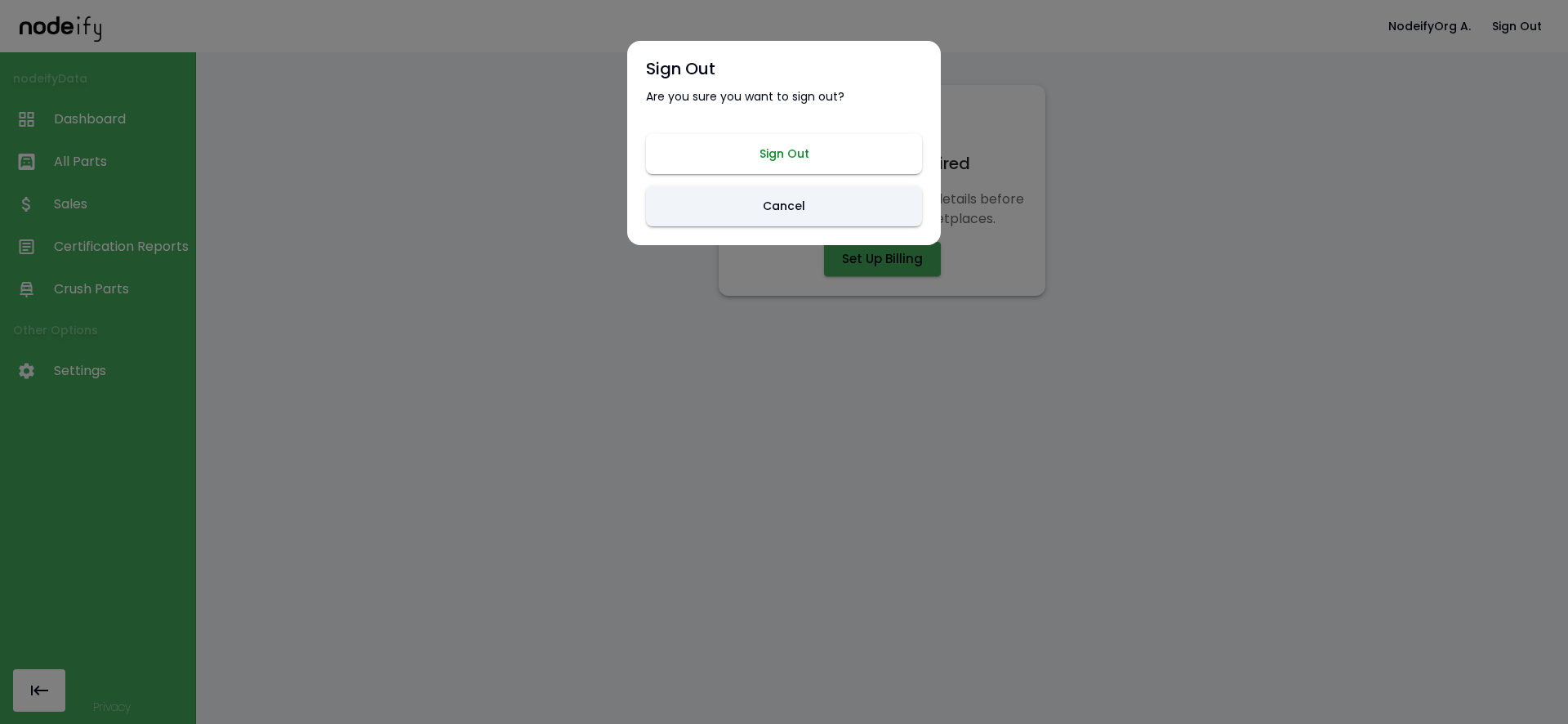
click at [827, 151] on button "Sign Out" at bounding box center [784, 154] width 276 height 40
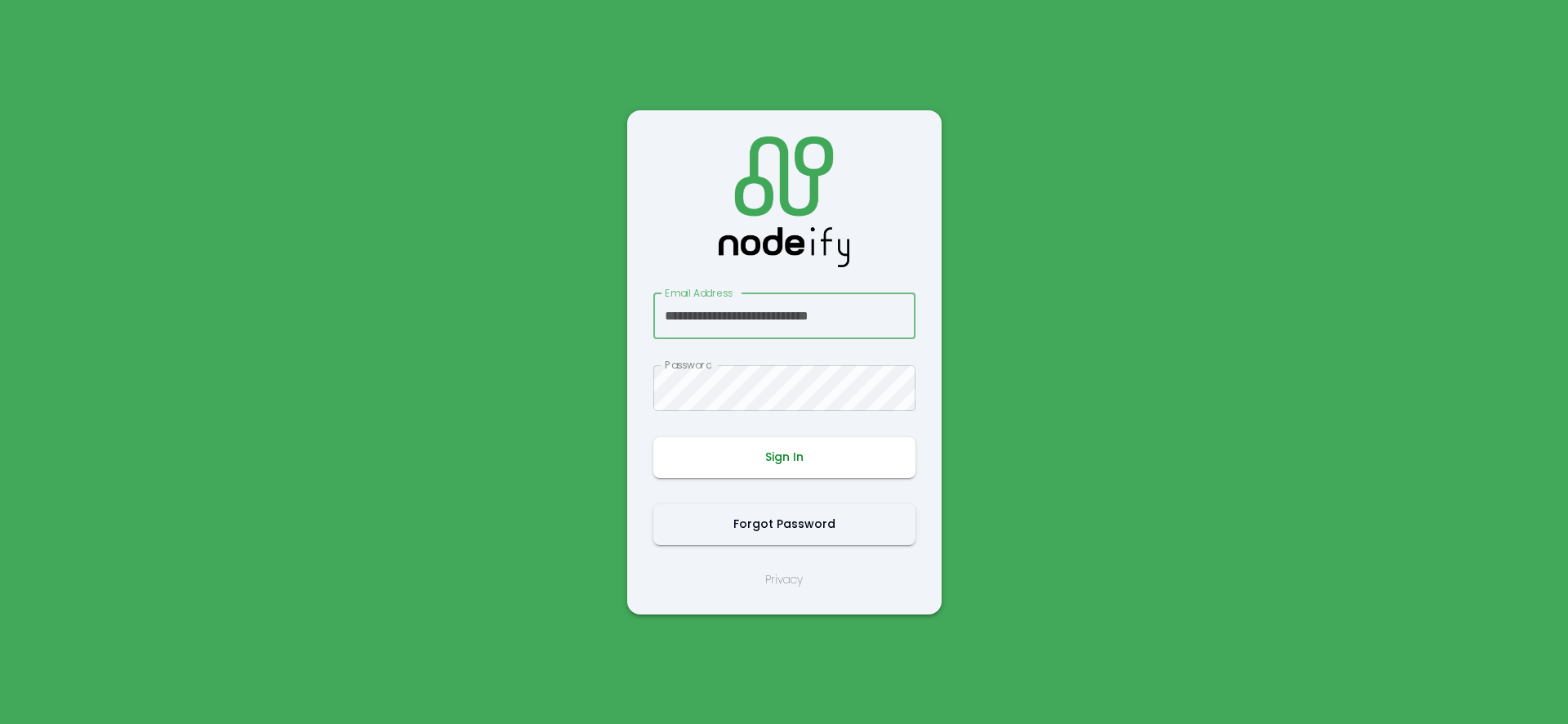
type input "**********"
click at [810, 451] on button "Sign In" at bounding box center [785, 457] width 263 height 40
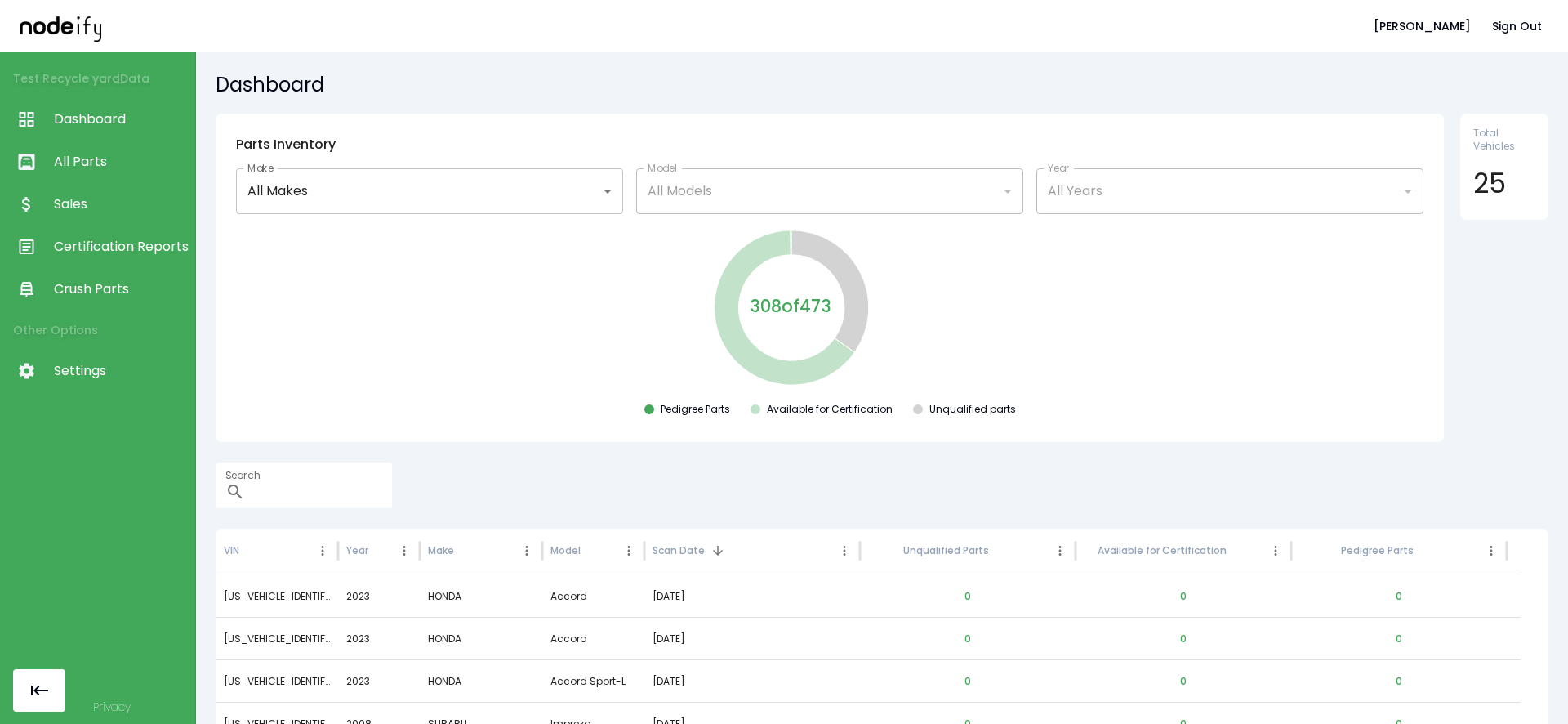
click at [39, 195] on icon at bounding box center [26, 204] width 37 height 20
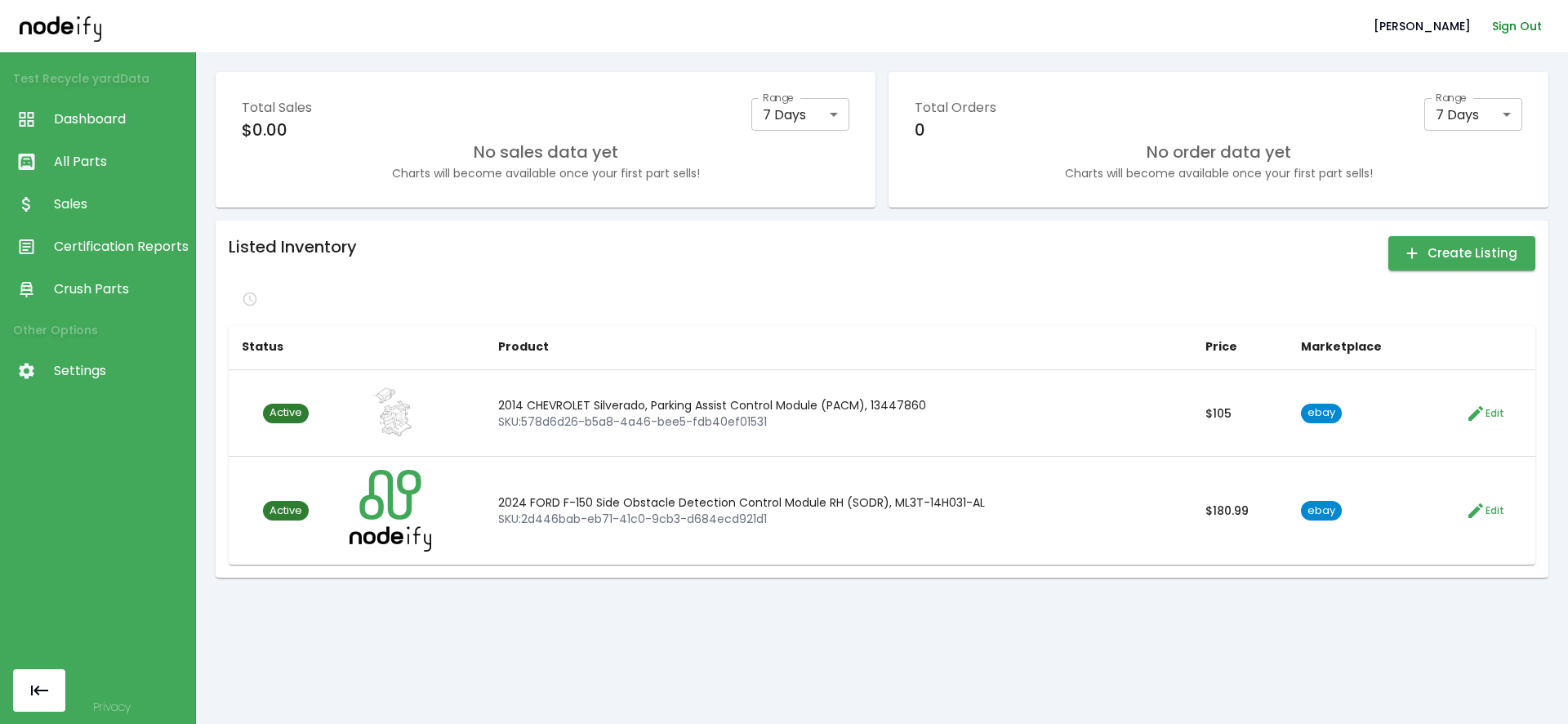
click at [1530, 17] on button "Sign Out" at bounding box center [1517, 27] width 63 height 31
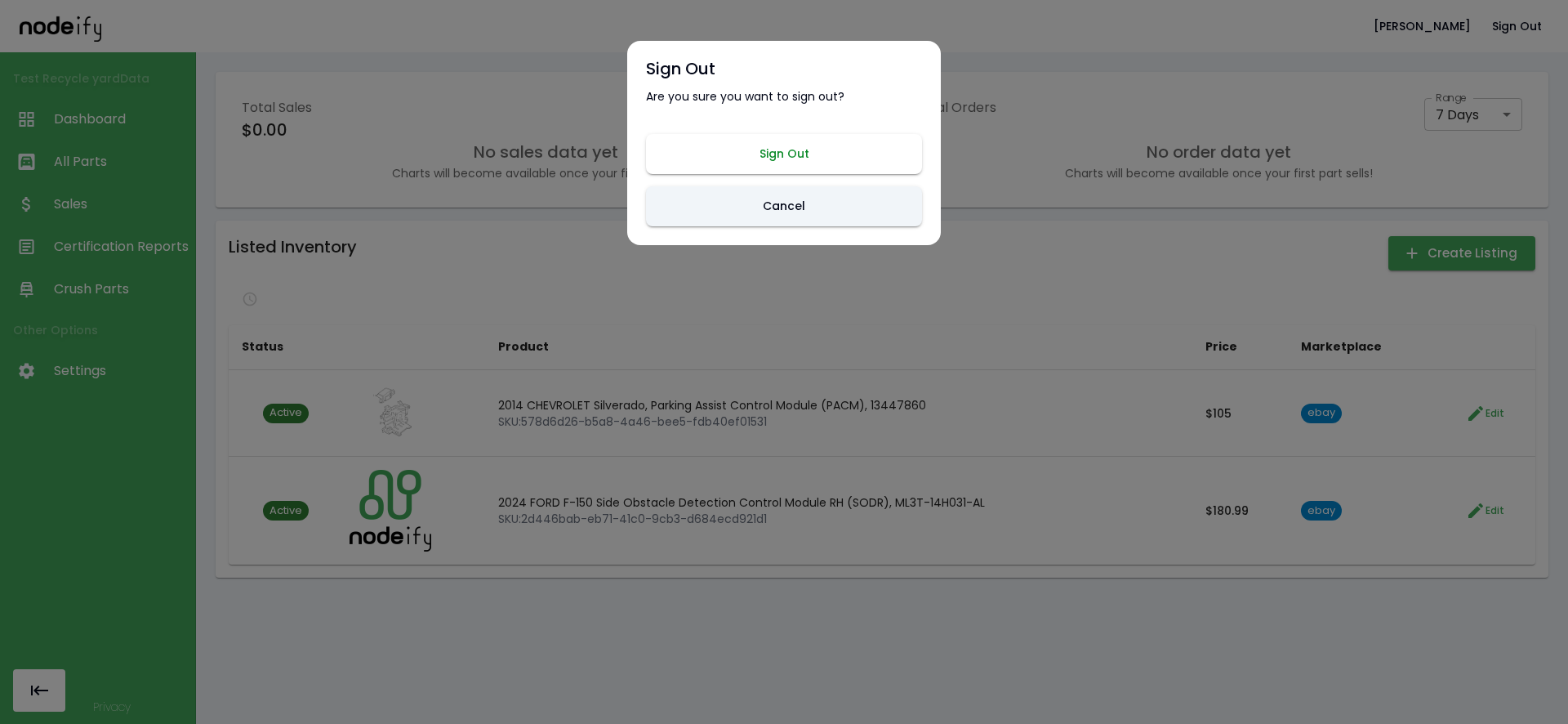
click at [850, 173] on button "Sign Out" at bounding box center [784, 154] width 276 height 40
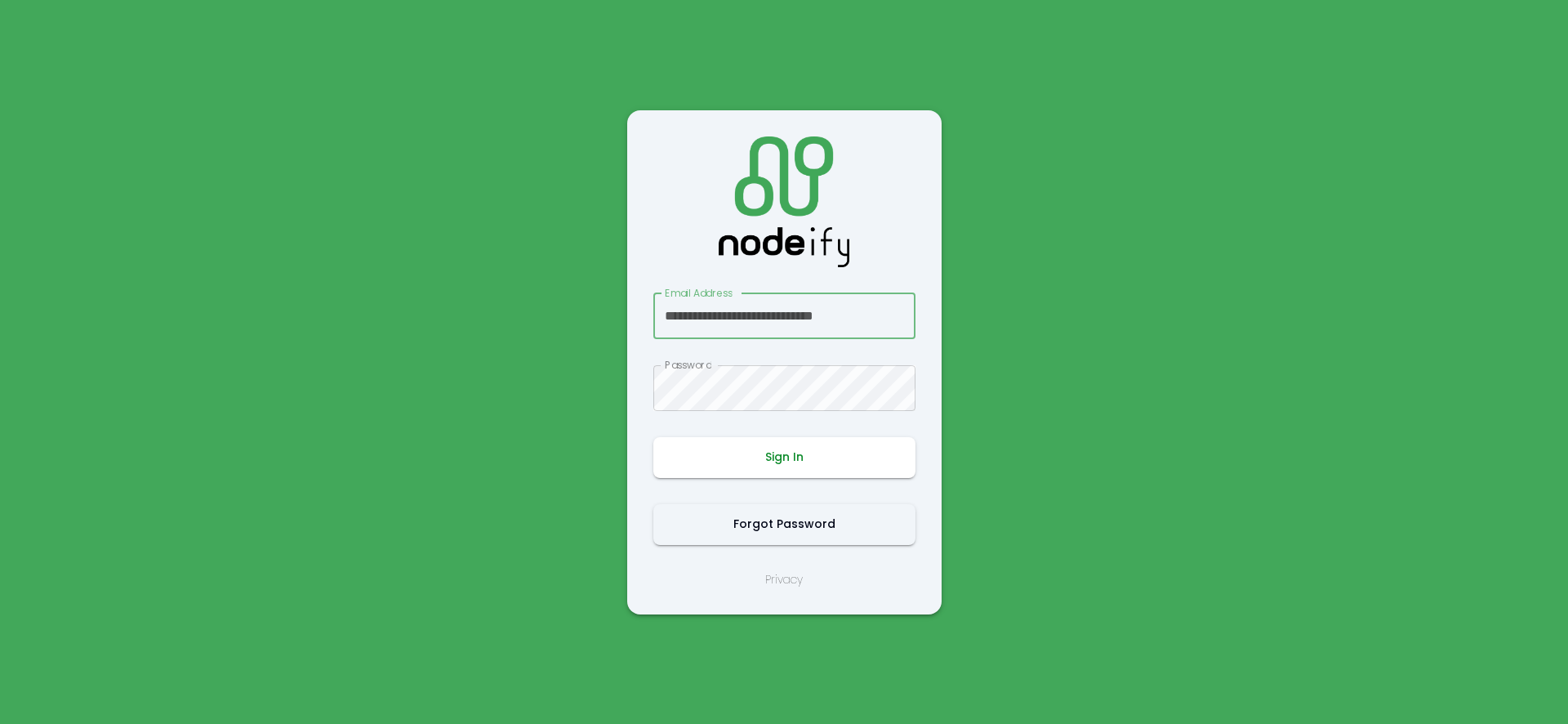
scroll to position [0, 12]
type input "**********"
click at [772, 442] on button "Sign In" at bounding box center [785, 457] width 263 height 40
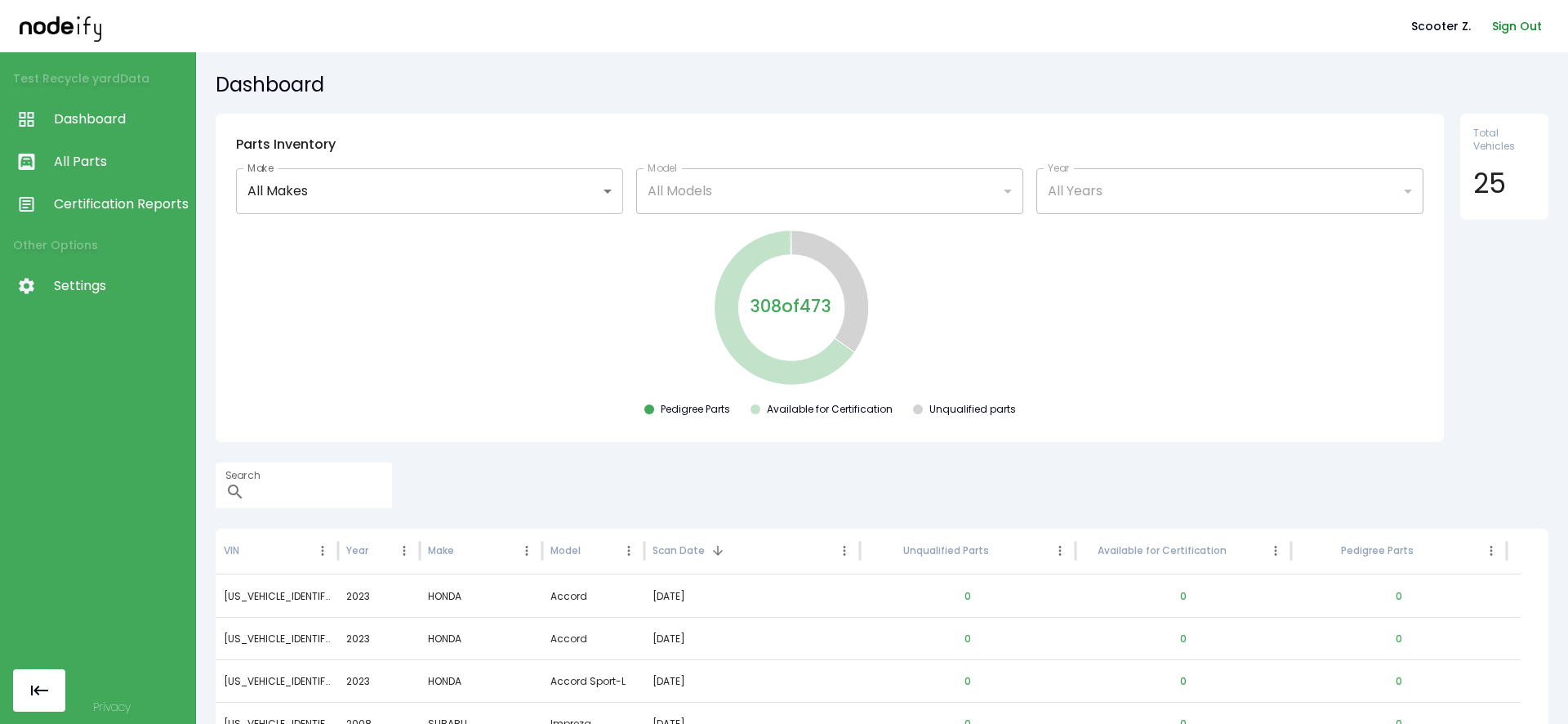
click at [1544, 39] on div "Scooter Z. Sign Out" at bounding box center [784, 26] width 1568 height 52
click at [1519, 21] on button "Sign Out" at bounding box center [1517, 27] width 63 height 31
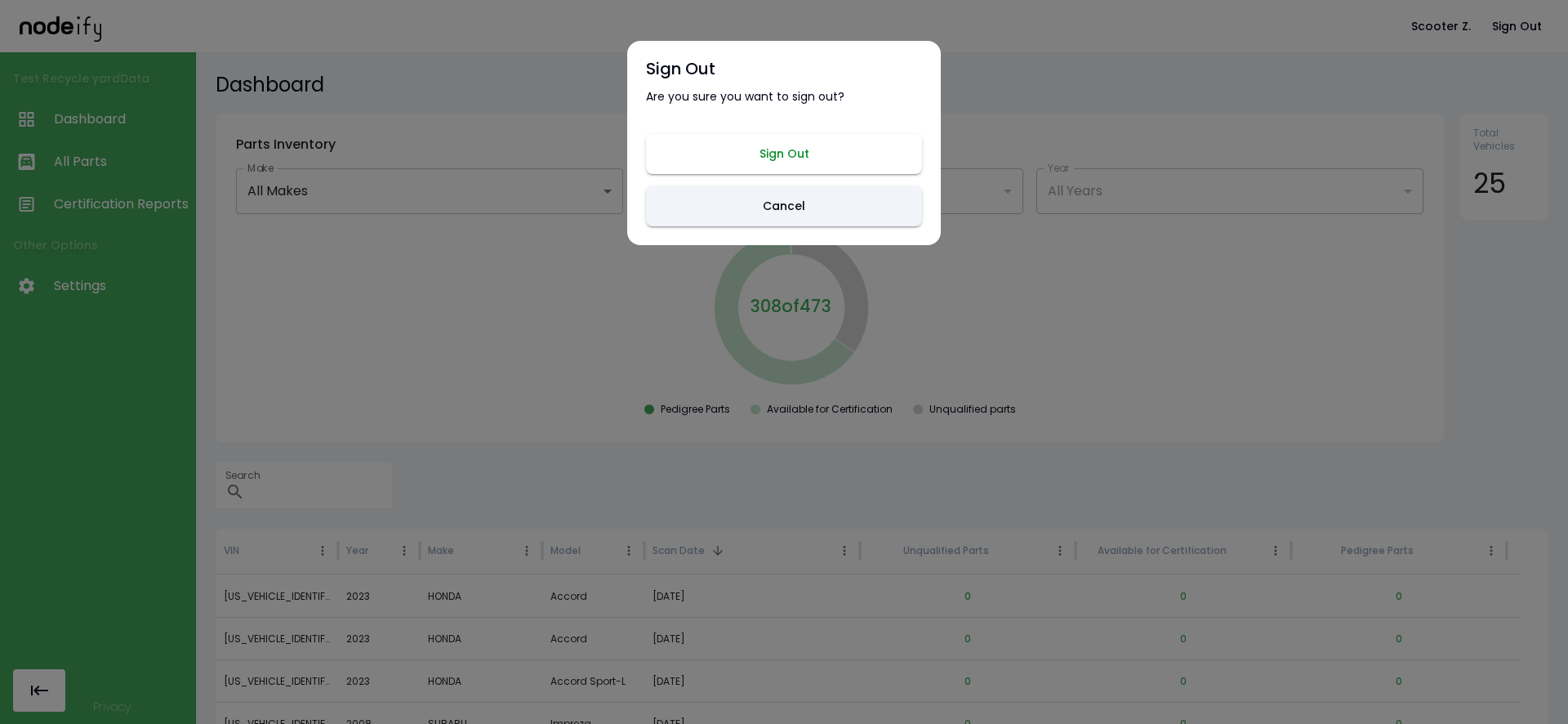
click at [835, 148] on button "Sign Out" at bounding box center [784, 154] width 276 height 40
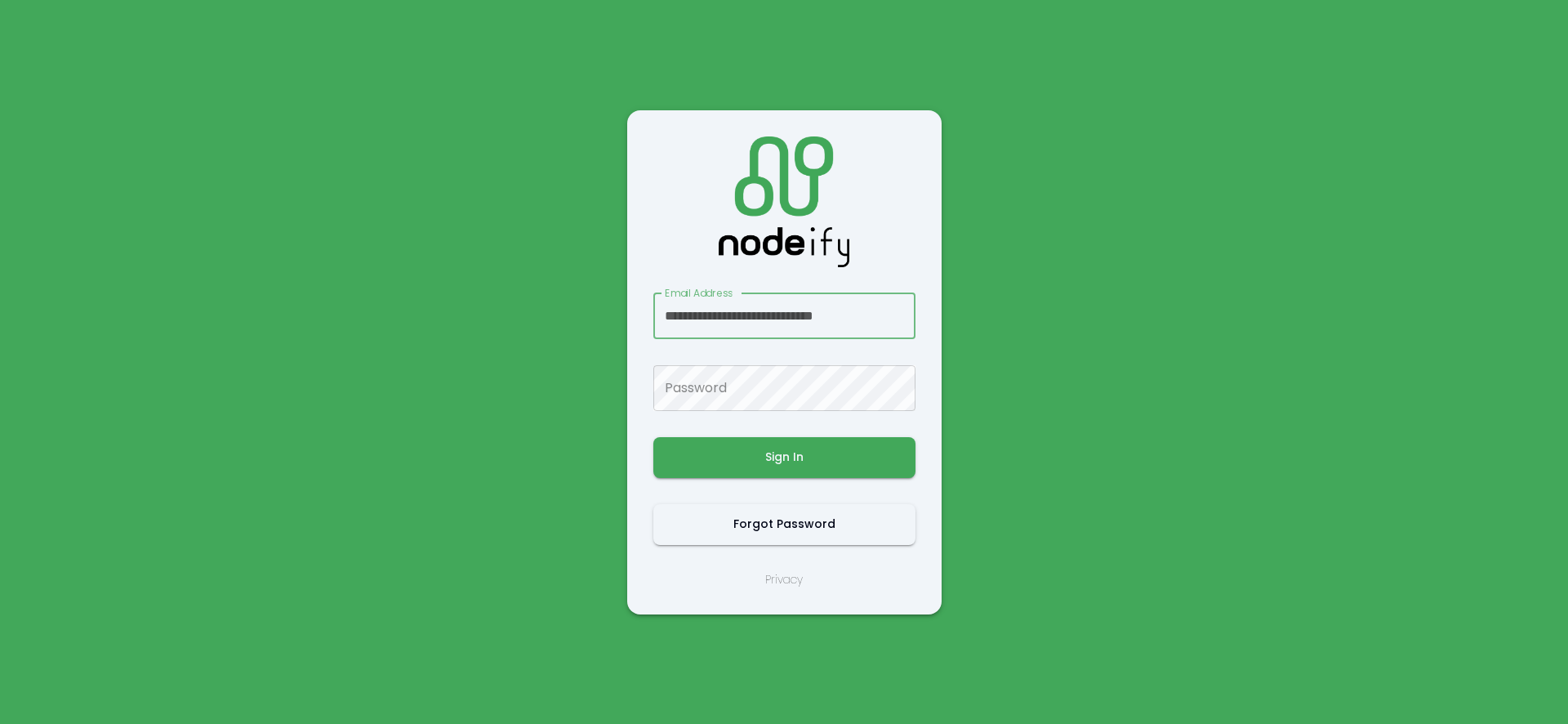
scroll to position [0, 12]
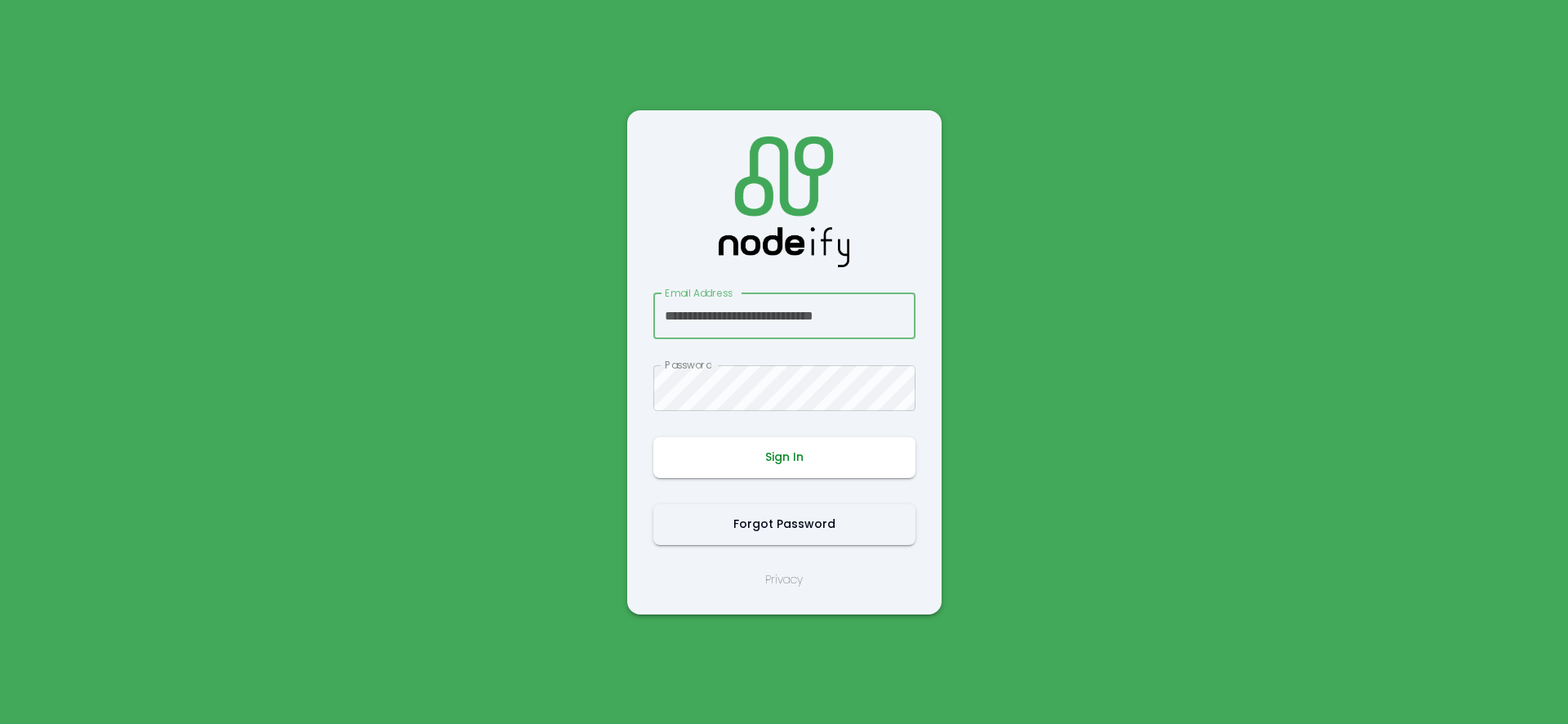
type input "**********"
click at [761, 468] on button "Sign In" at bounding box center [785, 457] width 263 height 40
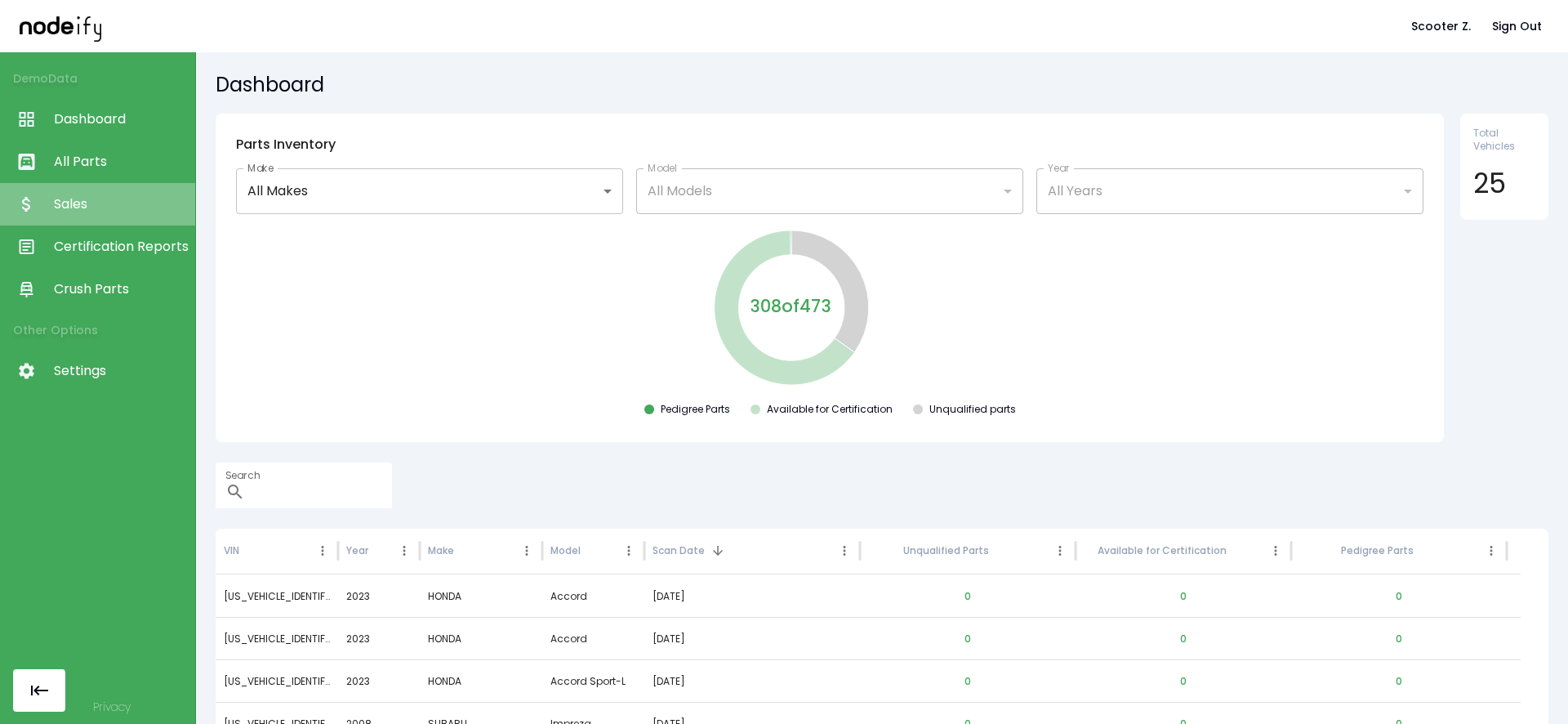
click at [132, 210] on span "Sales" at bounding box center [120, 204] width 133 height 20
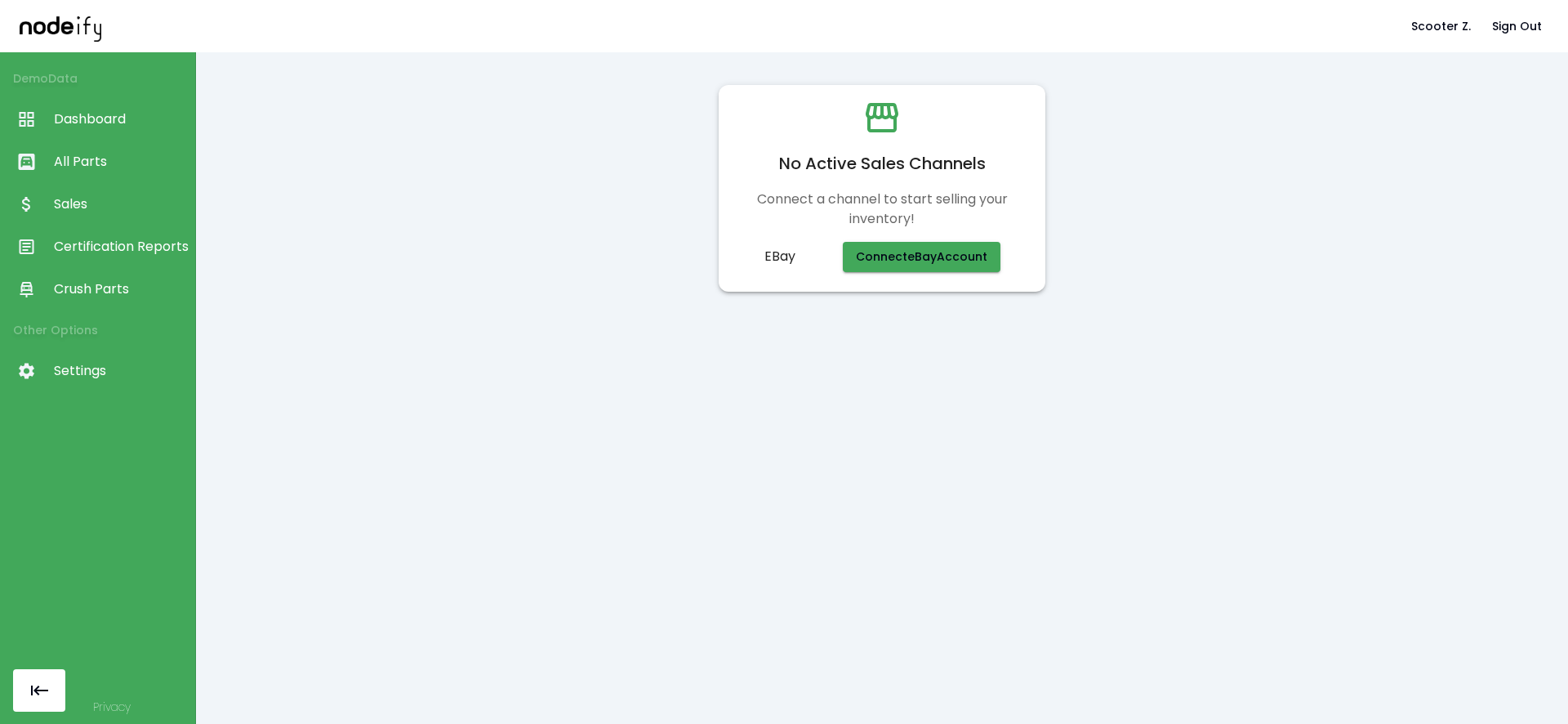
click at [113, 257] on link "Certification Reports" at bounding box center [97, 246] width 195 height 42
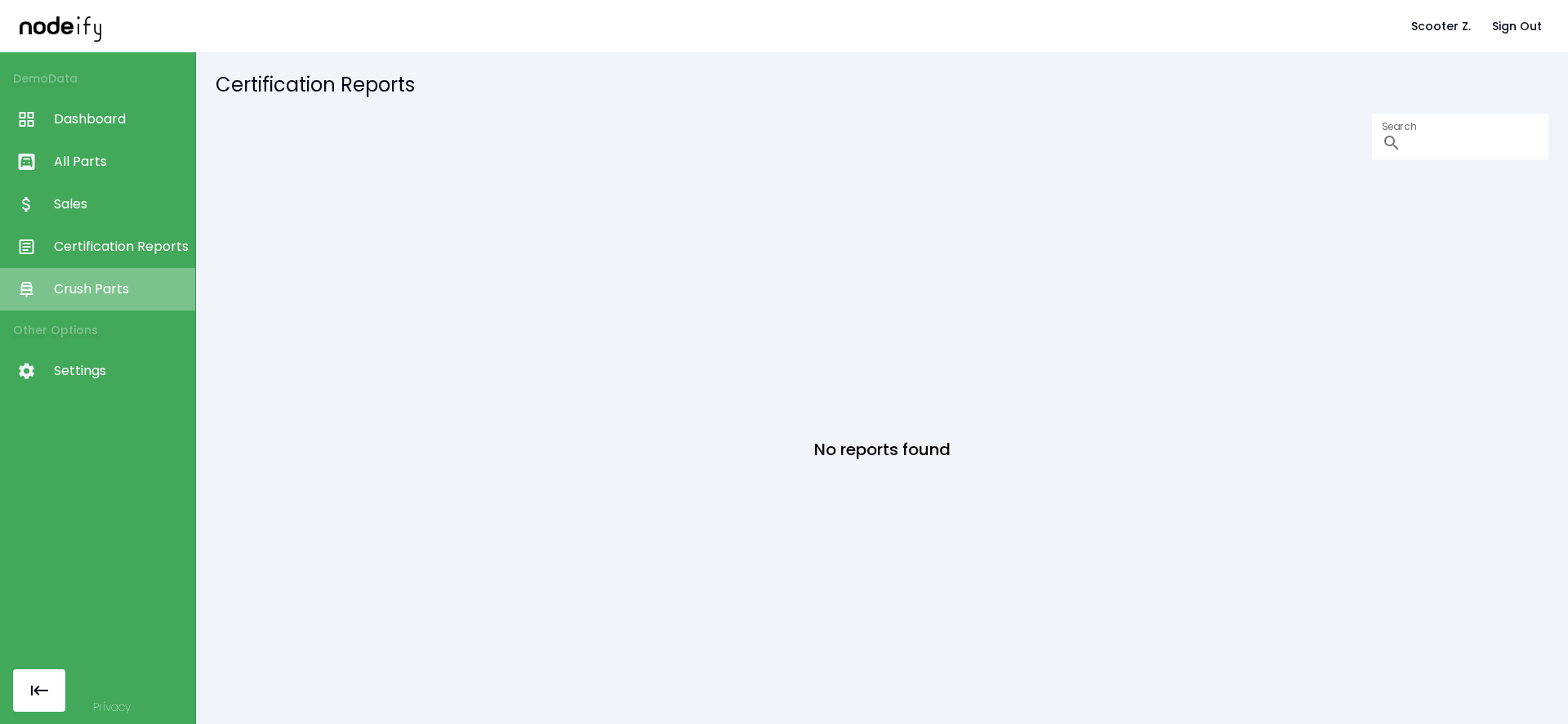
click at [111, 304] on link "Crush Parts" at bounding box center [97, 289] width 195 height 42
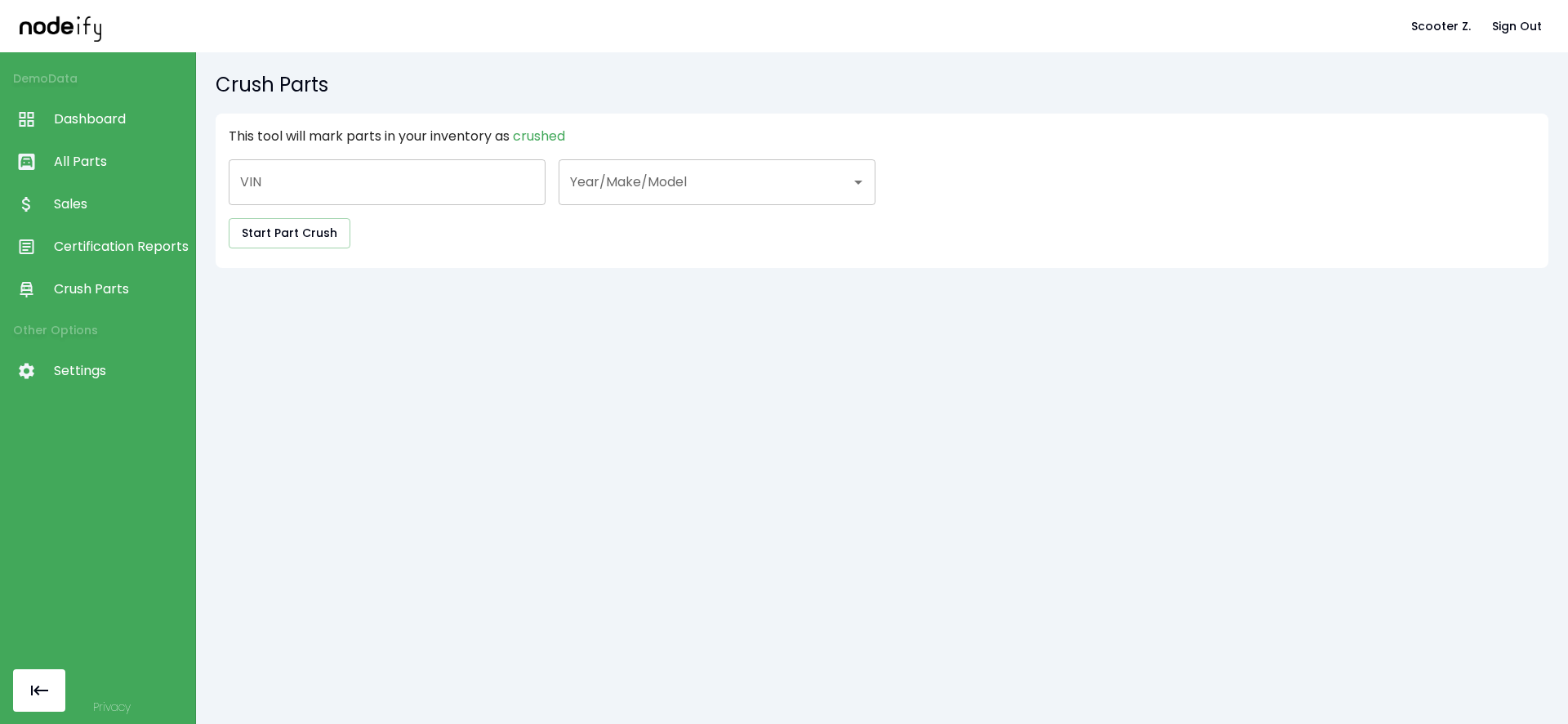
click at [107, 220] on link "Sales" at bounding box center [97, 203] width 195 height 42
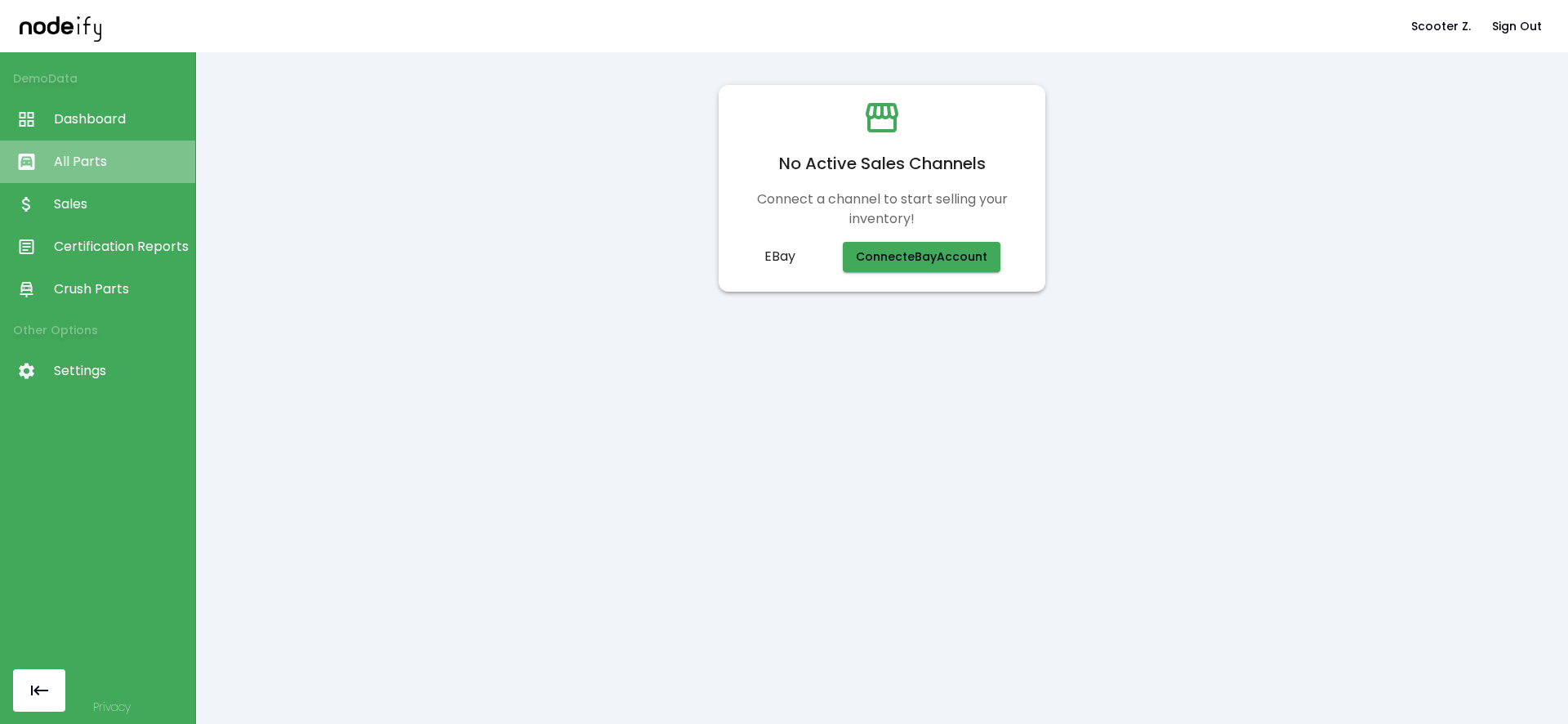
click at [104, 170] on span "All Parts" at bounding box center [120, 162] width 133 height 20
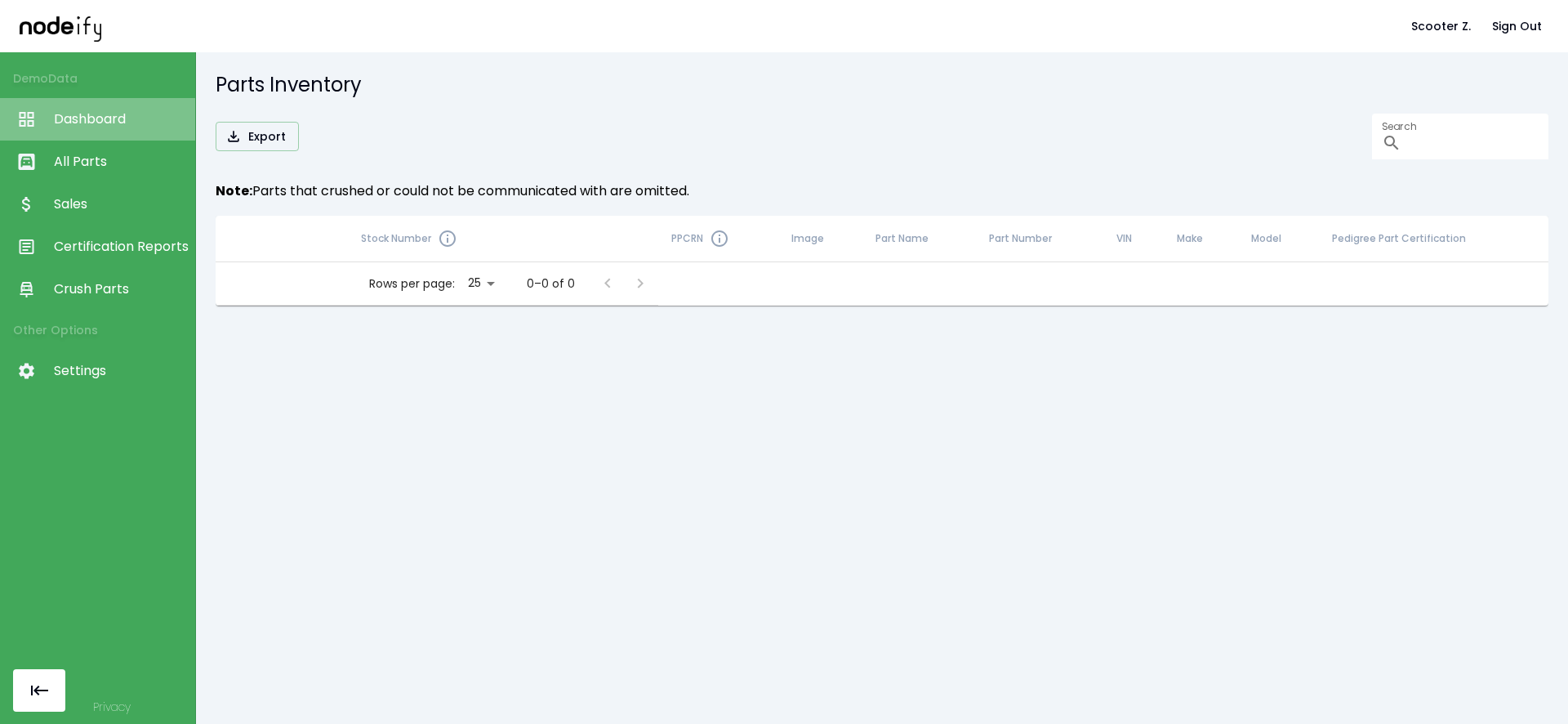
click at [102, 125] on span "Dashboard" at bounding box center [120, 120] width 133 height 20
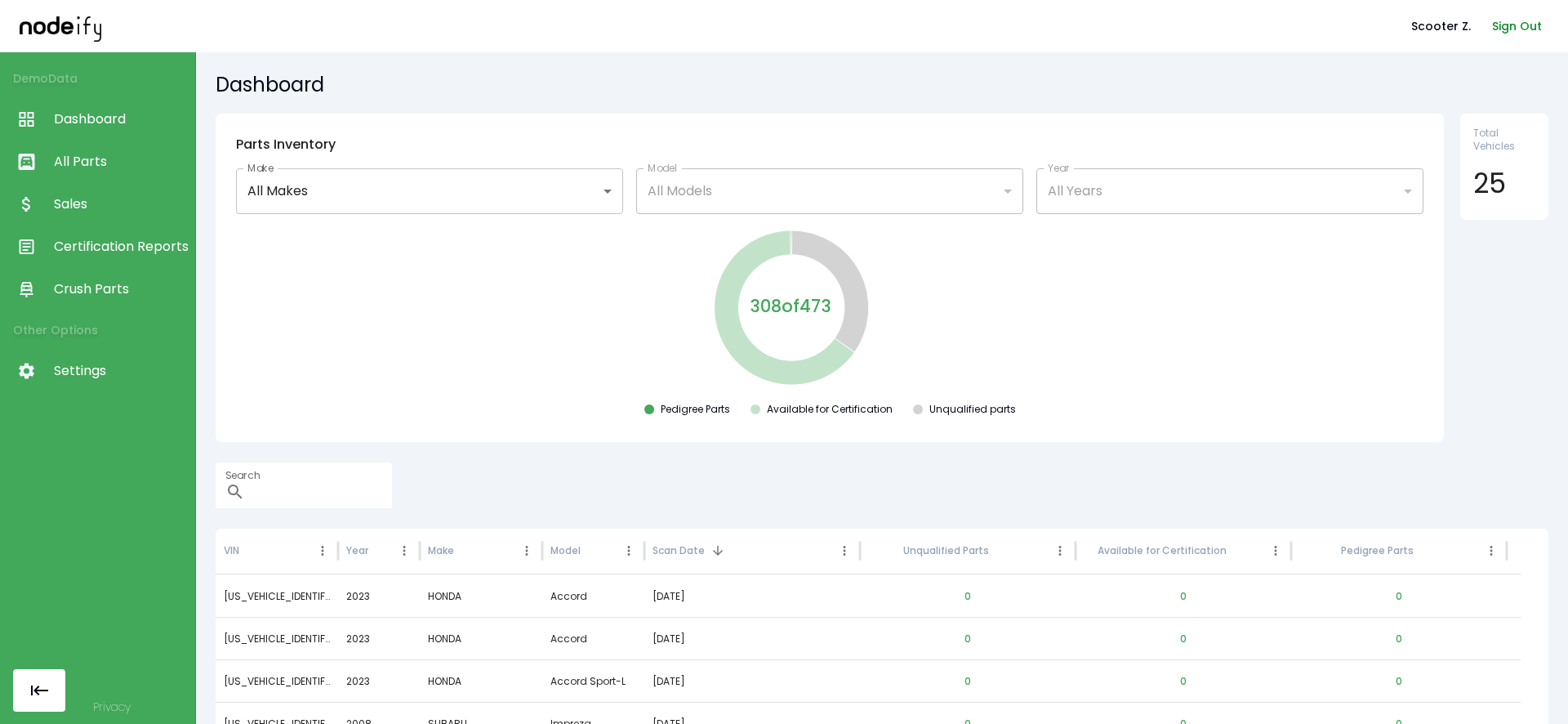
click at [1511, 26] on button "Sign Out" at bounding box center [1517, 27] width 63 height 31
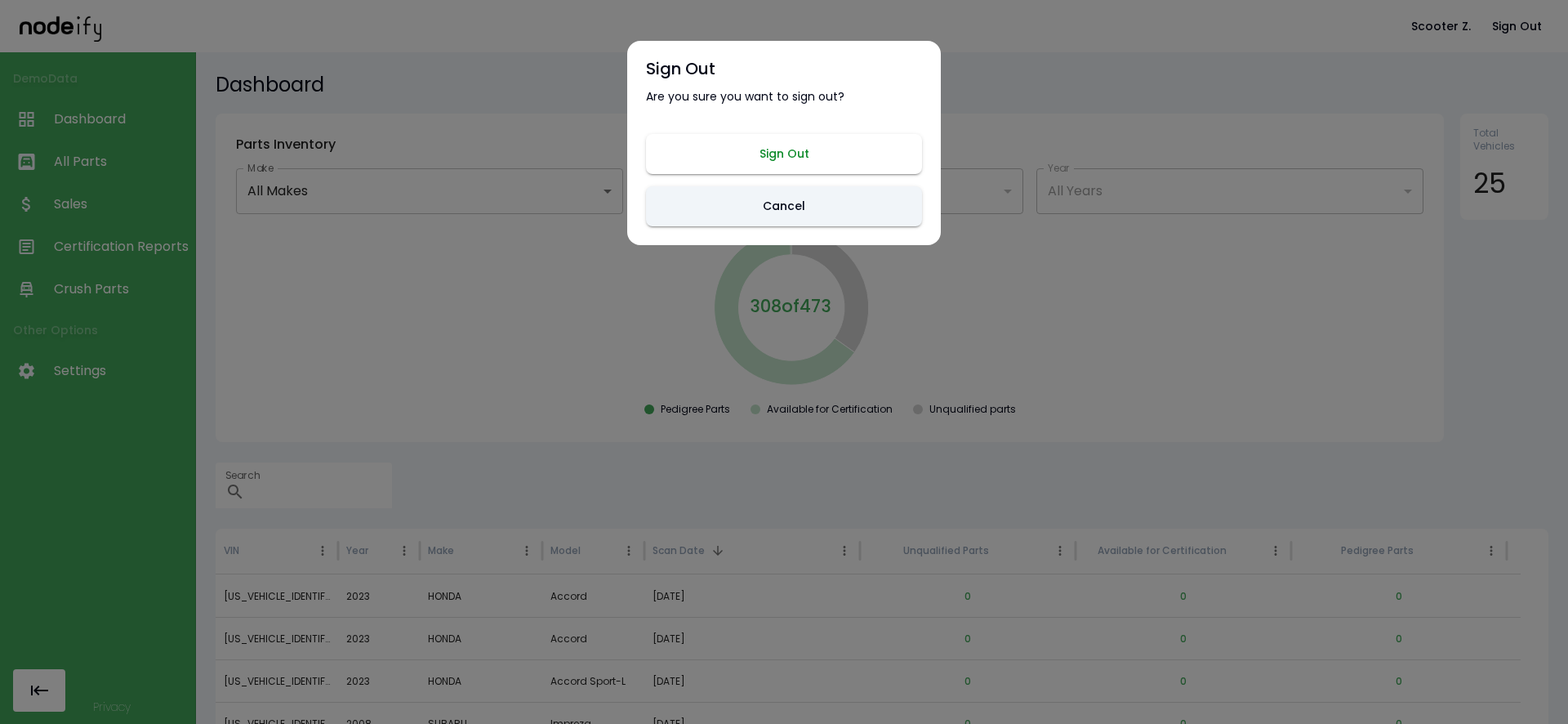
click at [825, 174] on button "Sign Out" at bounding box center [784, 154] width 276 height 40
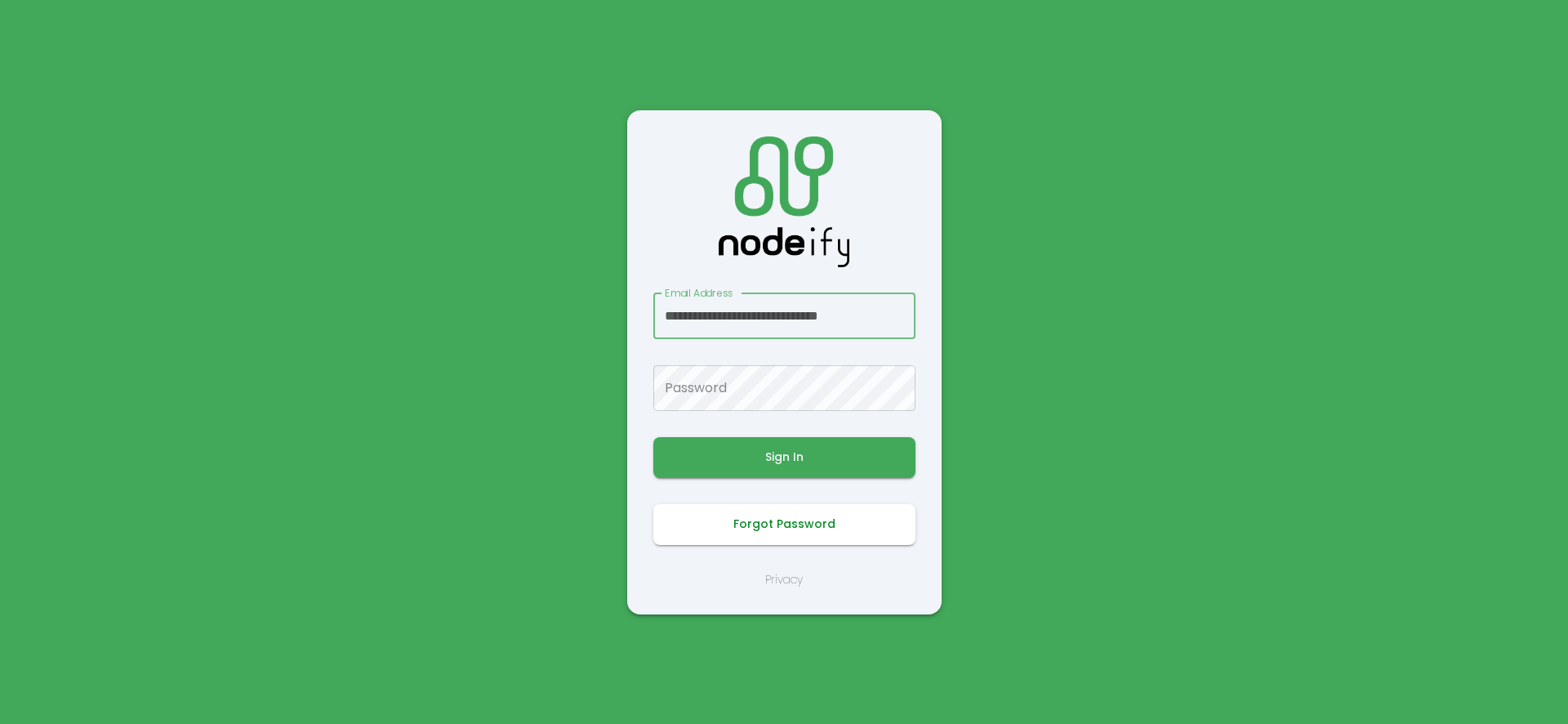
scroll to position [0, 10]
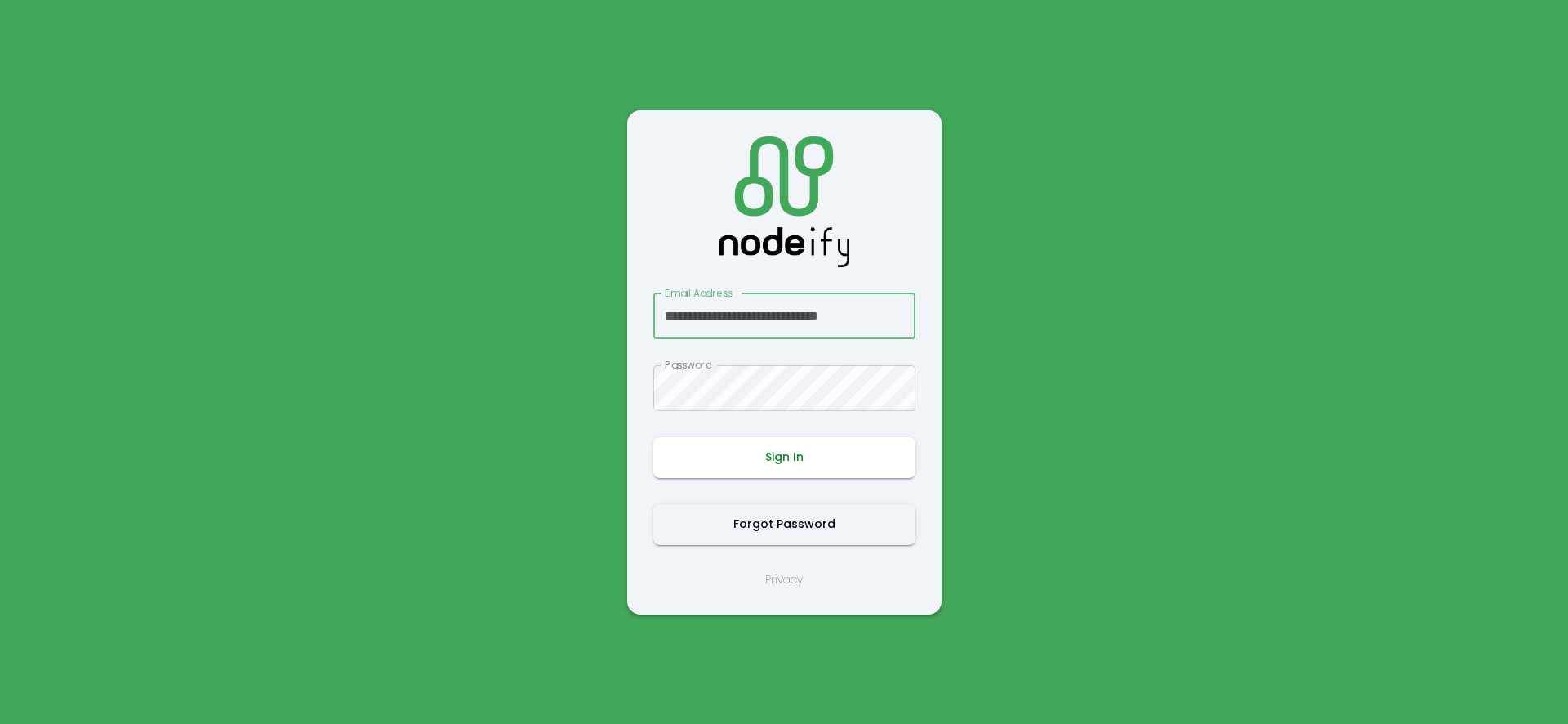
type input "**********"
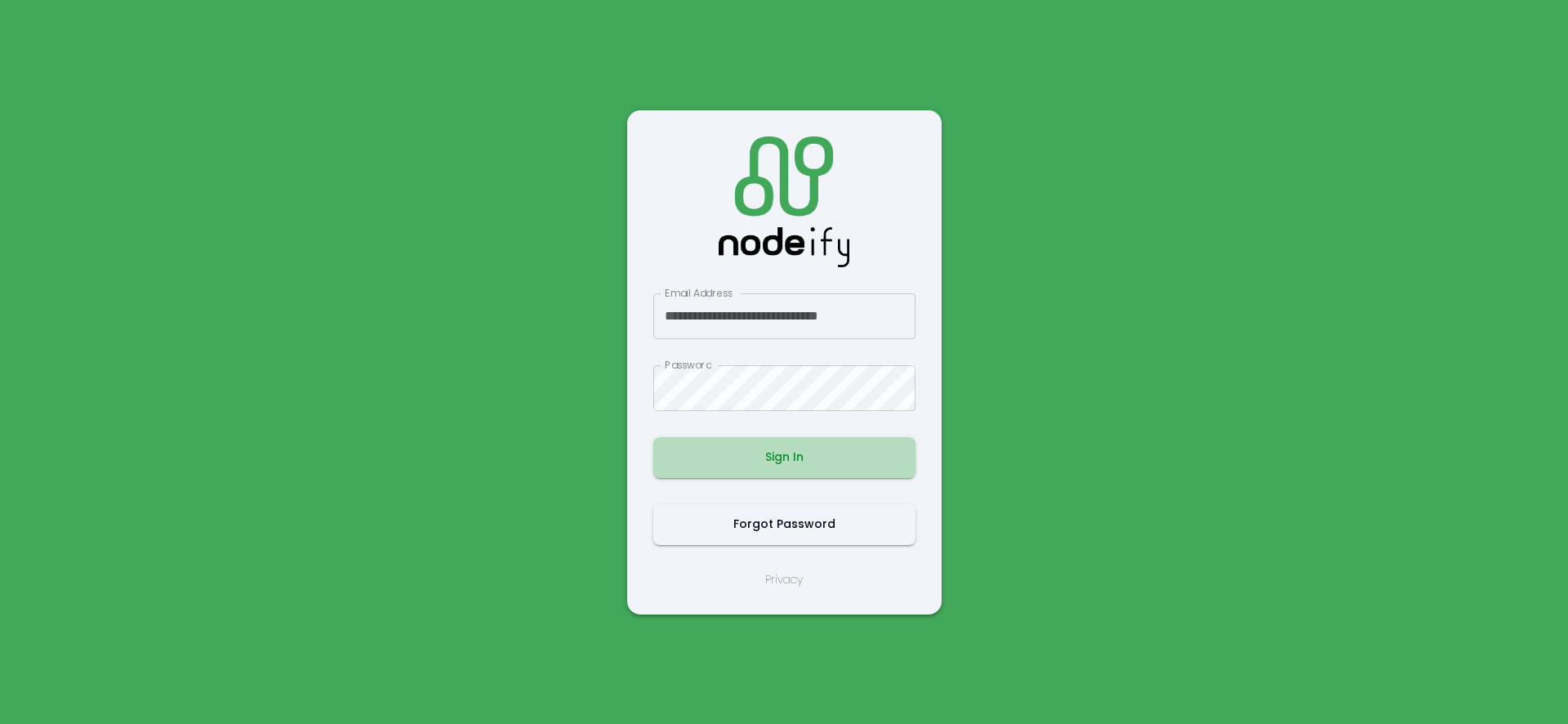
click at [799, 457] on button "Sign In" at bounding box center [785, 457] width 263 height 40
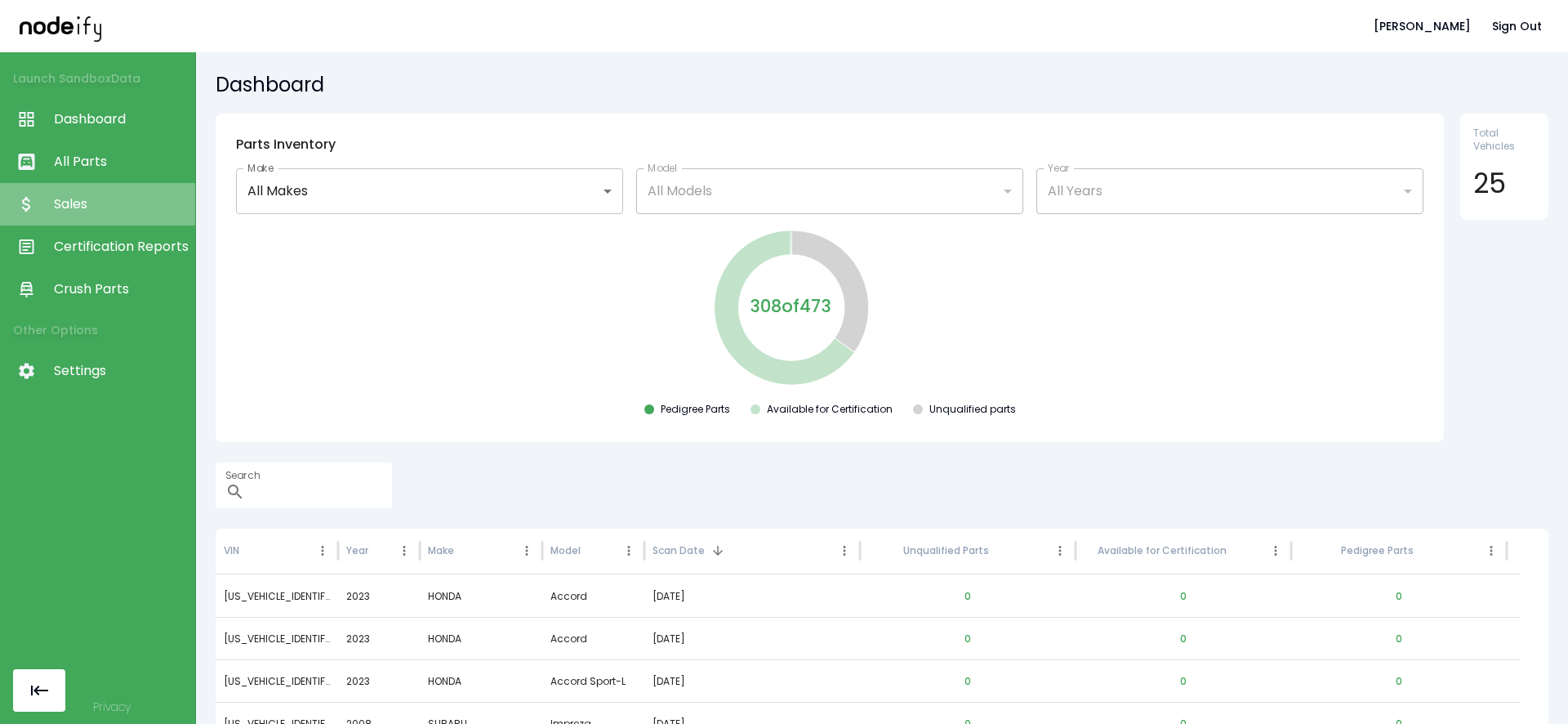
click at [84, 183] on link "Sales" at bounding box center [97, 203] width 195 height 42
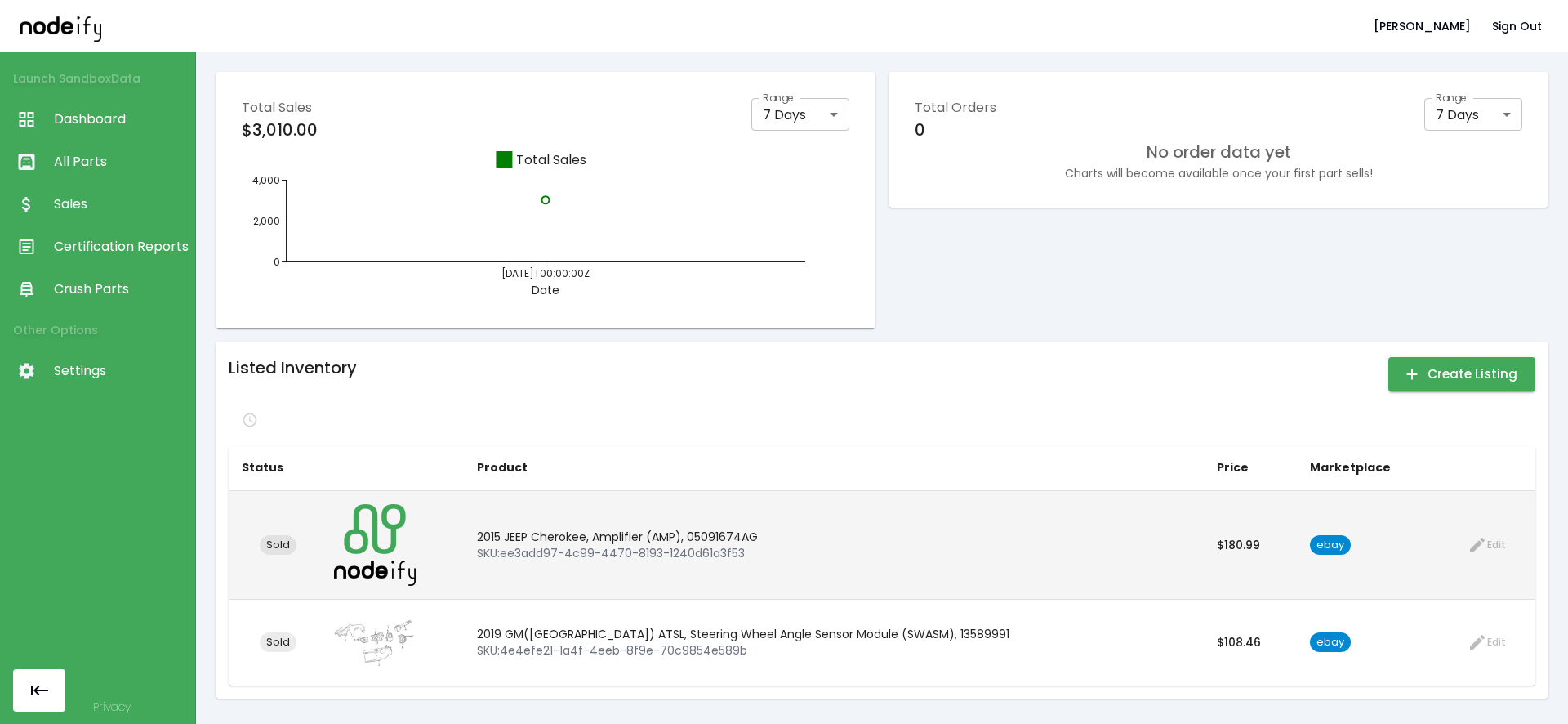
click at [283, 541] on span "Sold" at bounding box center [278, 545] width 37 height 15
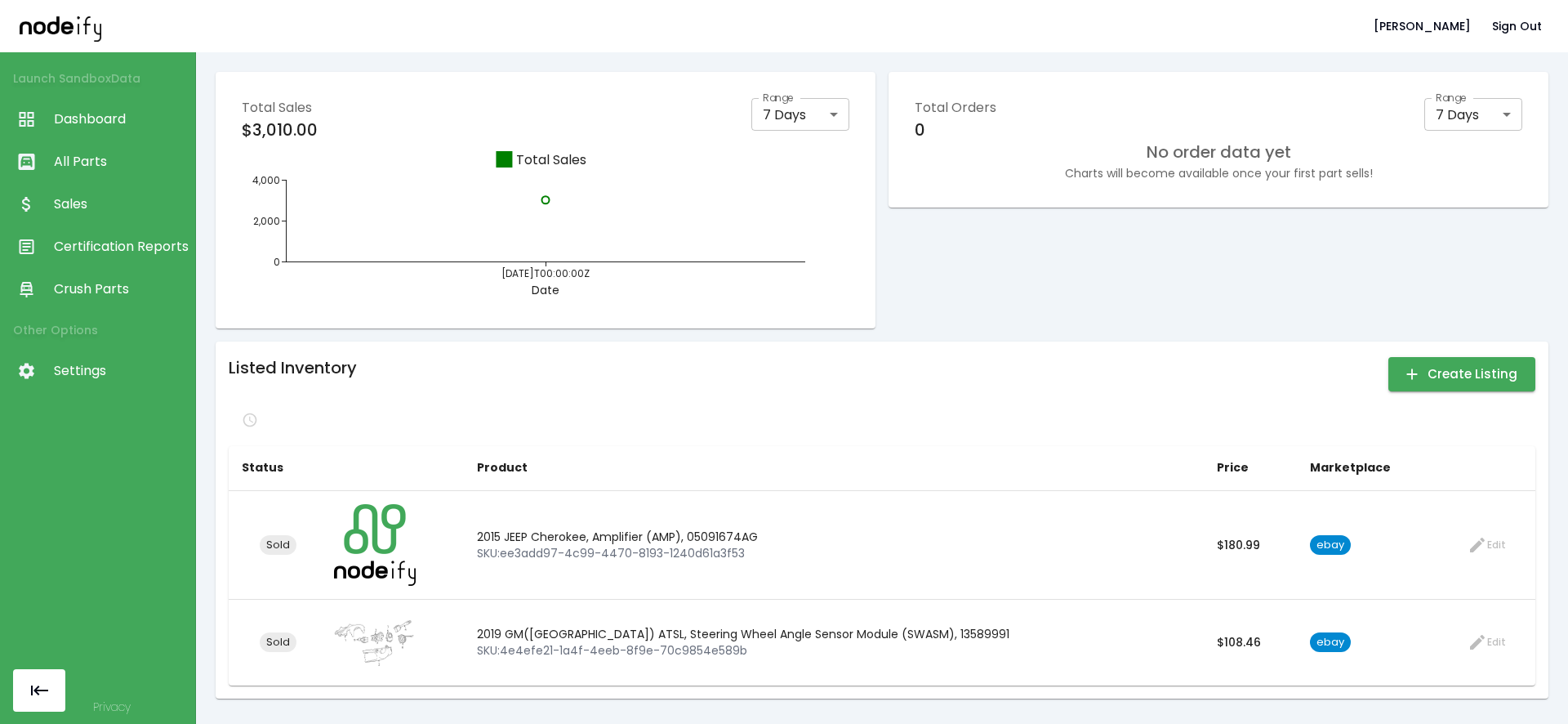
click at [940, 295] on div "Total Orders 0 Range 7 Days * Range No order data yet Charts will become availa…" at bounding box center [1218, 200] width 660 height 256
click at [1519, 40] on button "Sign Out" at bounding box center [1517, 27] width 63 height 31
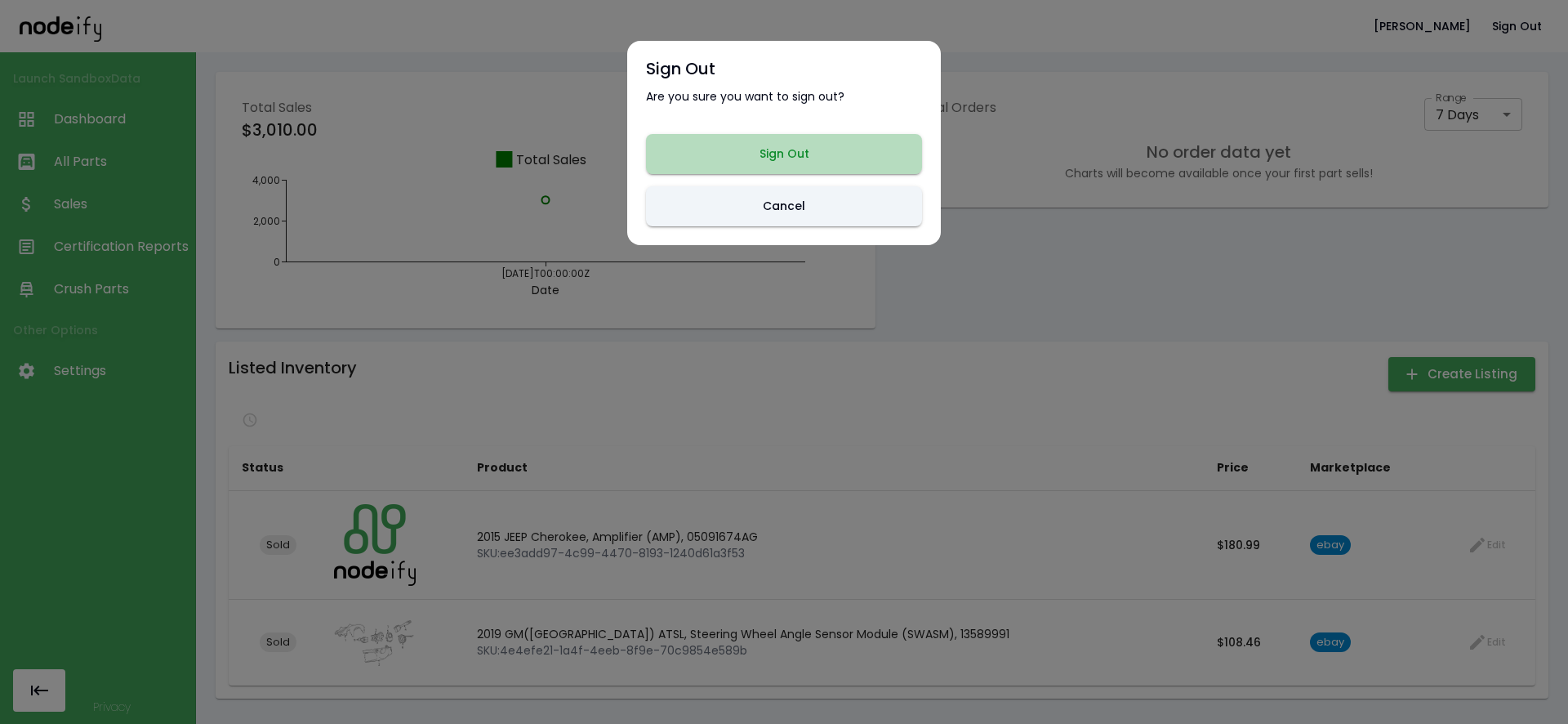
click at [780, 149] on button "Sign Out" at bounding box center [784, 154] width 276 height 40
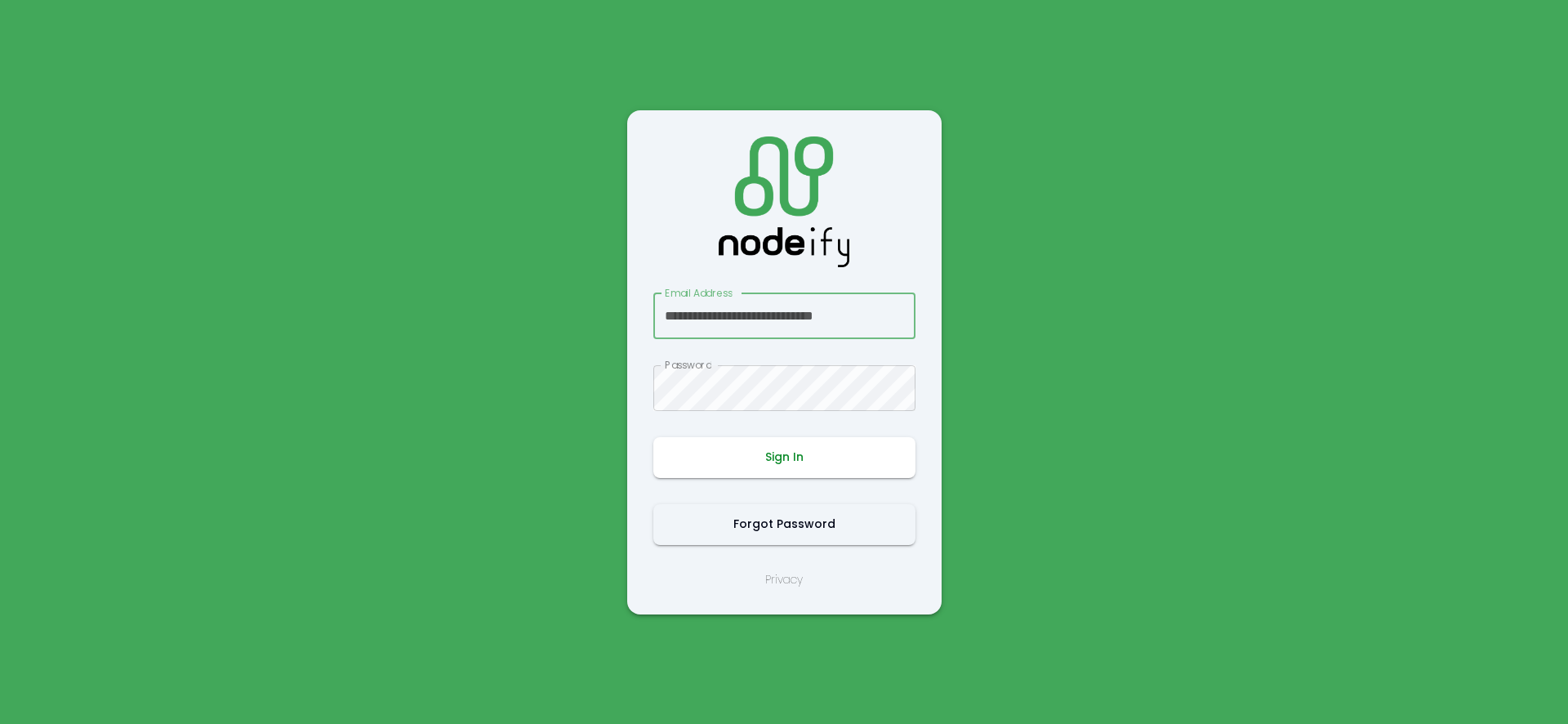
scroll to position [0, 7]
type input "**********"
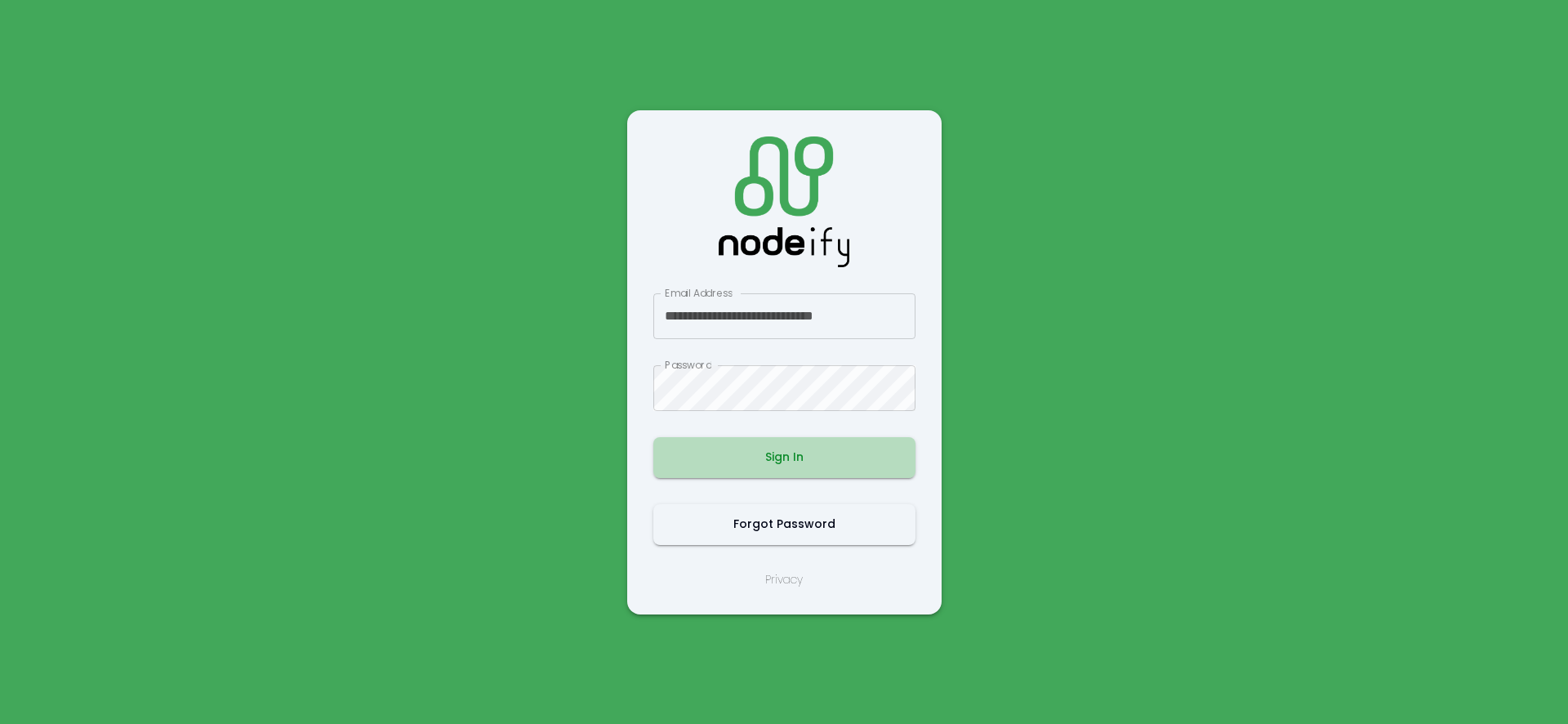
click at [780, 473] on button "Sign In" at bounding box center [785, 457] width 263 height 40
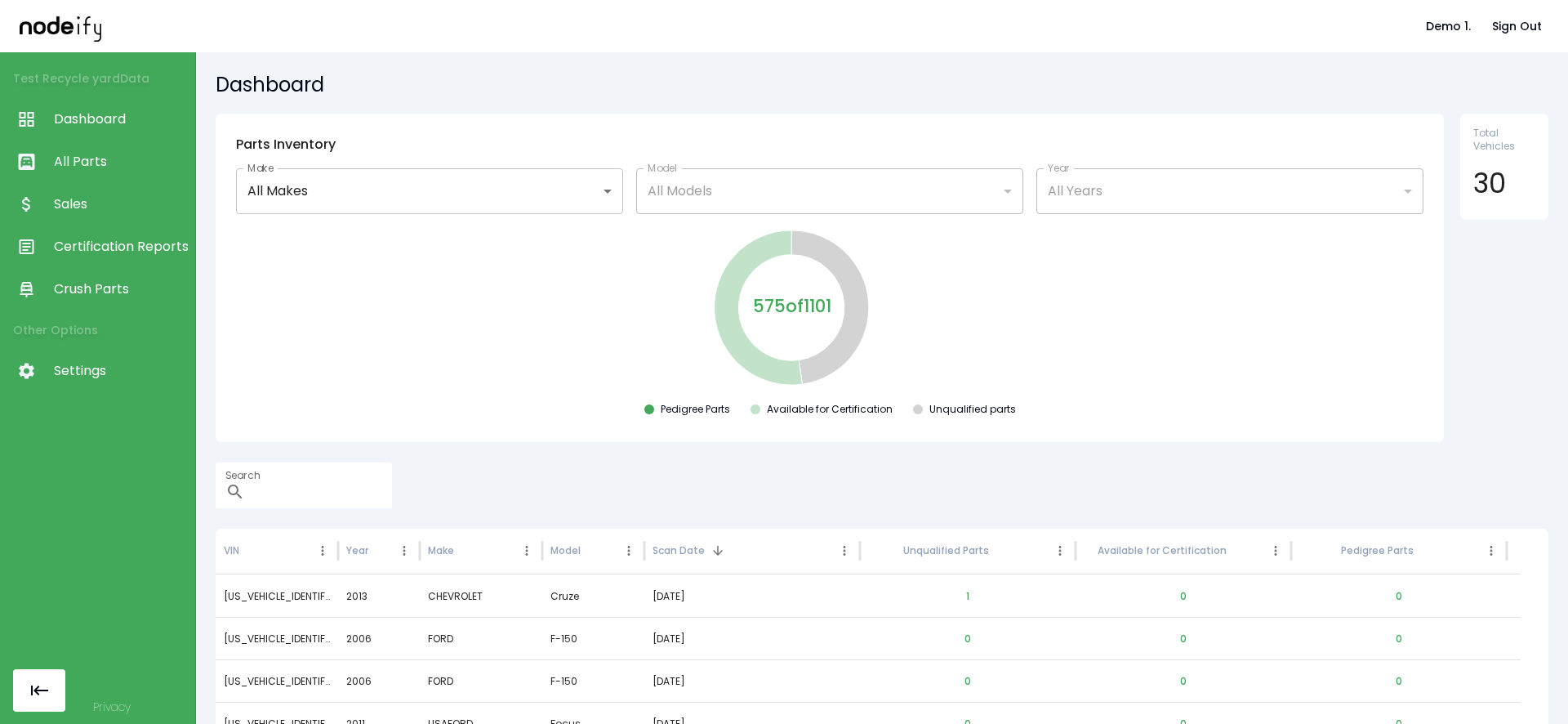
click at [111, 178] on link "All Parts" at bounding box center [97, 161] width 195 height 42
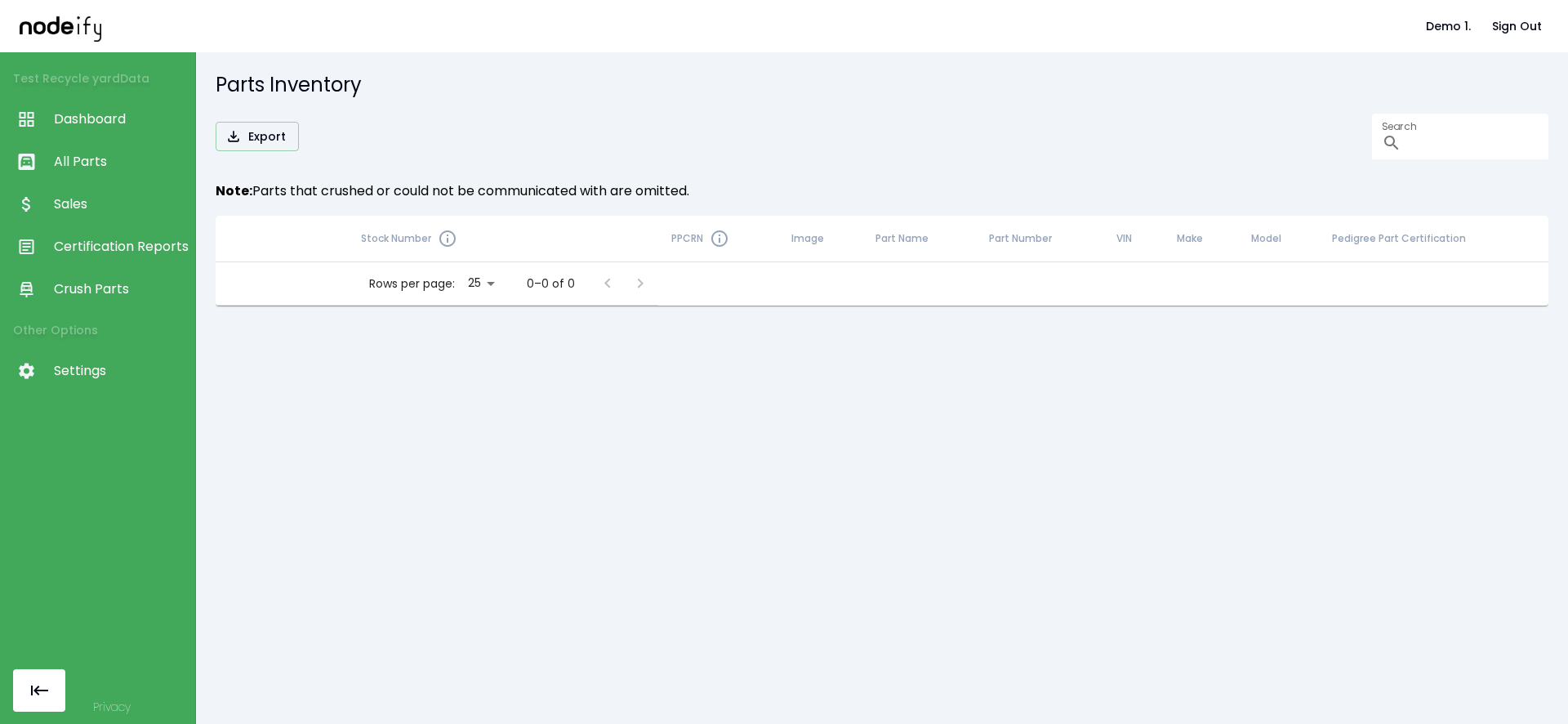
click at [109, 197] on span "Sales" at bounding box center [120, 204] width 133 height 20
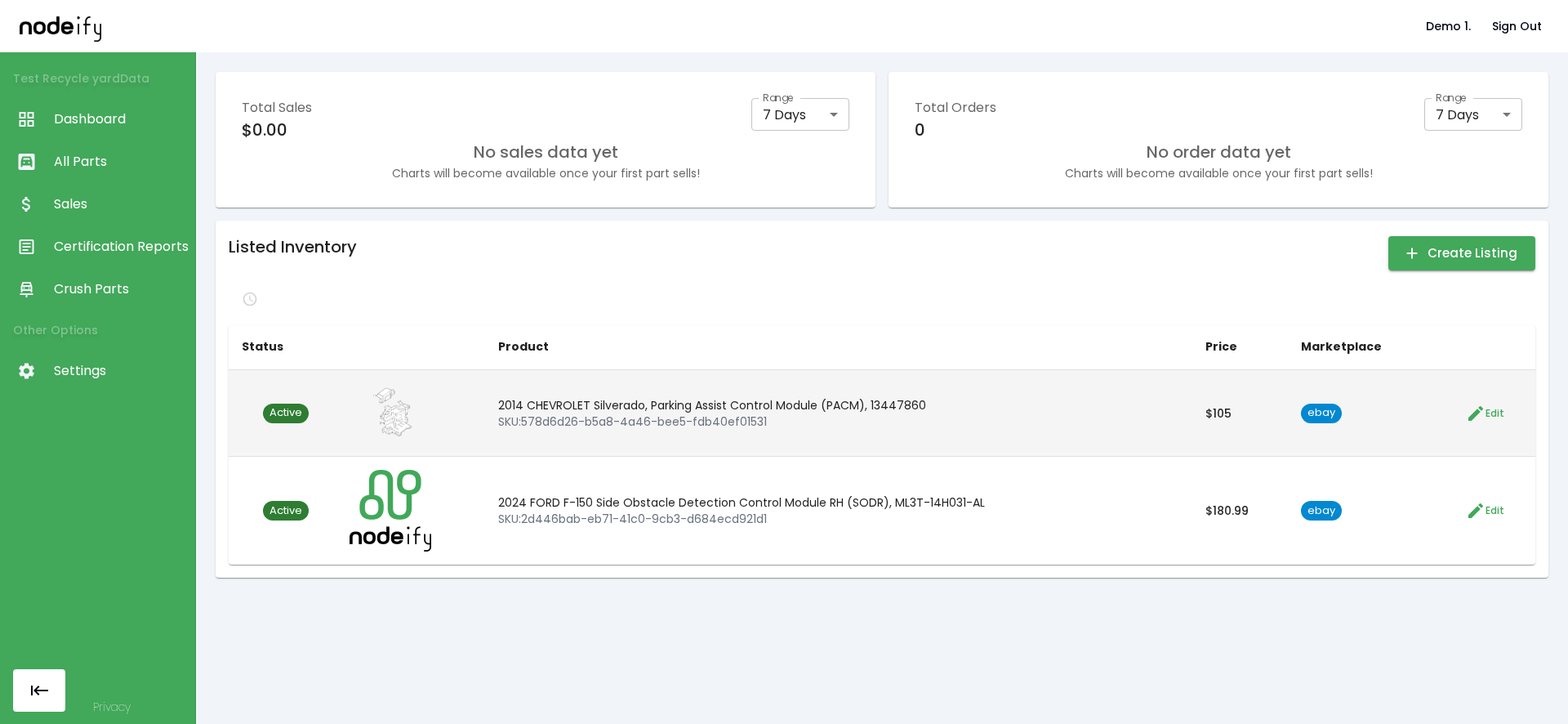
click at [298, 410] on span "Active" at bounding box center [285, 413] width 46 height 15
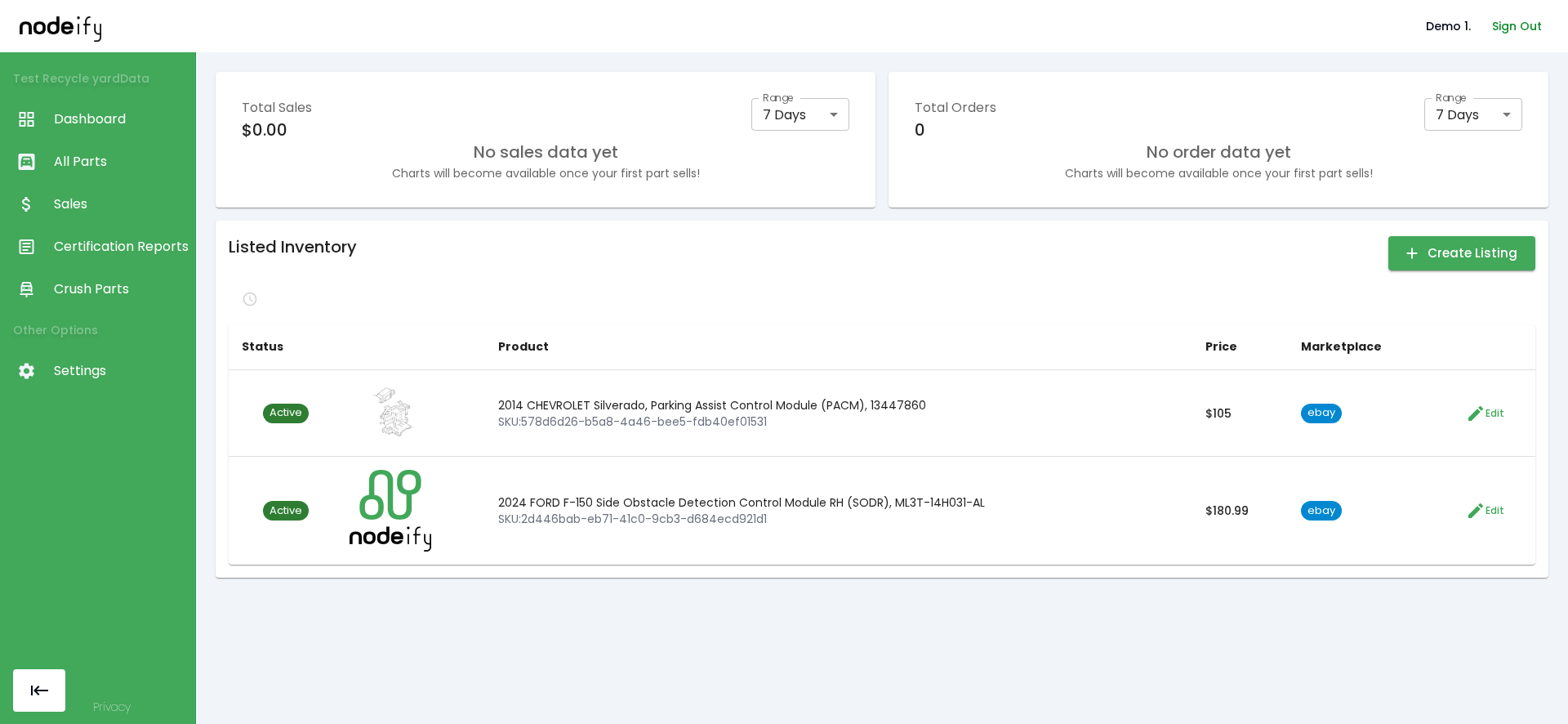
click at [1542, 13] on button "Sign Out" at bounding box center [1517, 27] width 63 height 31
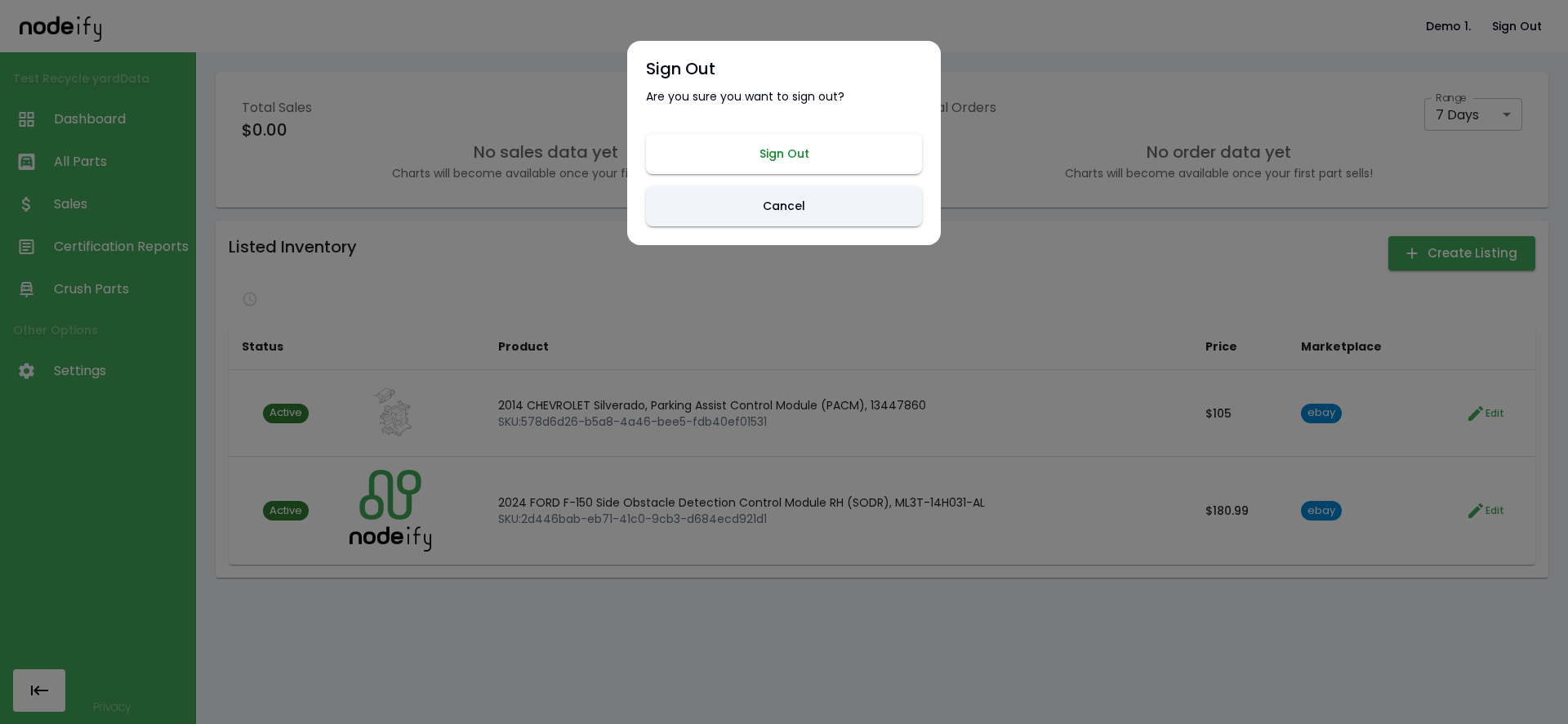
click at [799, 165] on button "Sign Out" at bounding box center [784, 154] width 276 height 40
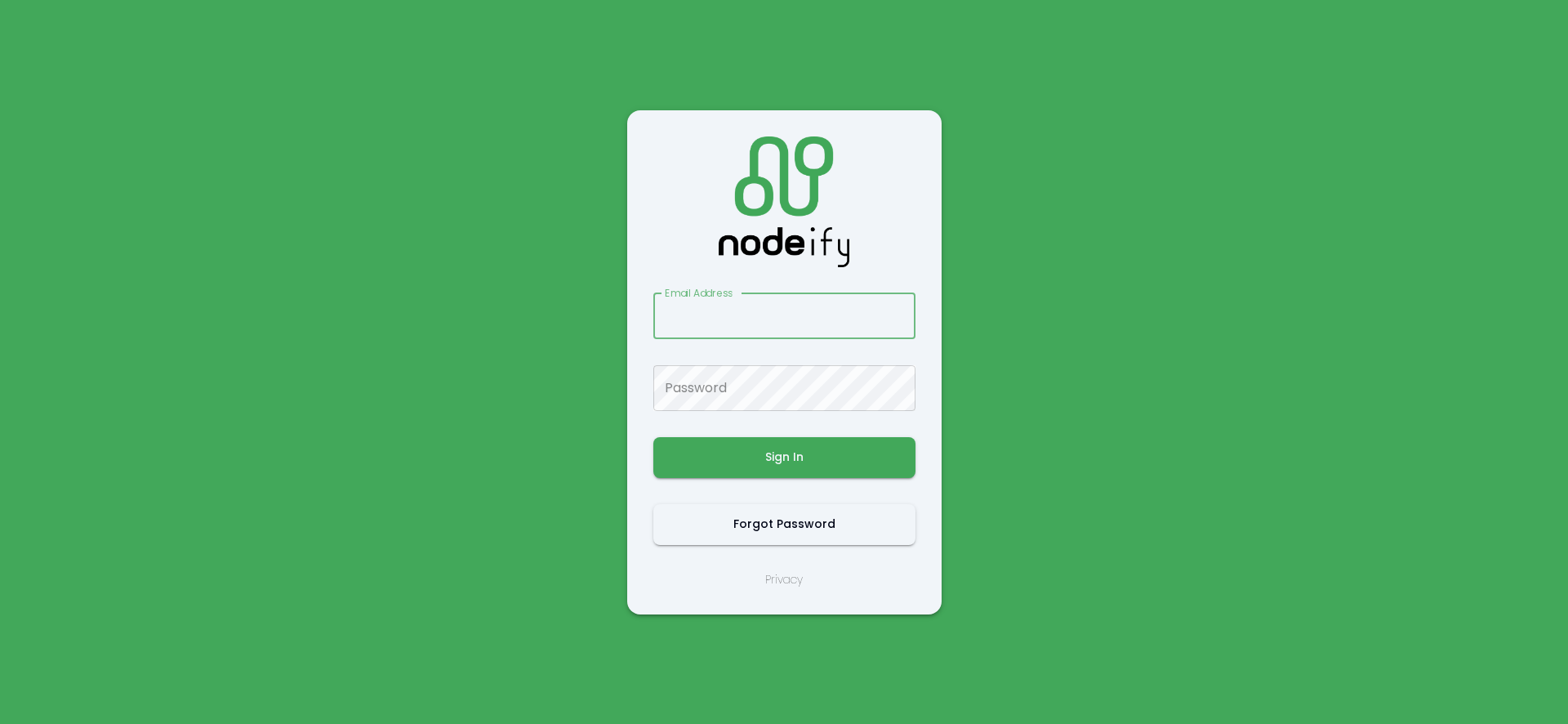
click at [245, 69] on div "Email Address Email Address Password Password Sign In Forgot Password Privacy" at bounding box center [784, 362] width 1568 height 724
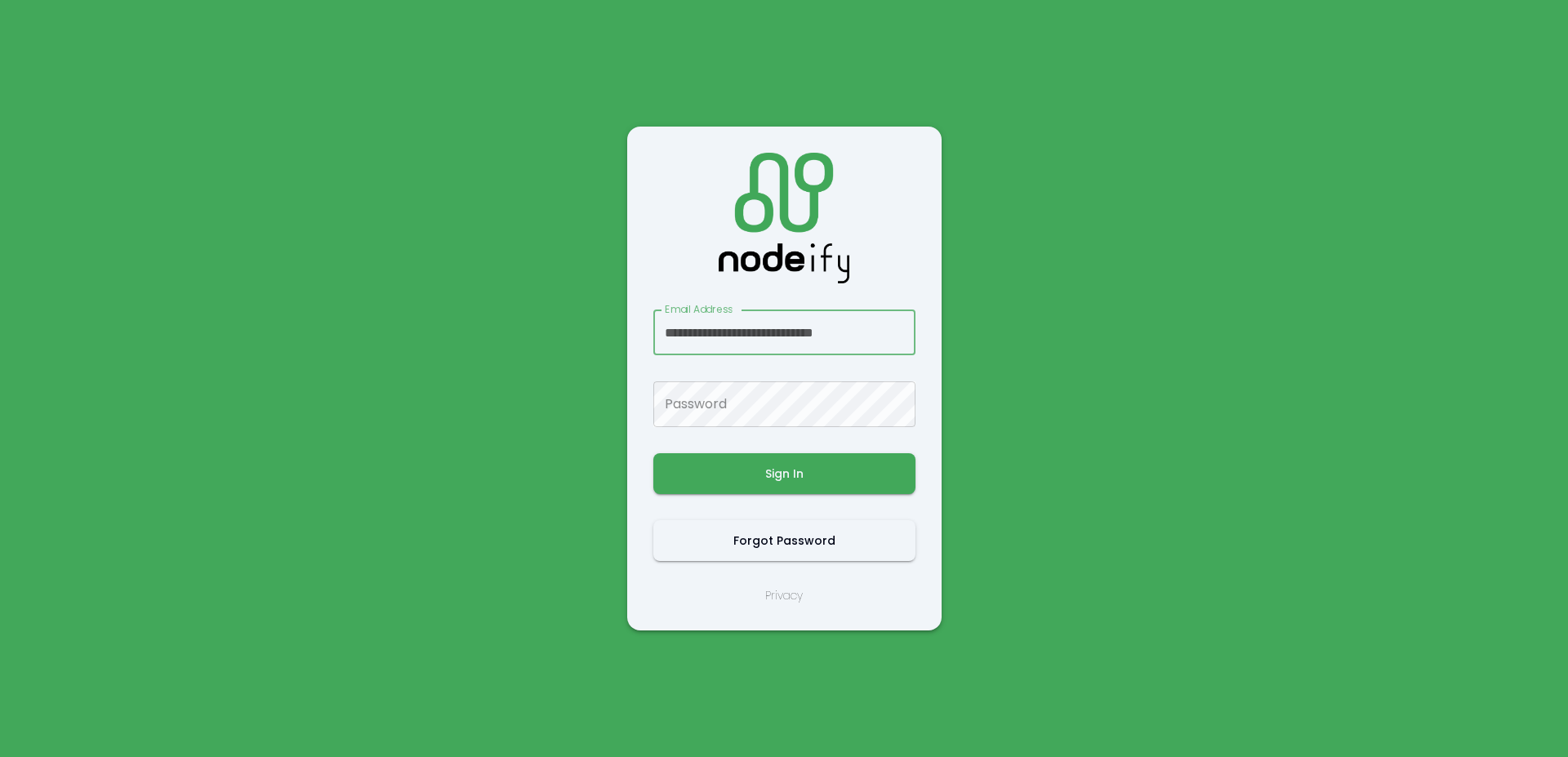
scroll to position [0, 7]
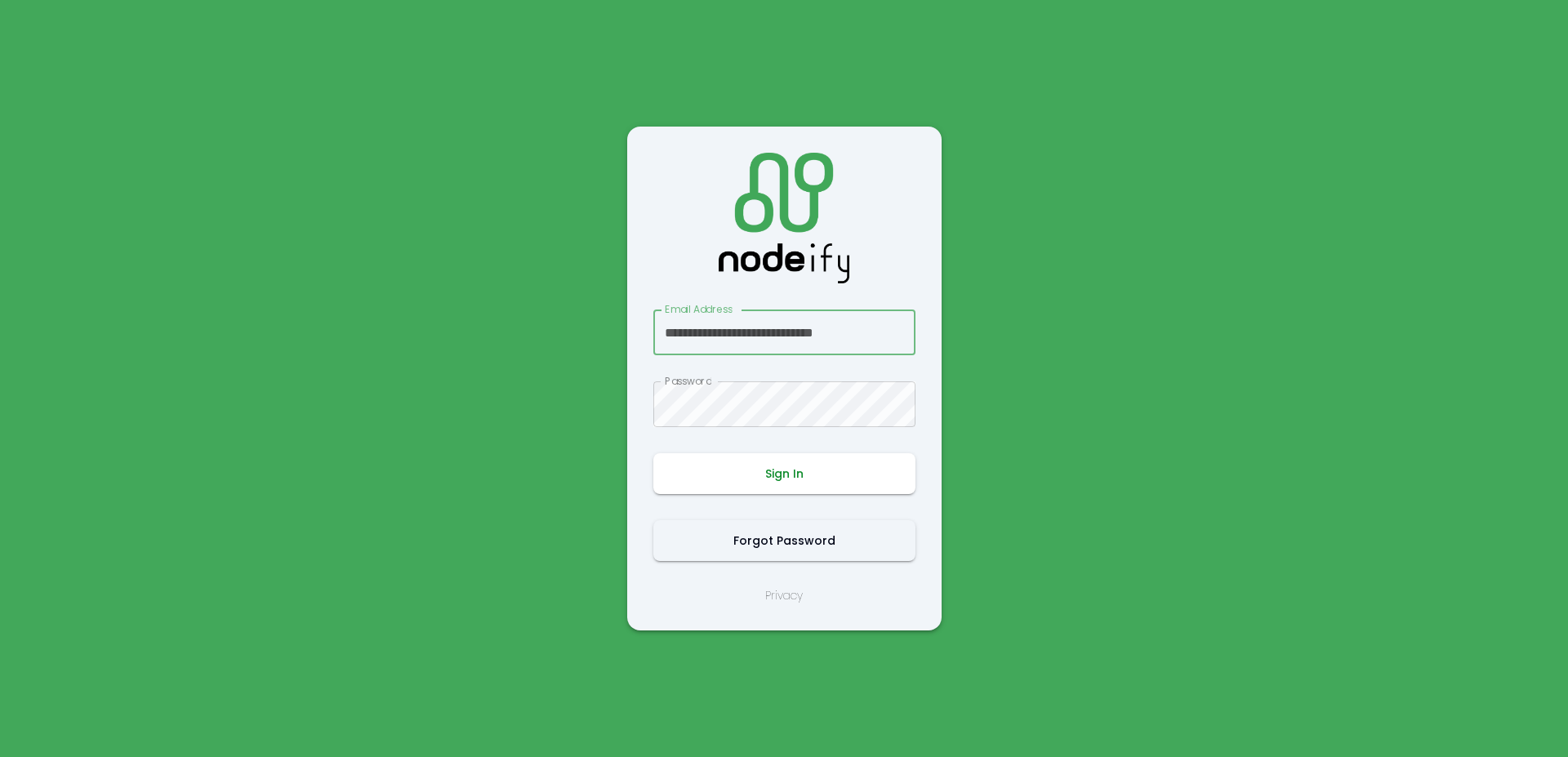
type input "**********"
click at [759, 477] on button "Sign In" at bounding box center [785, 473] width 263 height 40
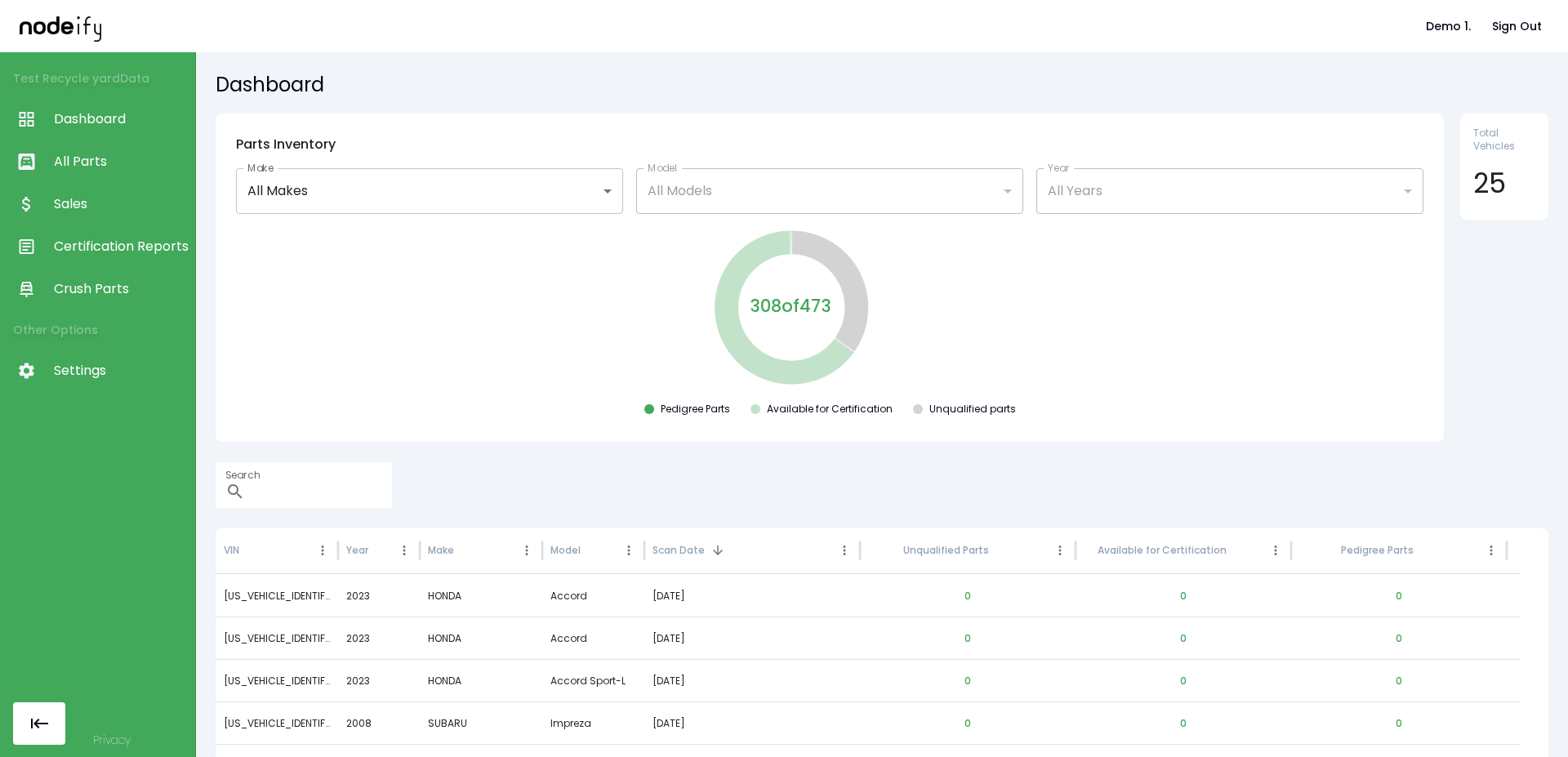
scroll to position [53, 0]
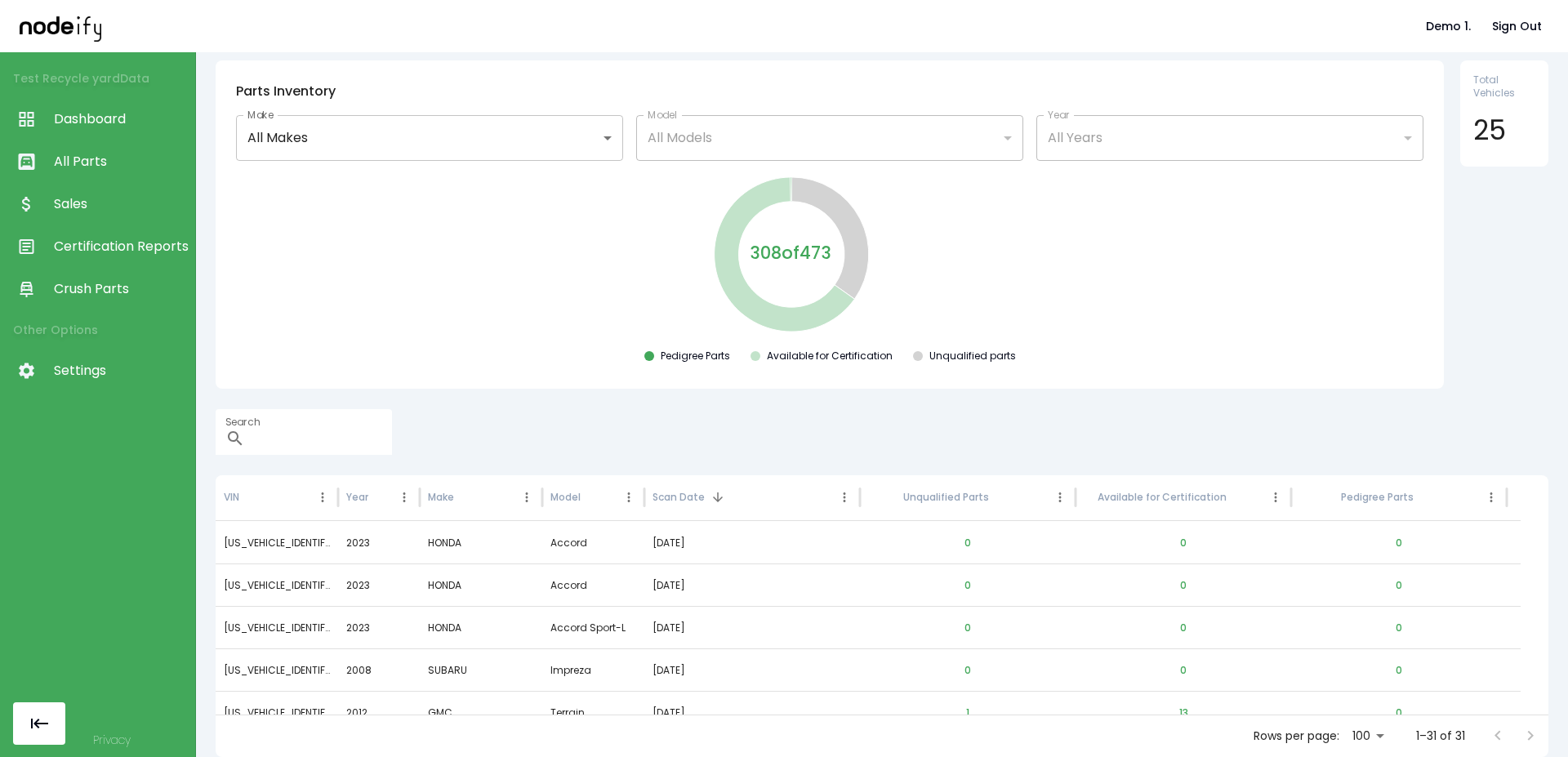
click at [88, 198] on span "Sales" at bounding box center [120, 204] width 133 height 20
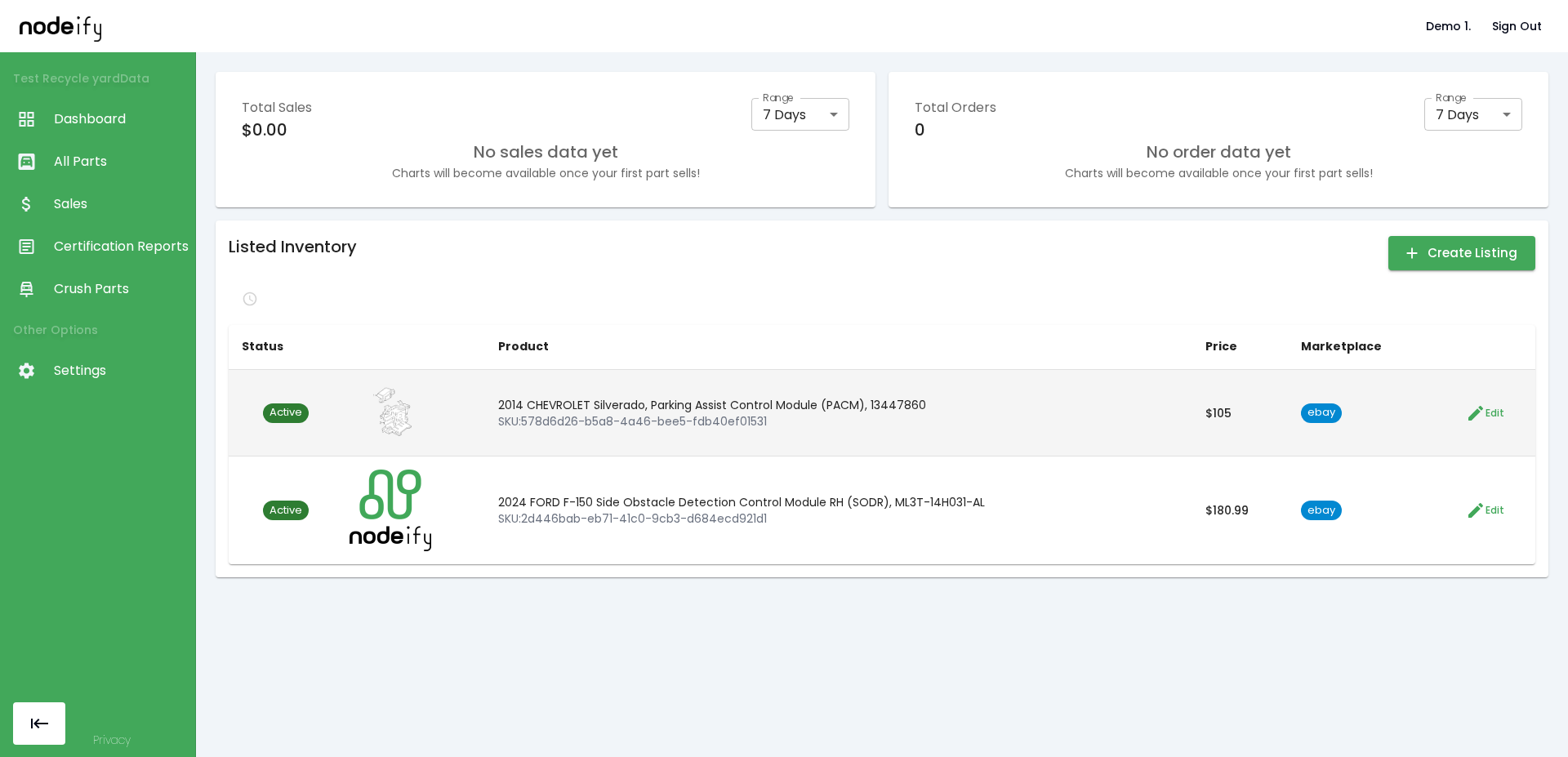
click at [290, 414] on span "Active" at bounding box center [285, 413] width 46 height 15
